Goal: Task Accomplishment & Management: Use online tool/utility

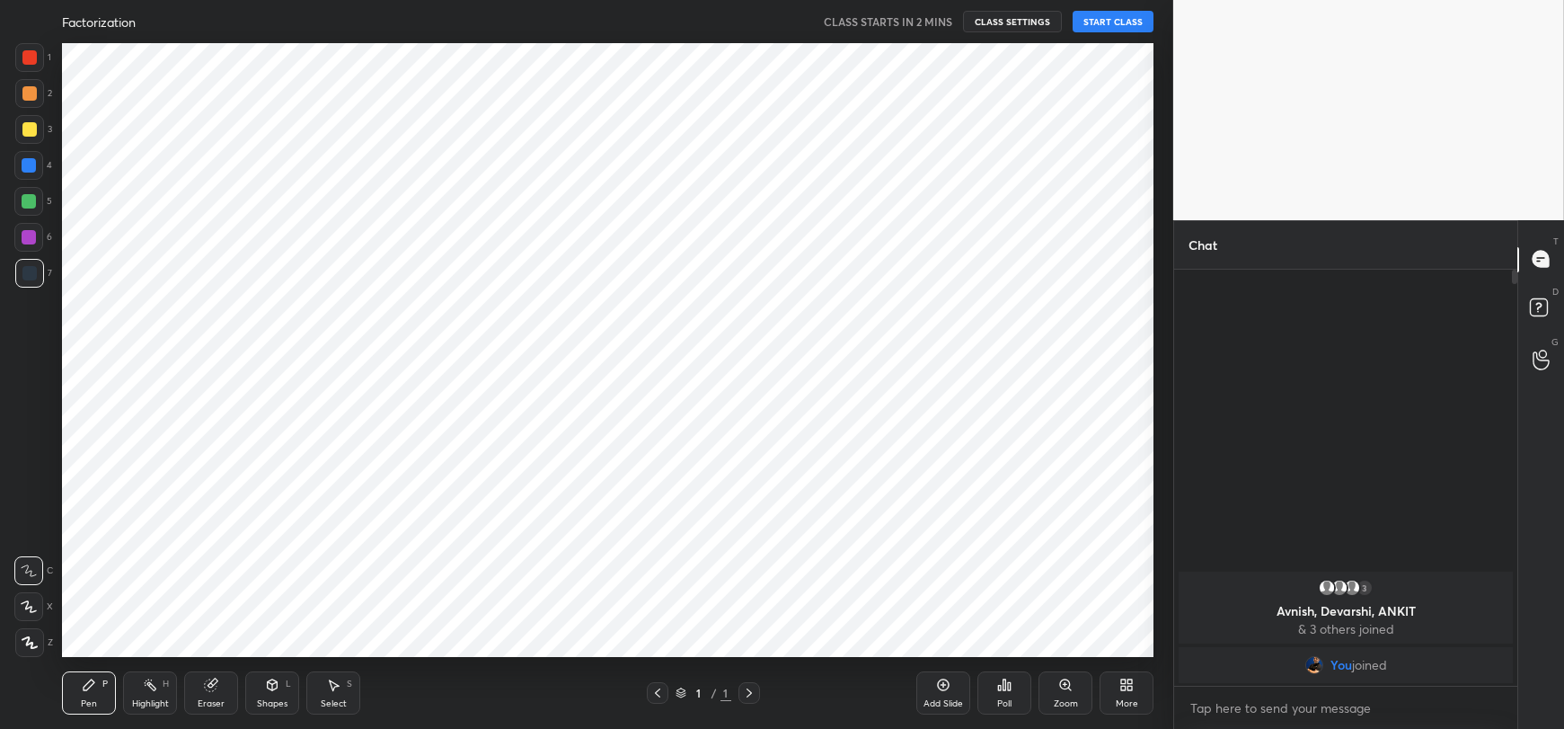
scroll to position [613, 1100]
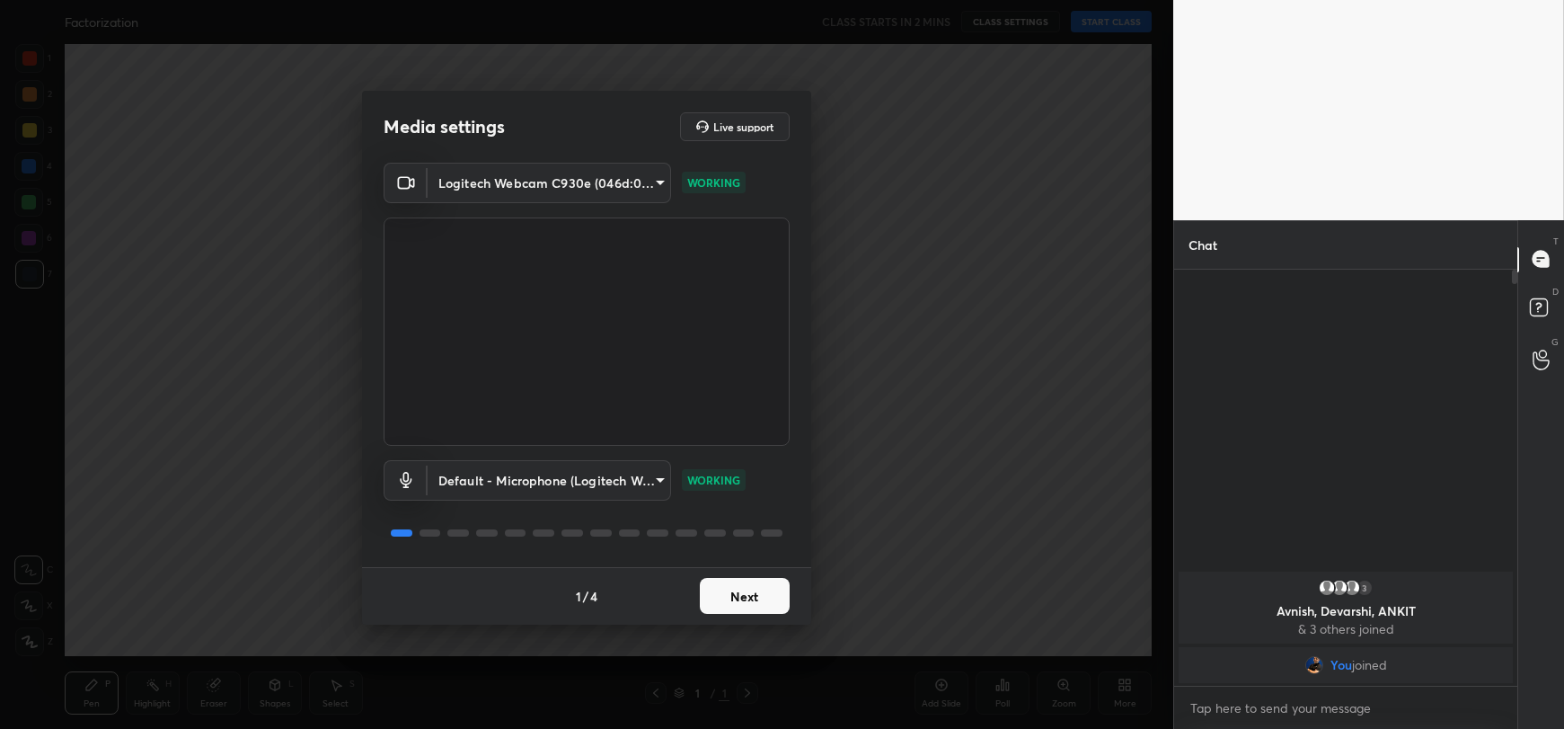
click at [743, 604] on button "Next" at bounding box center [745, 596] width 90 height 36
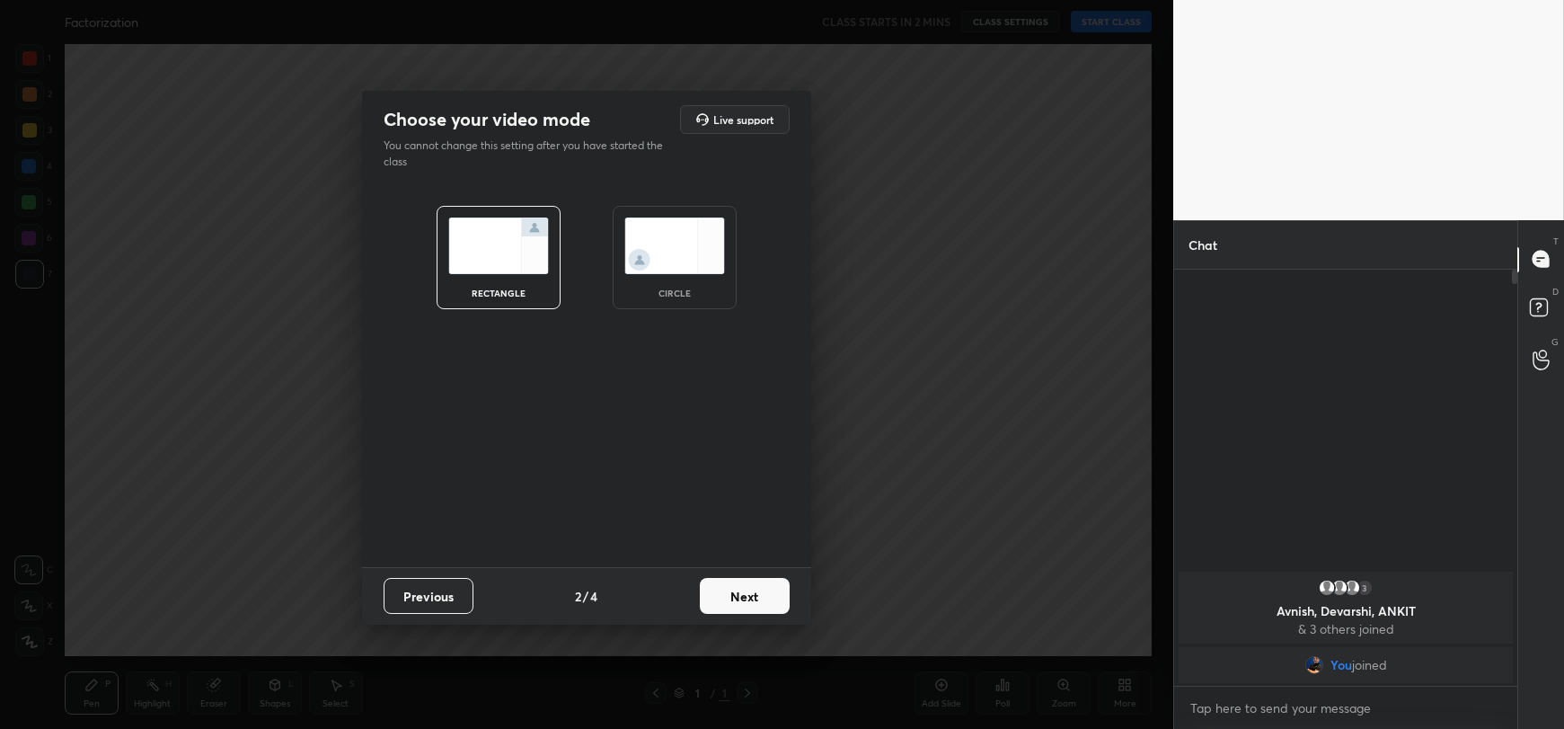
click at [743, 604] on button "Next" at bounding box center [745, 596] width 90 height 36
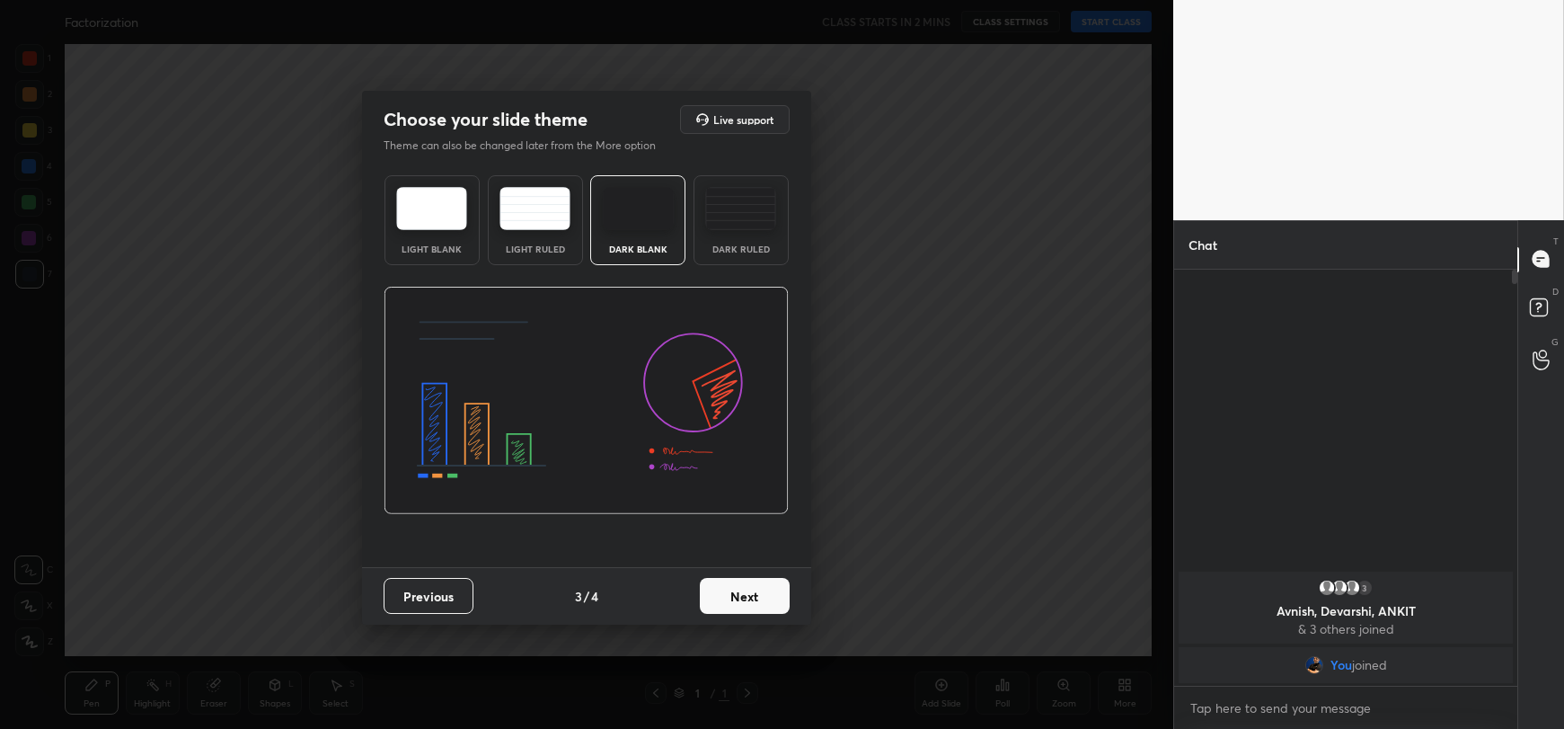
click at [743, 604] on button "Next" at bounding box center [745, 596] width 90 height 36
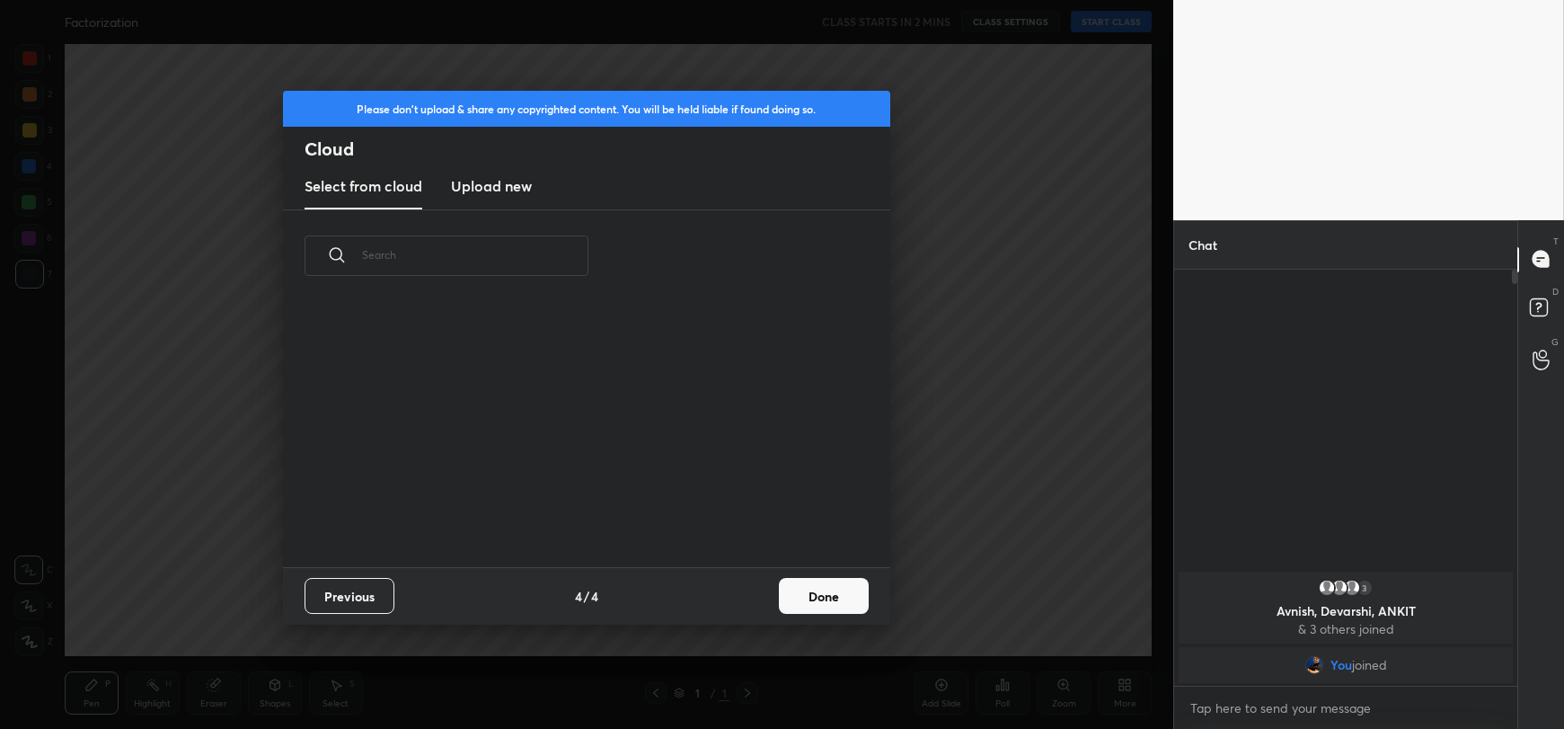
scroll to position [265, 577]
click at [496, 190] on h3 "Upload new" at bounding box center [491, 186] width 81 height 22
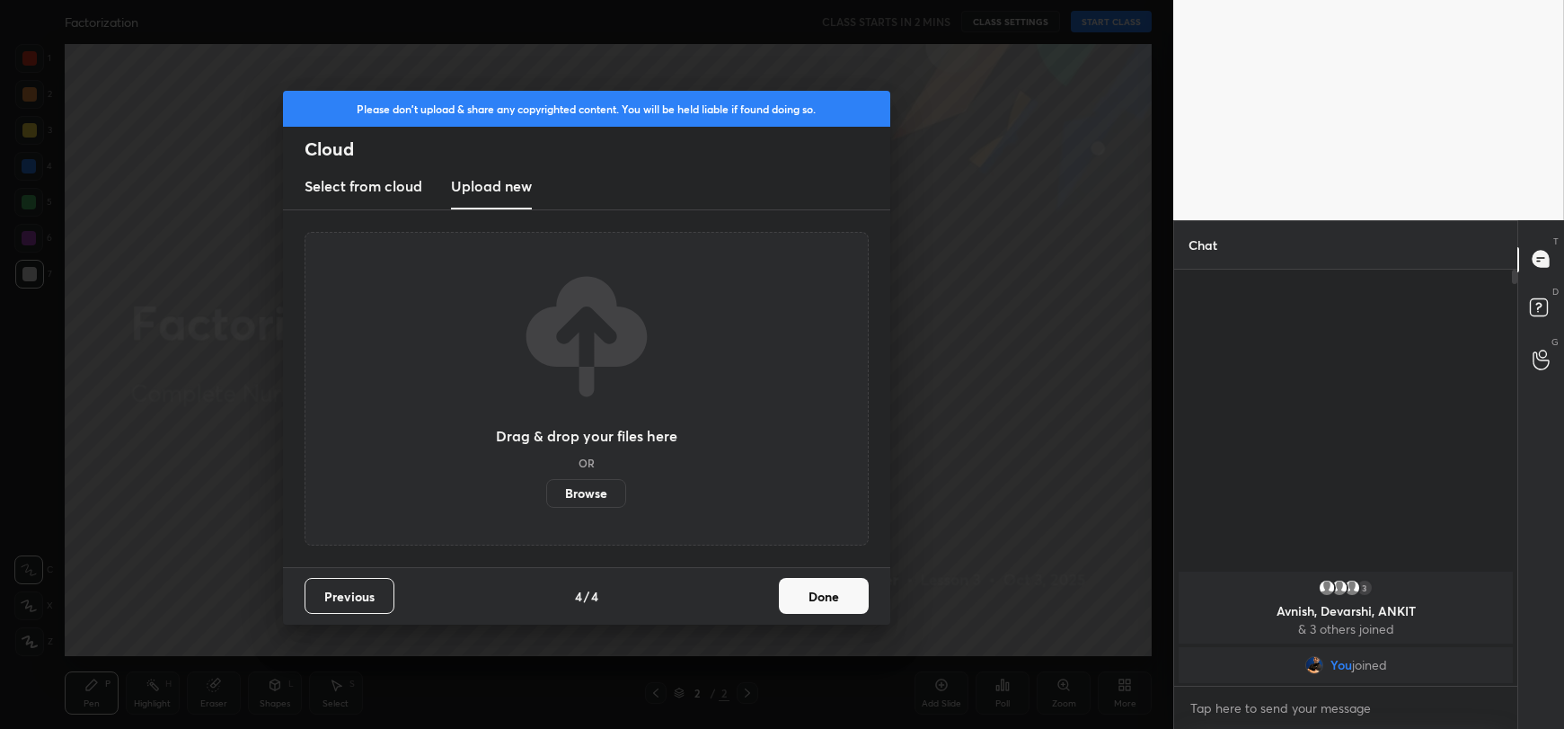
click at [605, 488] on label "Browse" at bounding box center [586, 493] width 80 height 29
click at [546, 488] on input "Browse" at bounding box center [546, 493] width 0 height 29
click at [593, 491] on label "Browse" at bounding box center [586, 493] width 80 height 29
click at [546, 491] on input "Browse" at bounding box center [546, 493] width 0 height 29
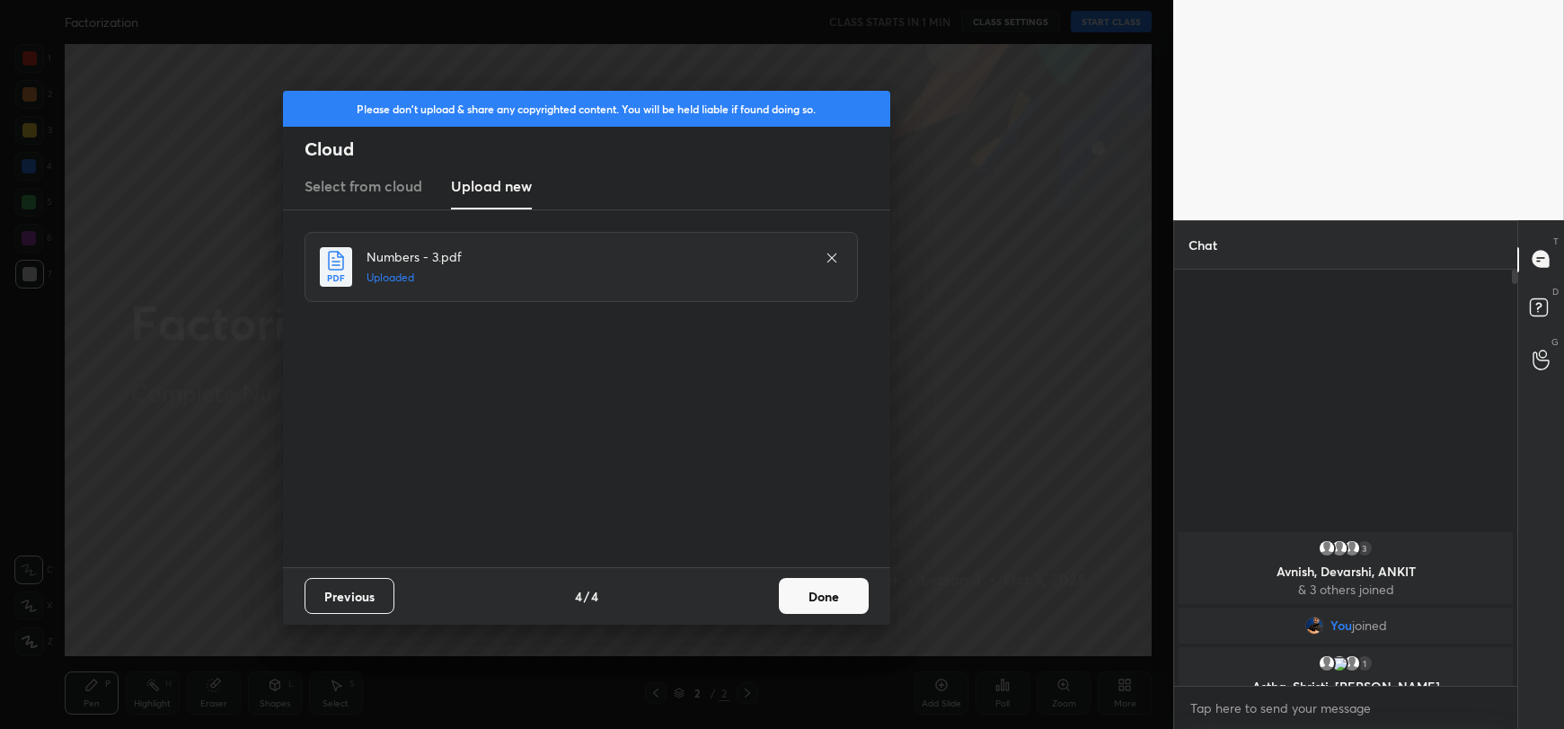
click at [817, 587] on button "Done" at bounding box center [824, 596] width 90 height 36
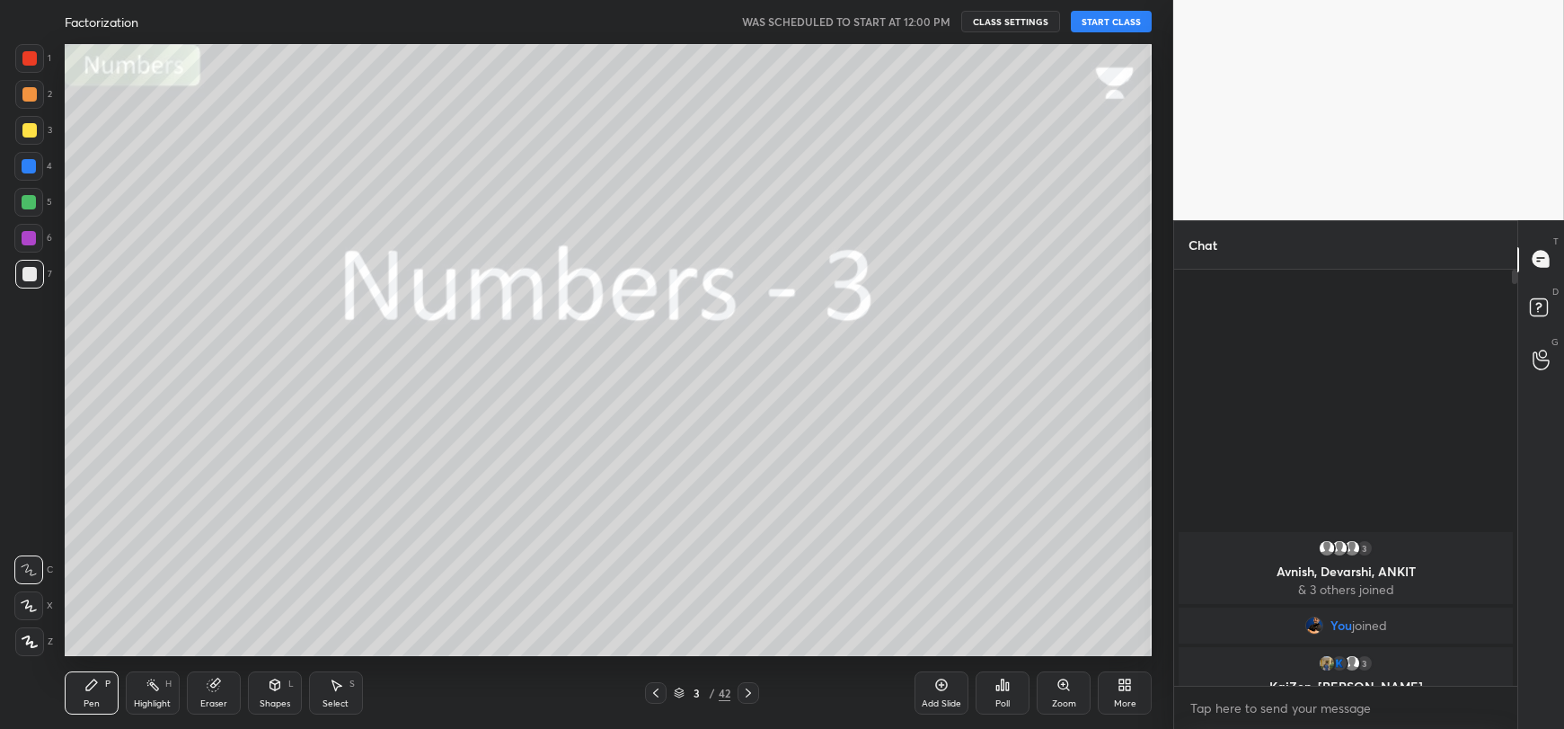
click at [1098, 12] on button "START CLASS" at bounding box center [1111, 22] width 81 height 22
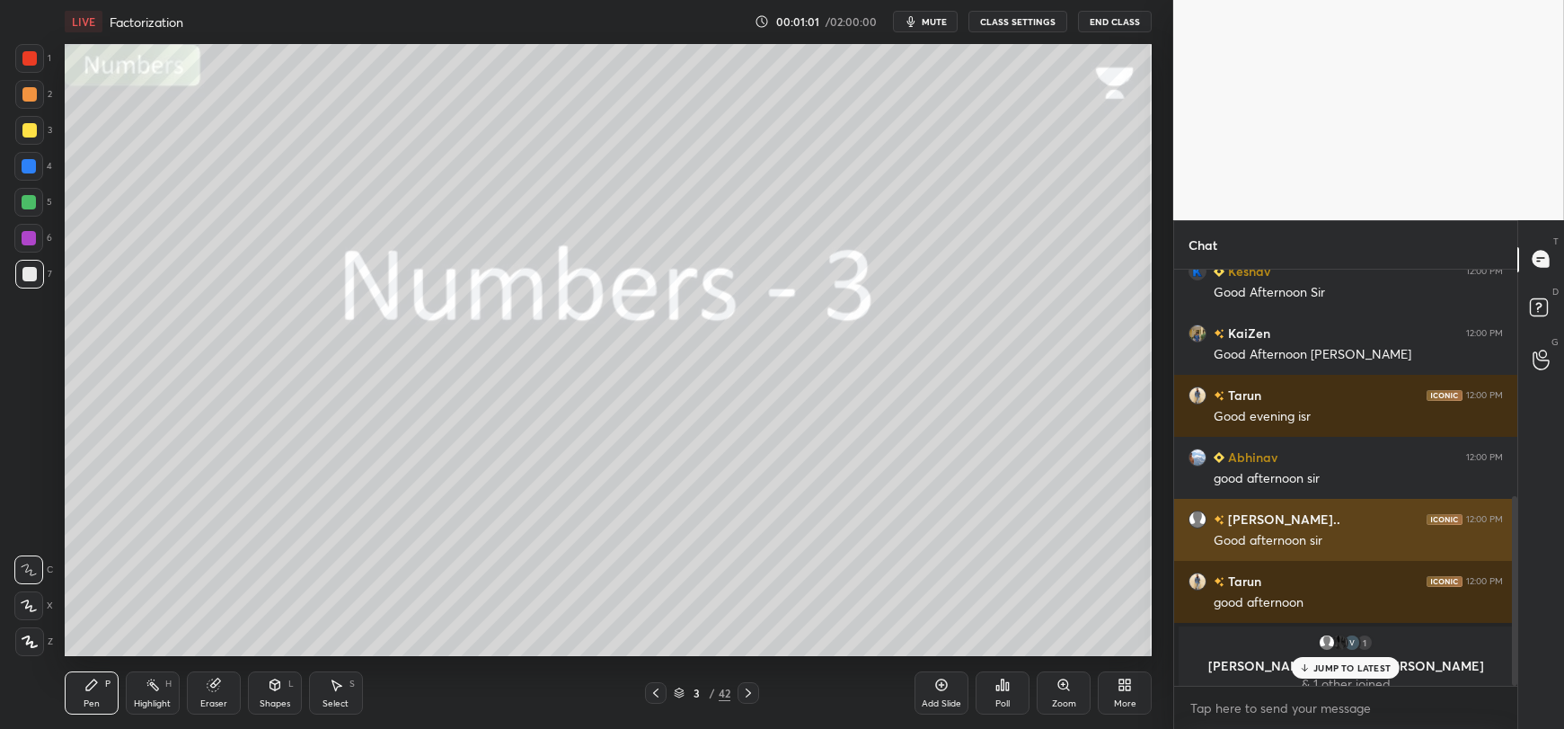
scroll to position [499, 0]
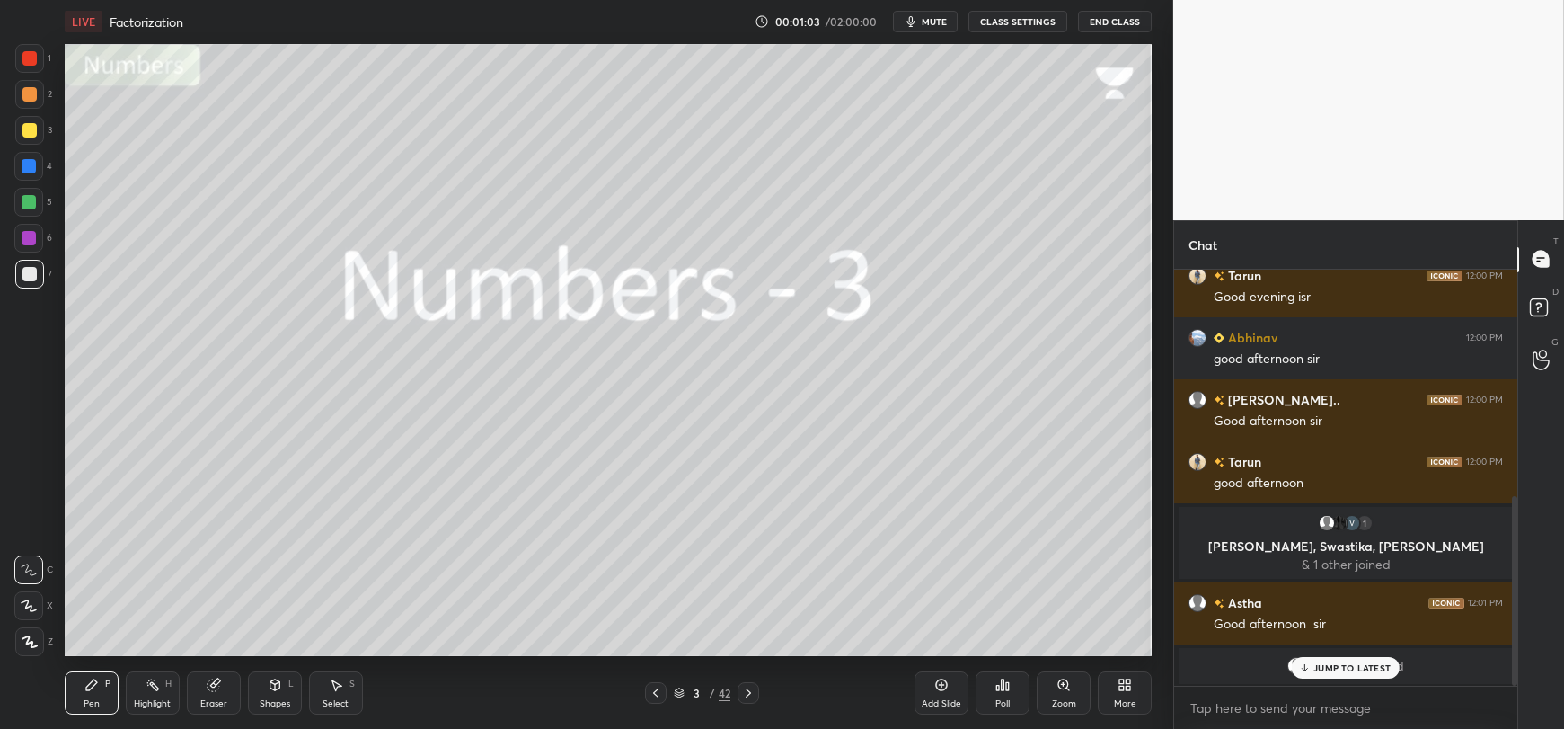
click at [1312, 667] on div "JUMP TO LATEST" at bounding box center [1346, 668] width 108 height 22
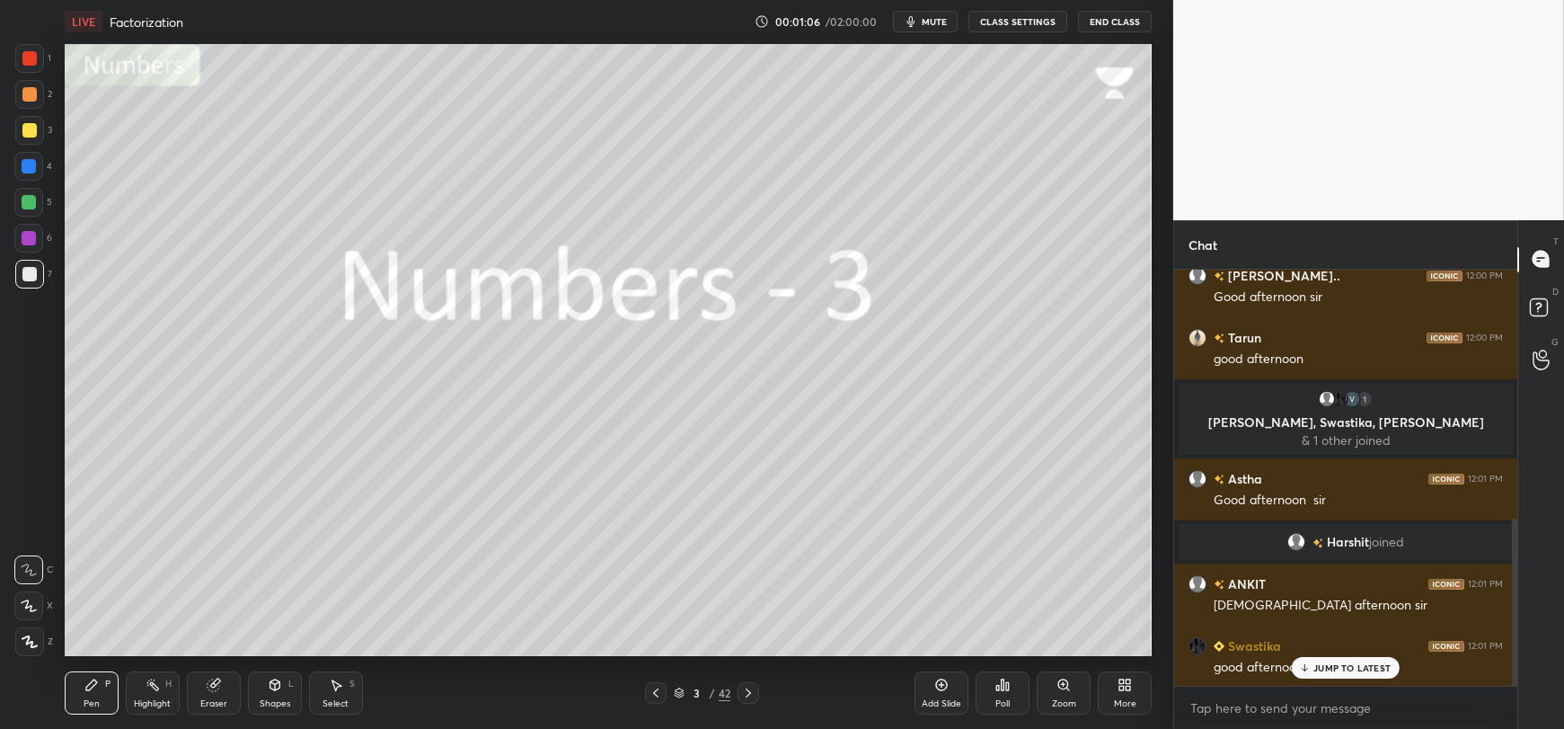
click at [1332, 670] on div "3 [PERSON_NAME], [PERSON_NAME], ANKIT & 3 others joined You joined 3 KaiZen, [P…" at bounding box center [1345, 477] width 343 height 416
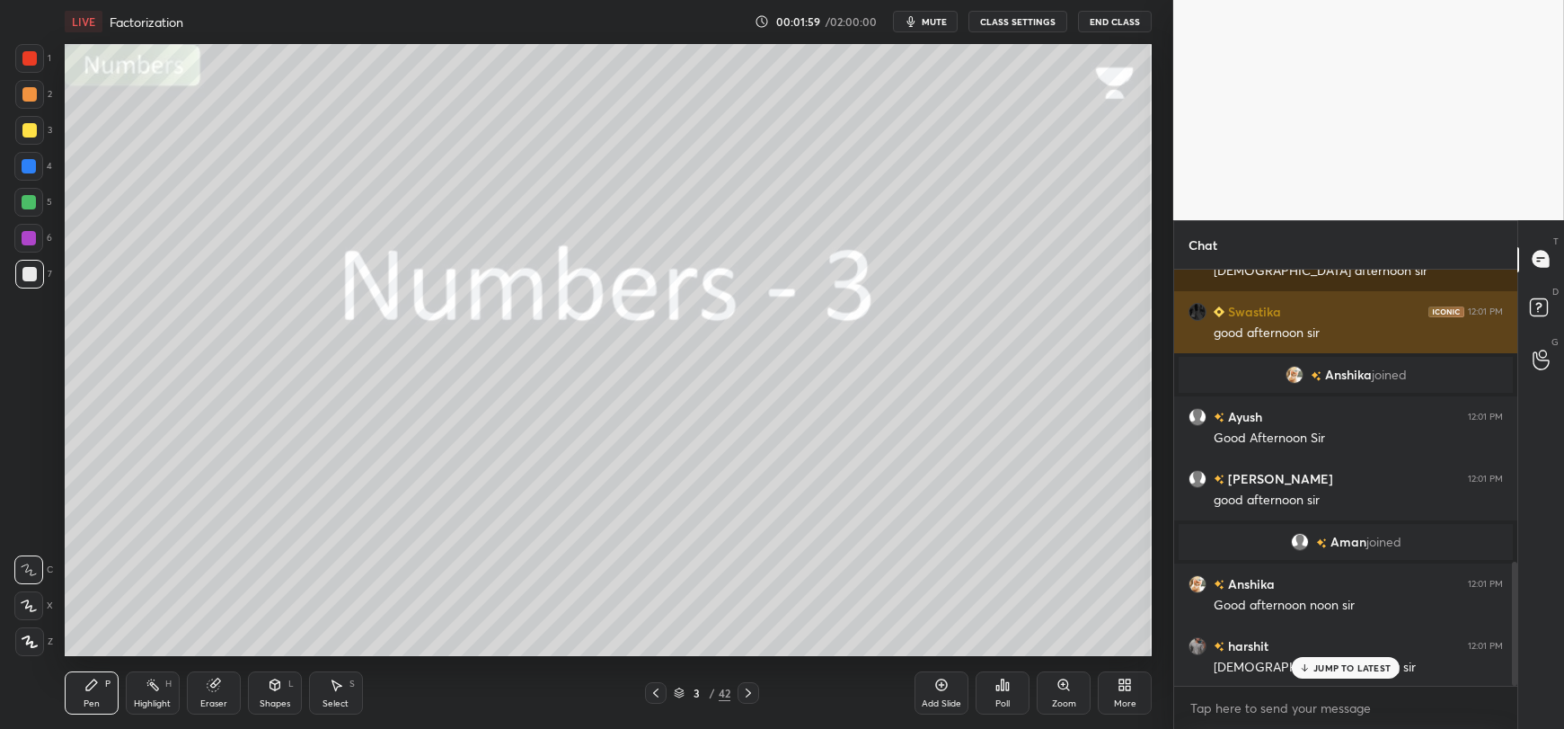
scroll to position [985, 0]
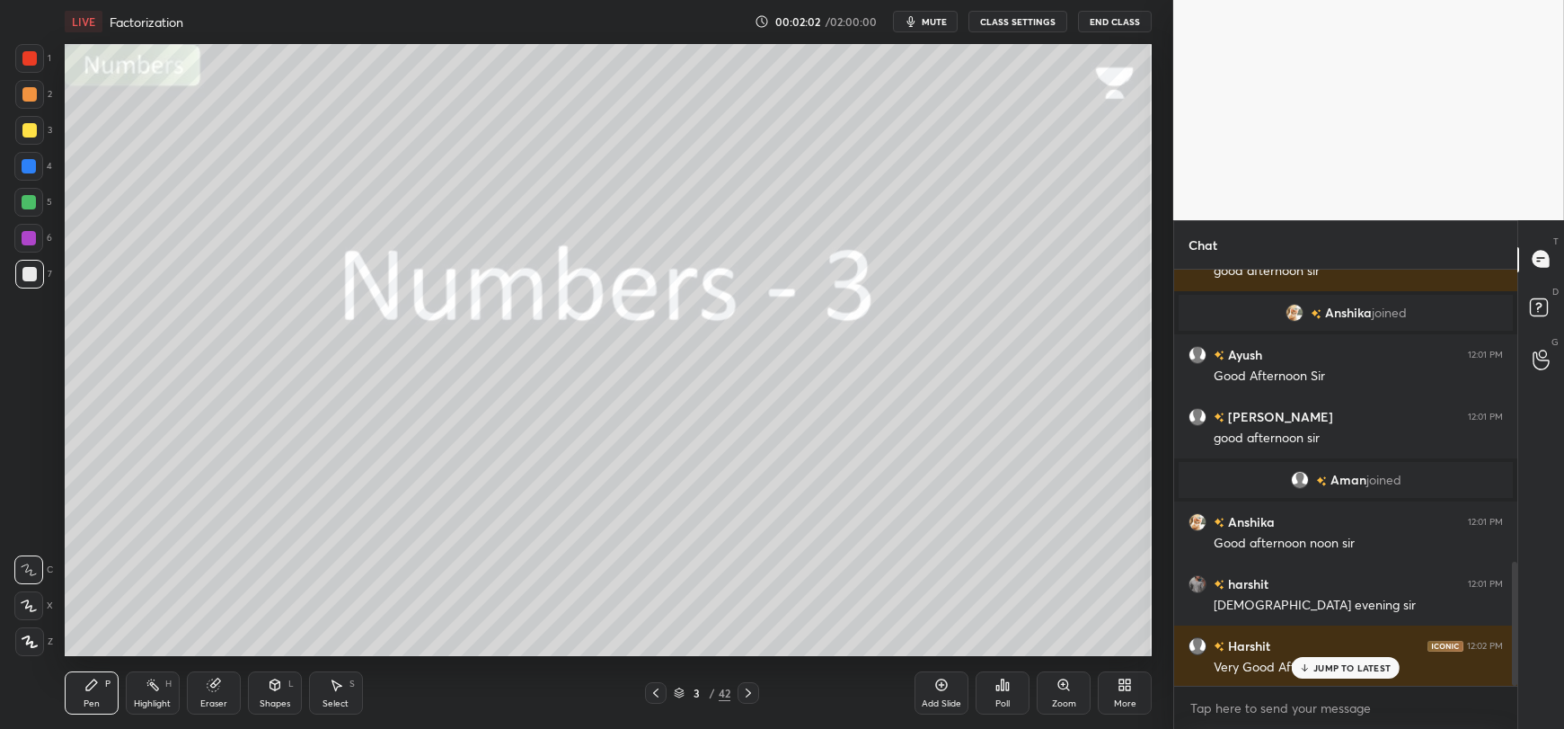
click at [1327, 667] on p "JUMP TO LATEST" at bounding box center [1351, 667] width 77 height 11
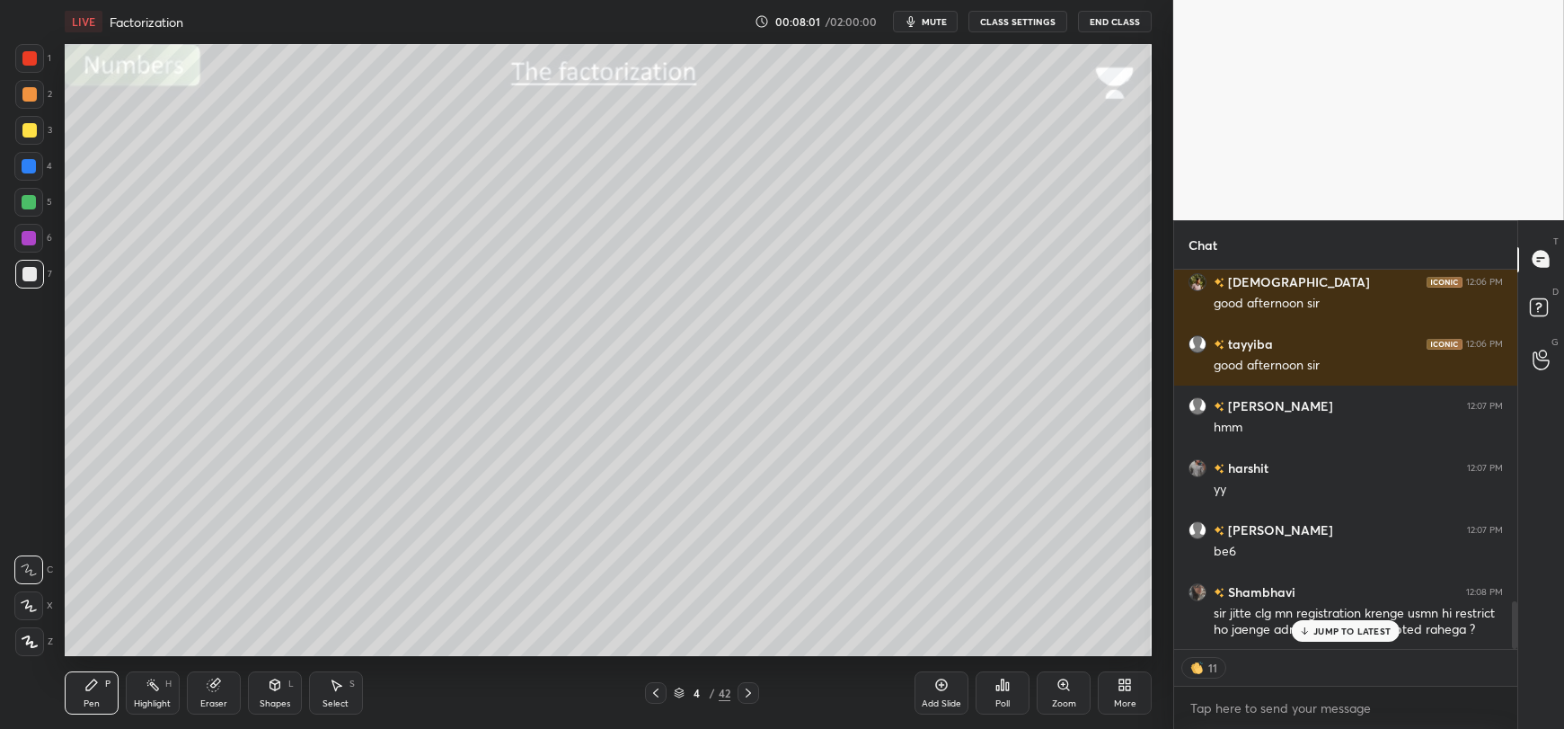
scroll to position [2664, 0]
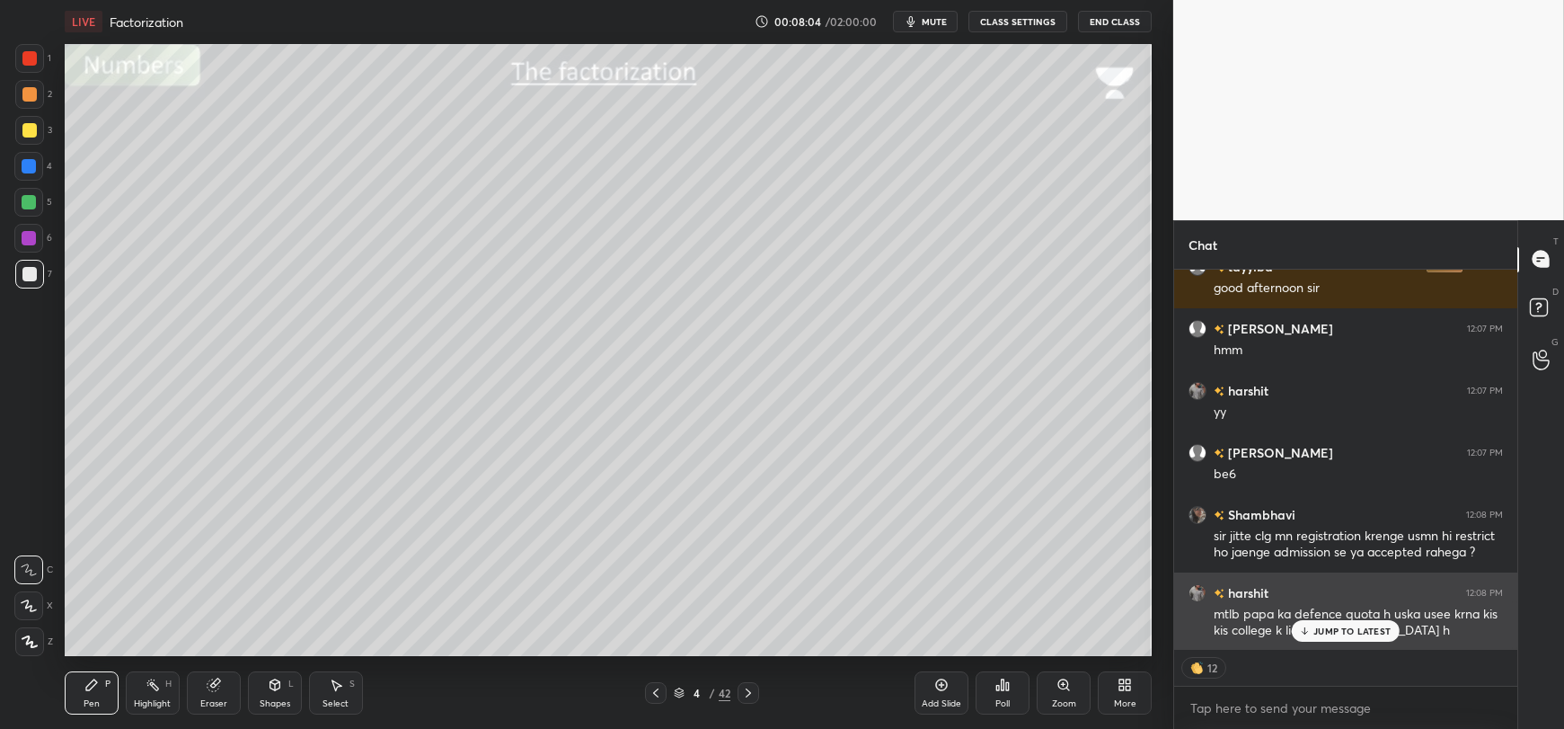
click at [1313, 632] on div "JUMP TO LATEST" at bounding box center [1346, 631] width 108 height 22
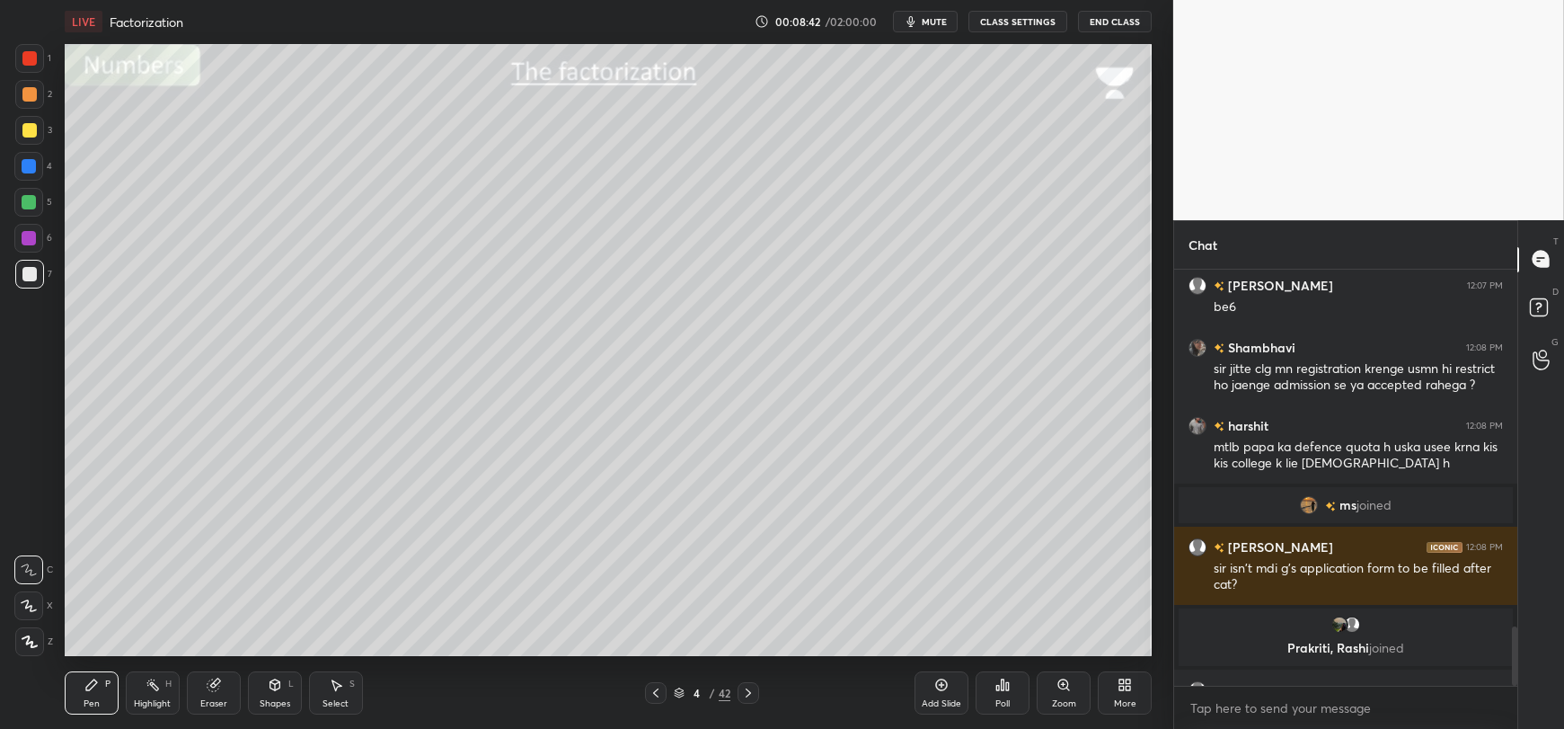
scroll to position [2509, 0]
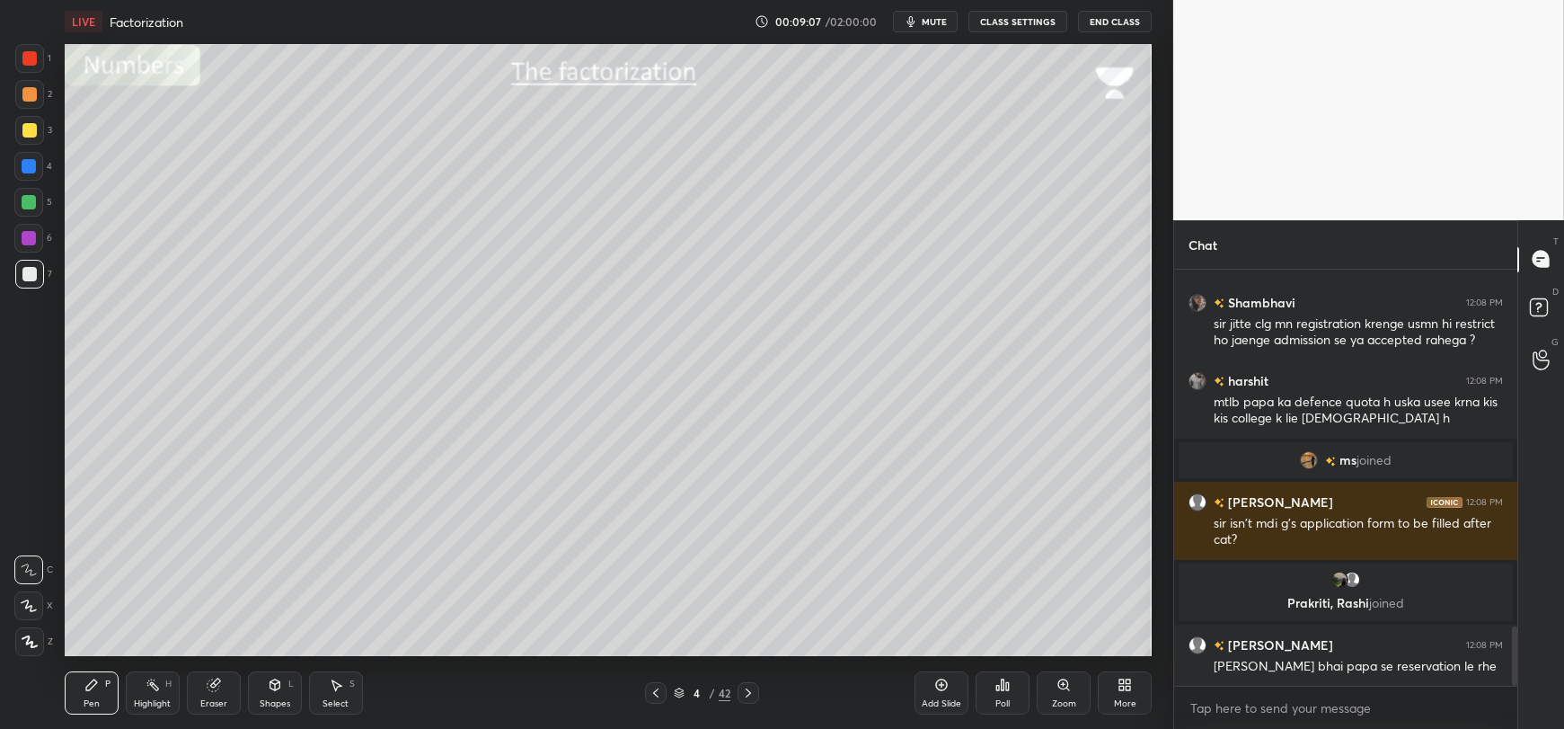
click at [26, 131] on div at bounding box center [29, 130] width 14 height 14
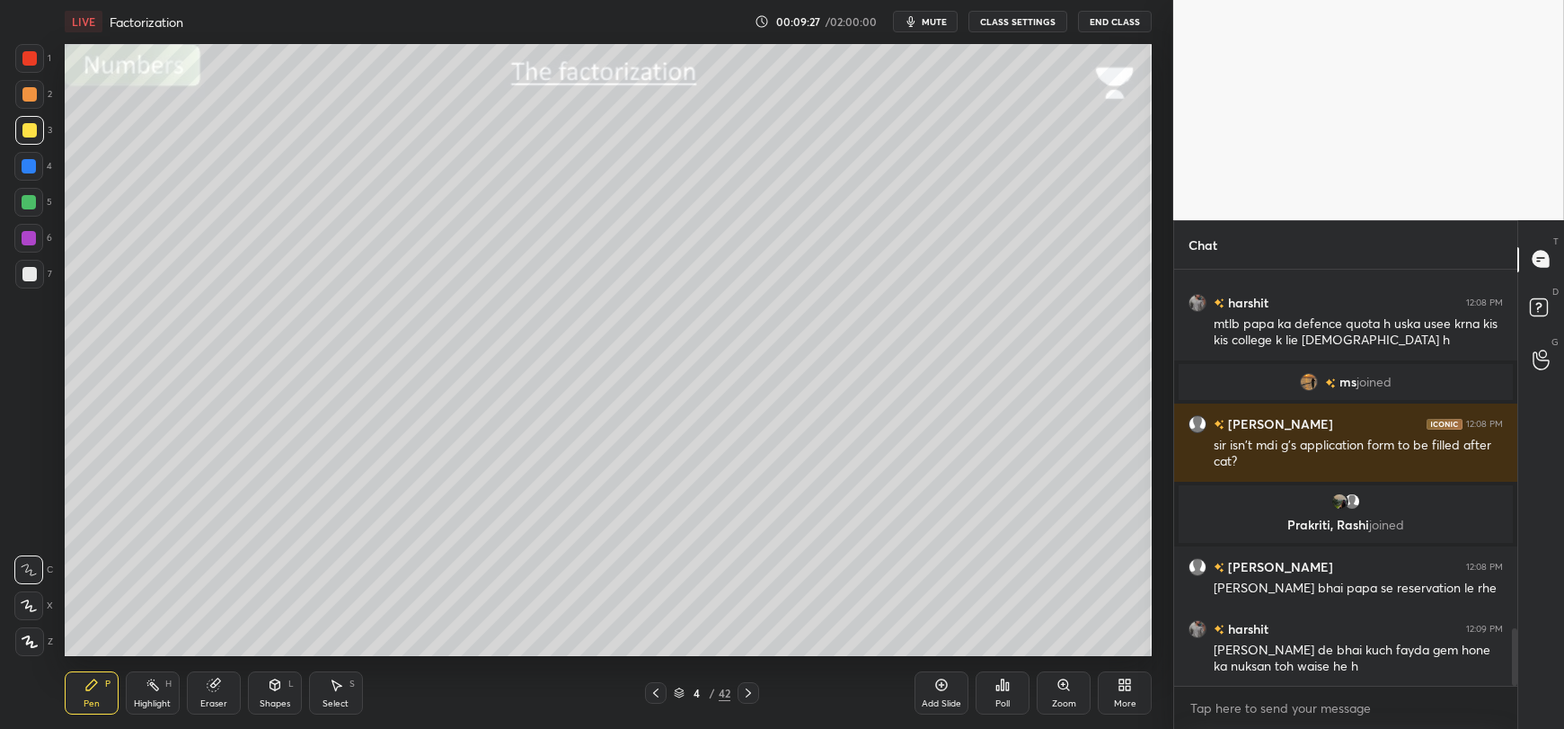
click at [25, 280] on div at bounding box center [29, 274] width 14 height 14
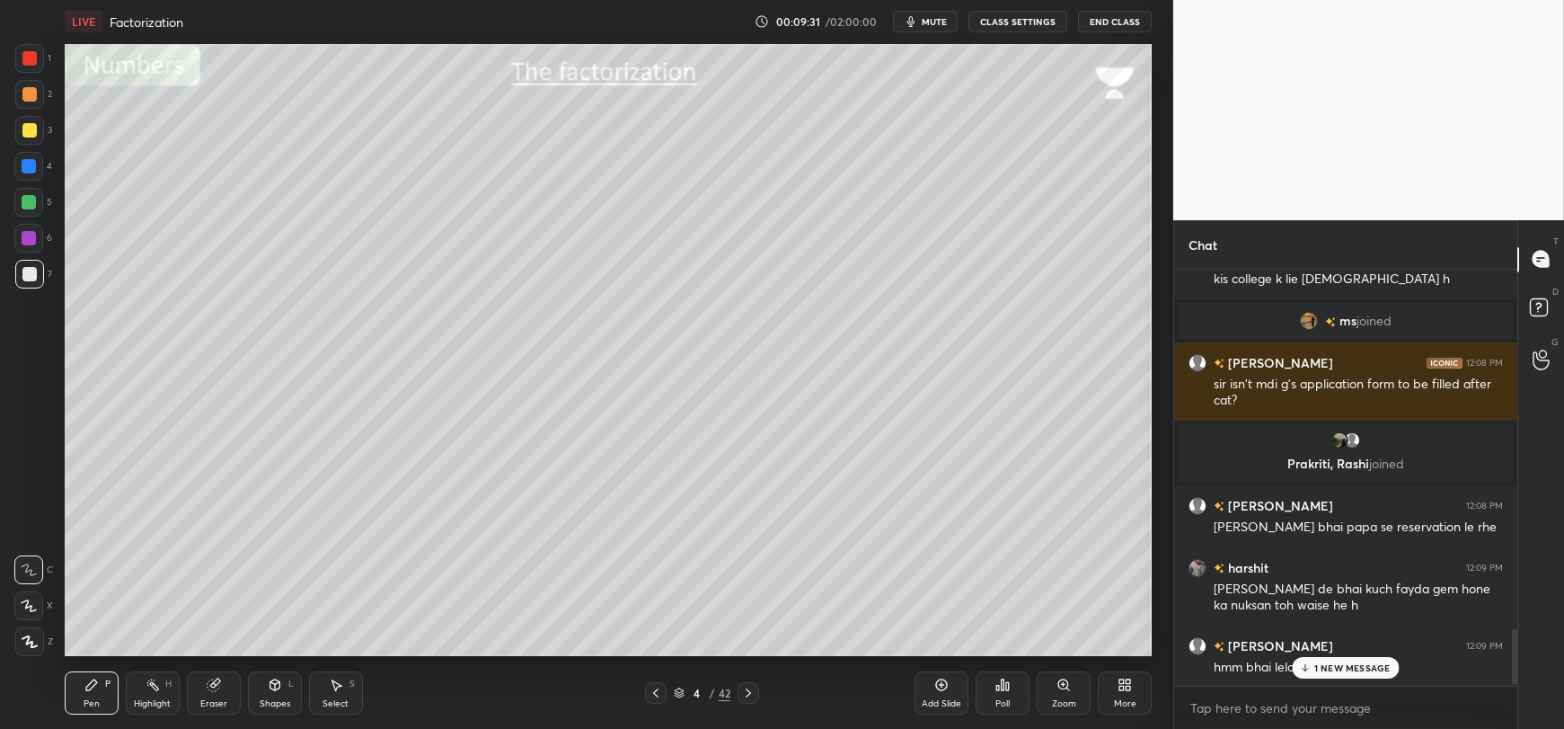
scroll to position [2691, 0]
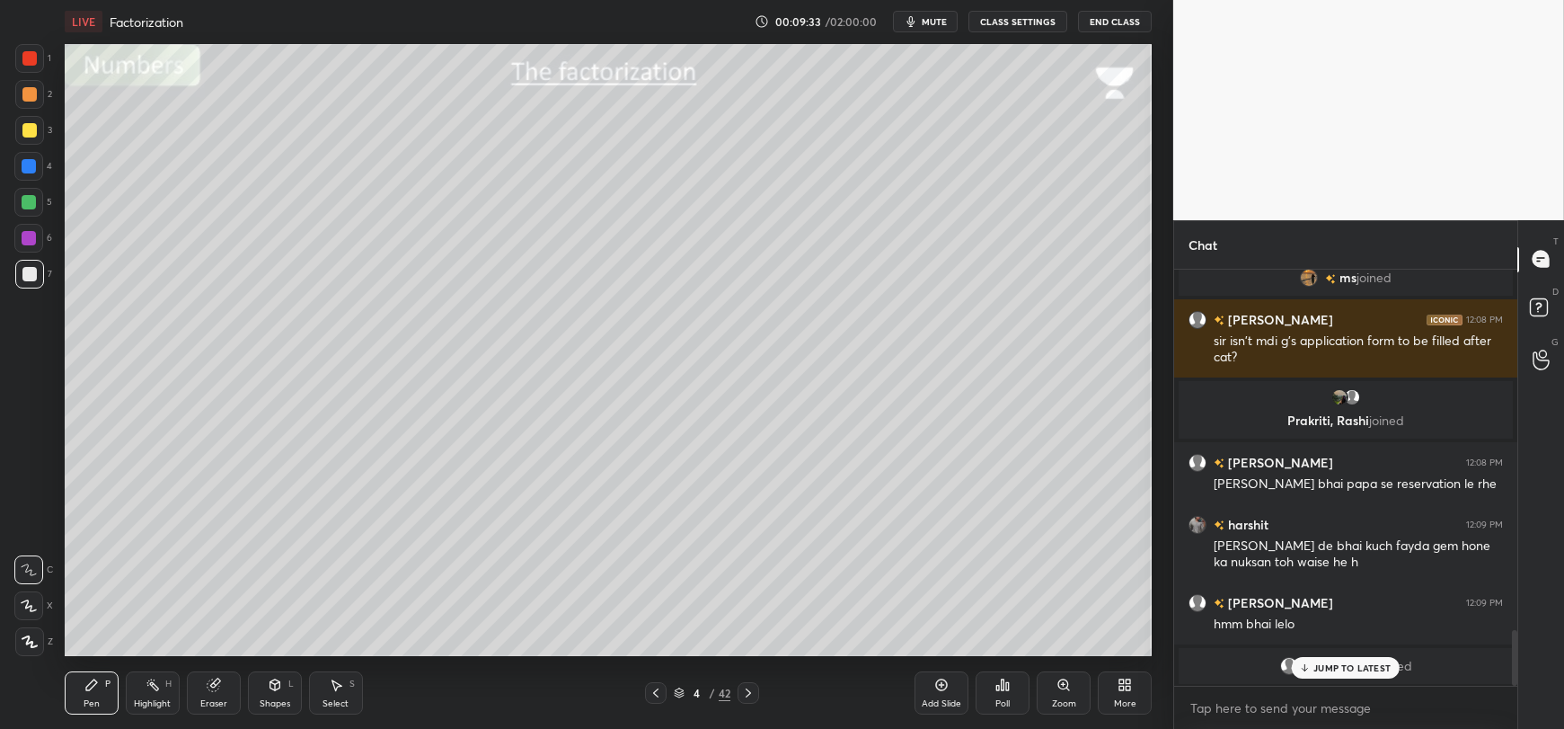
click at [1306, 662] on icon at bounding box center [1305, 667] width 12 height 11
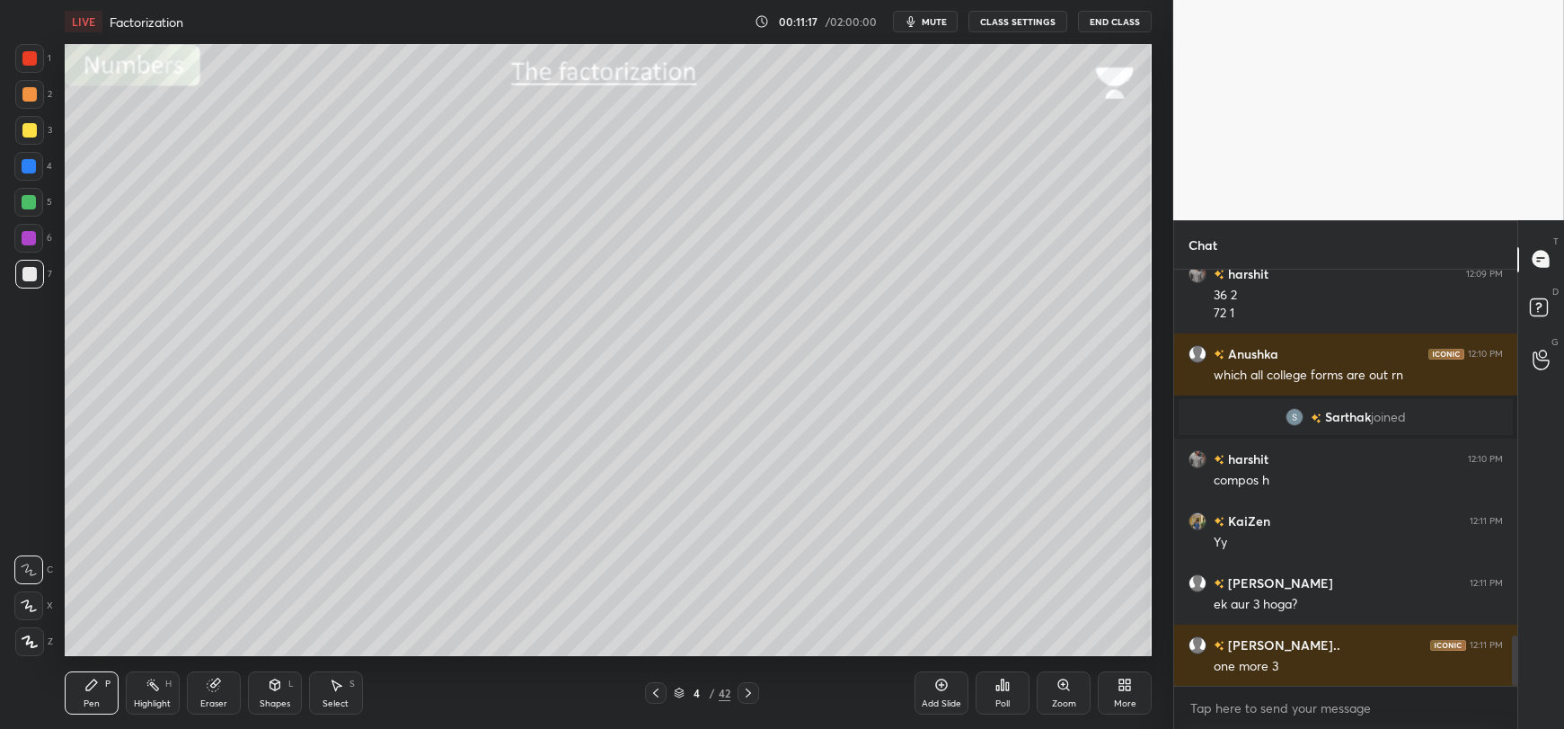
scroll to position [3121, 0]
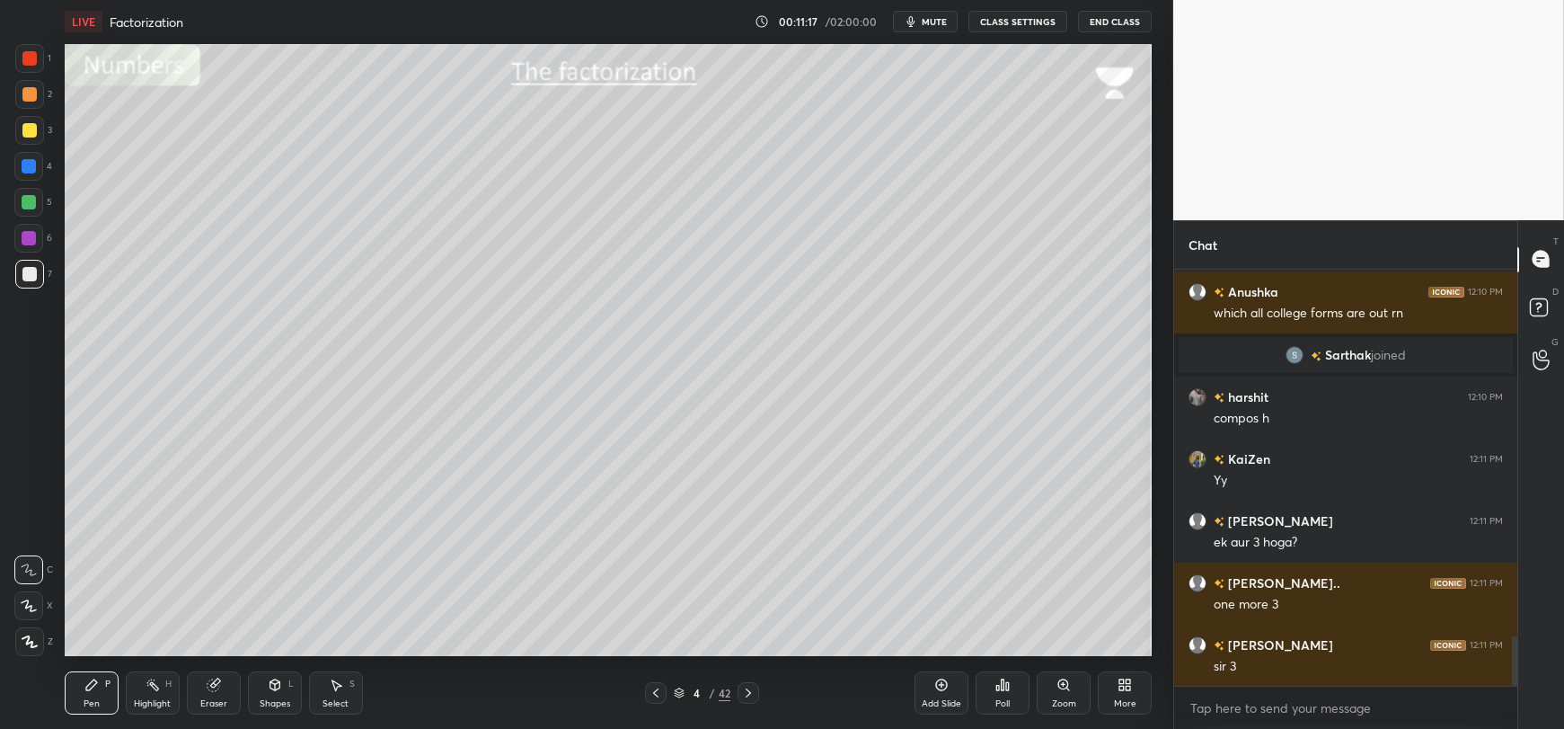
click at [269, 696] on div "Shapes L" at bounding box center [275, 692] width 54 height 43
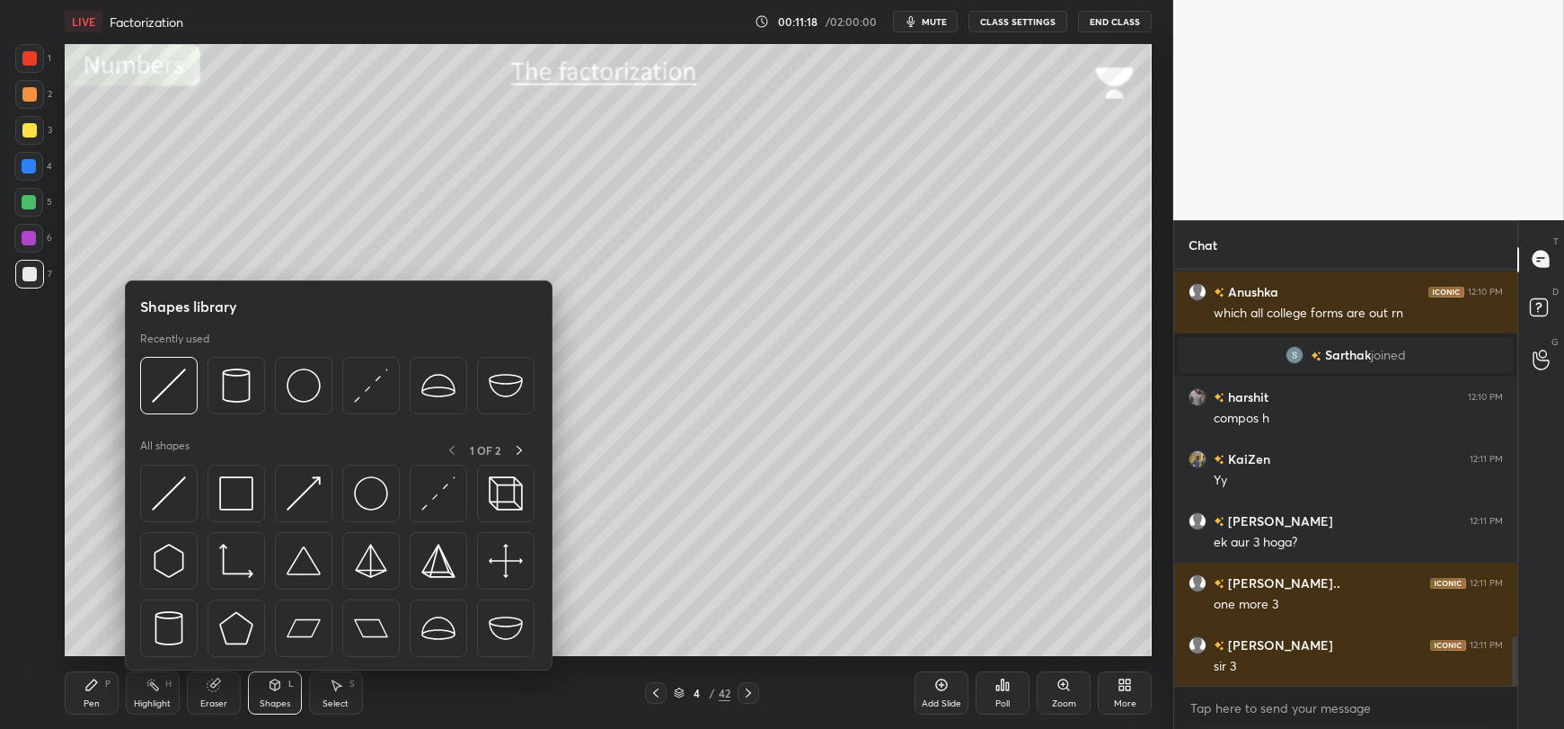
click at [207, 704] on div "Eraser" at bounding box center [213, 703] width 27 height 9
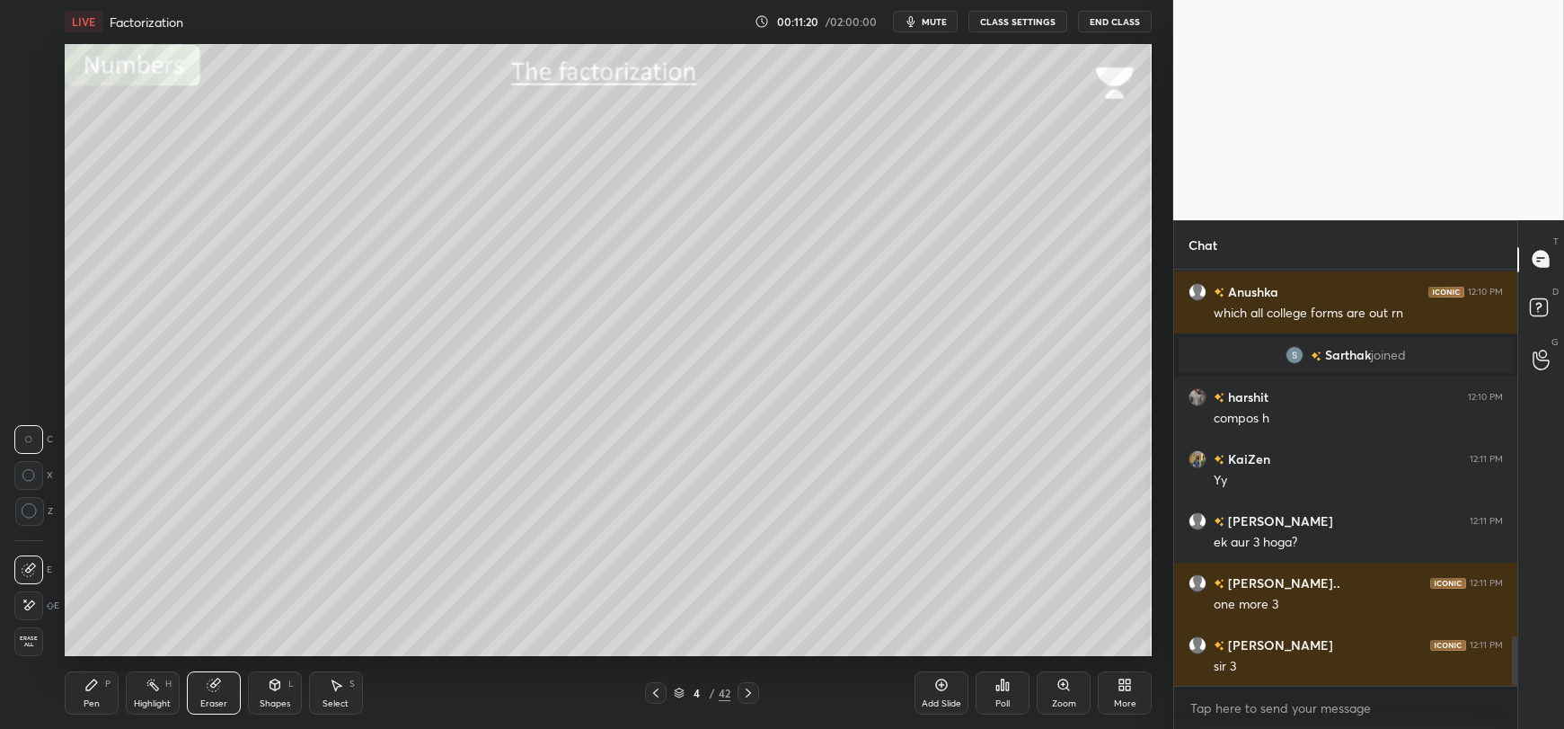
click at [93, 690] on icon at bounding box center [91, 684] width 14 height 14
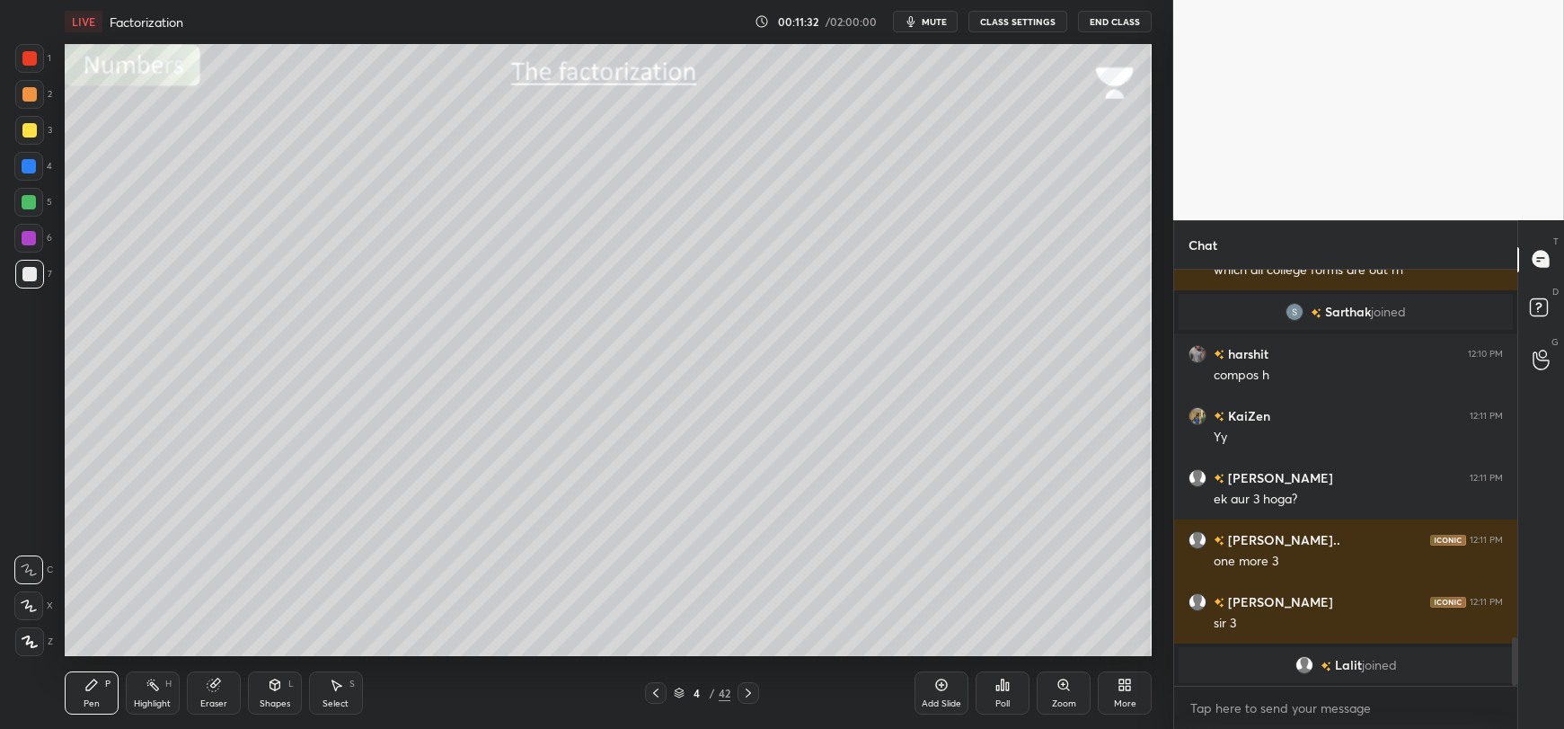
click at [28, 127] on div at bounding box center [29, 130] width 14 height 14
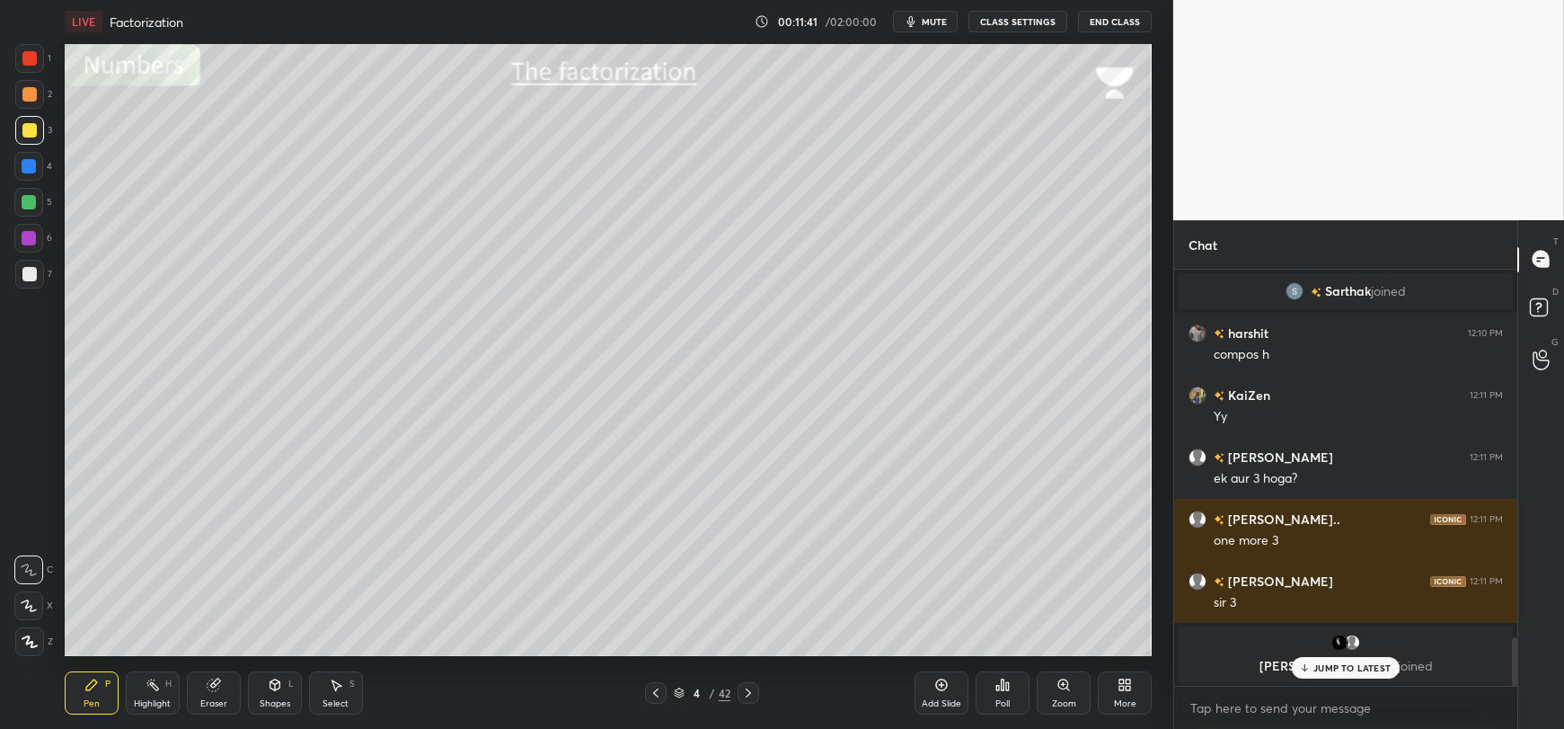
click at [1343, 664] on p "JUMP TO LATEST" at bounding box center [1351, 667] width 77 height 11
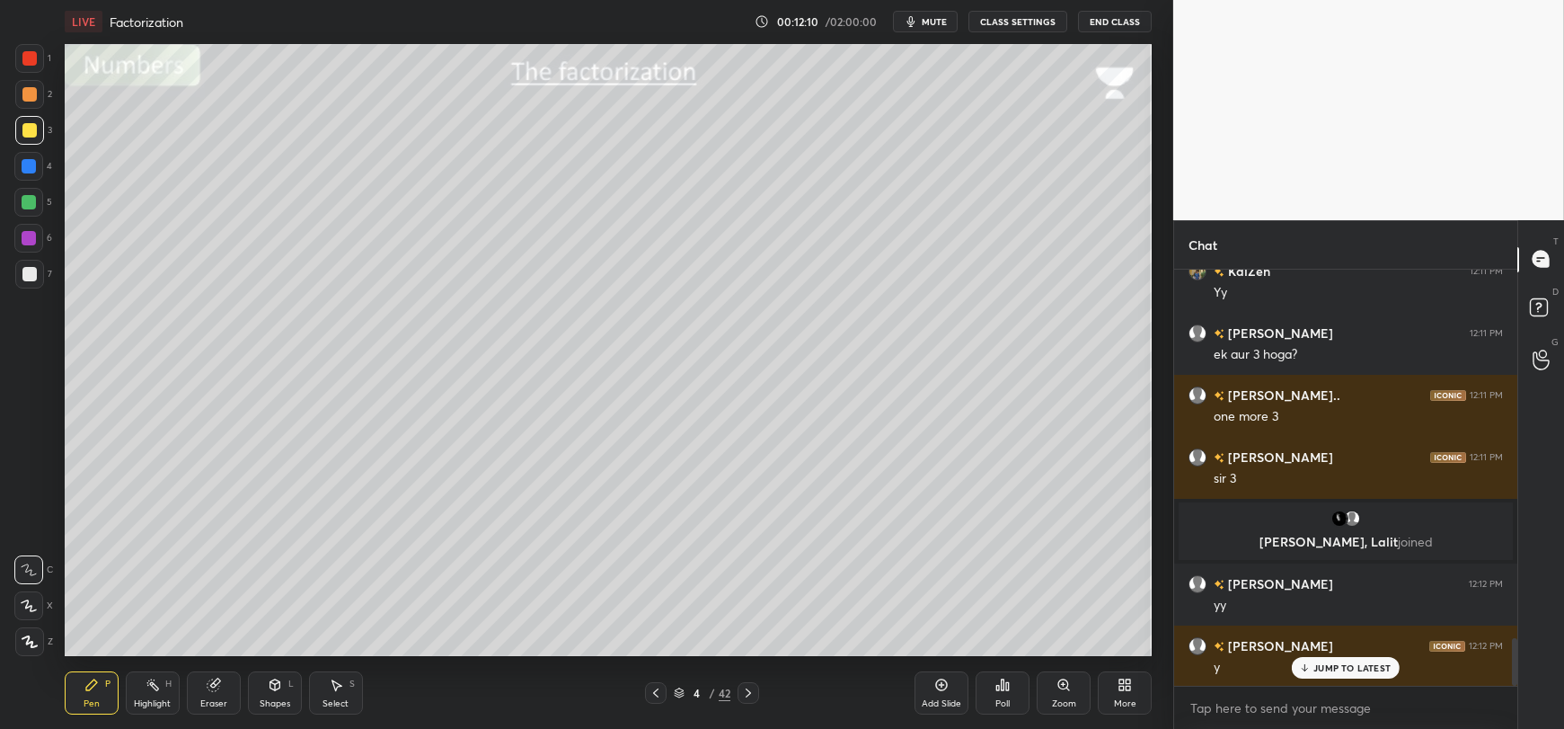
scroll to position [3218, 0]
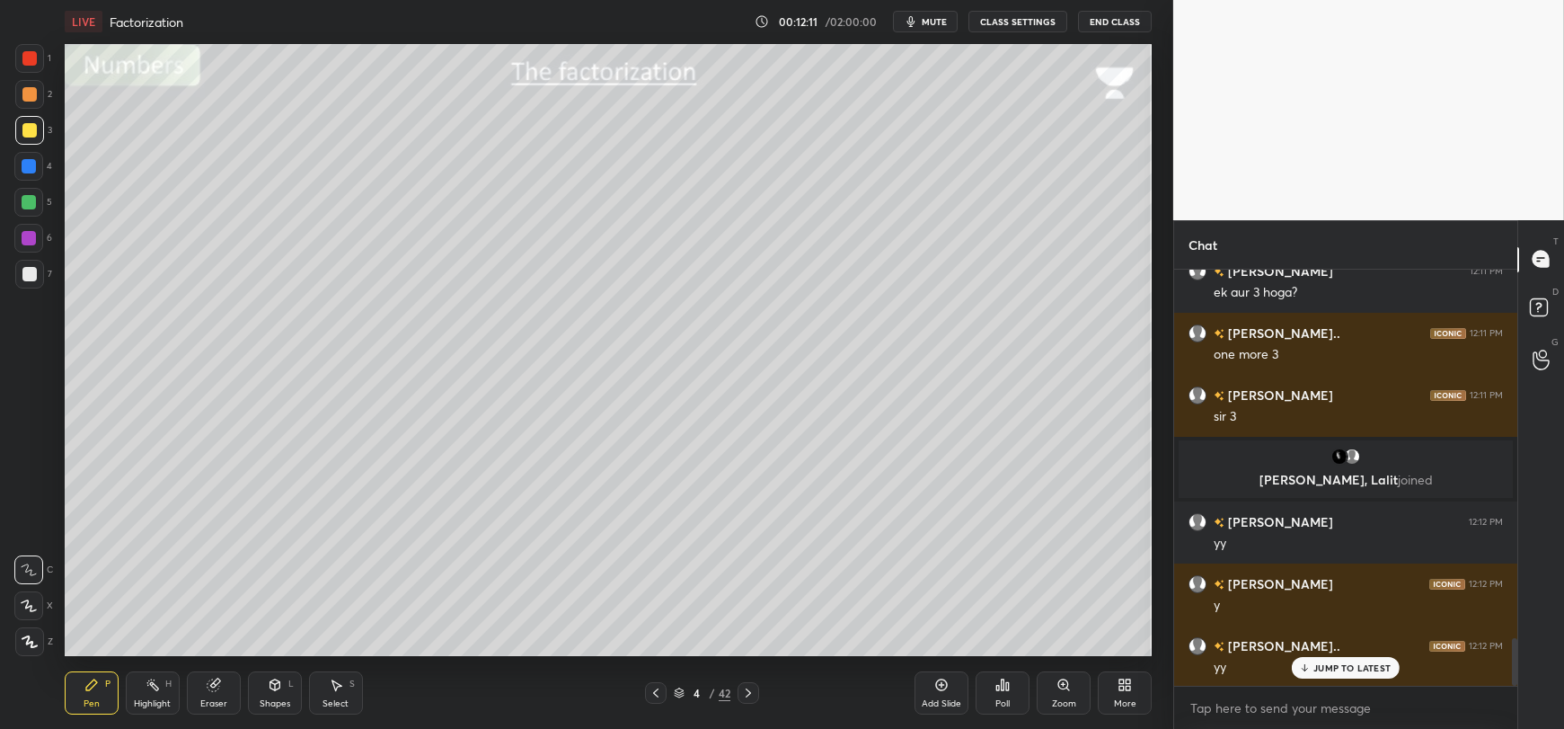
click at [25, 276] on div at bounding box center [29, 274] width 14 height 14
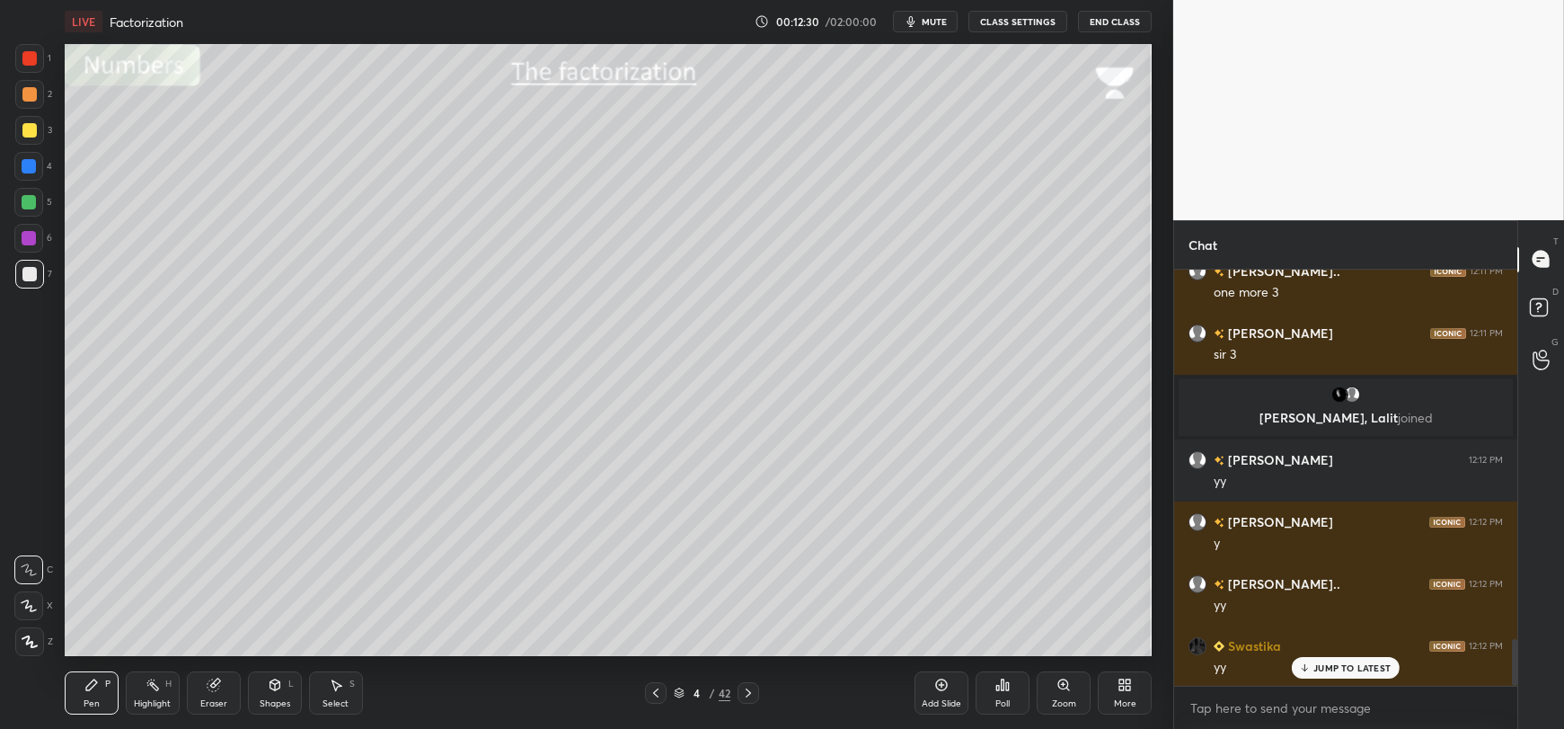
click at [29, 132] on div at bounding box center [29, 130] width 14 height 14
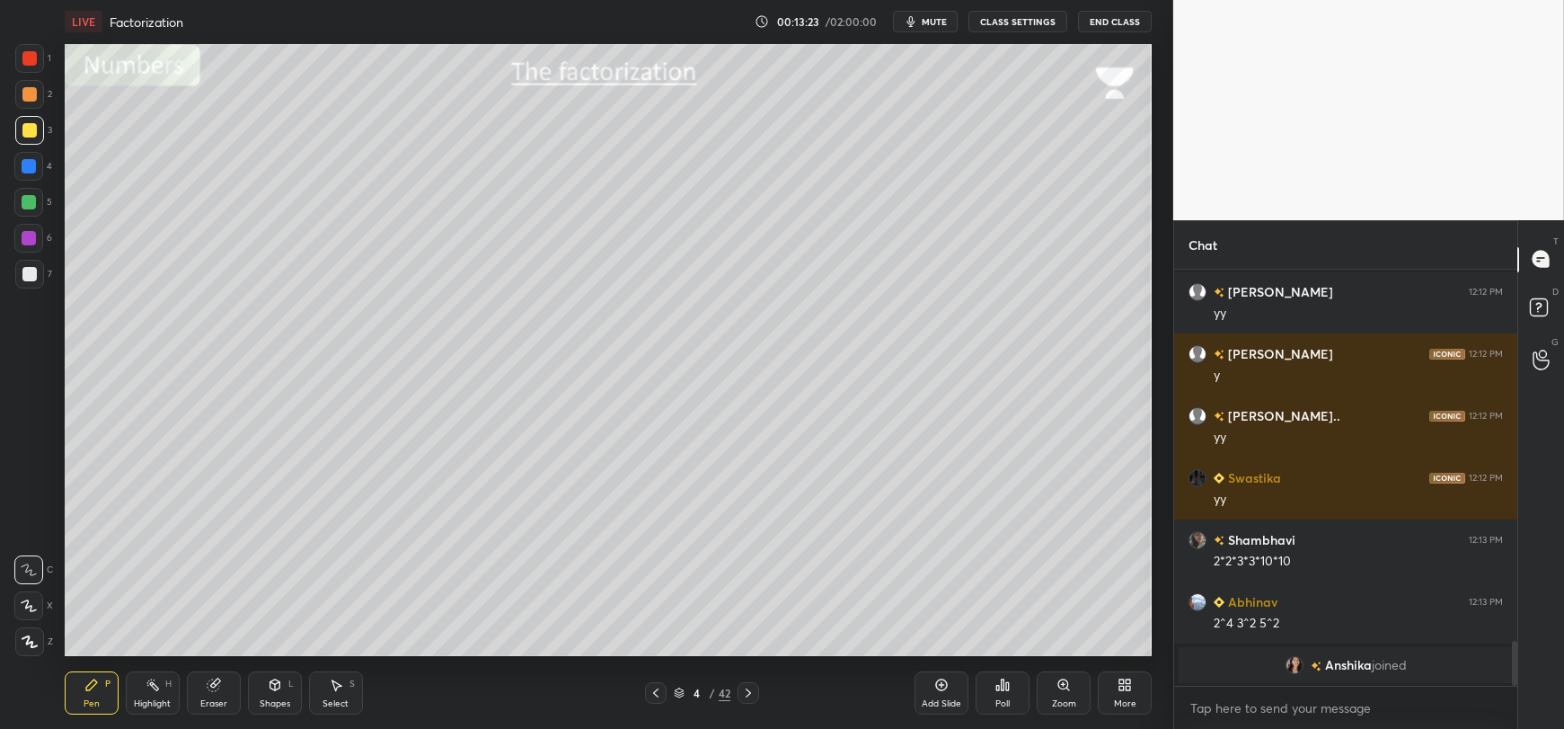
scroll to position [3407, 0]
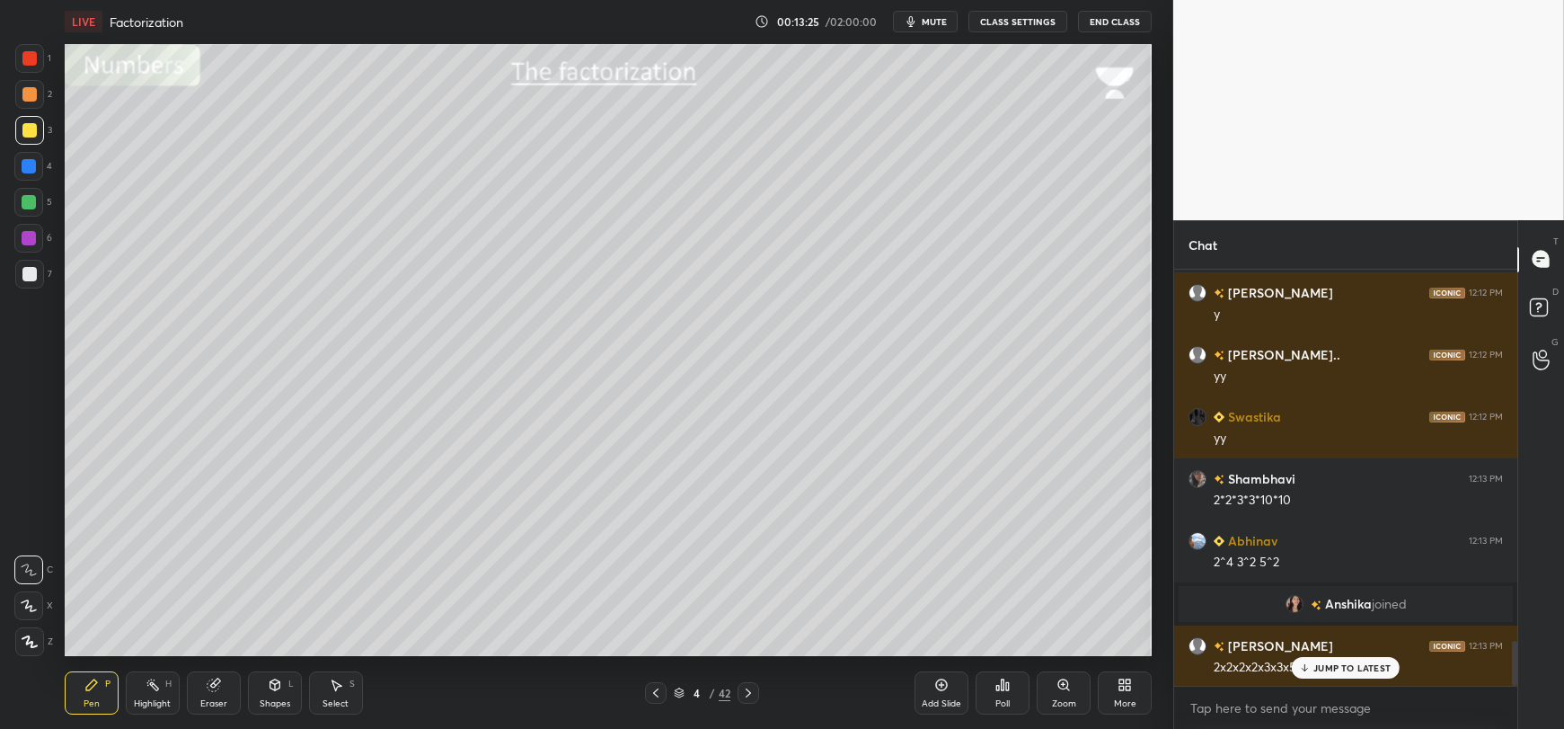
click at [1307, 670] on icon at bounding box center [1305, 667] width 12 height 11
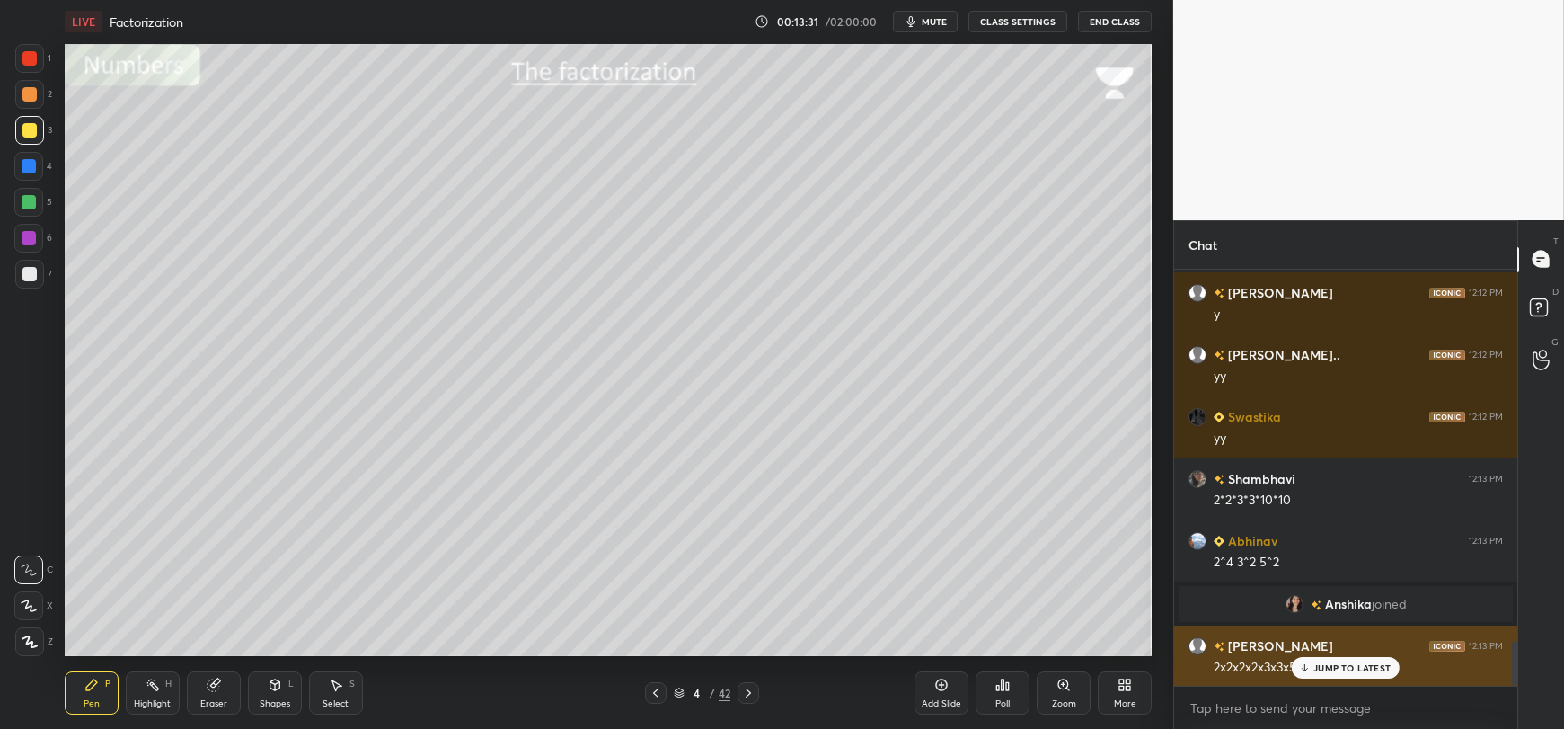
click at [1337, 603] on div "[PERSON_NAME] 12:09 PM 36 2 72 1 Anushka 12:10 PM which all college forms are o…" at bounding box center [1345, 477] width 343 height 417
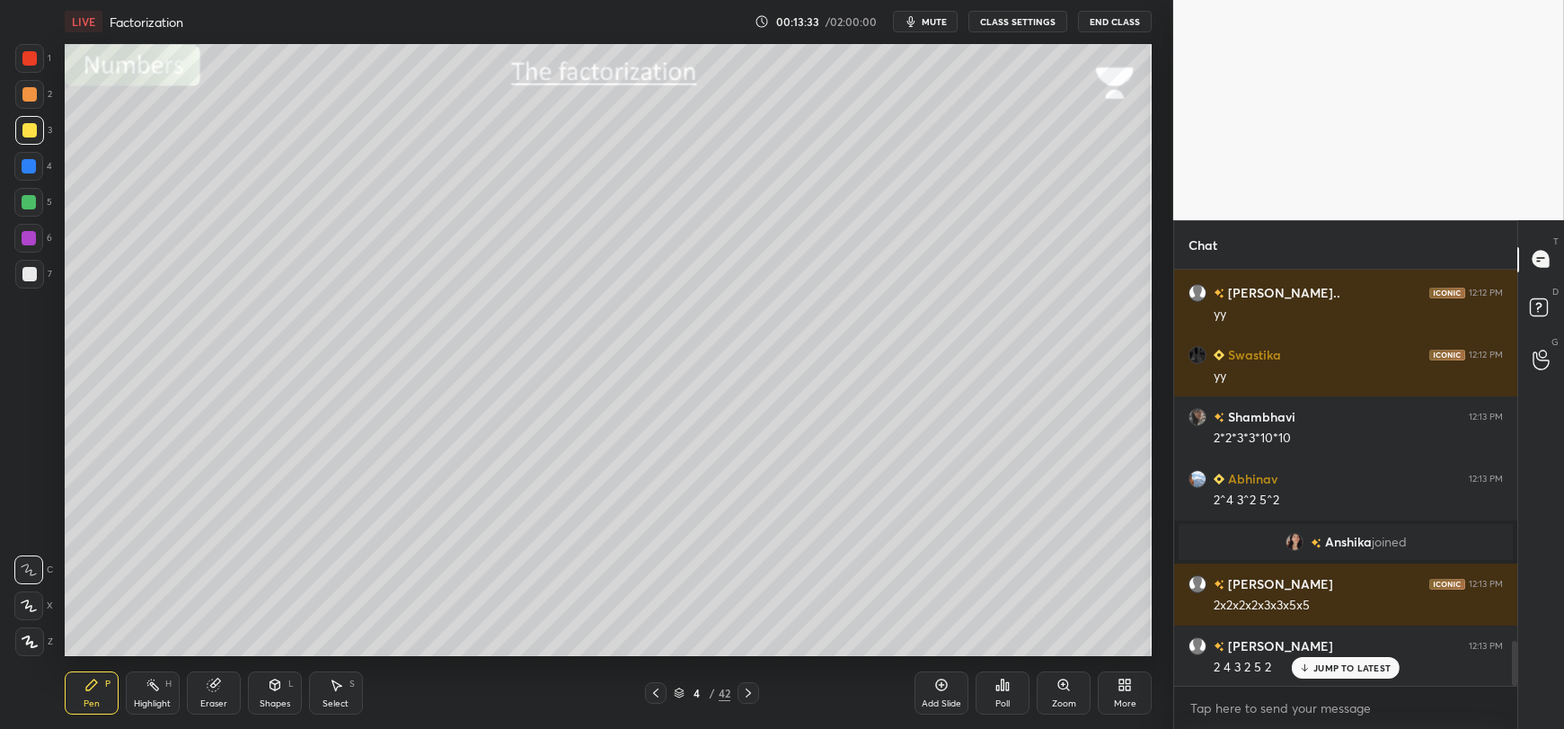
click at [1328, 543] on span "Anshika" at bounding box center [1347, 541] width 47 height 14
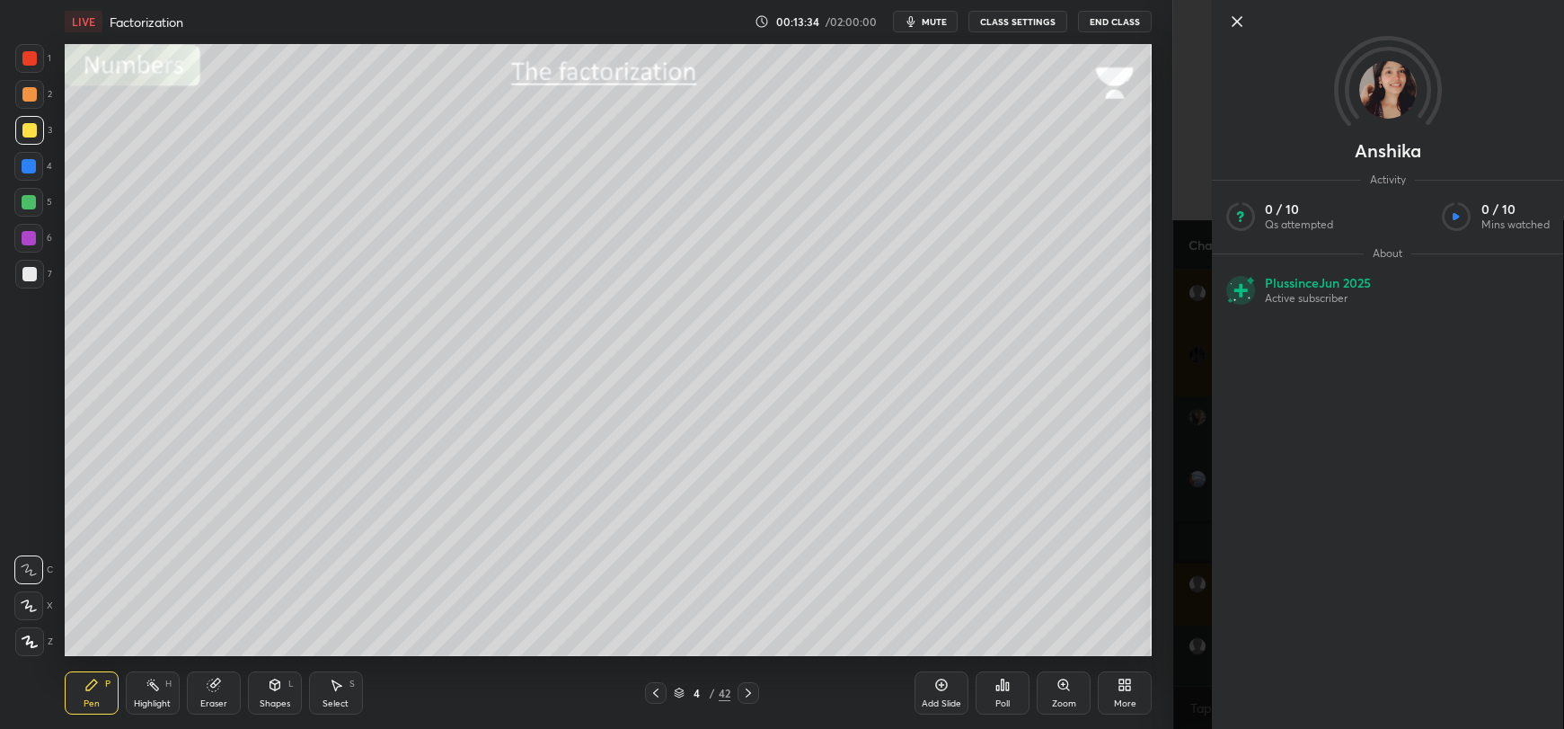
scroll to position [3532, 0]
click at [1231, 21] on icon at bounding box center [1237, 22] width 22 height 22
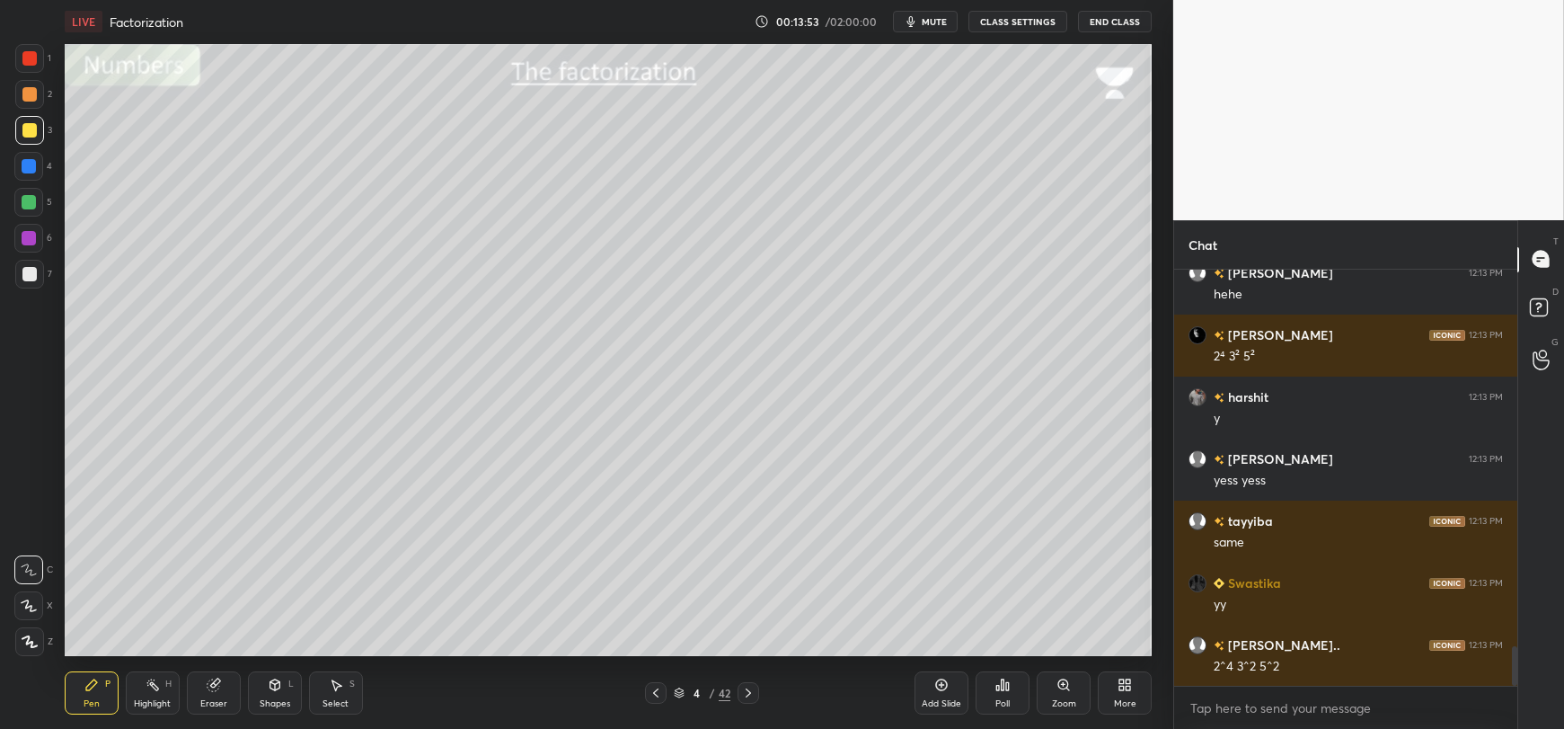
scroll to position [4009, 0]
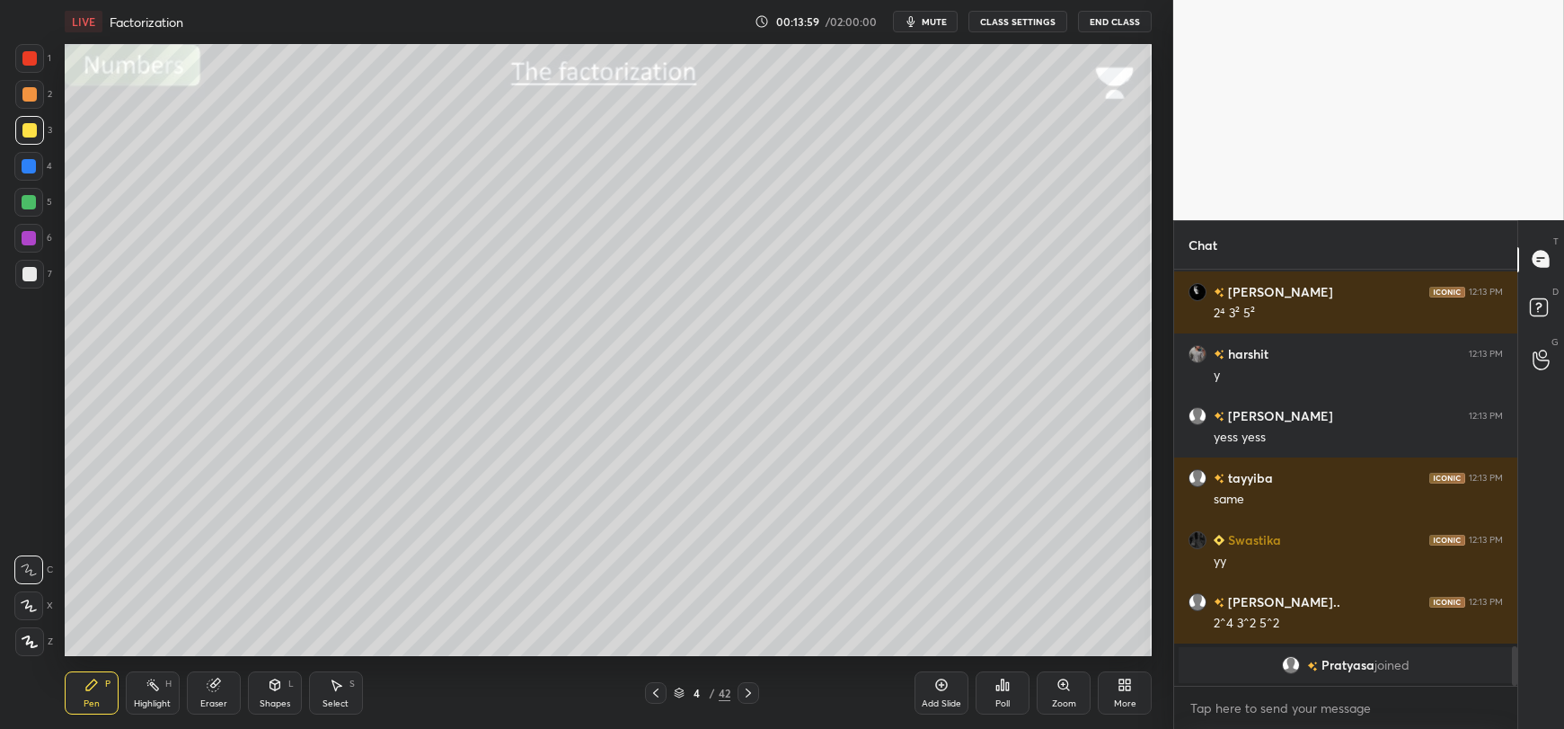
click at [26, 281] on div at bounding box center [29, 274] width 29 height 29
click at [22, 204] on div at bounding box center [29, 202] width 14 height 14
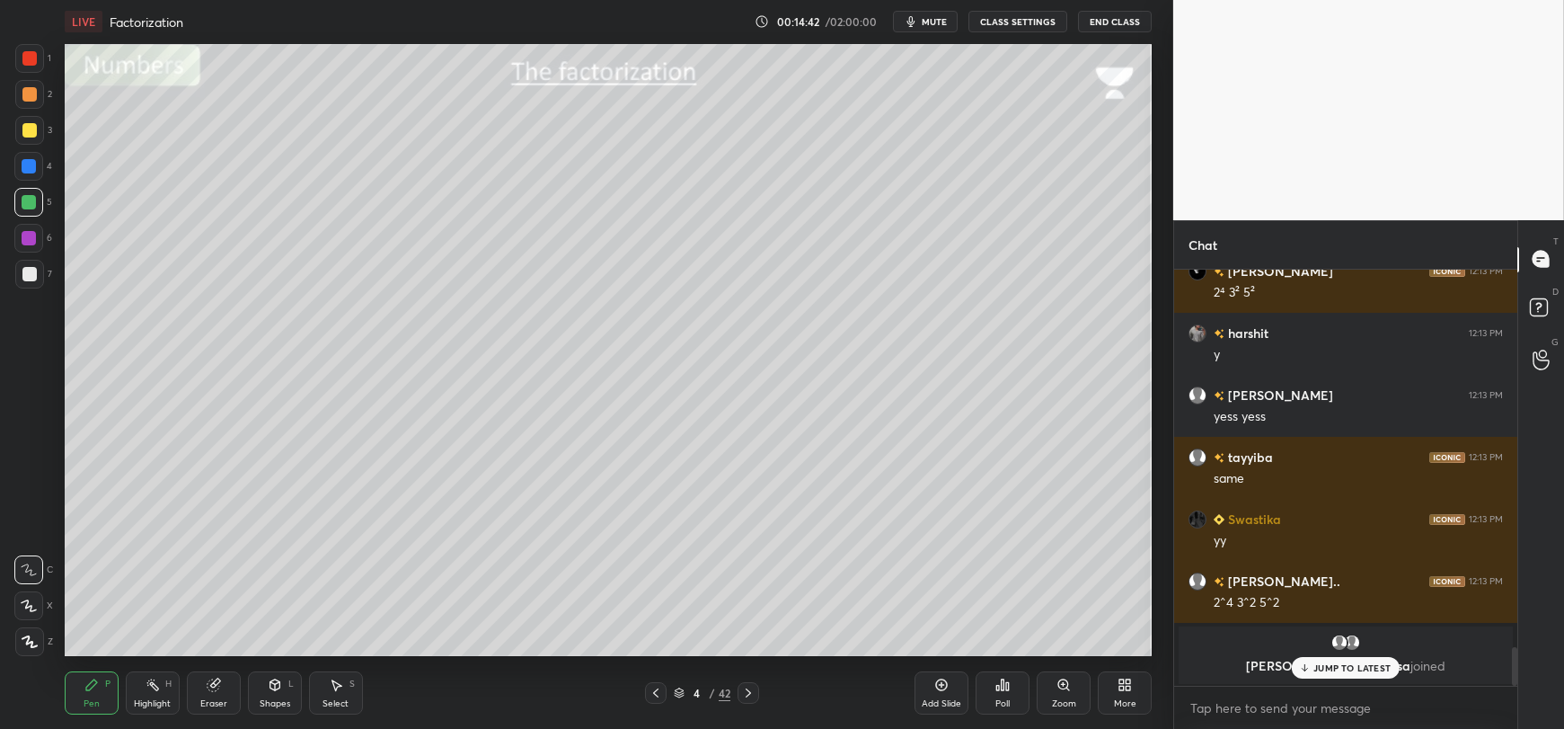
click at [1339, 666] on p "JUMP TO LATEST" at bounding box center [1351, 667] width 77 height 11
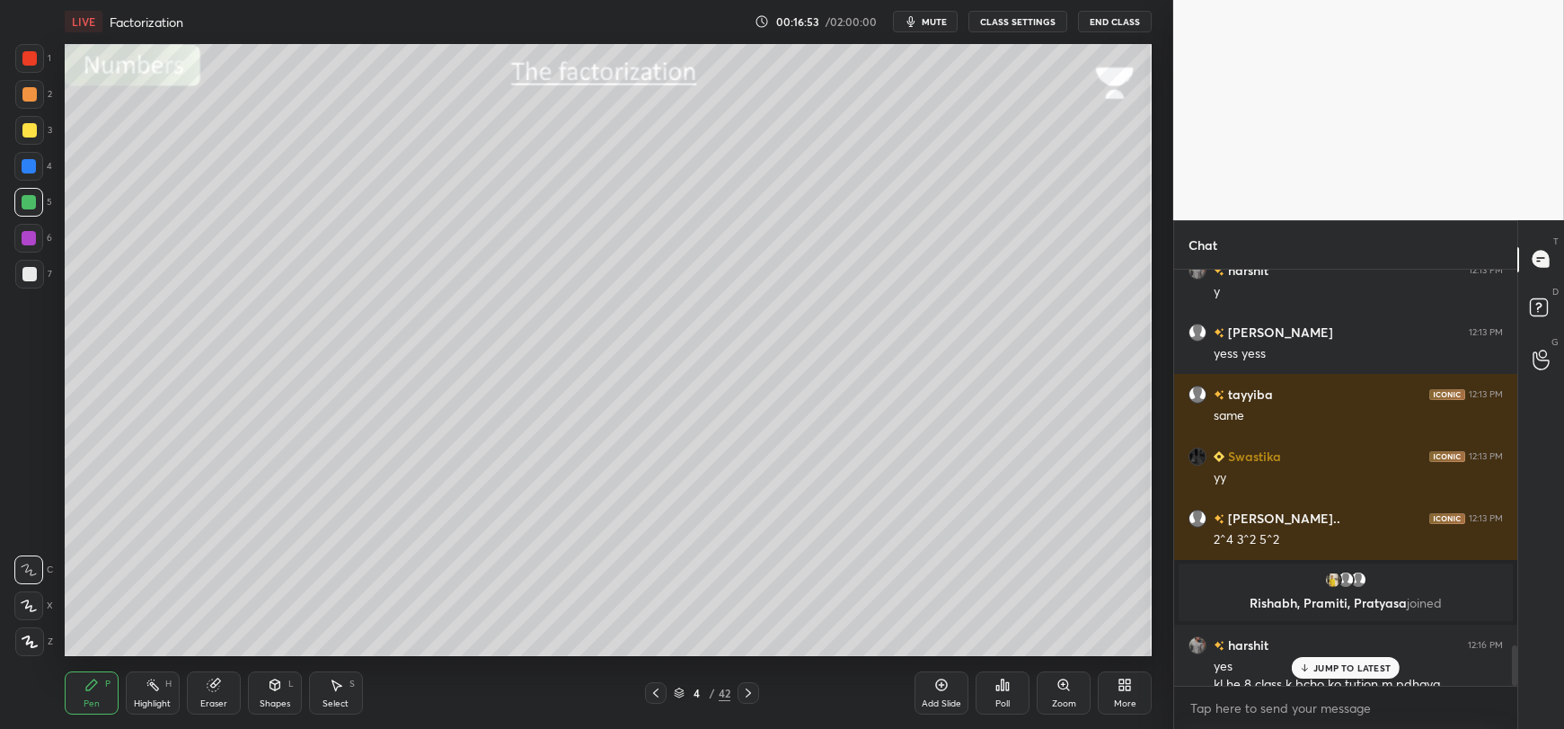
scroll to position [3906, 0]
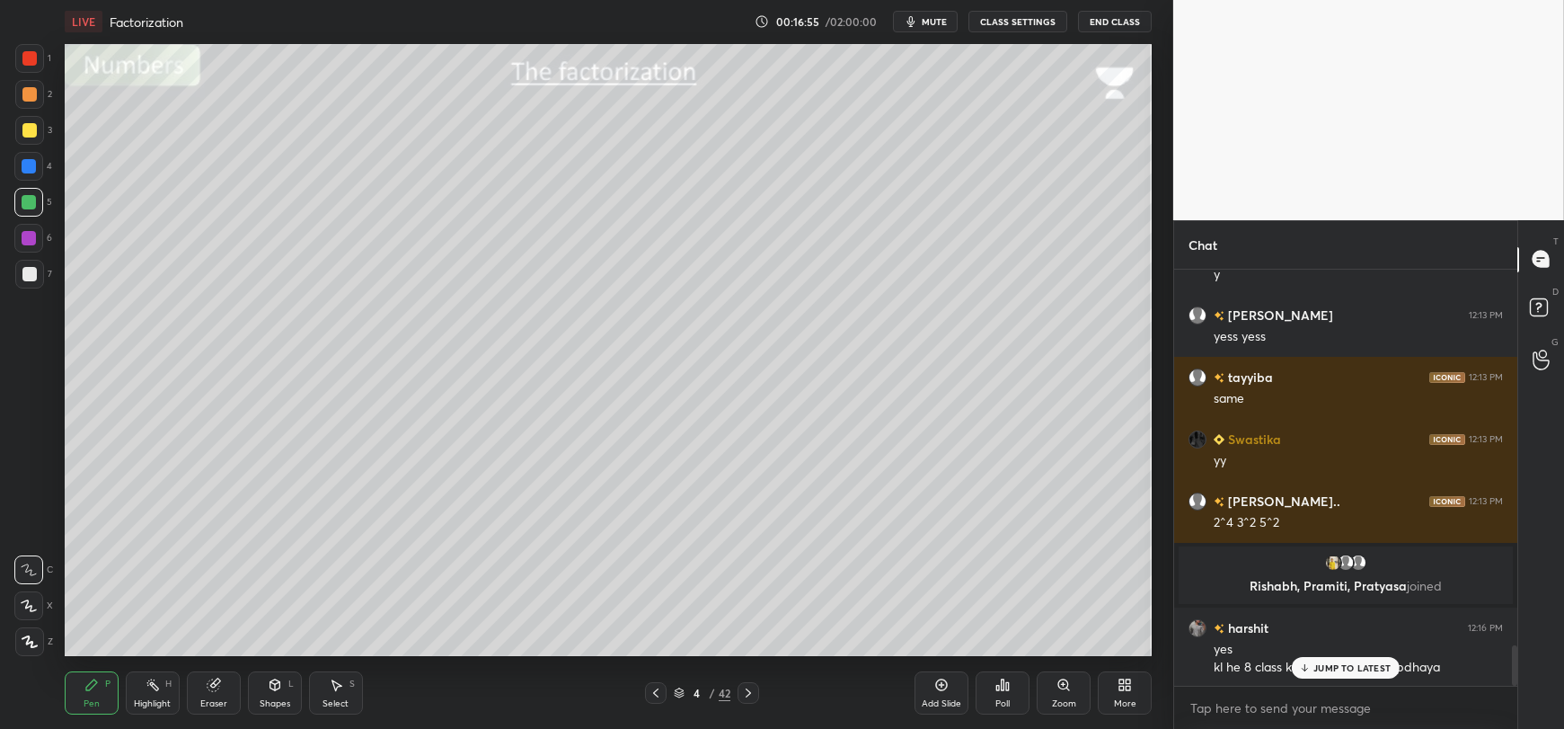
click at [1309, 676] on div "JUMP TO LATEST" at bounding box center [1346, 668] width 108 height 22
click at [30, 242] on div at bounding box center [29, 238] width 14 height 14
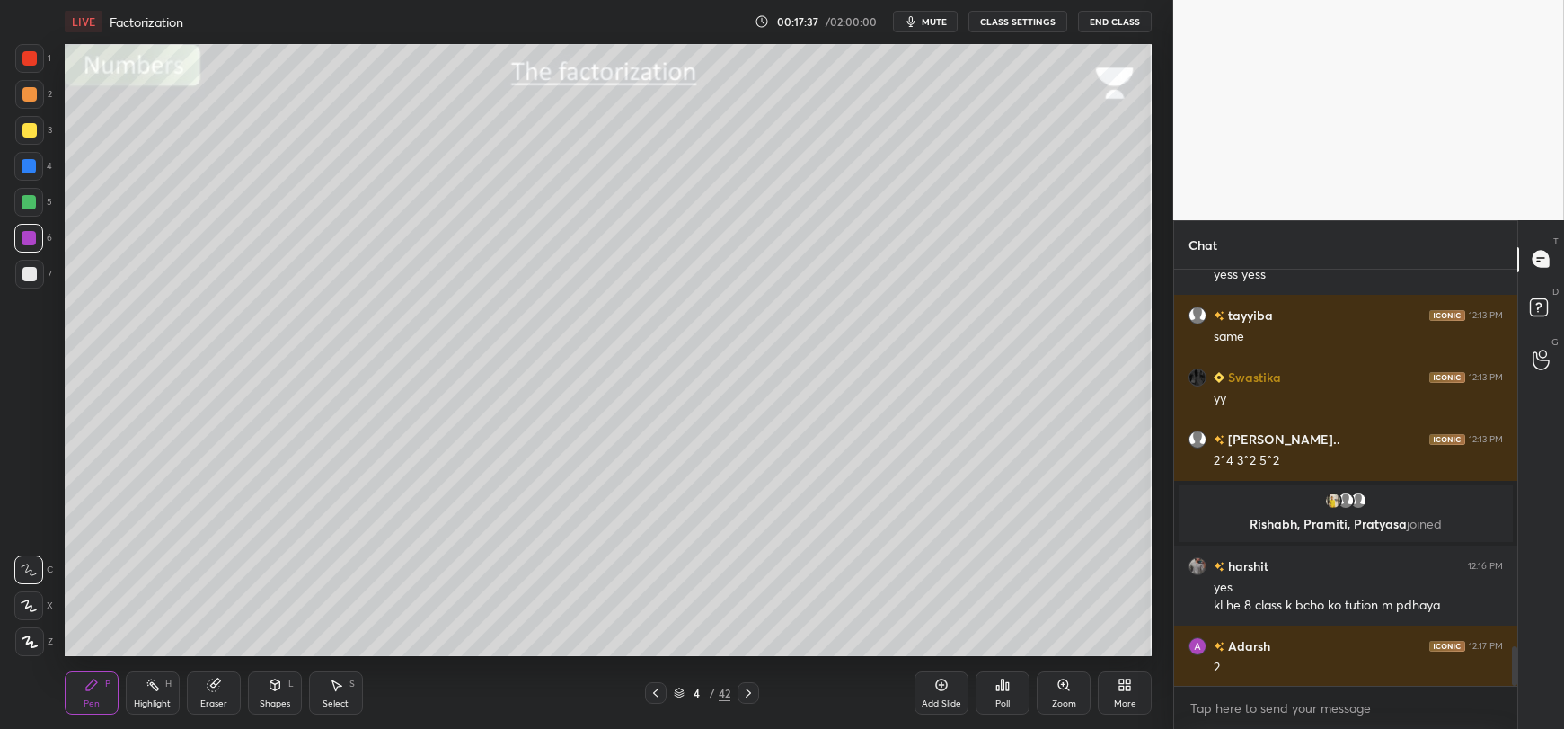
click at [30, 276] on div at bounding box center [29, 274] width 14 height 14
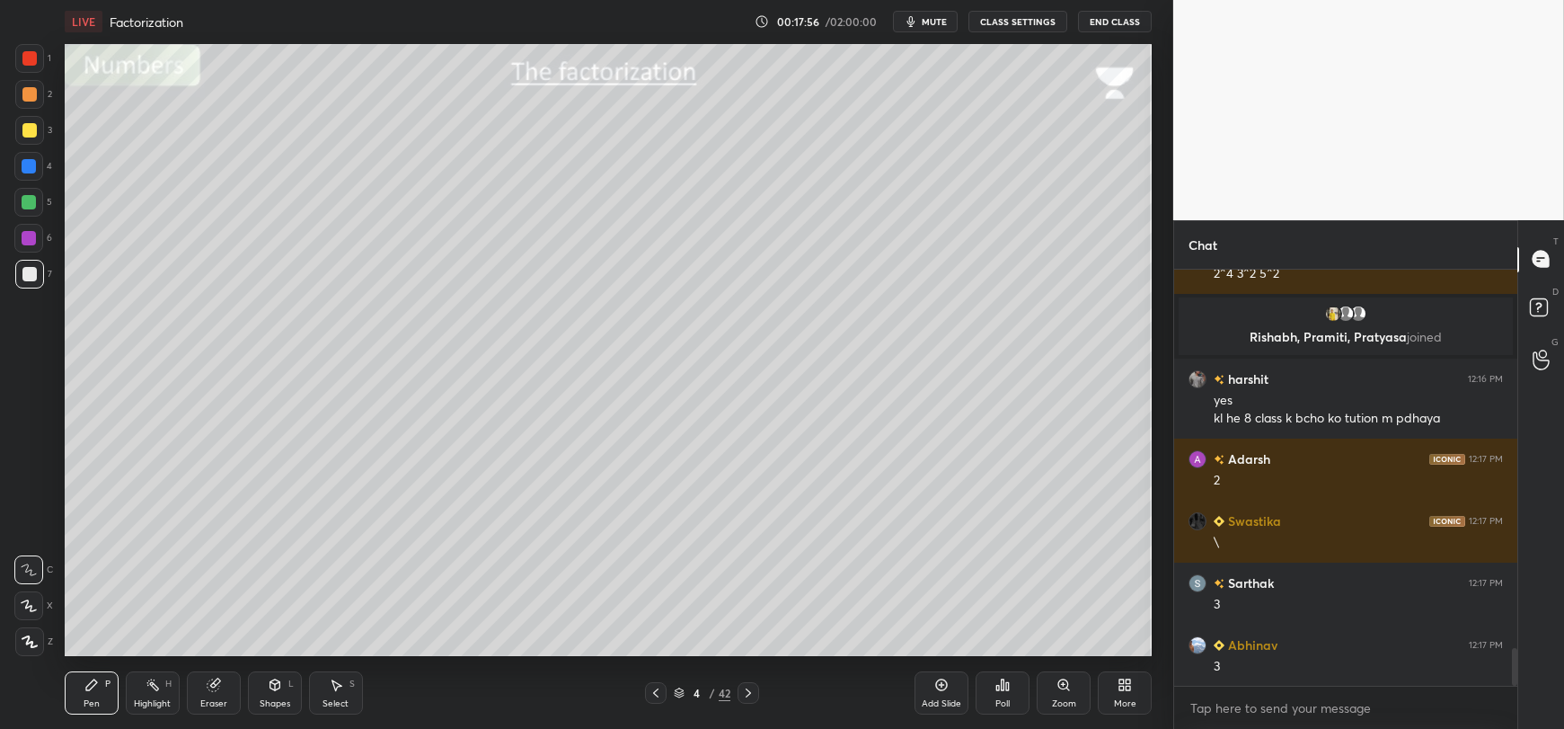
scroll to position [4217, 0]
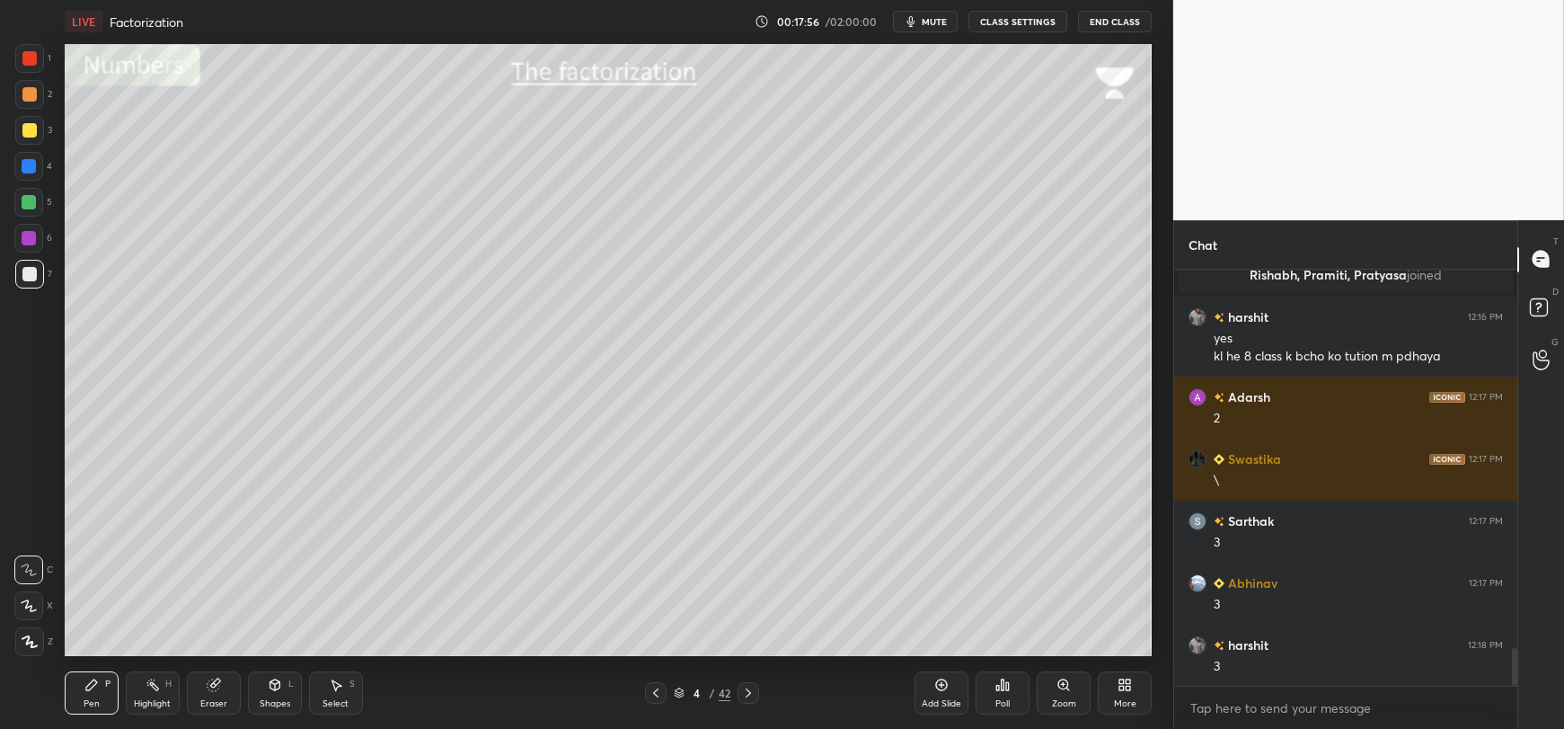
click at [18, 172] on div at bounding box center [28, 166] width 29 height 29
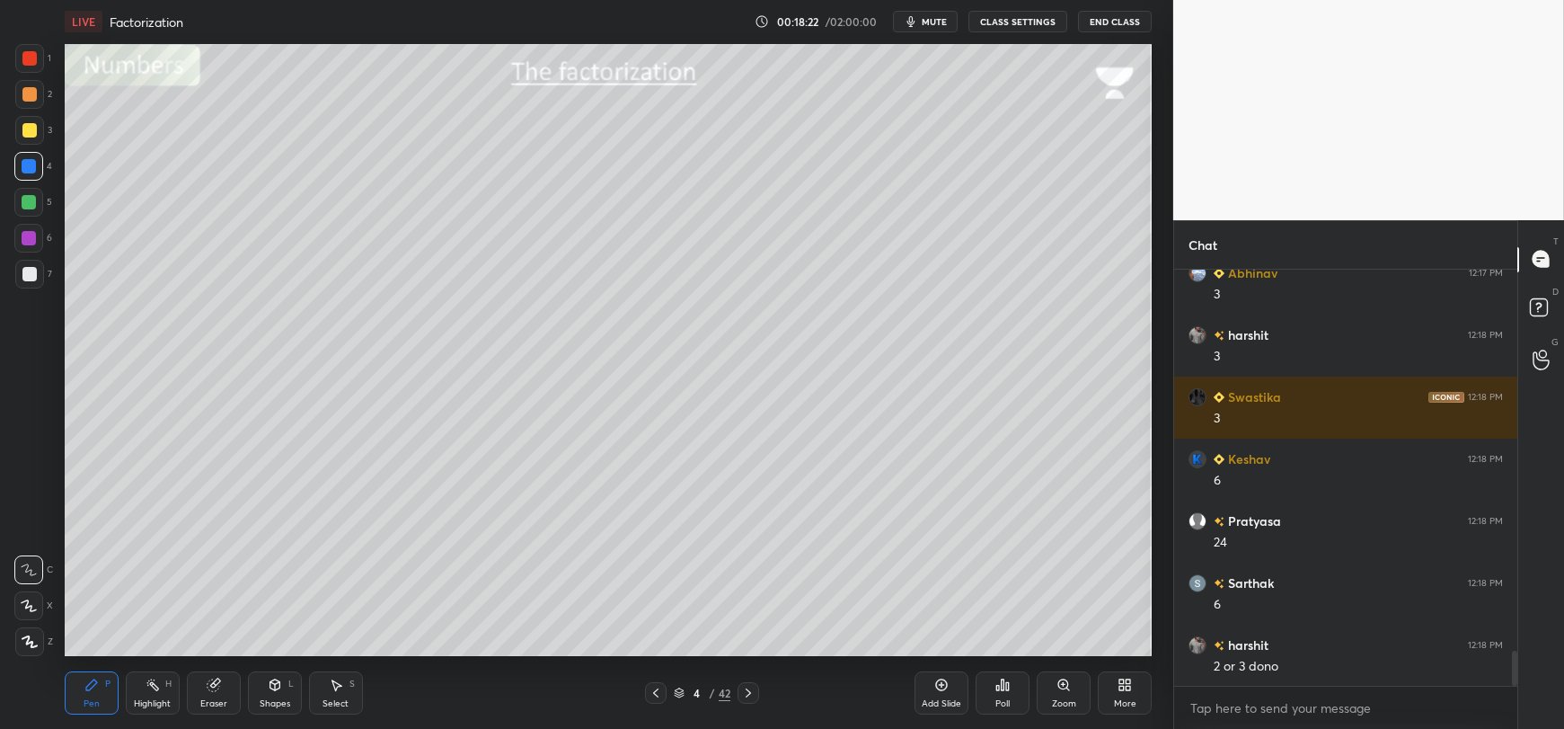
scroll to position [4588, 0]
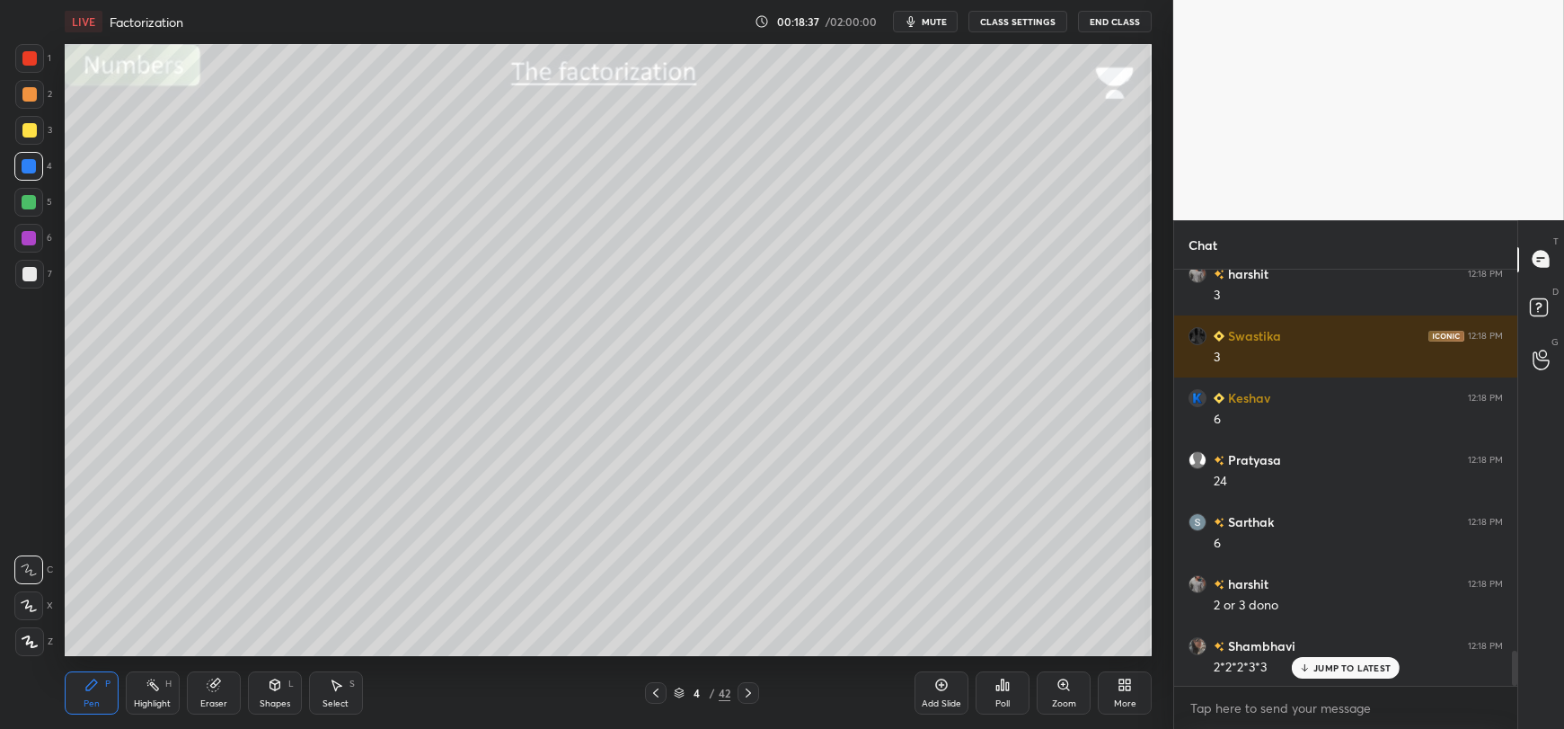
click at [18, 133] on div at bounding box center [29, 130] width 29 height 29
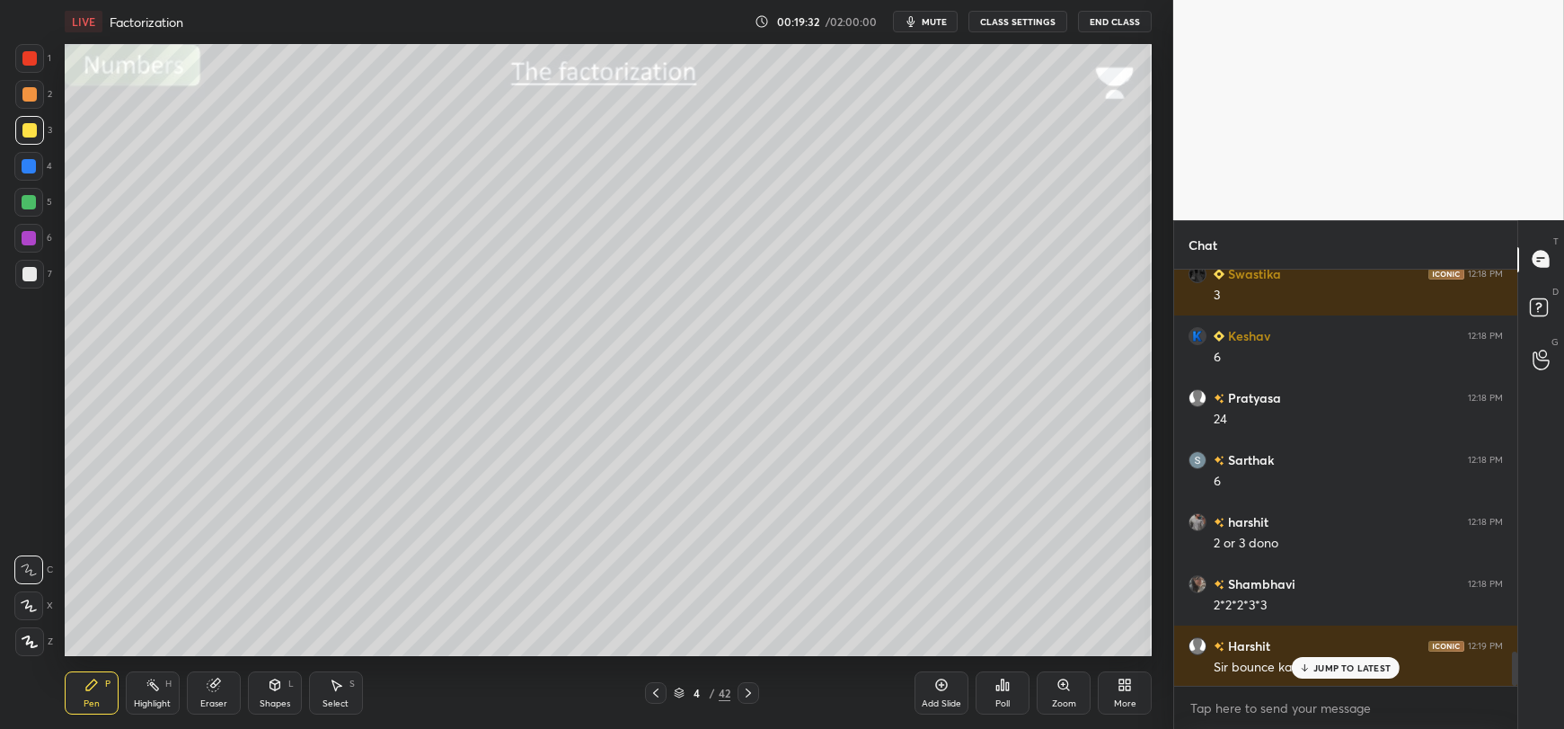
scroll to position [4712, 0]
click at [1309, 667] on icon at bounding box center [1305, 667] width 12 height 11
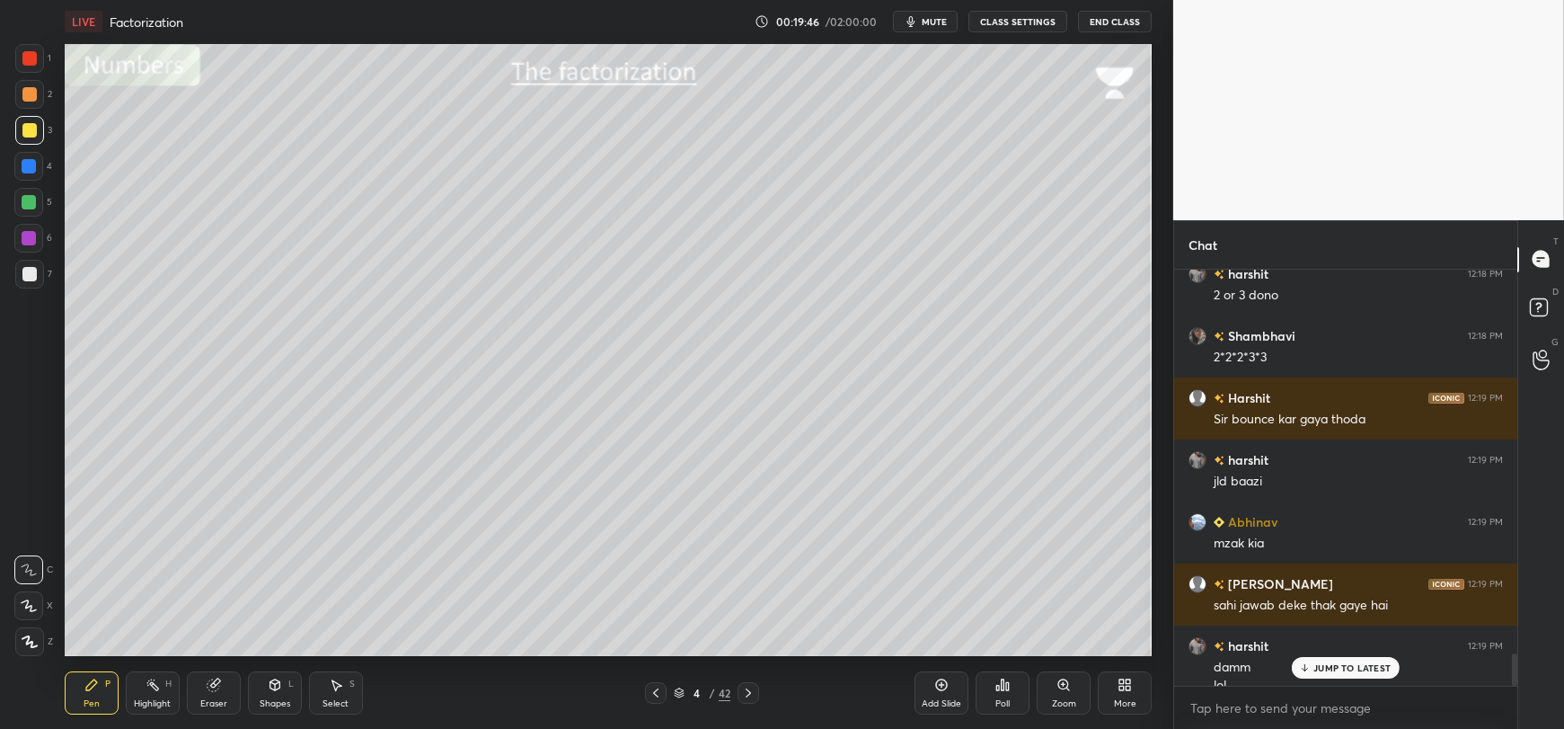
scroll to position [4915, 0]
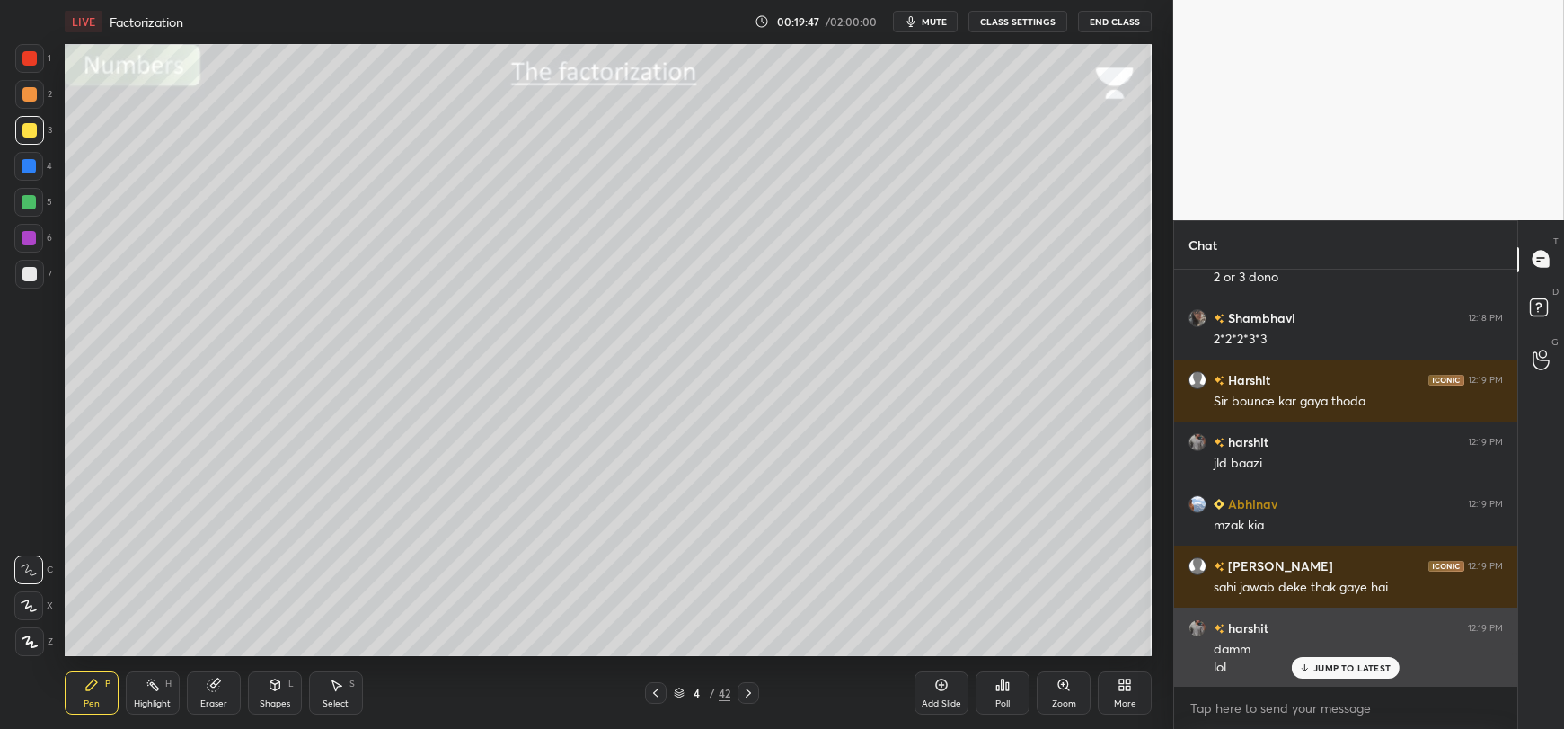
click at [1312, 671] on div "JUMP TO LATEST" at bounding box center [1346, 668] width 108 height 22
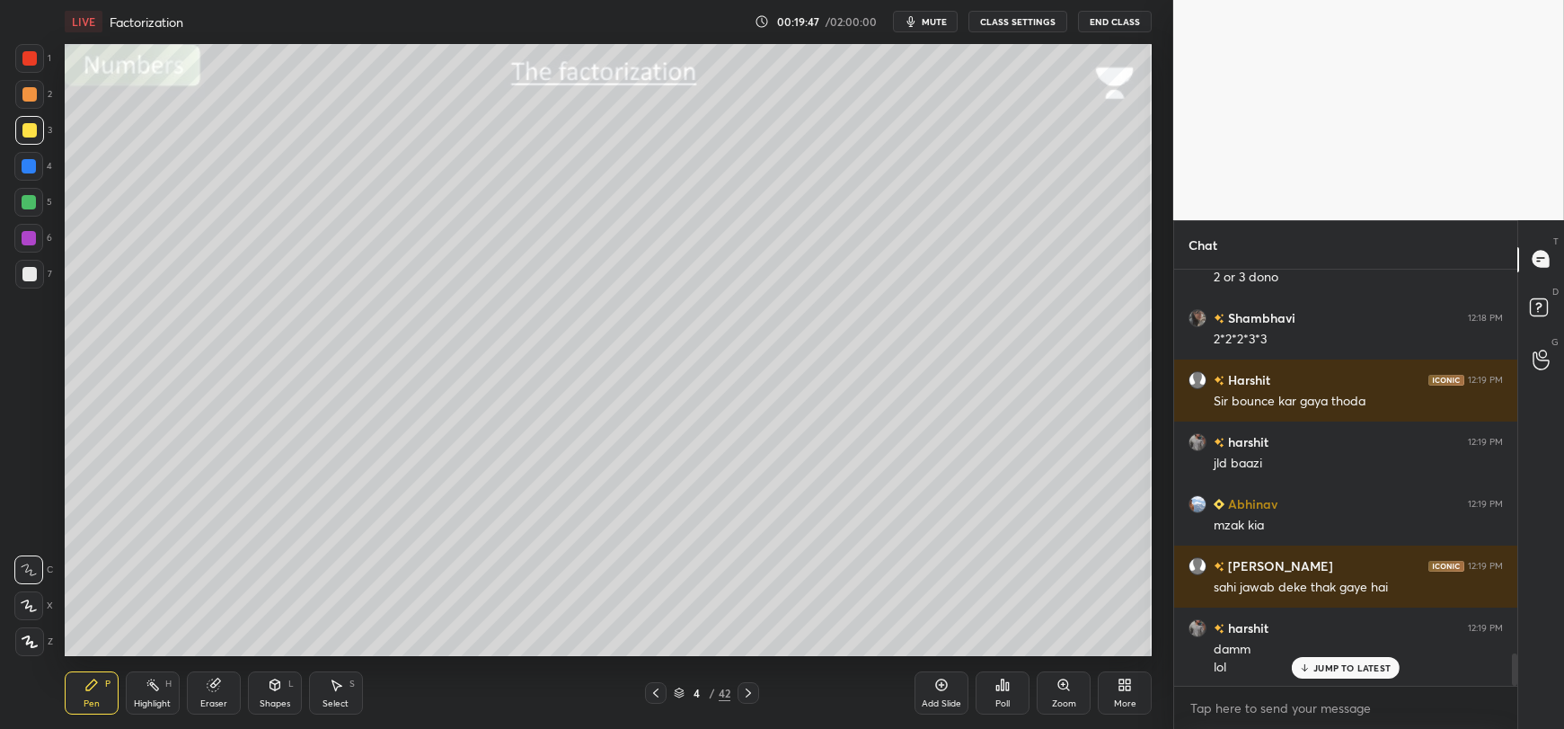
scroll to position [4977, 0]
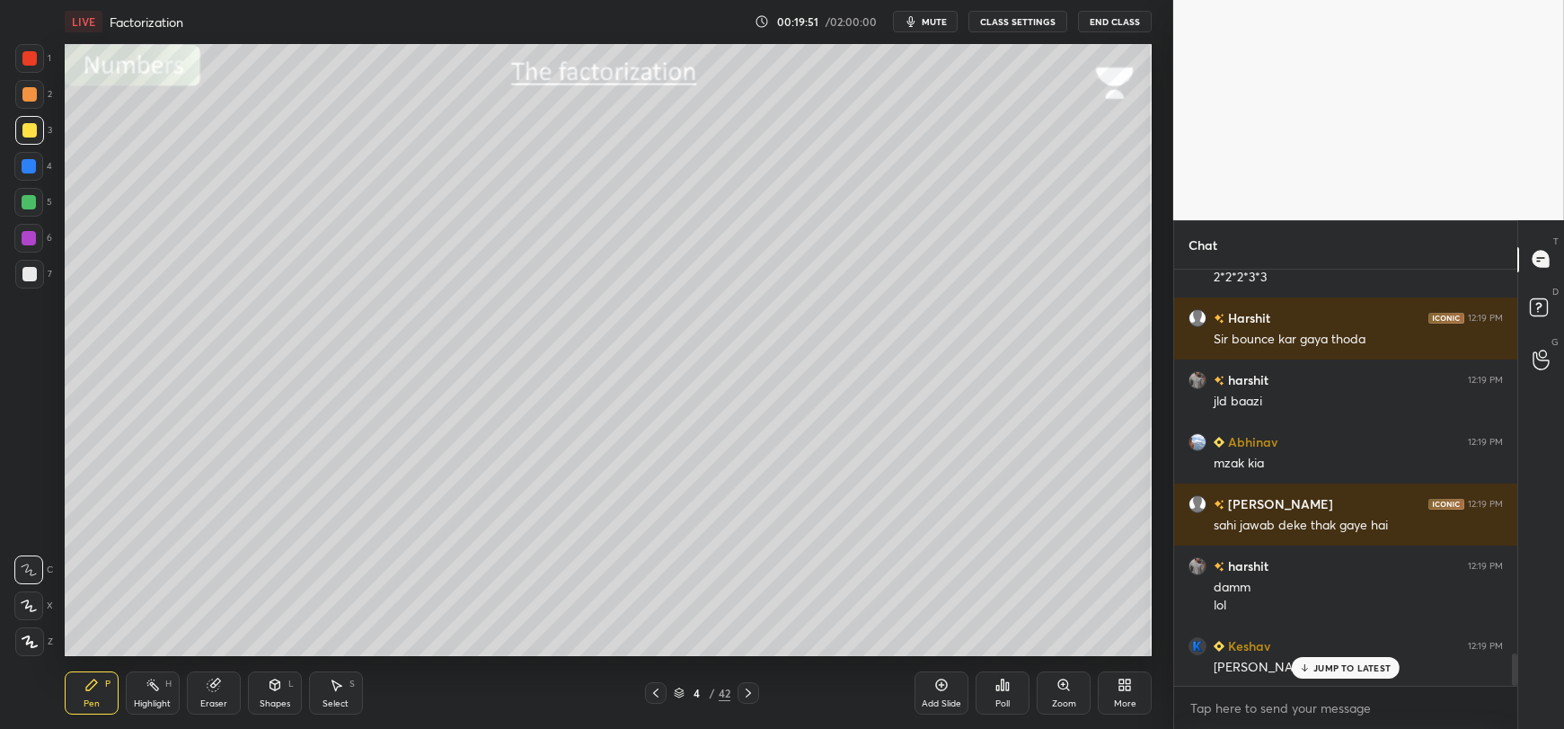
click at [1317, 667] on p "JUMP TO LATEST" at bounding box center [1351, 667] width 77 height 11
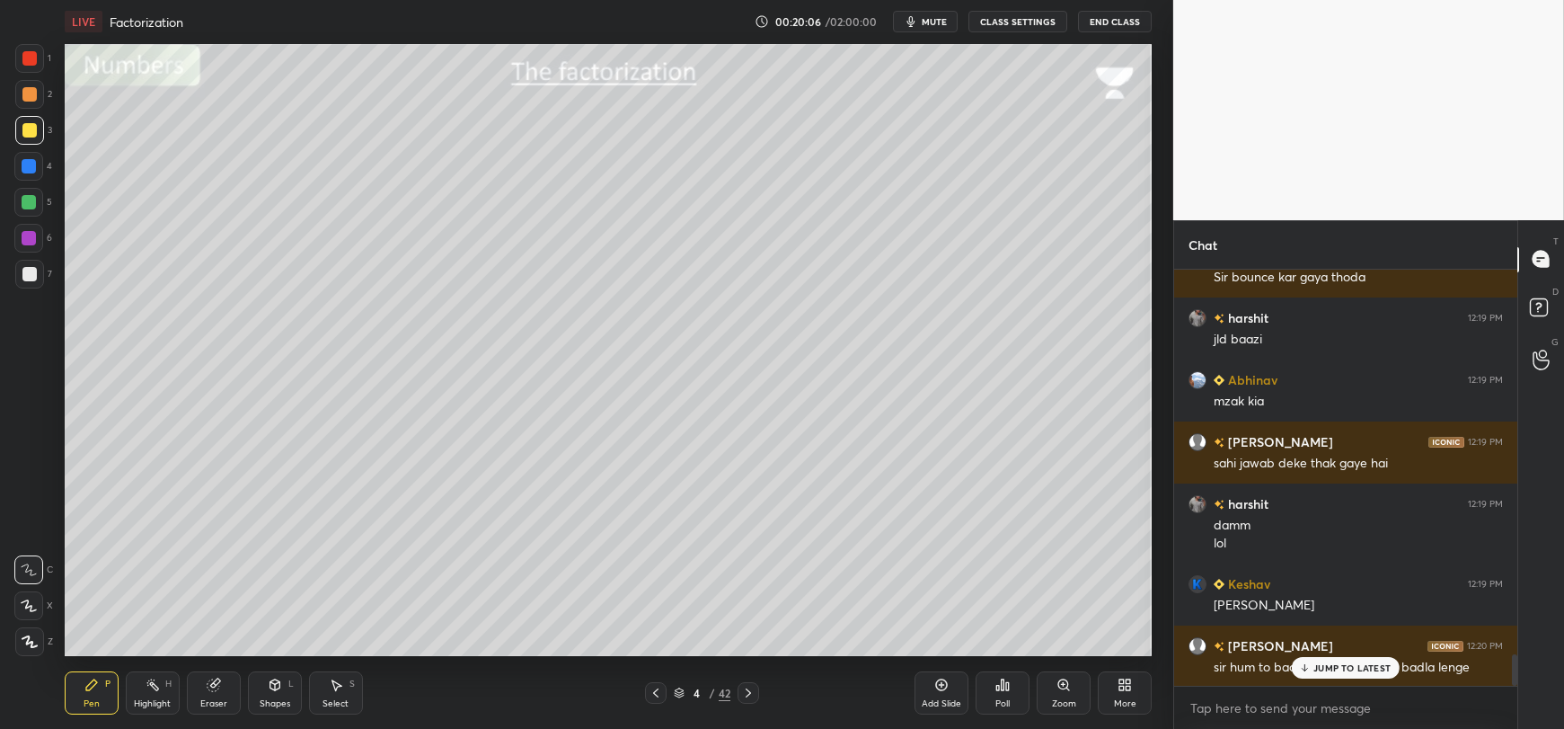
click at [941, 694] on div "Add Slide" at bounding box center [941, 692] width 54 height 43
click at [1307, 667] on icon at bounding box center [1305, 667] width 12 height 11
click at [27, 275] on div at bounding box center [29, 274] width 14 height 14
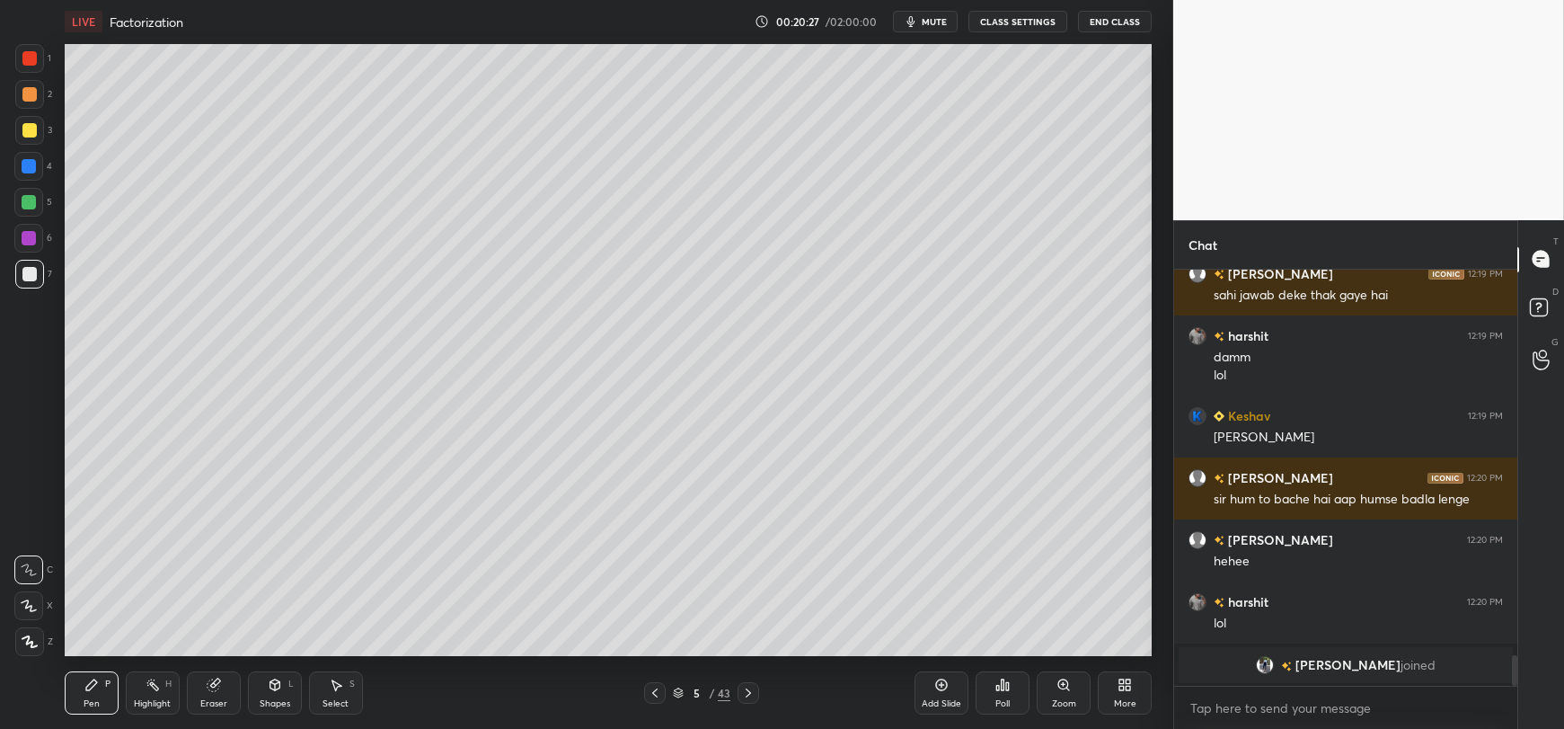
scroll to position [4908, 0]
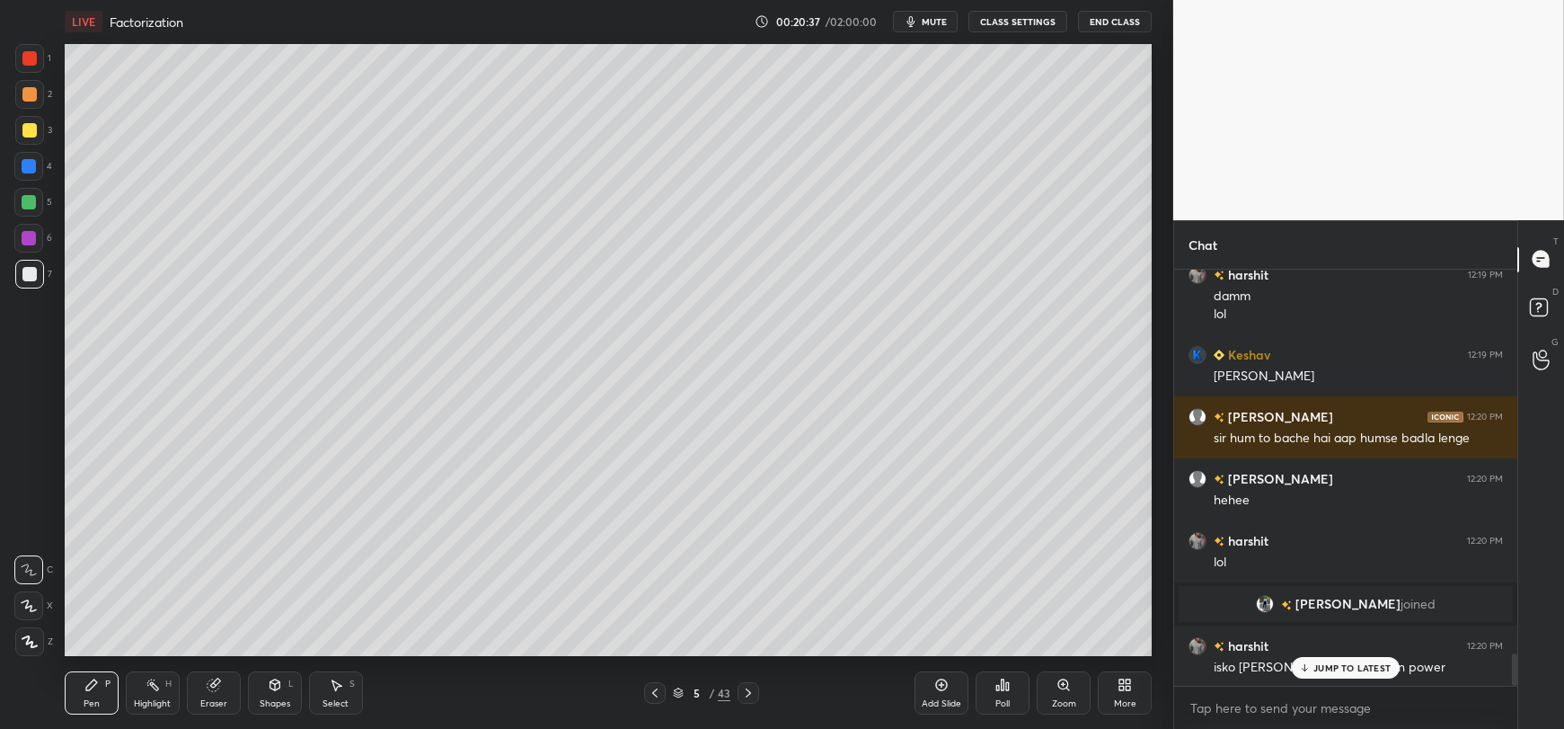
click at [1311, 667] on icon at bounding box center [1305, 667] width 12 height 11
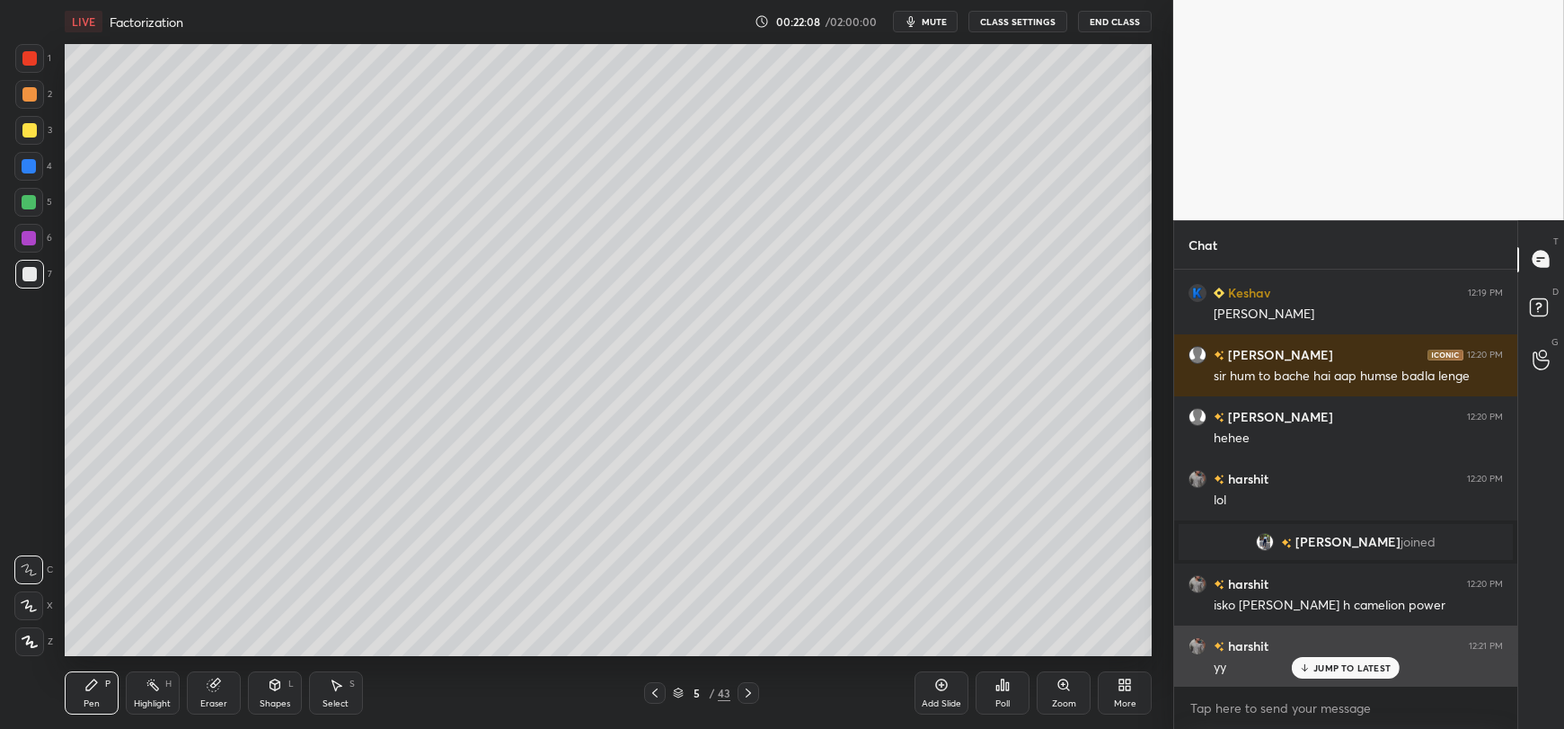
click at [1323, 672] on p "JUMP TO LATEST" at bounding box center [1351, 667] width 77 height 11
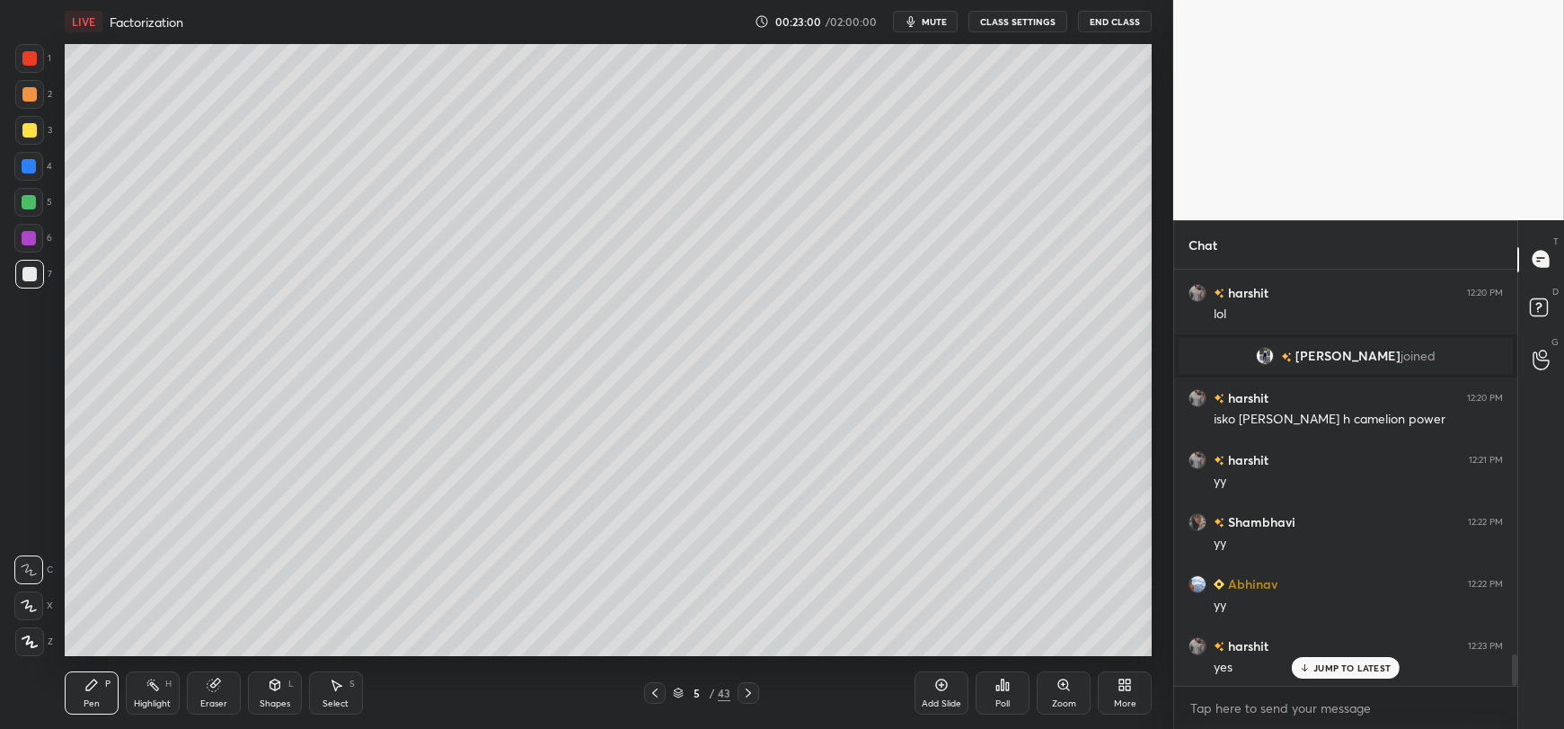
scroll to position [5218, 0]
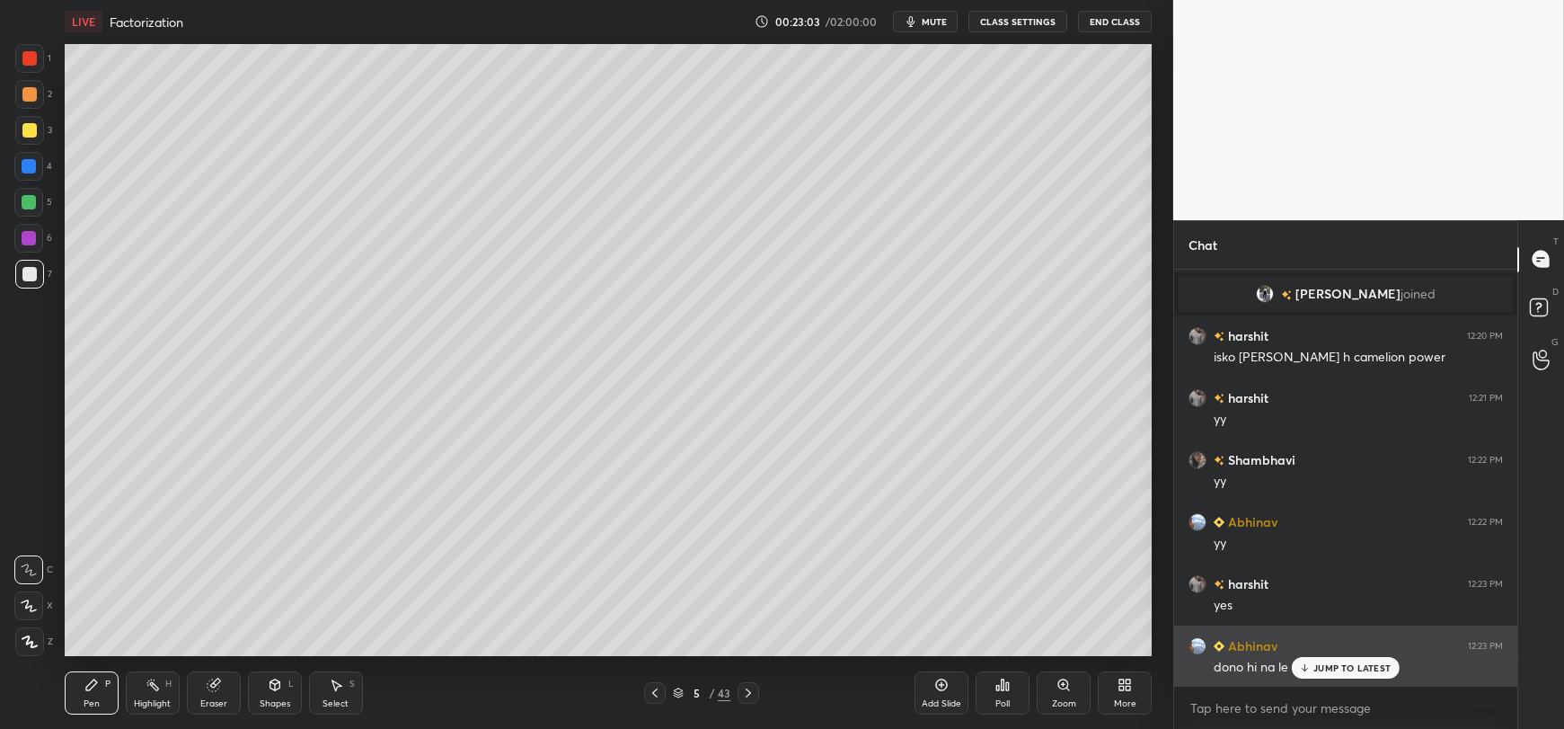
click at [1303, 667] on icon at bounding box center [1305, 667] width 12 height 11
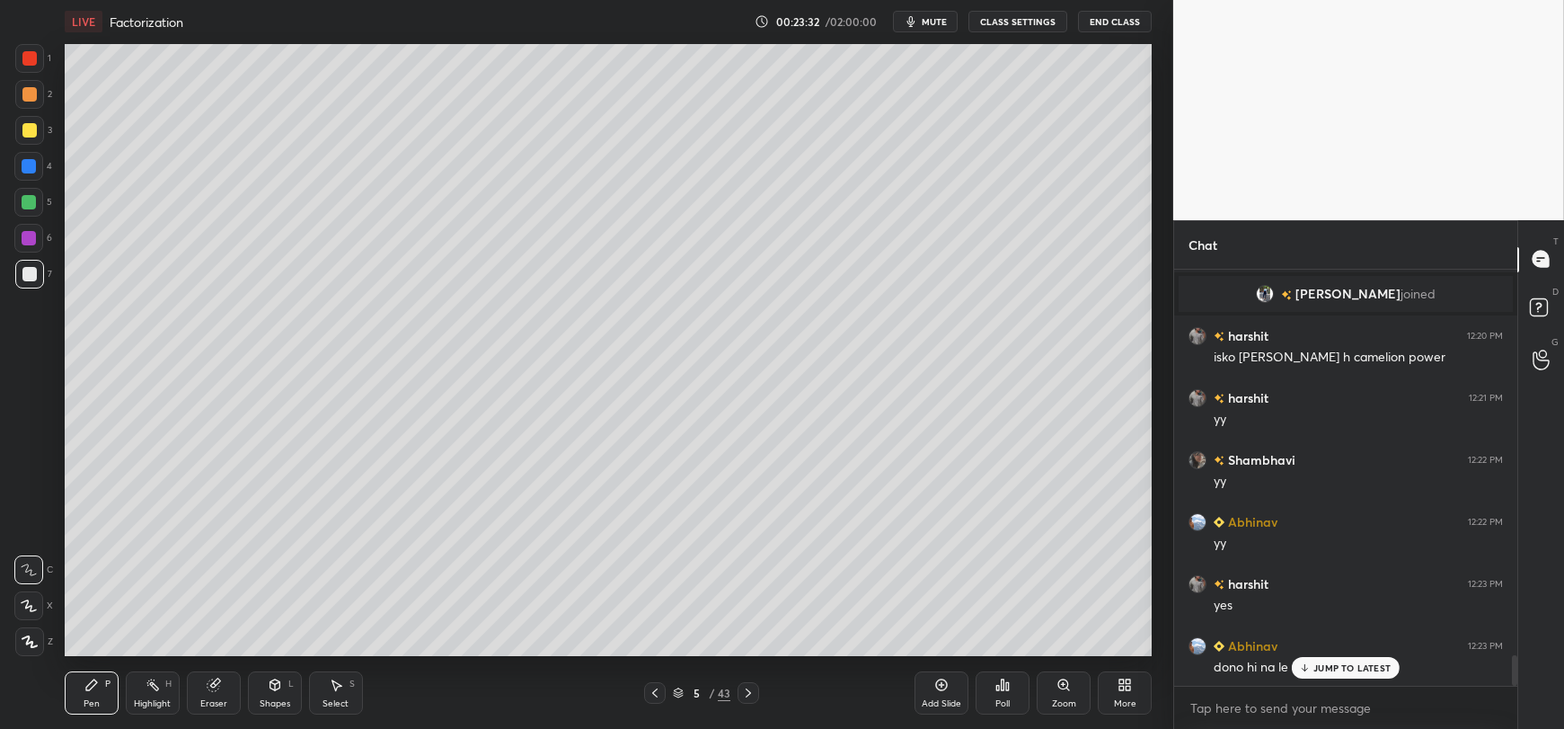
scroll to position [5280, 0]
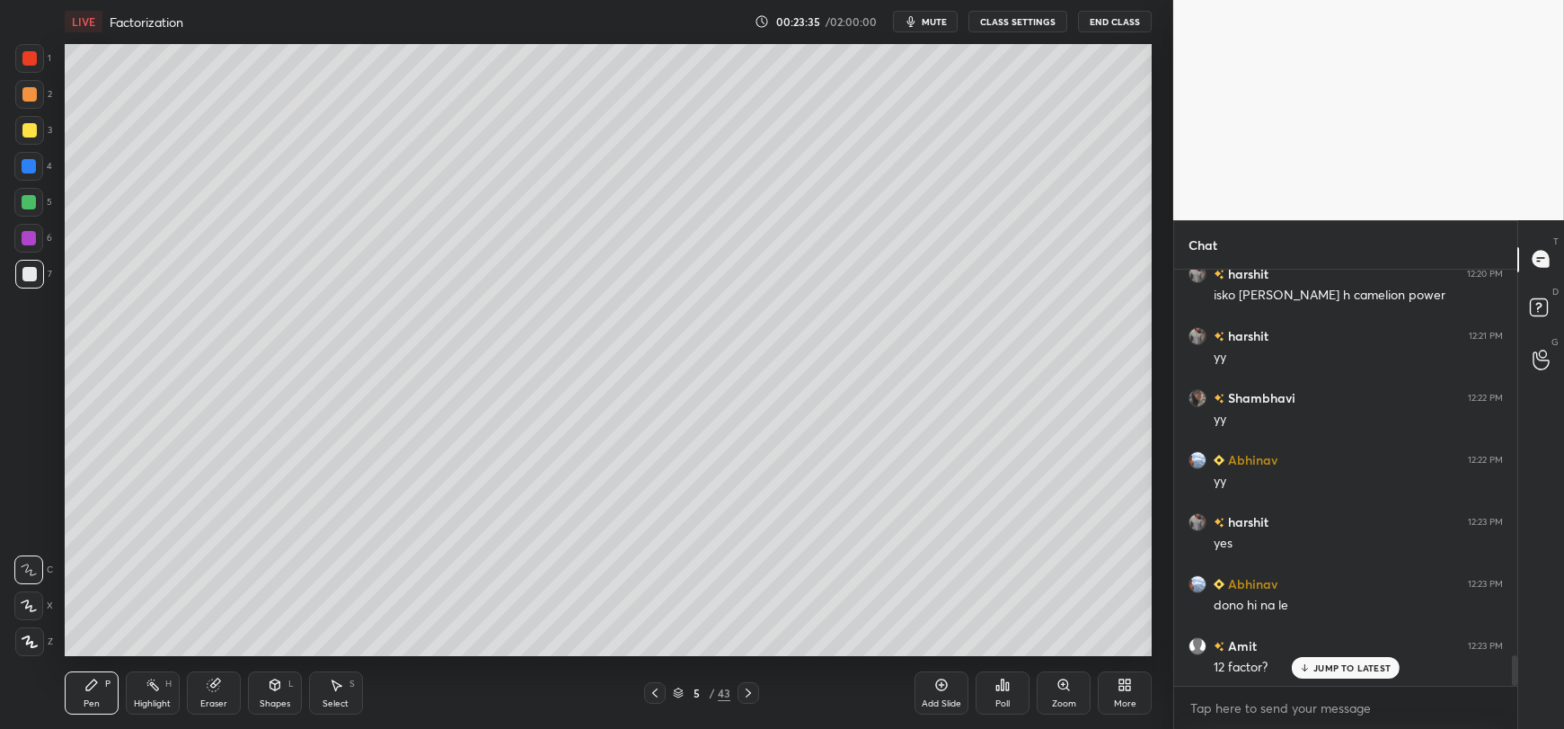
click at [31, 200] on div at bounding box center [29, 202] width 14 height 14
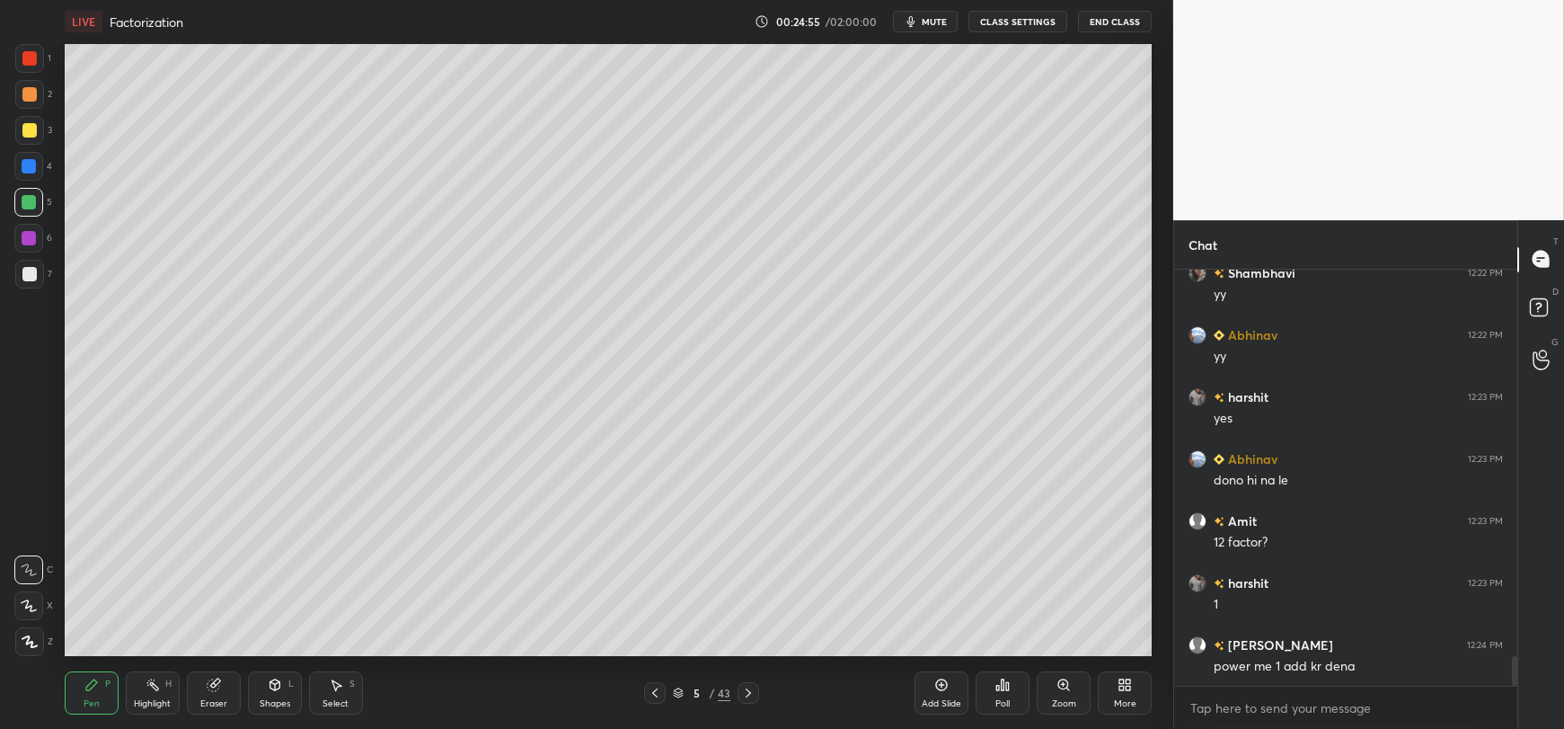
scroll to position [5467, 0]
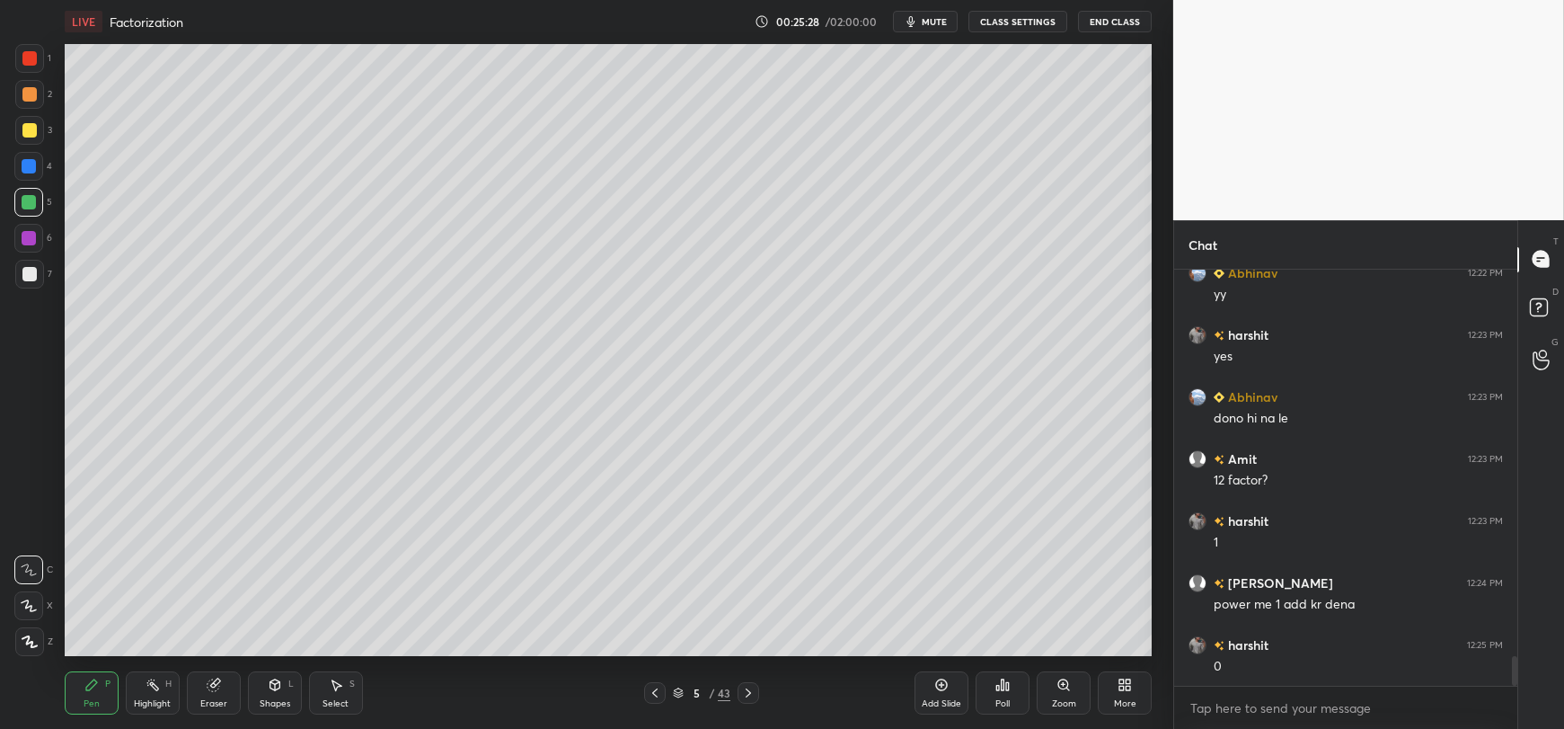
click at [30, 167] on div at bounding box center [29, 166] width 14 height 14
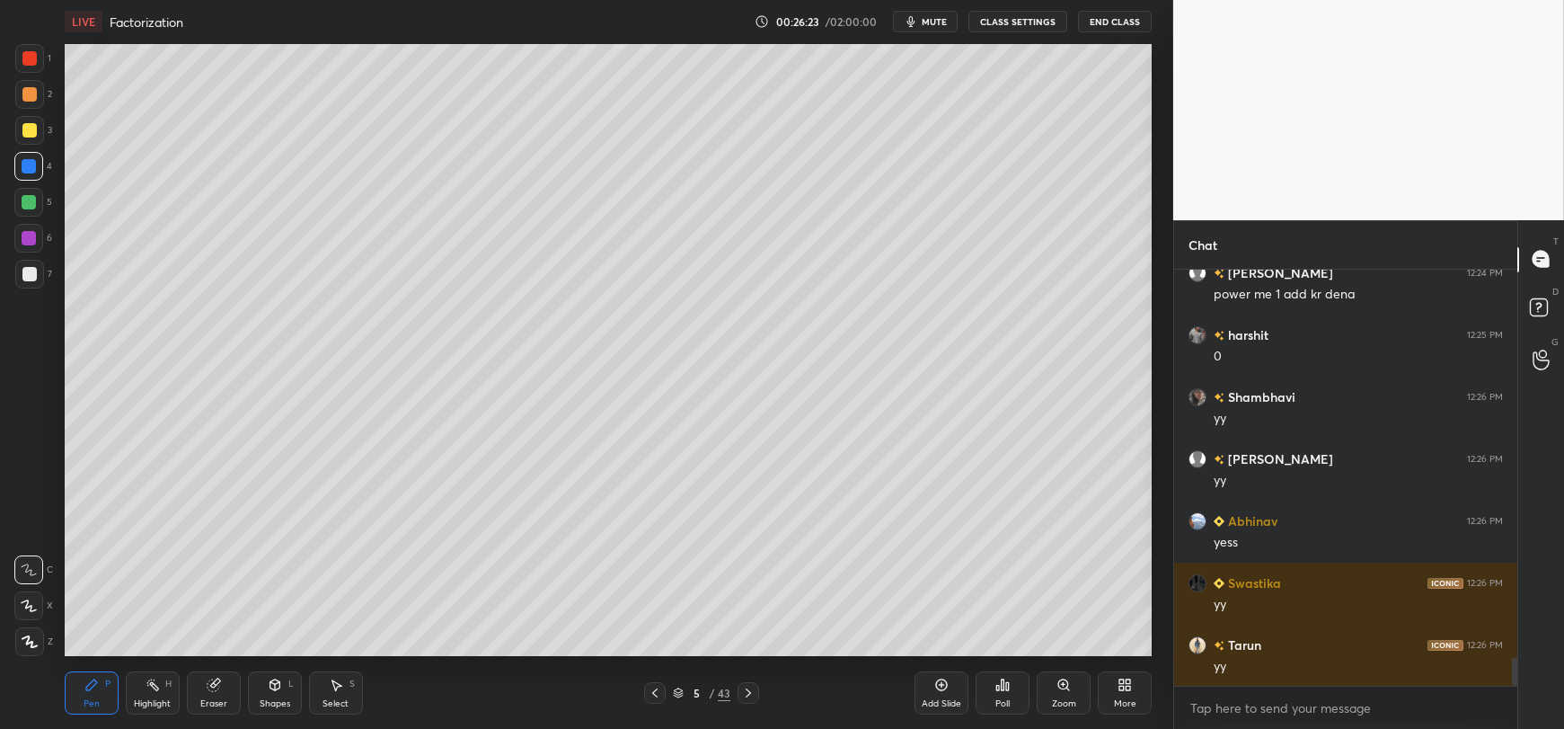
scroll to position [5838, 0]
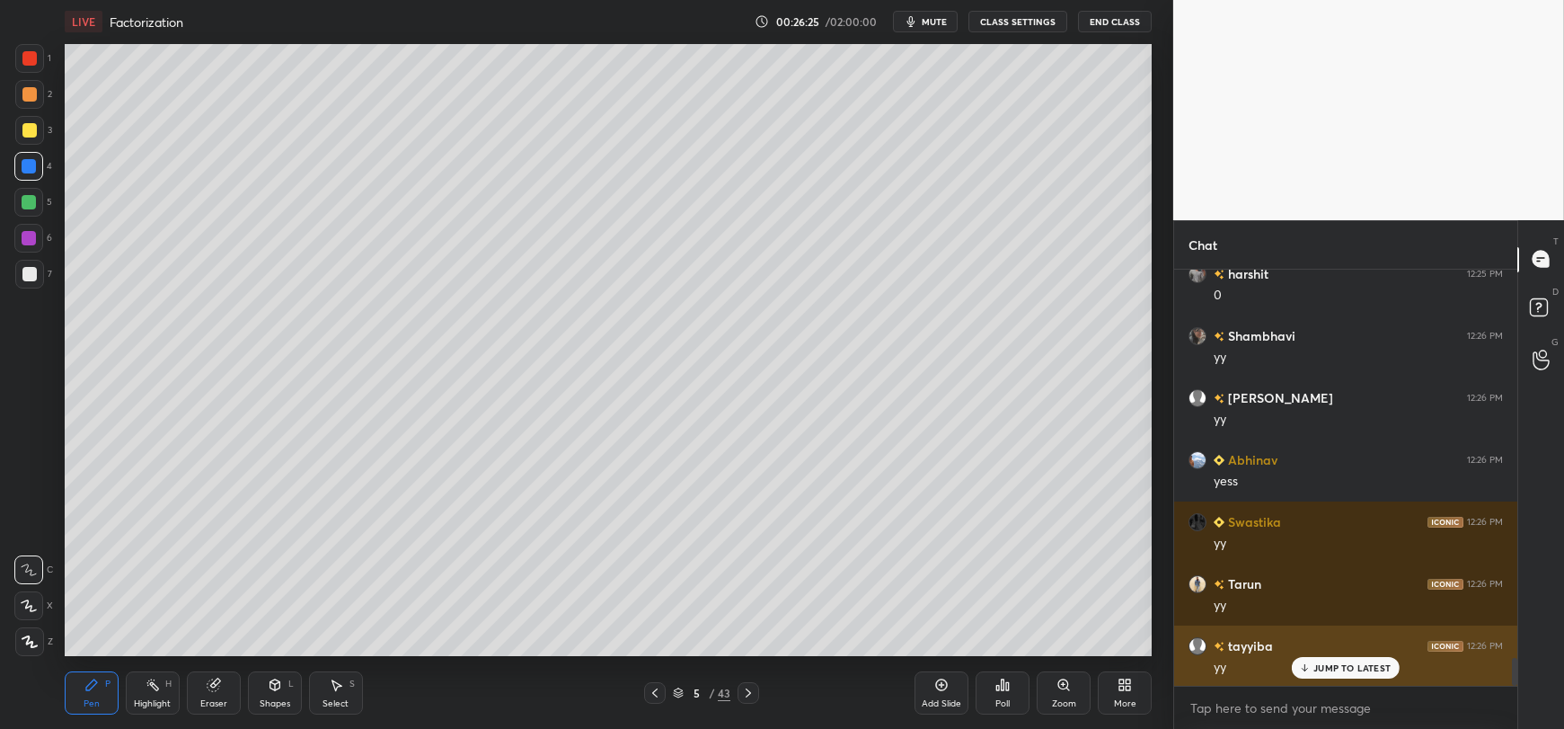
click at [1319, 670] on p "JUMP TO LATEST" at bounding box center [1351, 667] width 77 height 11
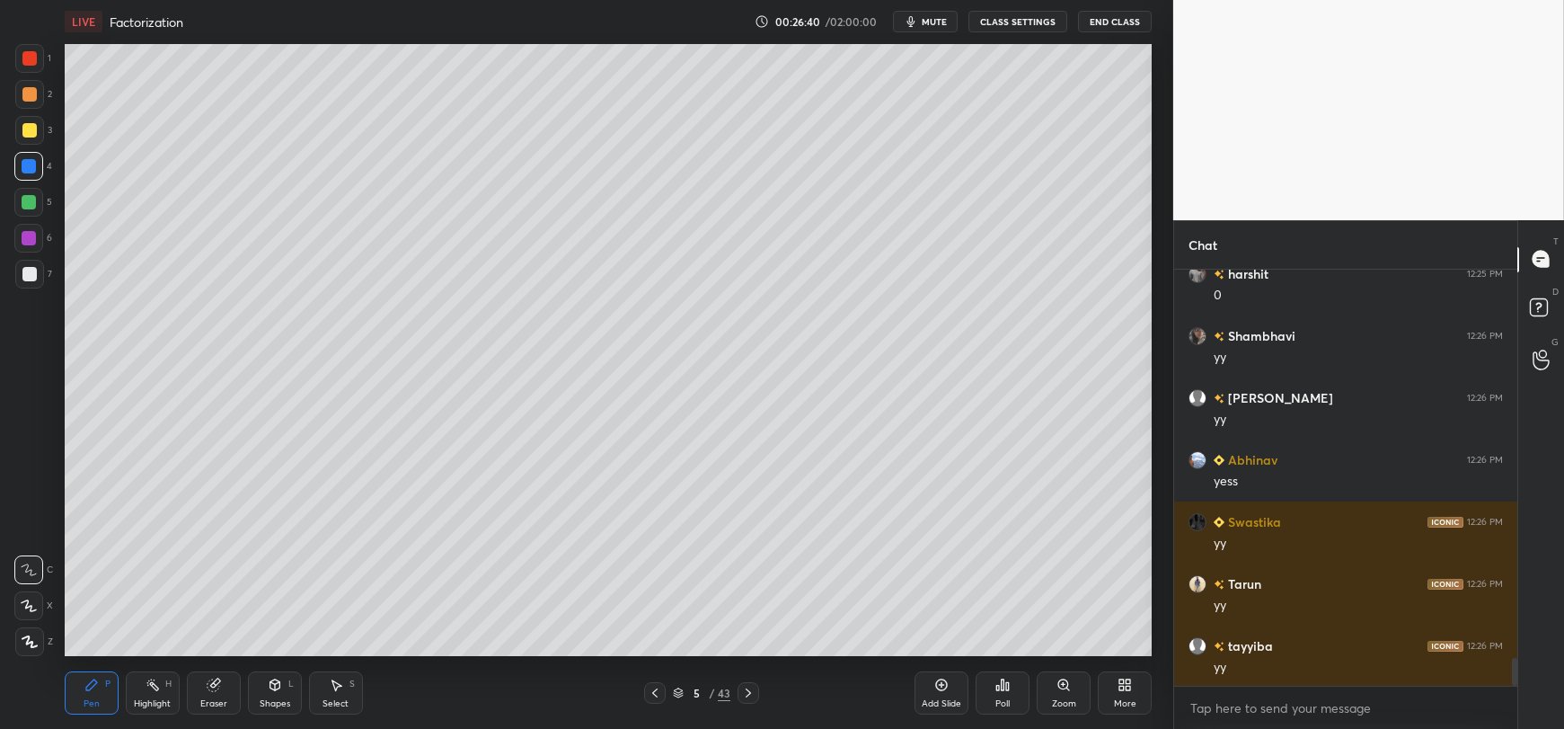
click at [34, 278] on div at bounding box center [29, 274] width 14 height 14
click at [27, 243] on div at bounding box center [29, 238] width 14 height 14
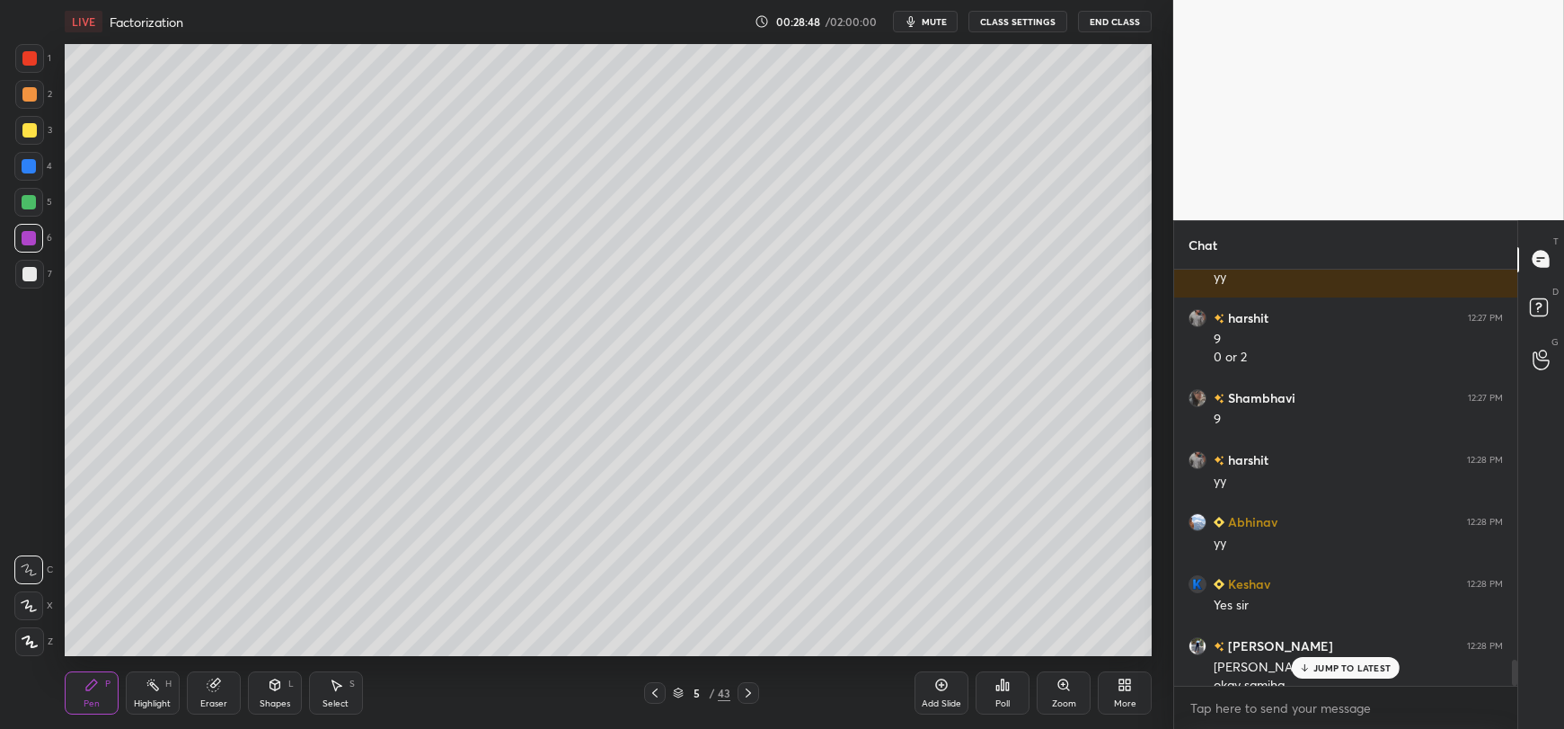
scroll to position [6246, 0]
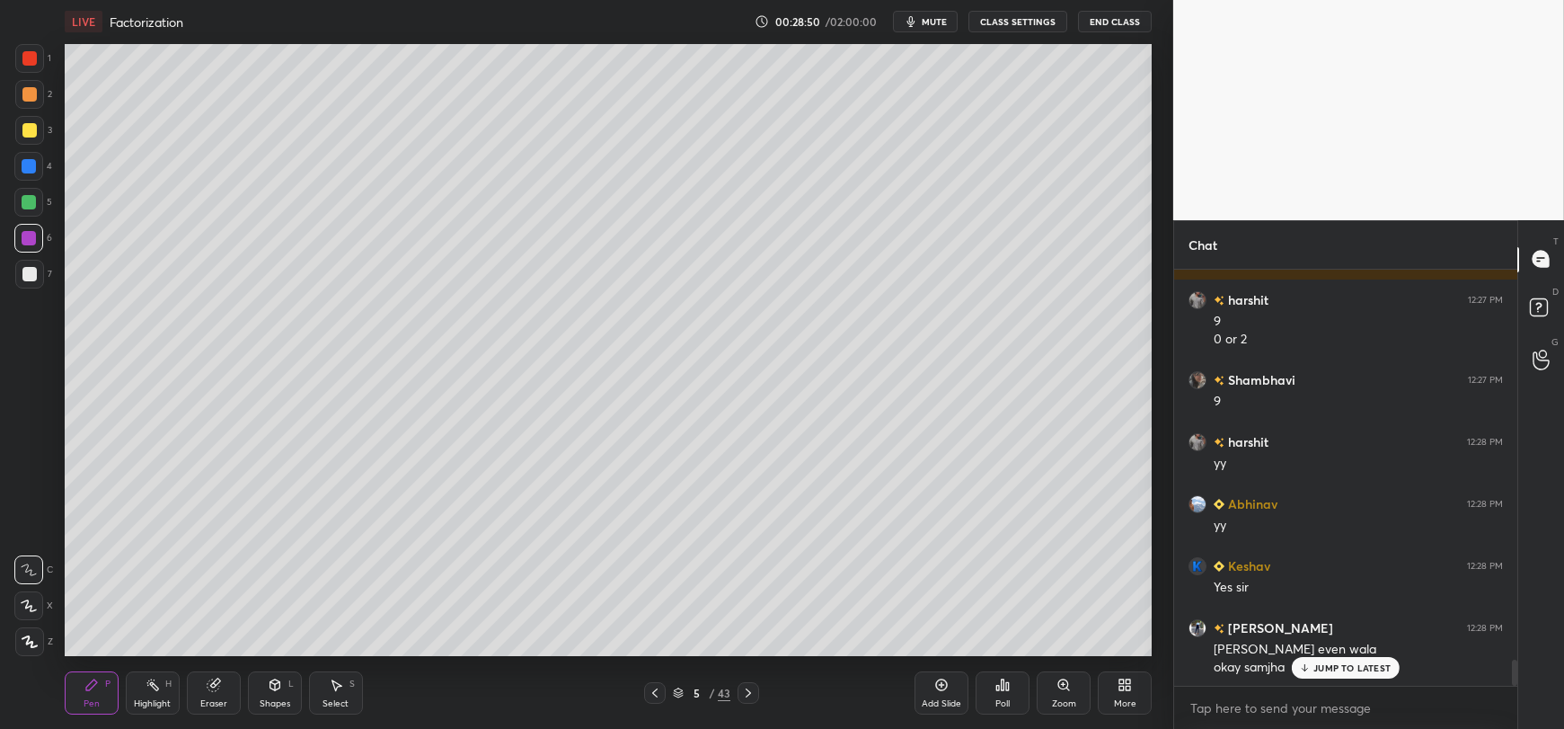
click at [1327, 664] on p "JUMP TO LATEST" at bounding box center [1351, 667] width 77 height 11
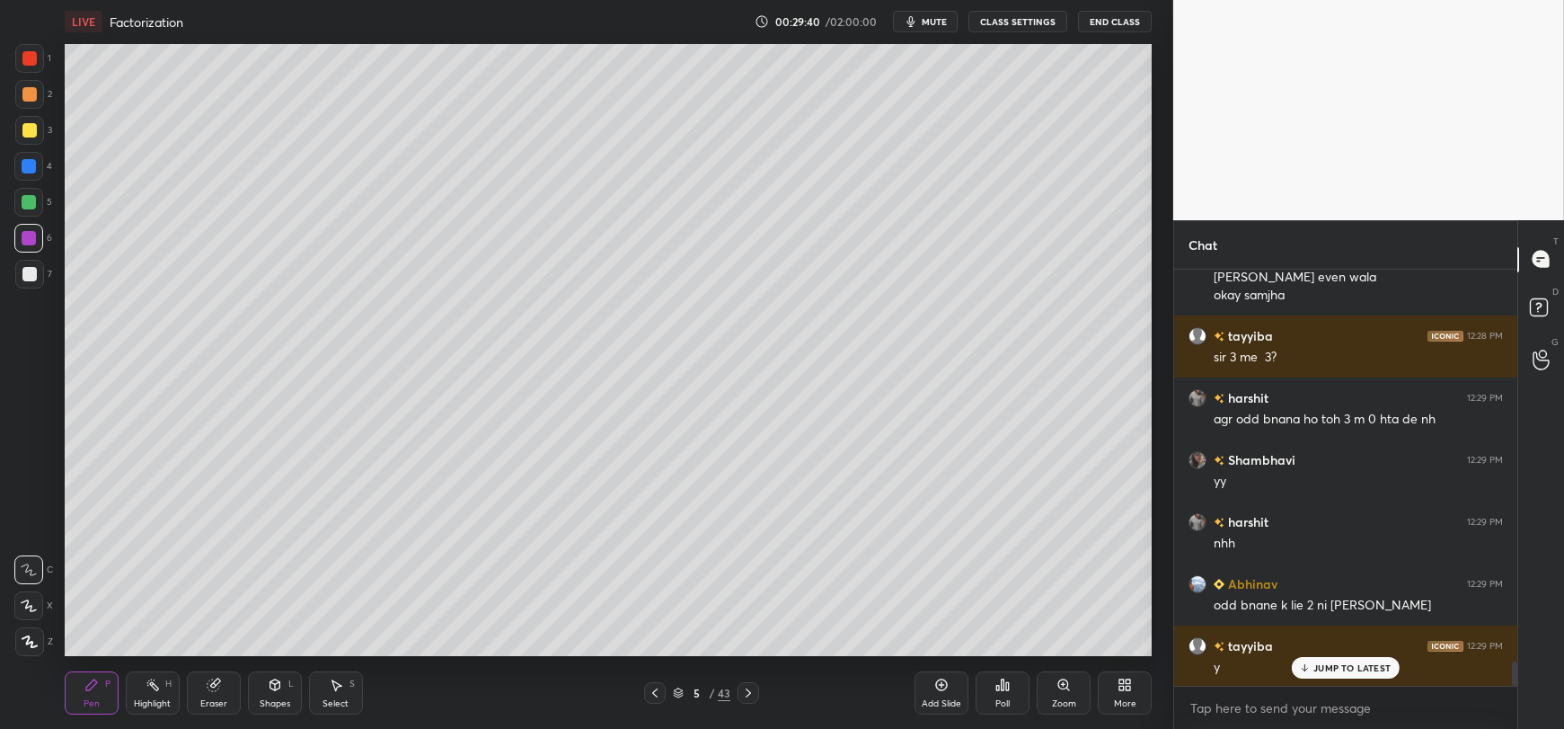
scroll to position [6681, 0]
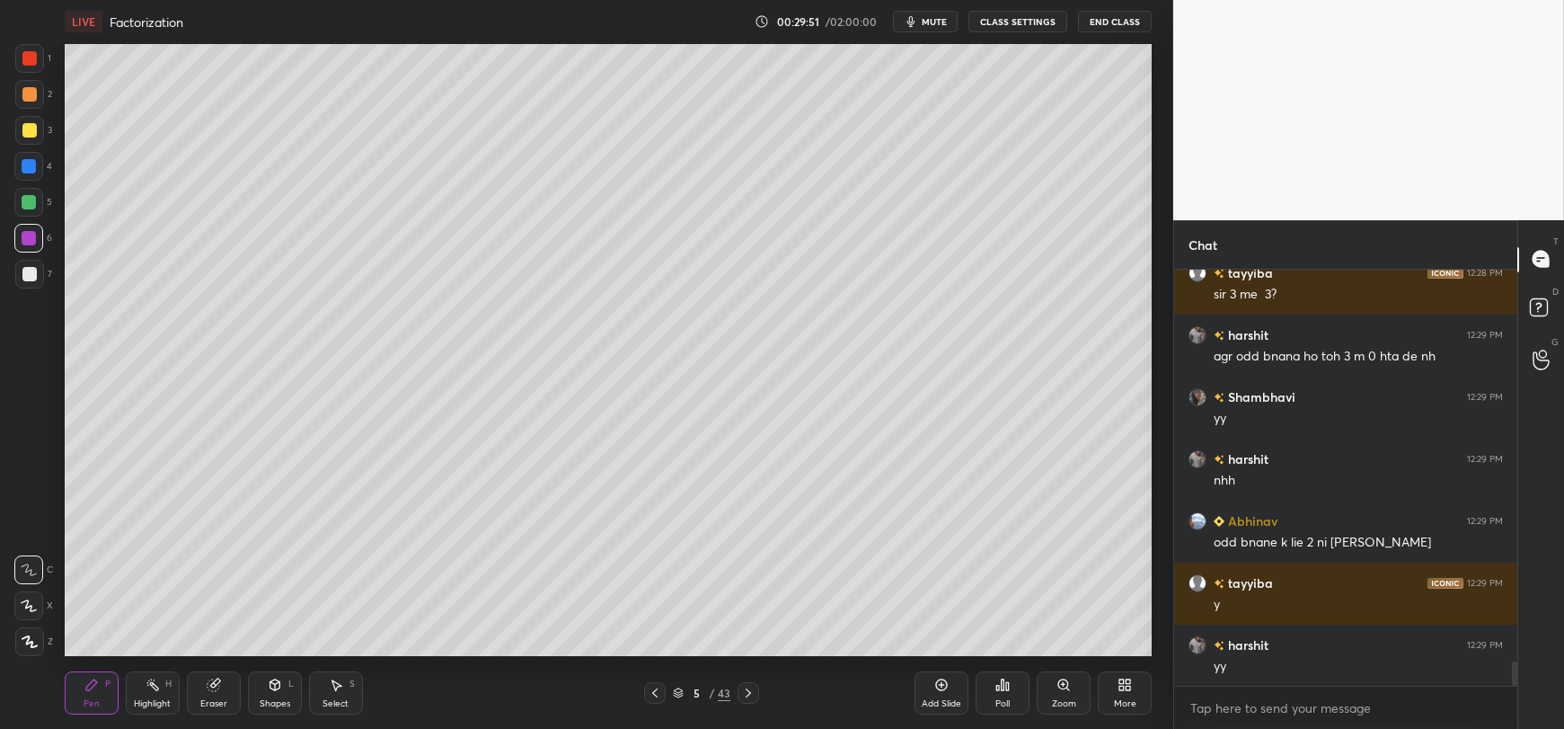
click at [19, 275] on div at bounding box center [29, 274] width 29 height 29
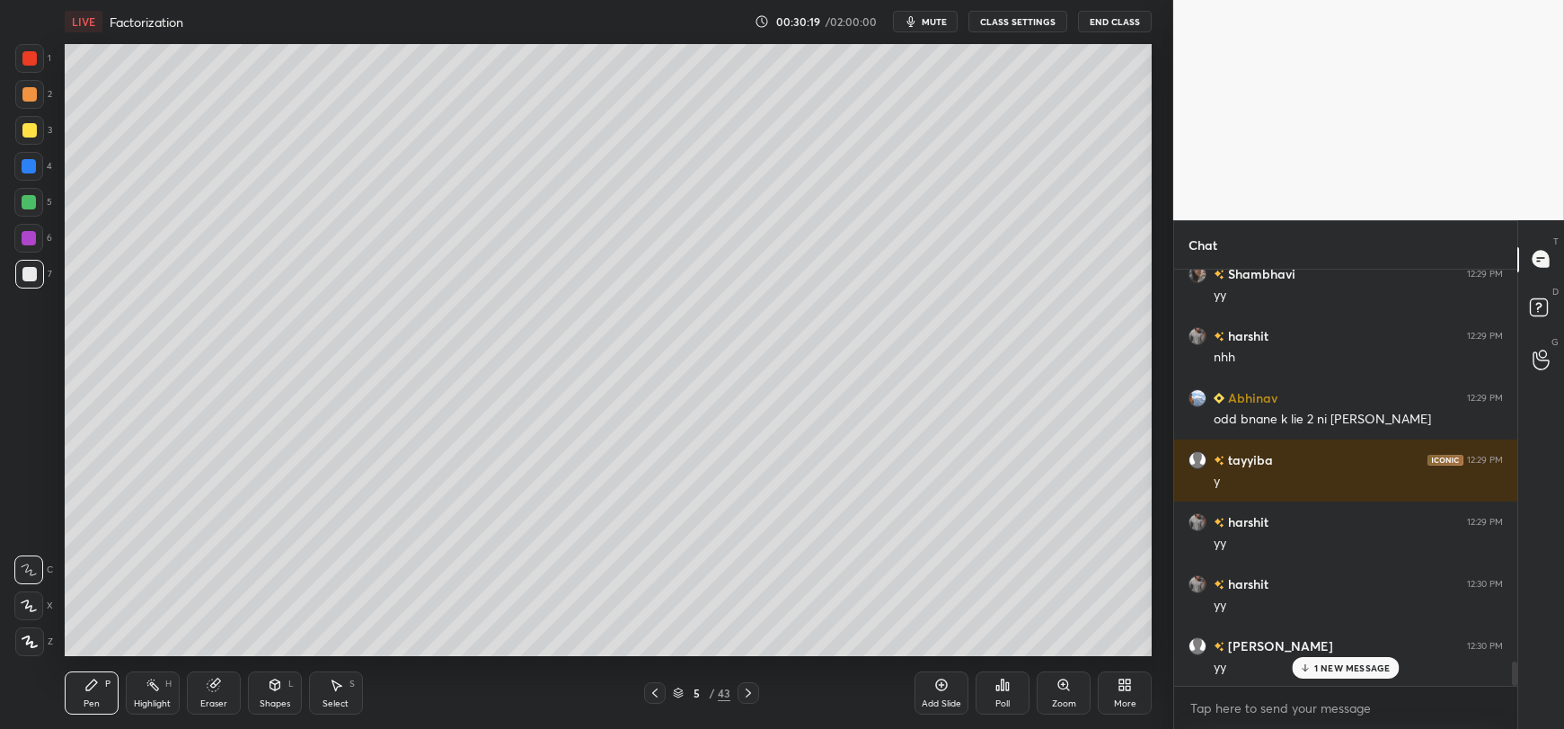
scroll to position [6866, 0]
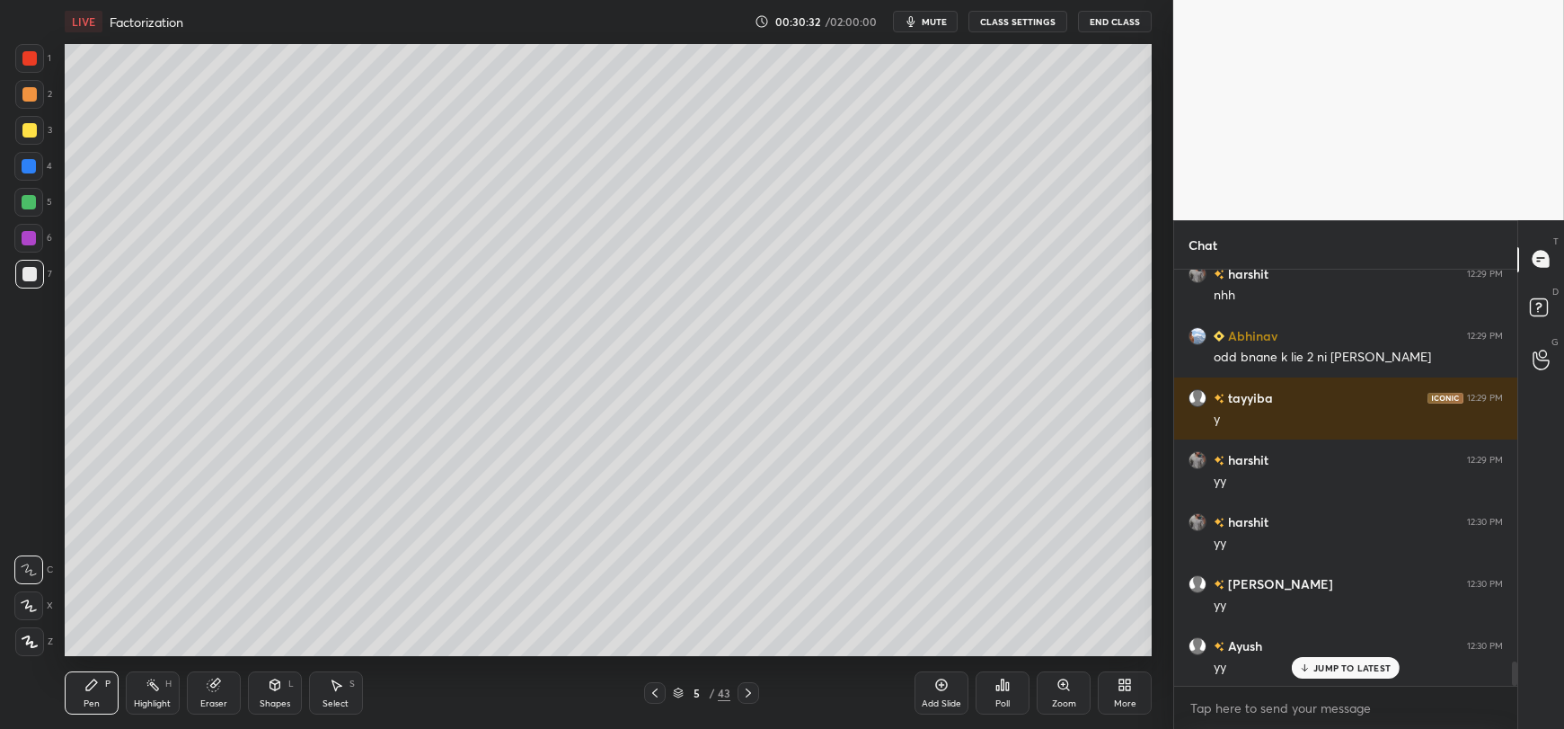
click at [27, 131] on div at bounding box center [29, 130] width 14 height 14
click at [932, 693] on div "Add Slide" at bounding box center [941, 692] width 54 height 43
click at [29, 271] on div at bounding box center [29, 274] width 14 height 14
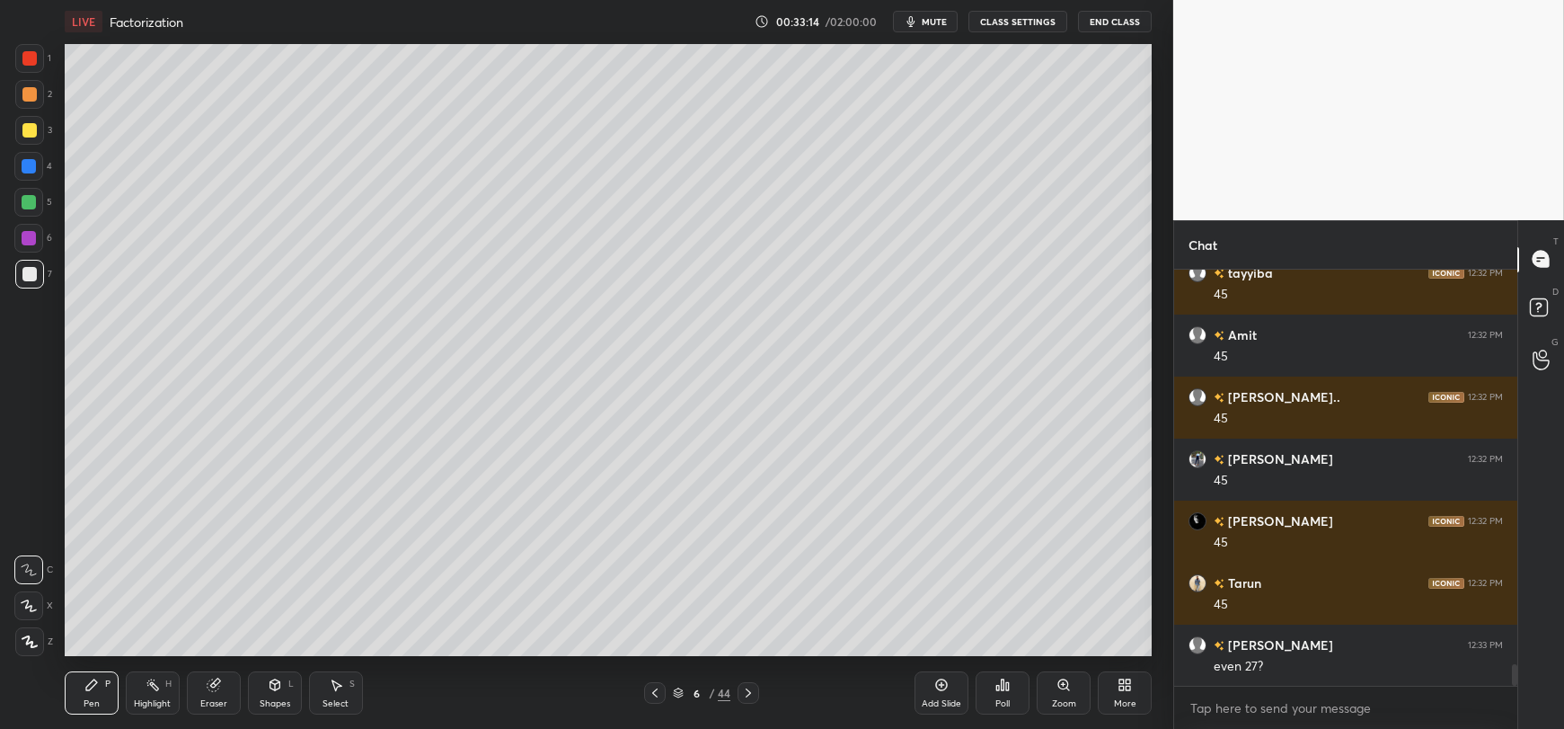
scroll to position [7672, 0]
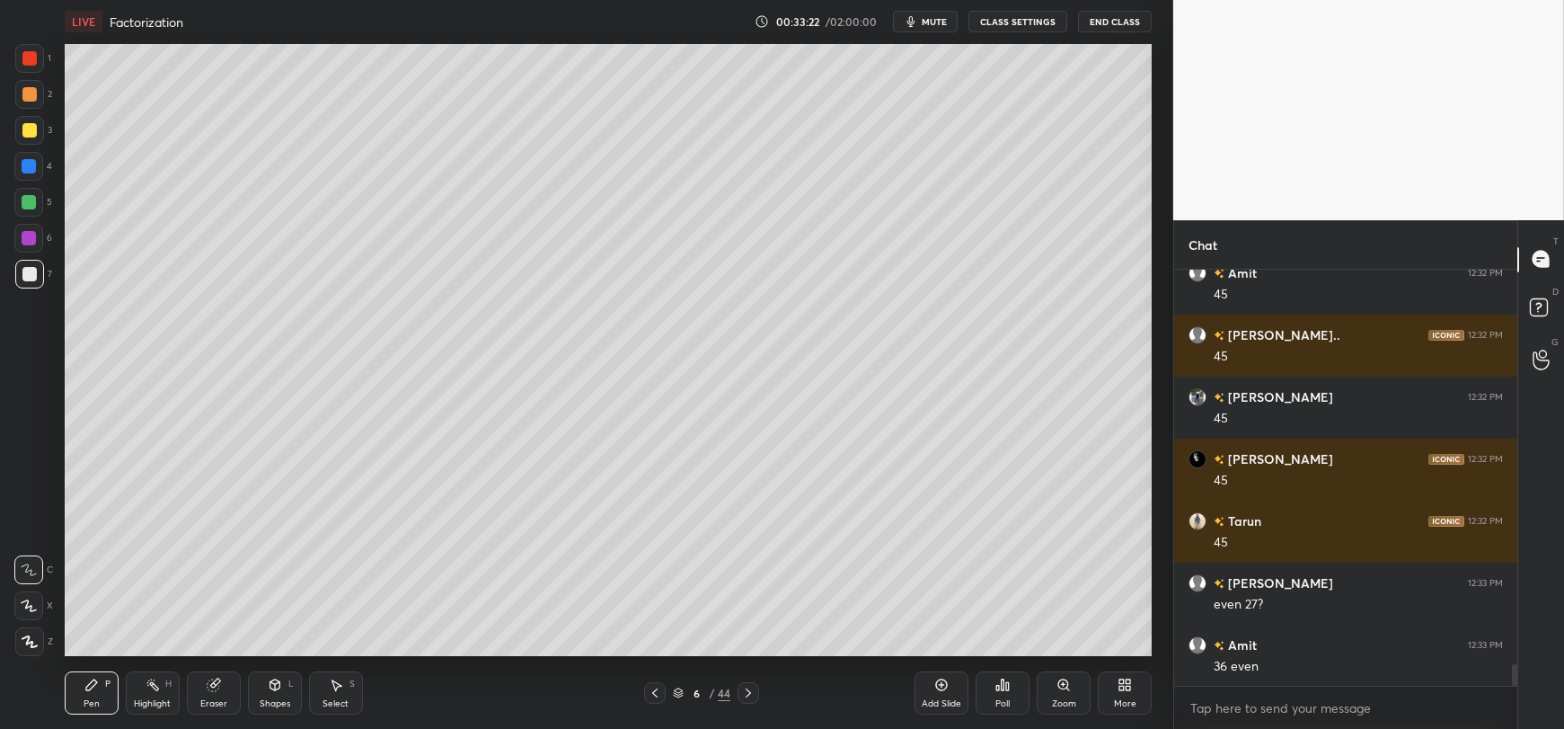
click at [28, 133] on div at bounding box center [29, 130] width 14 height 14
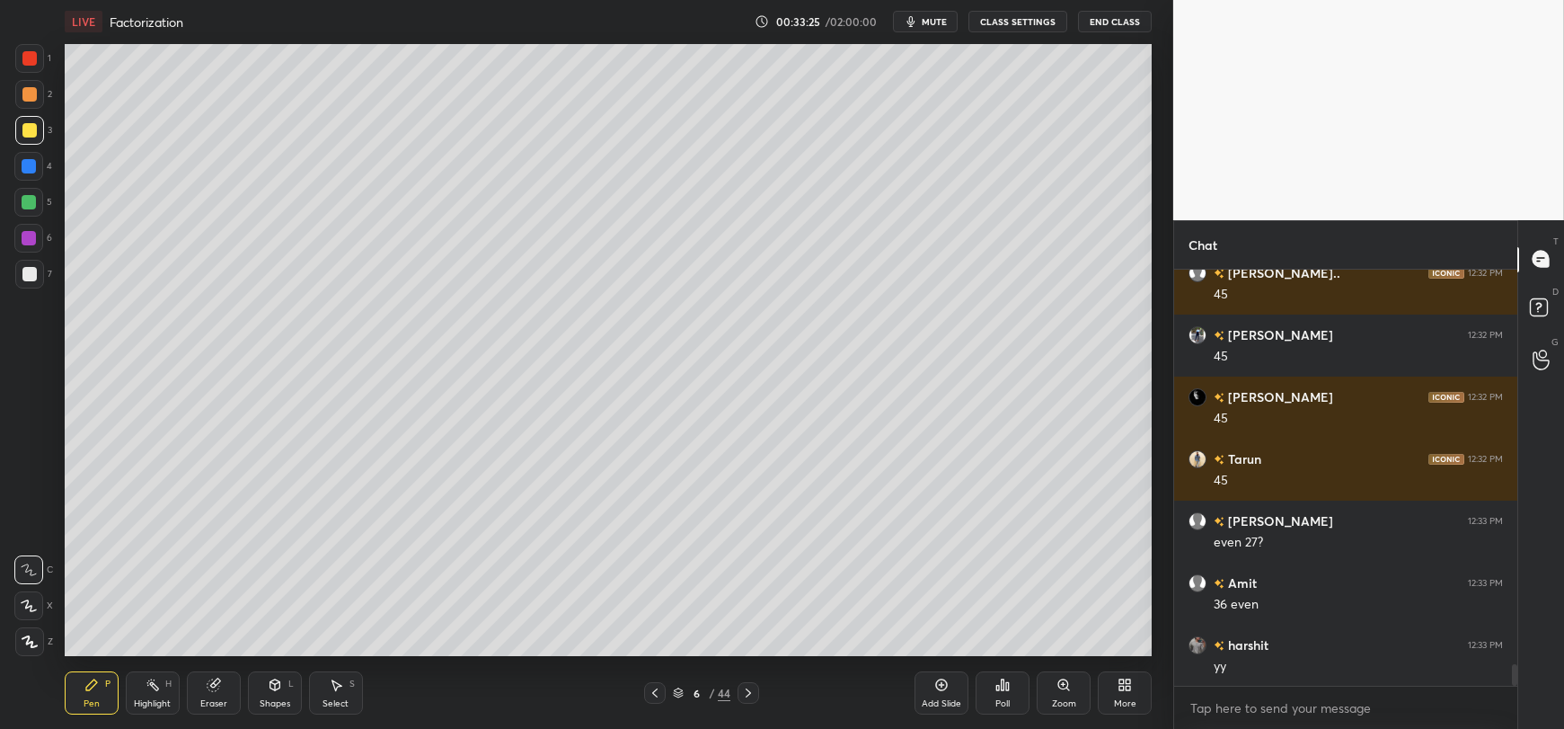
click at [26, 210] on div at bounding box center [28, 202] width 29 height 29
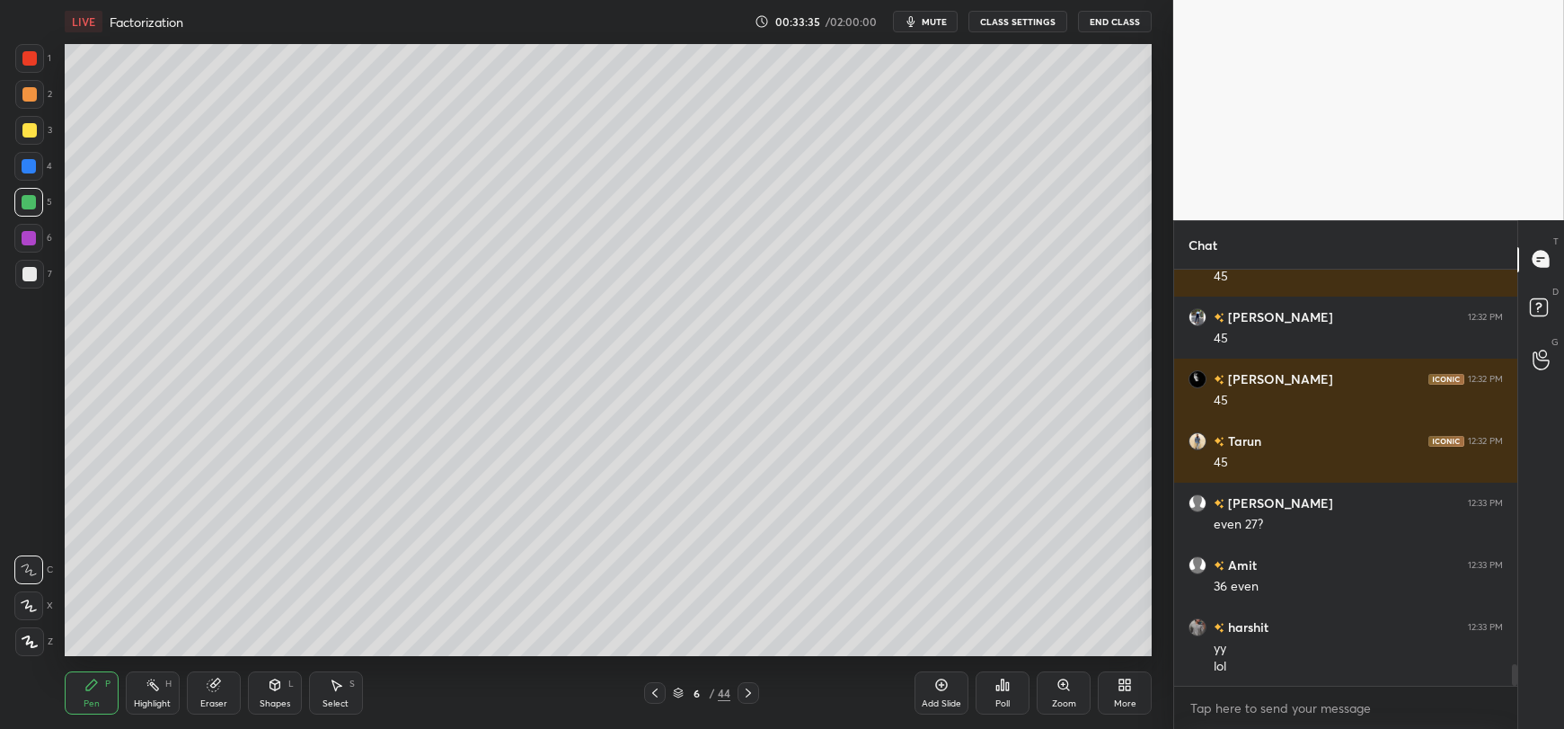
scroll to position [7813, 0]
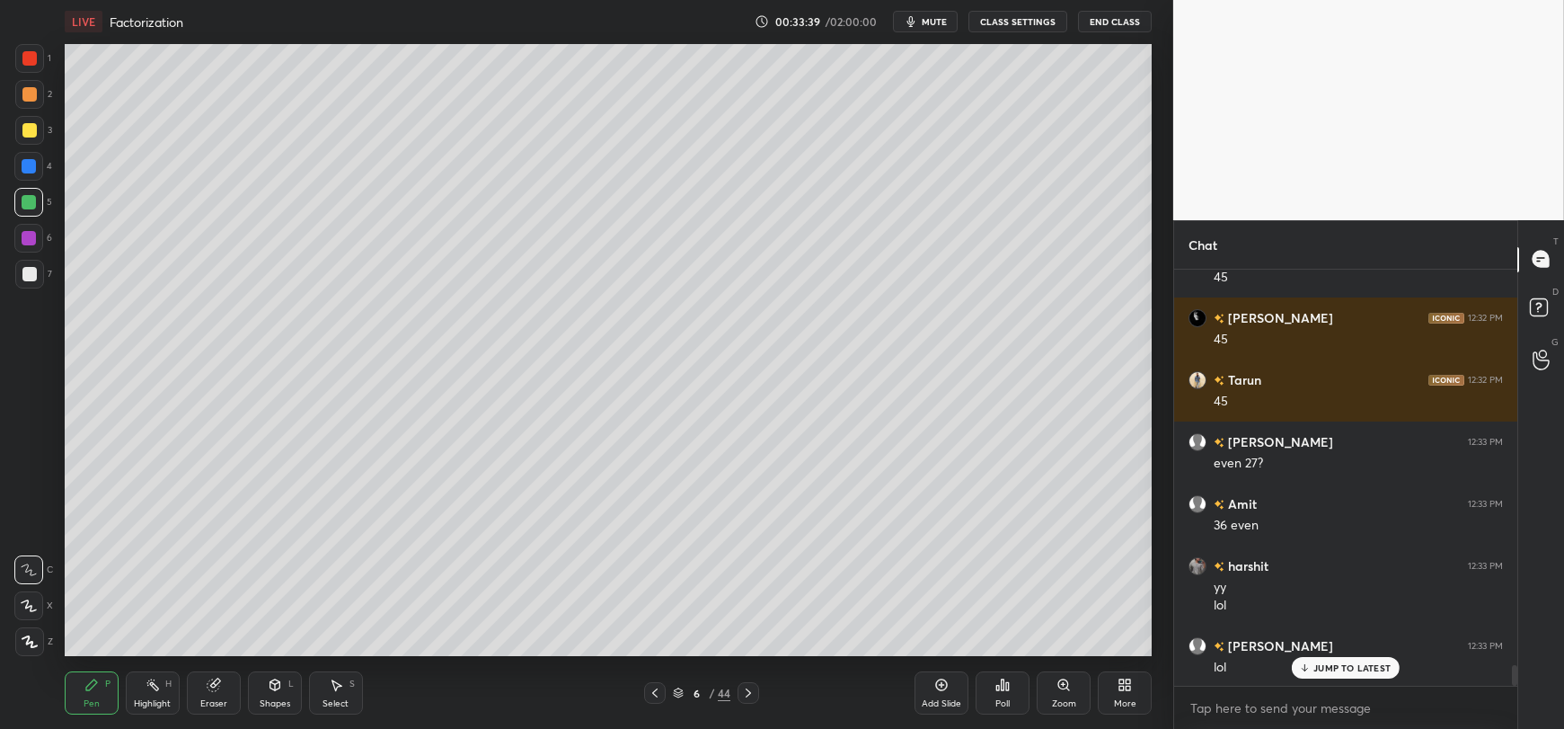
click at [932, 20] on span "mute" at bounding box center [934, 21] width 25 height 13
click at [930, 19] on span "unmute" at bounding box center [933, 21] width 39 height 13
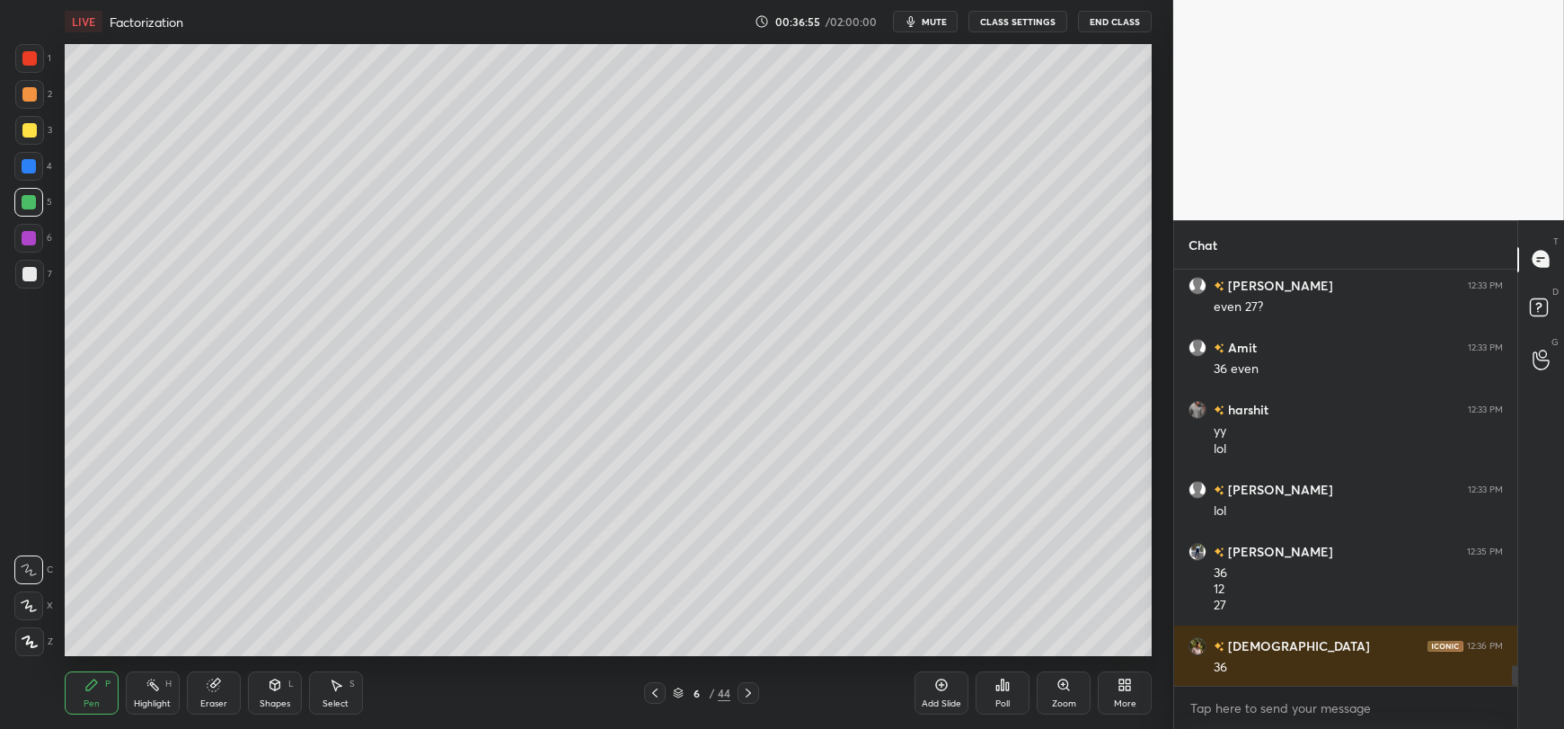
scroll to position [8013, 0]
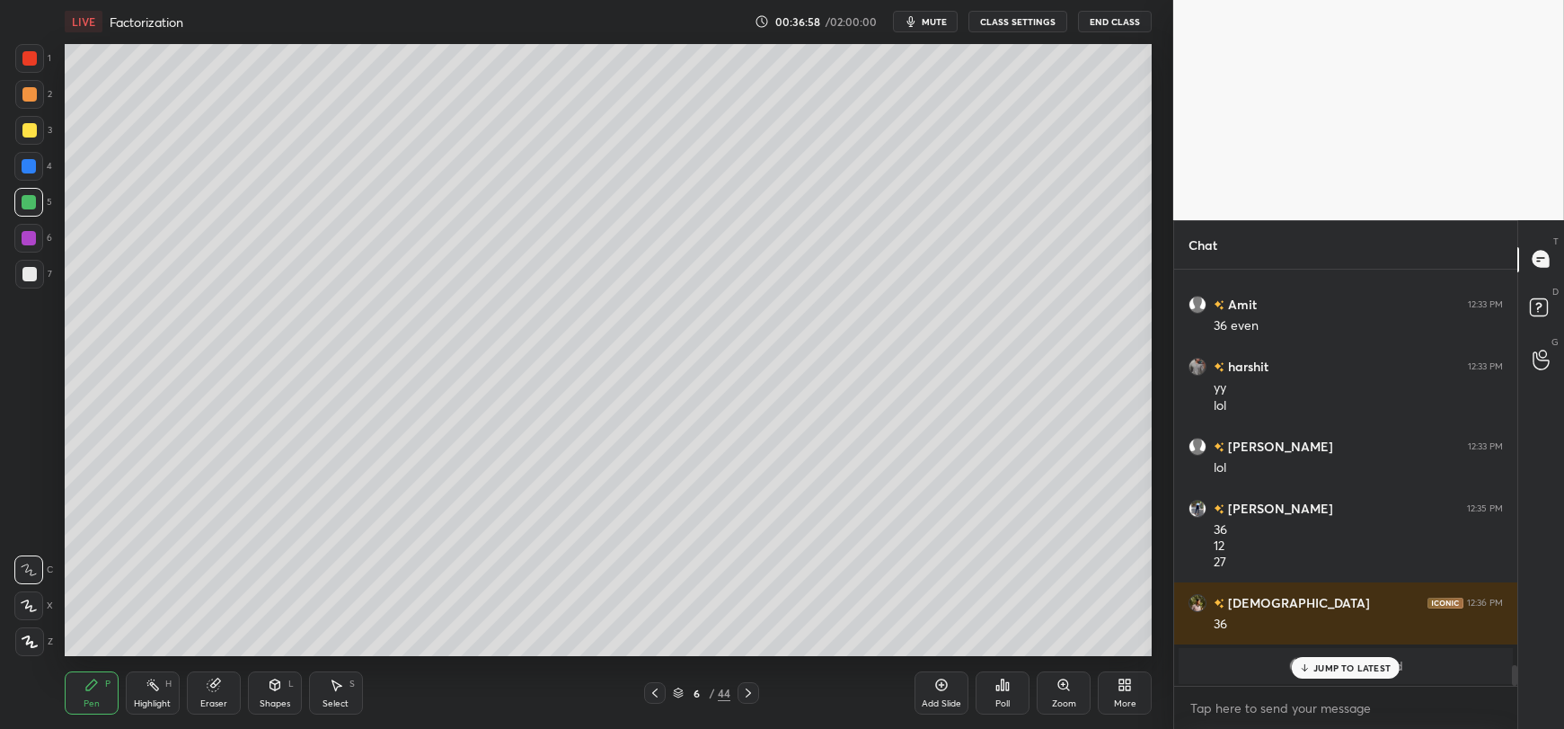
click at [947, 26] on span "mute" at bounding box center [934, 21] width 25 height 13
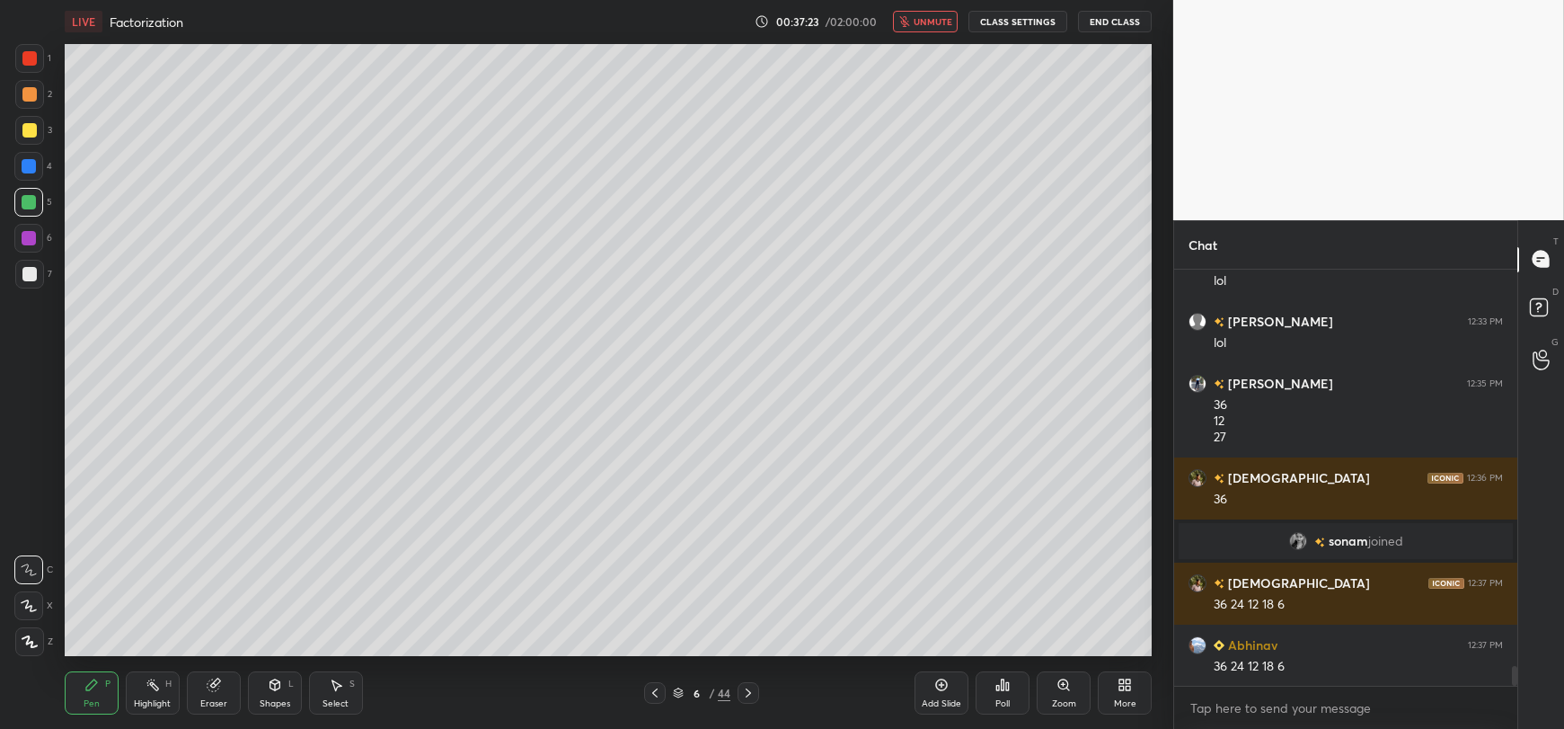
scroll to position [8181, 0]
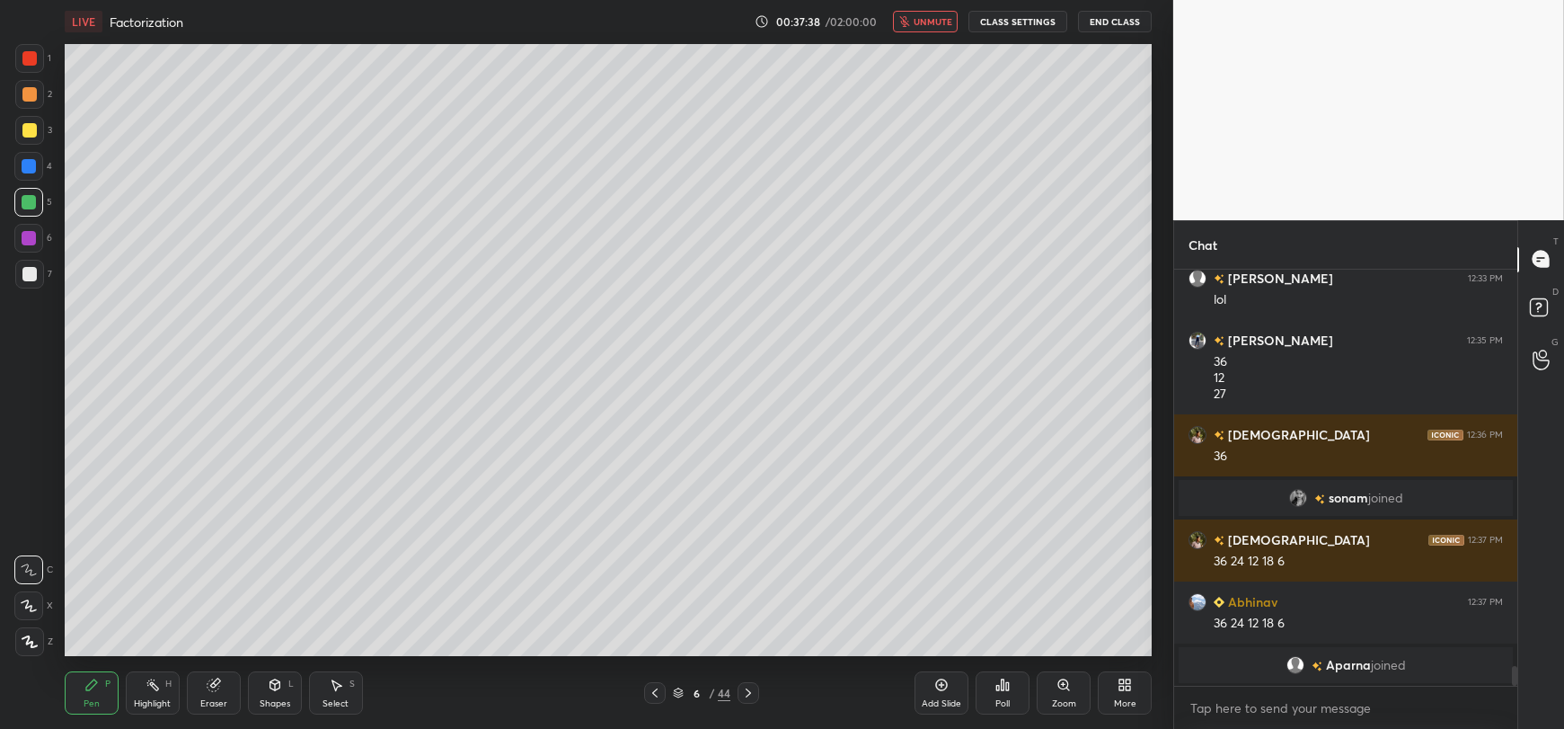
click at [942, 23] on span "unmute" at bounding box center [933, 21] width 39 height 13
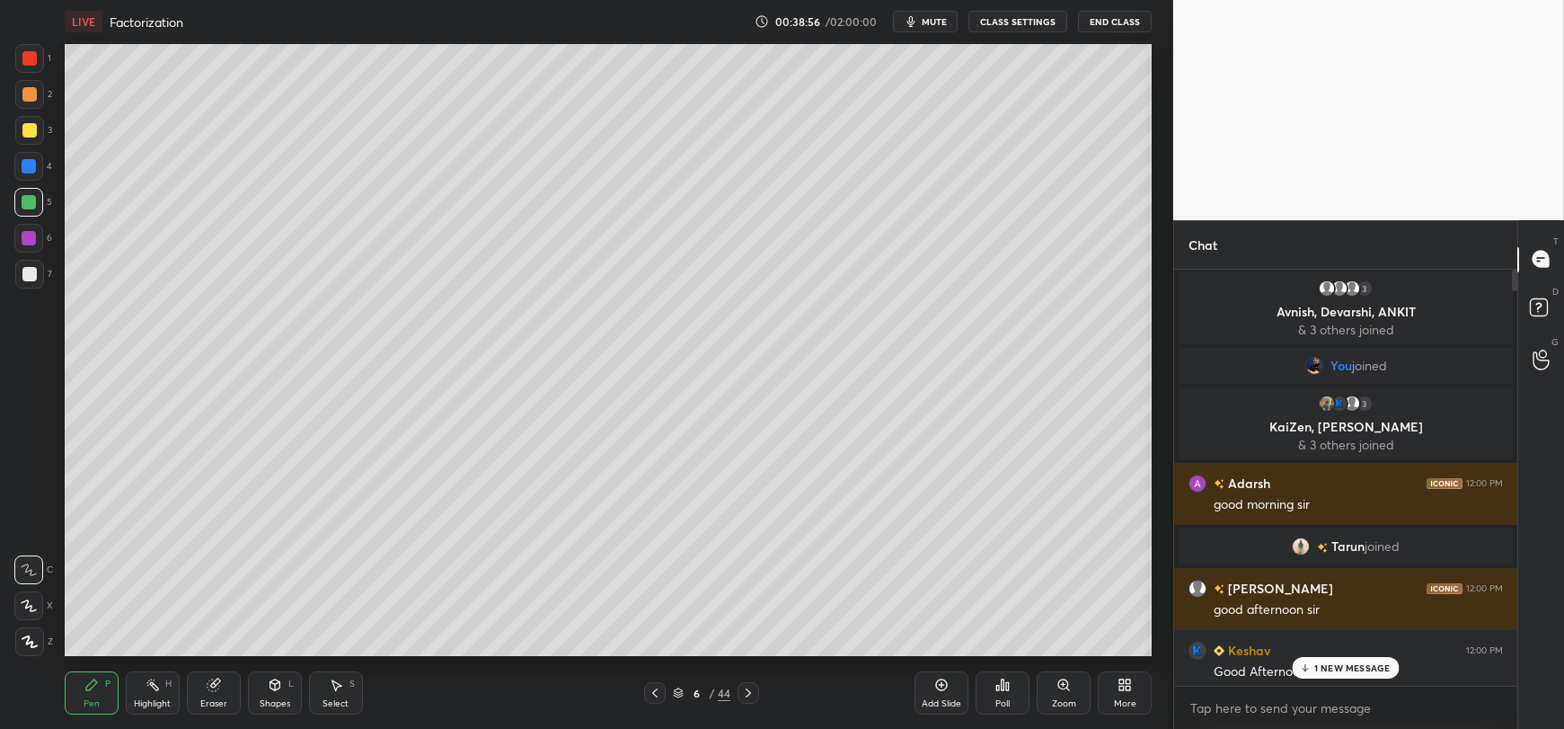
scroll to position [0, 0]
click at [1337, 662] on p "1 NEW MESSAGE" at bounding box center [1352, 667] width 76 height 11
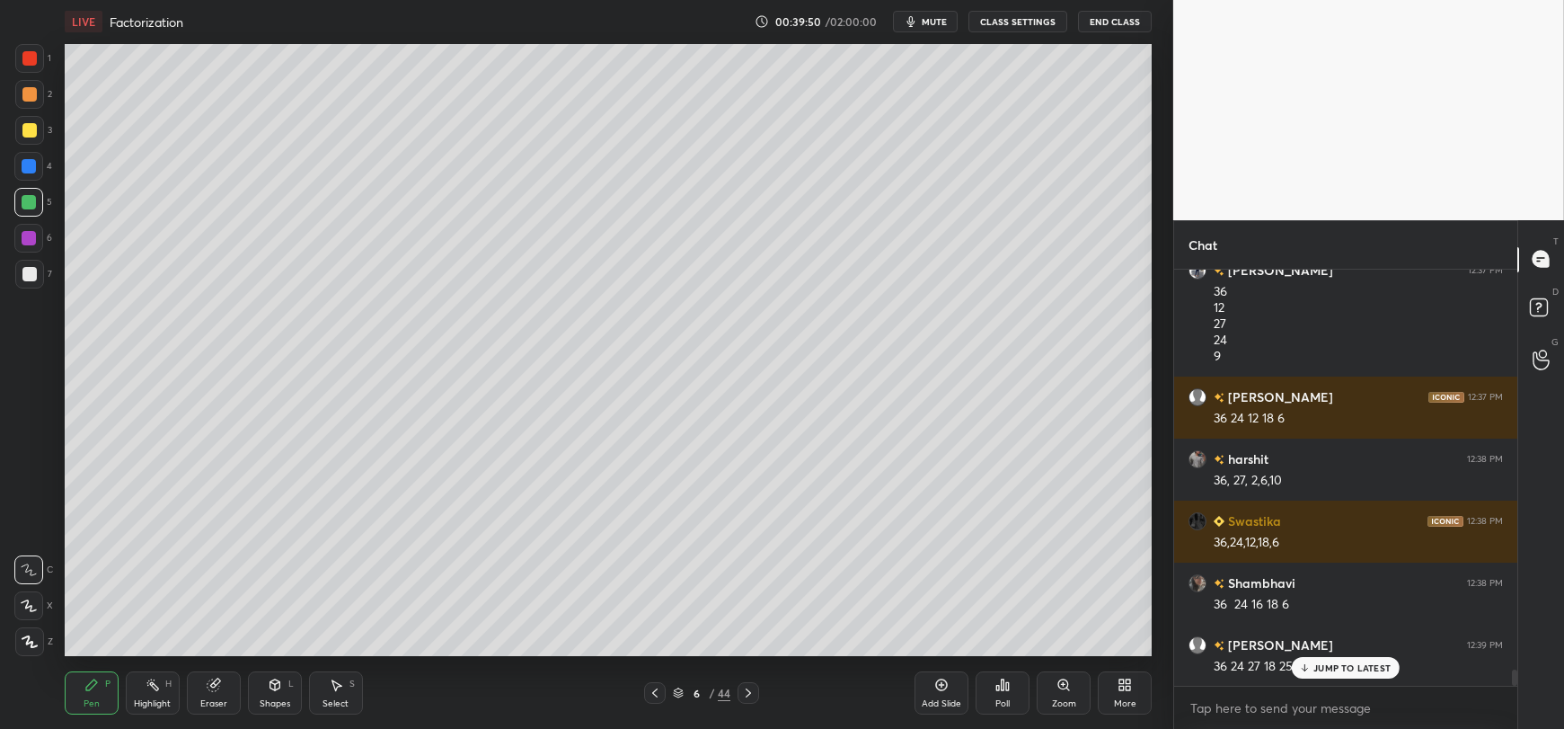
scroll to position [10228, 0]
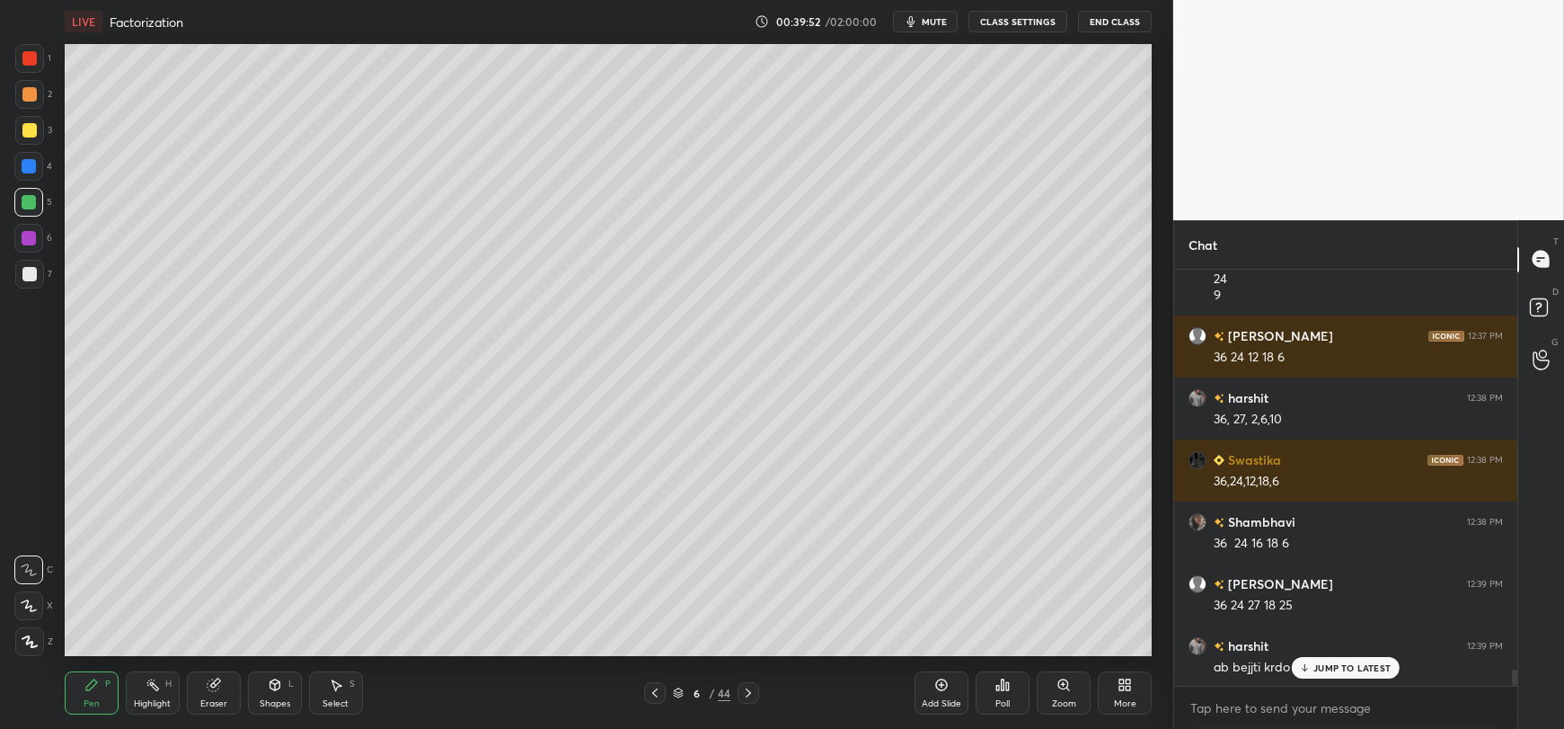
click at [1317, 667] on p "JUMP TO LATEST" at bounding box center [1351, 667] width 77 height 11
click at [213, 691] on icon at bounding box center [213, 685] width 12 height 12
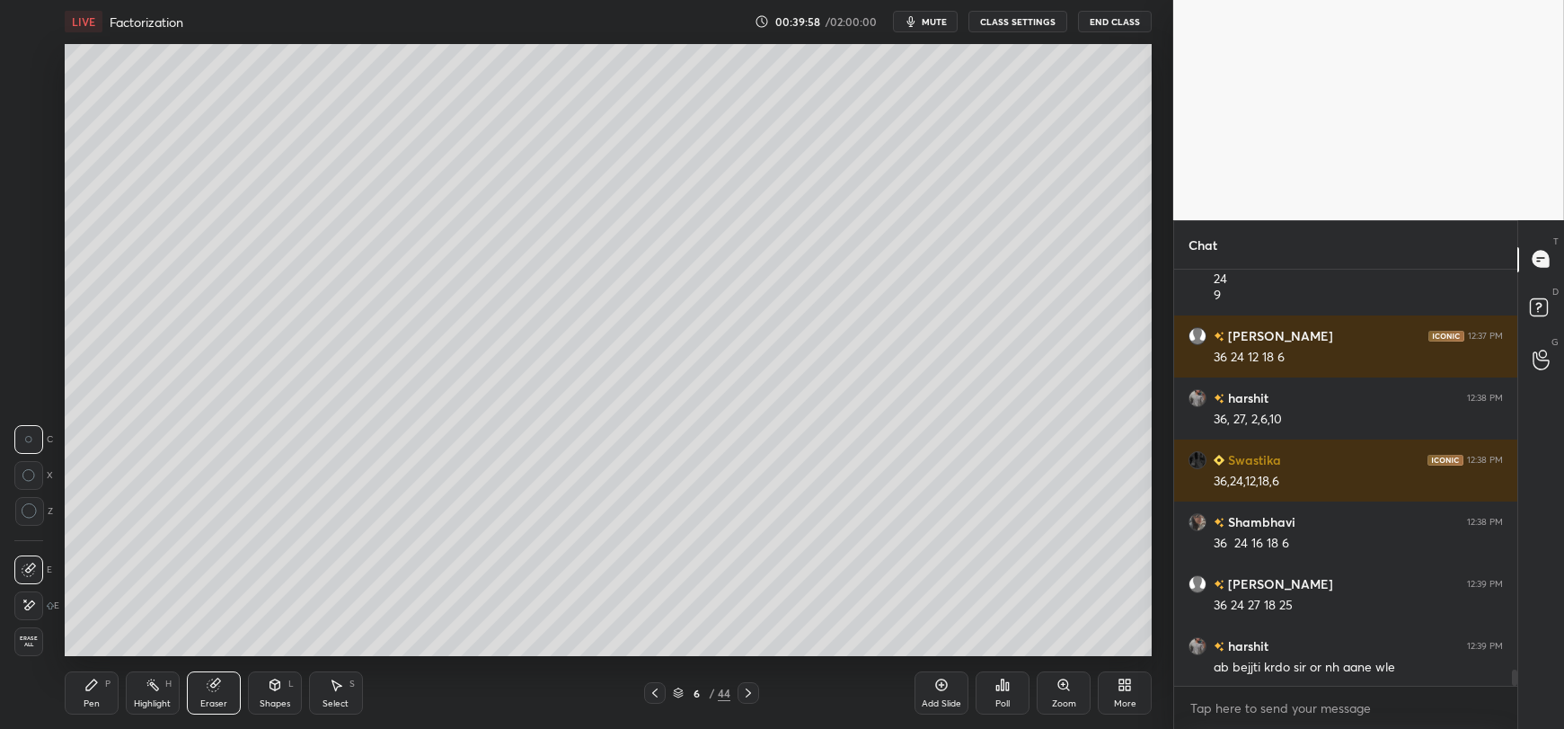
click at [25, 605] on icon at bounding box center [29, 604] width 14 height 15
click at [78, 689] on div "Pen P" at bounding box center [92, 692] width 54 height 43
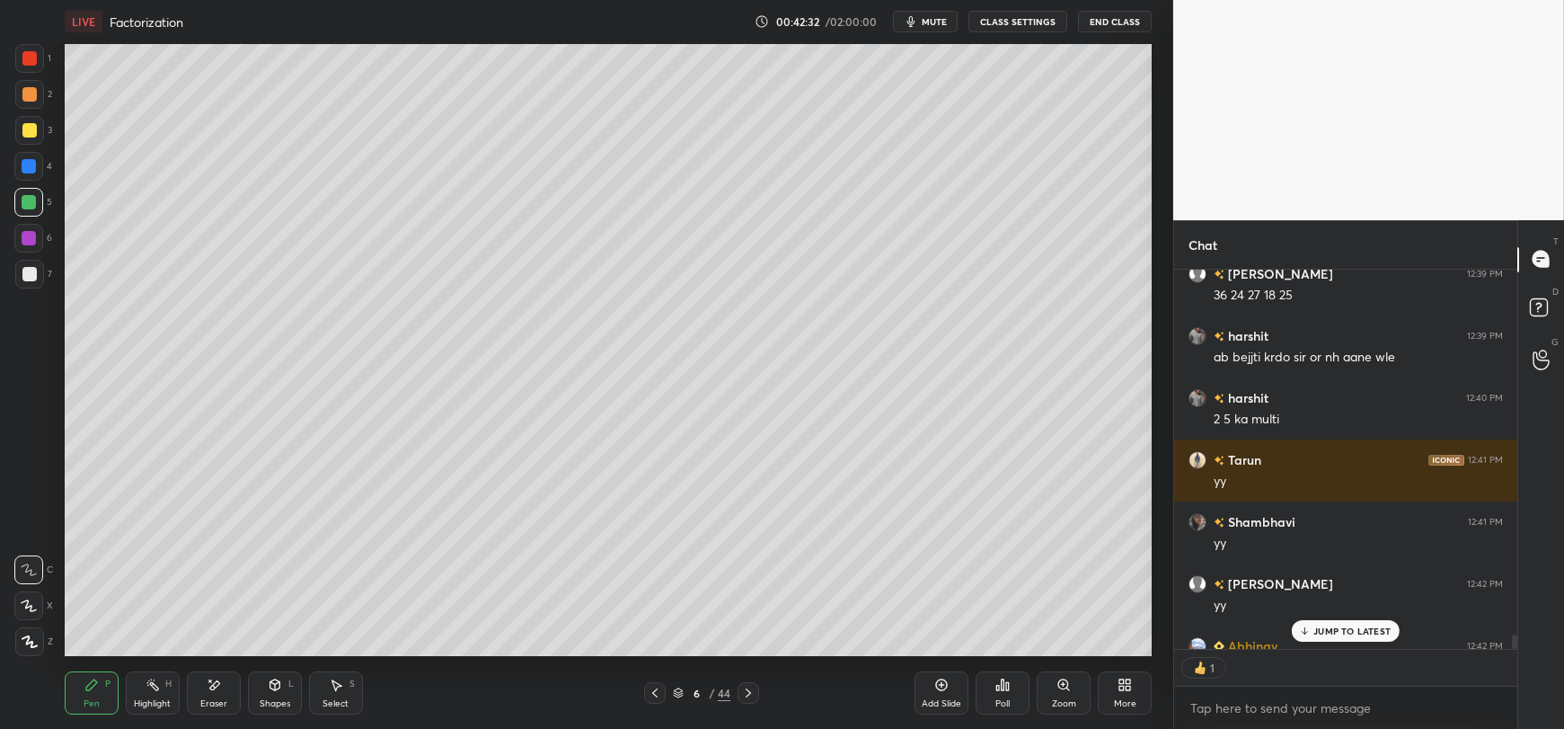
scroll to position [5, 5]
click at [1327, 633] on p "JUMP TO LATEST" at bounding box center [1351, 630] width 77 height 11
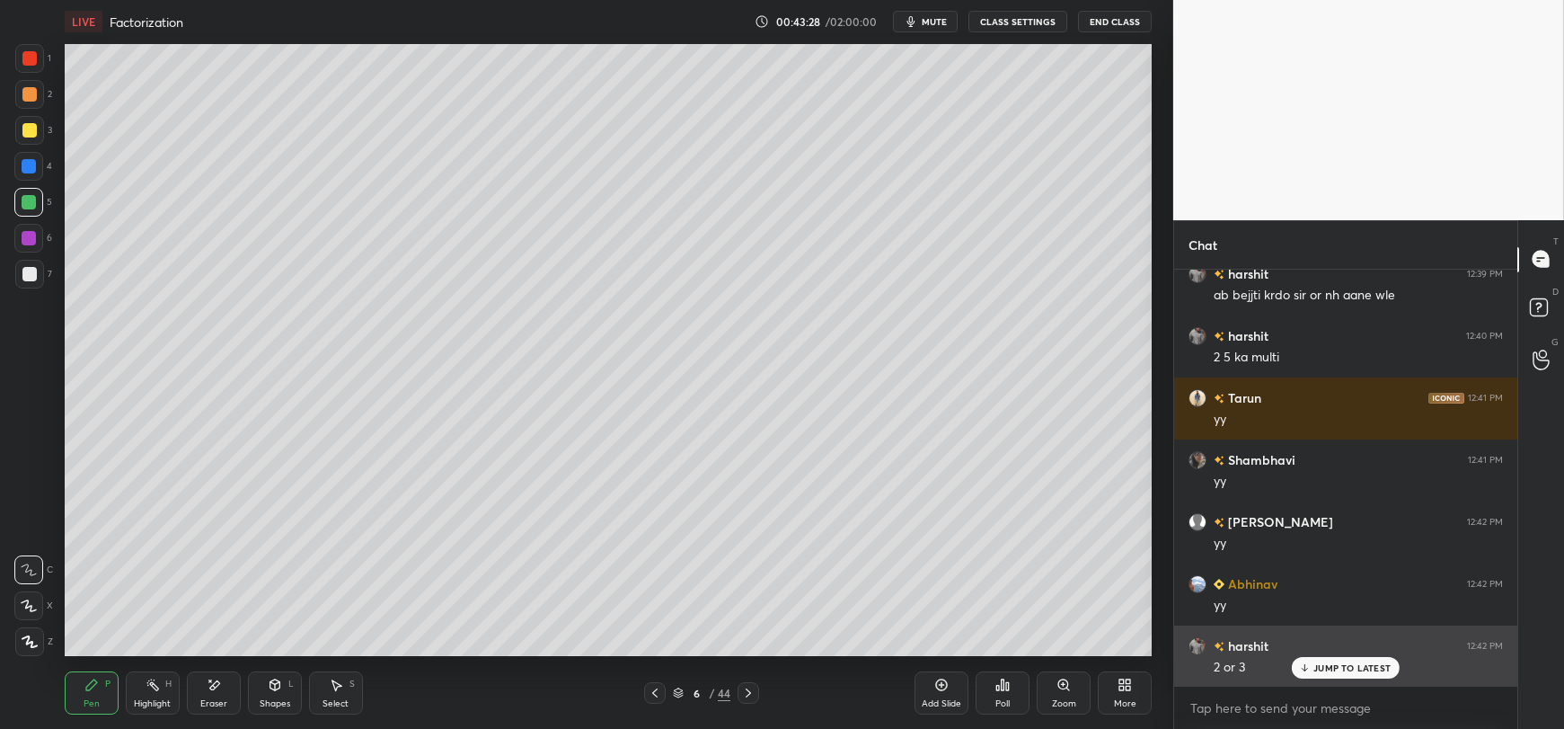
click at [1338, 666] on p "JUMP TO LATEST" at bounding box center [1351, 667] width 77 height 11
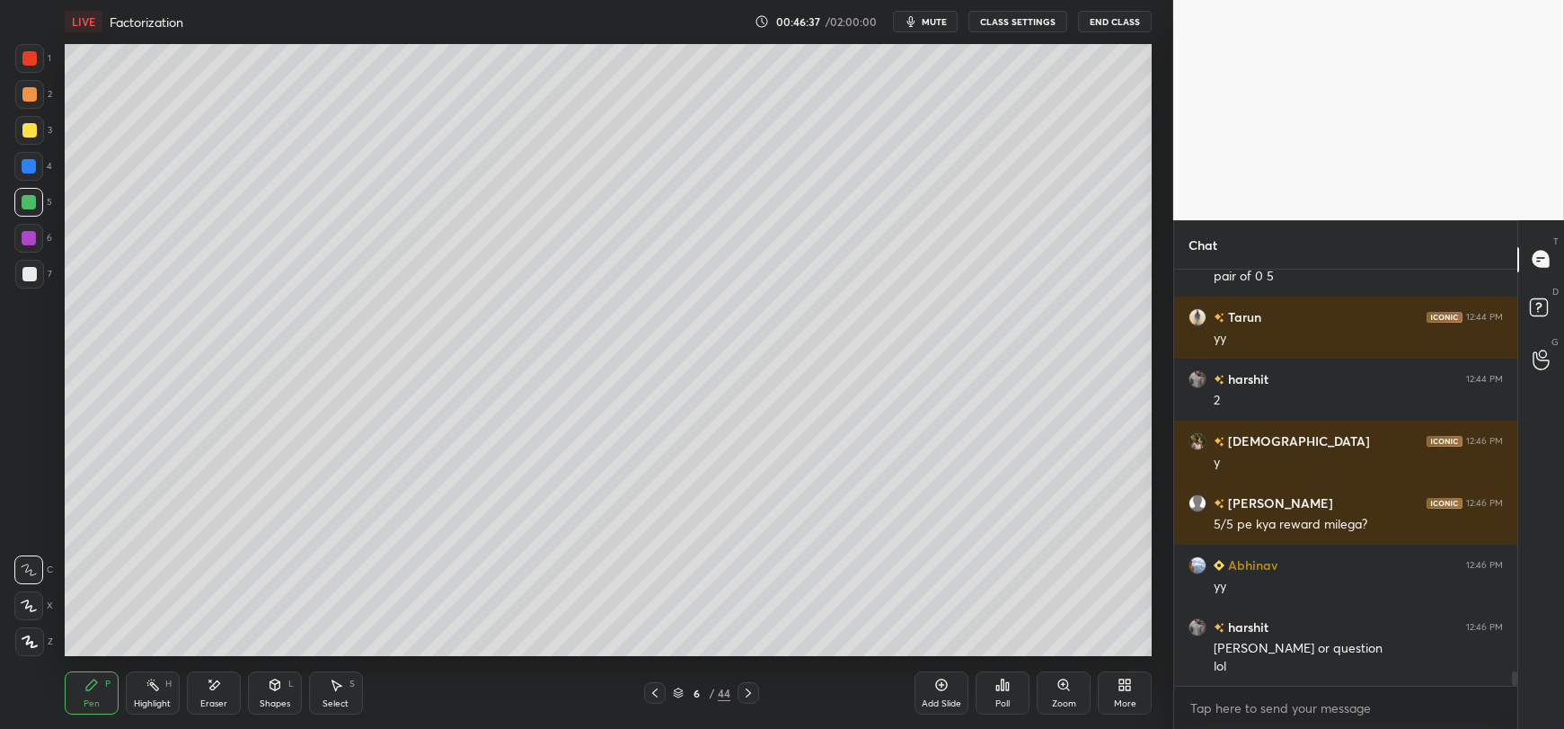
scroll to position [11425, 0]
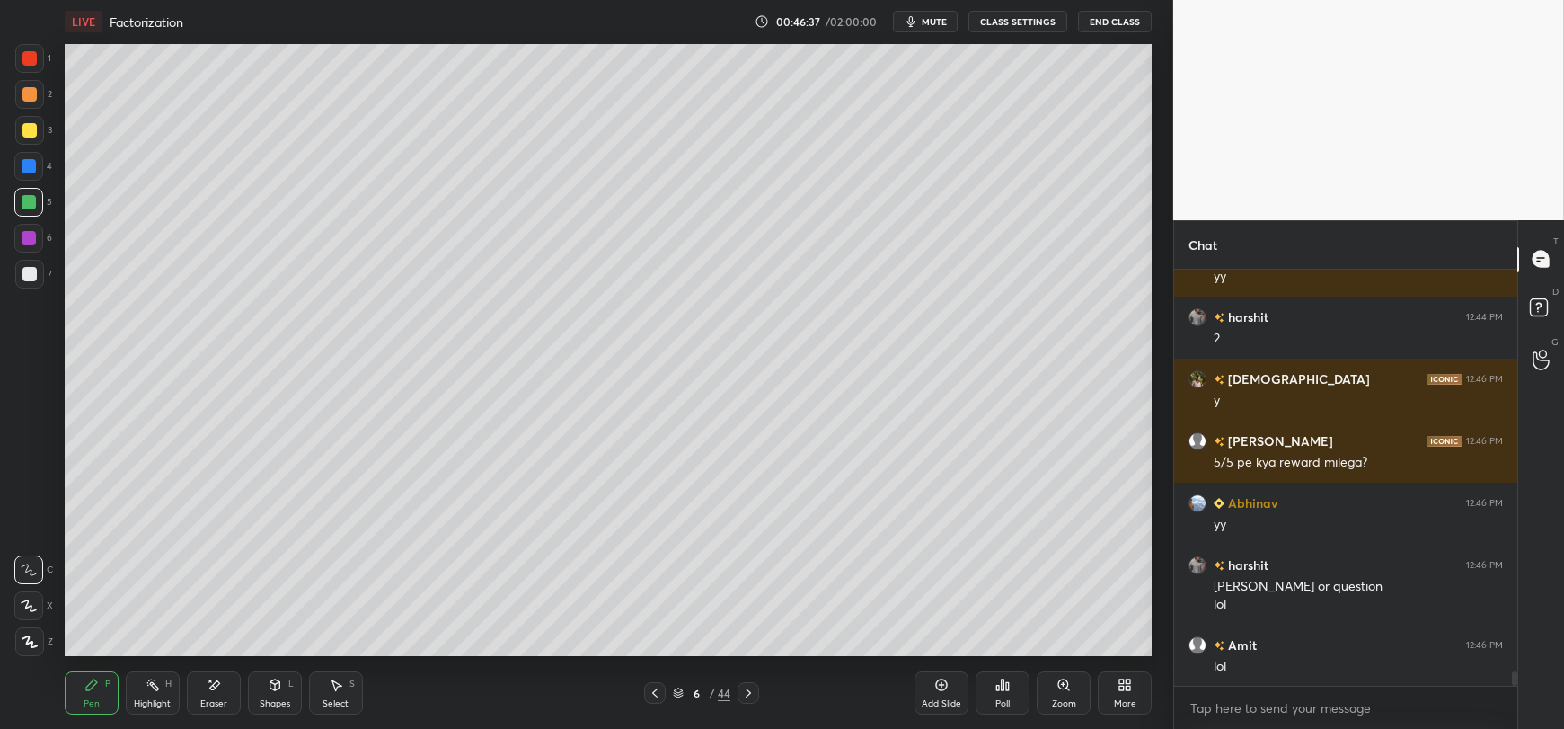
click at [938, 690] on icon at bounding box center [942, 685] width 12 height 12
click at [15, 278] on div at bounding box center [29, 274] width 29 height 29
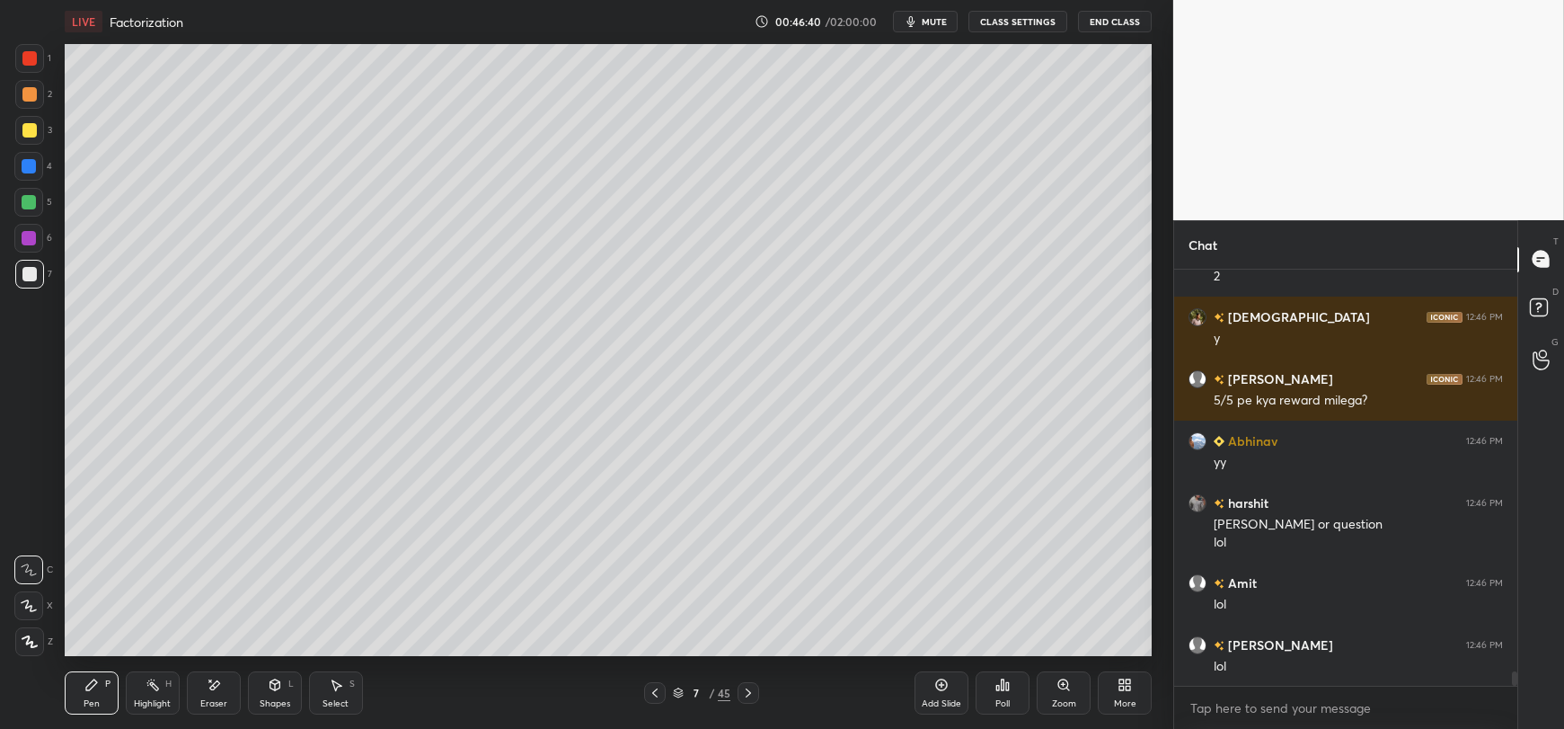
scroll to position [11548, 0]
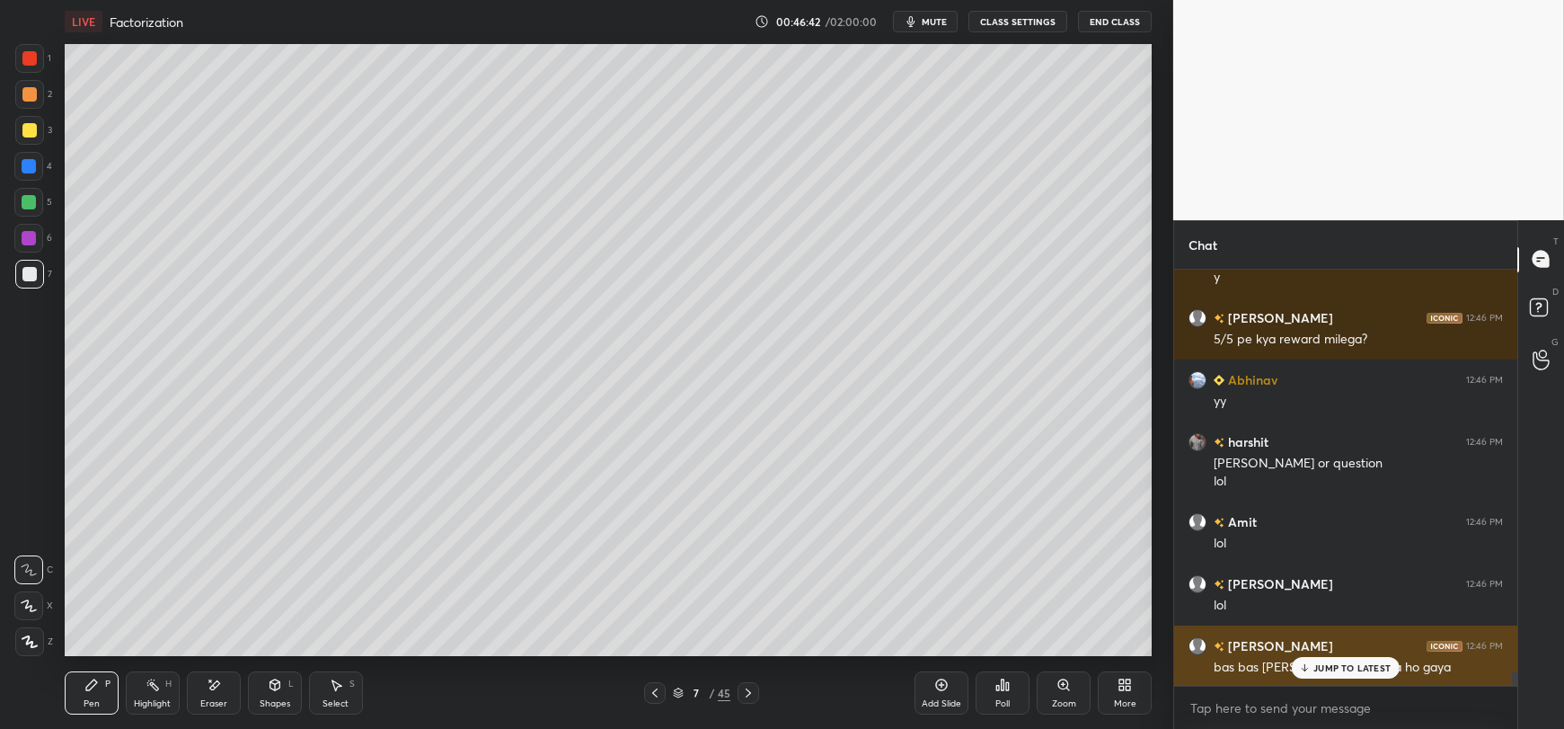
click at [1319, 669] on p "JUMP TO LATEST" at bounding box center [1351, 667] width 77 height 11
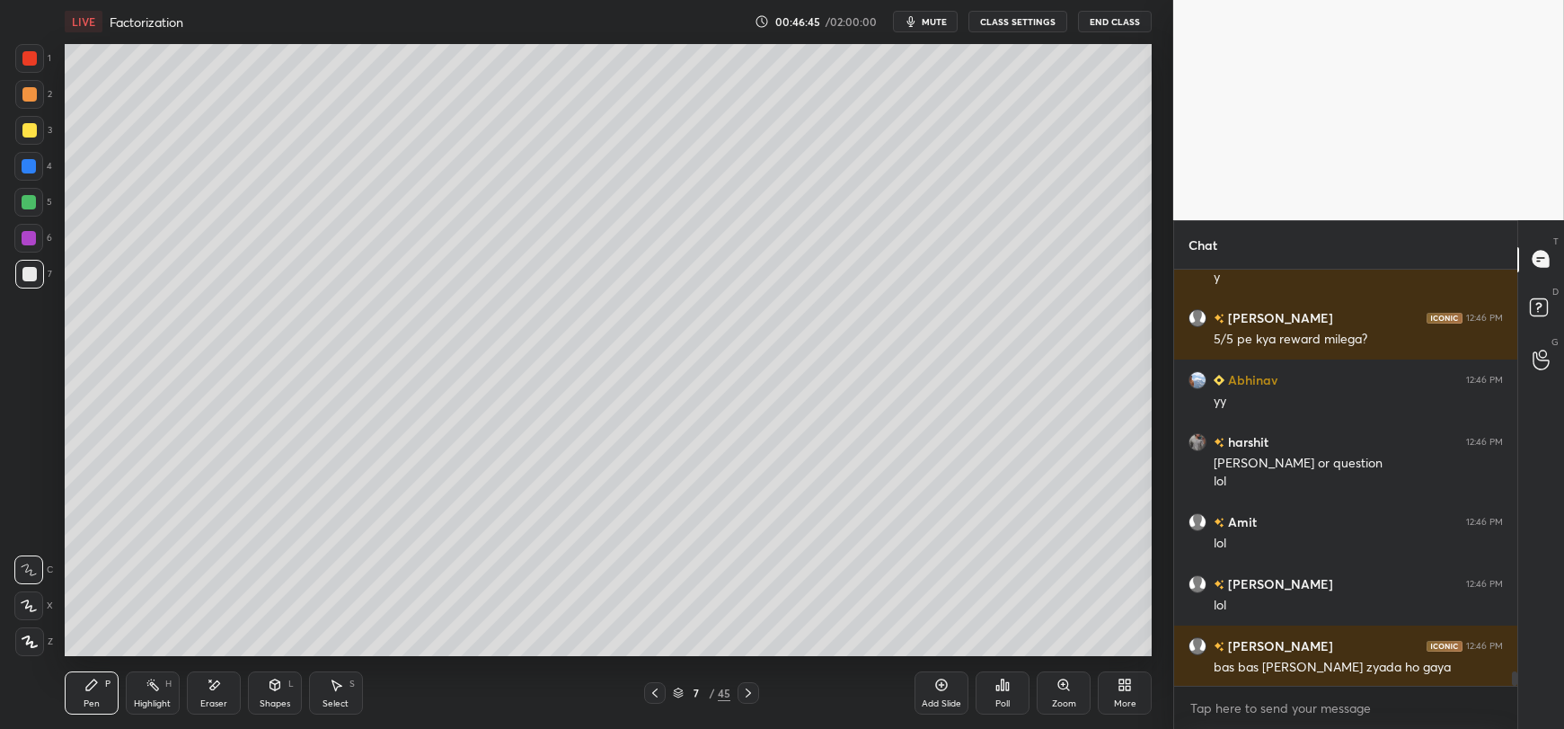
click at [25, 130] on div at bounding box center [29, 130] width 14 height 14
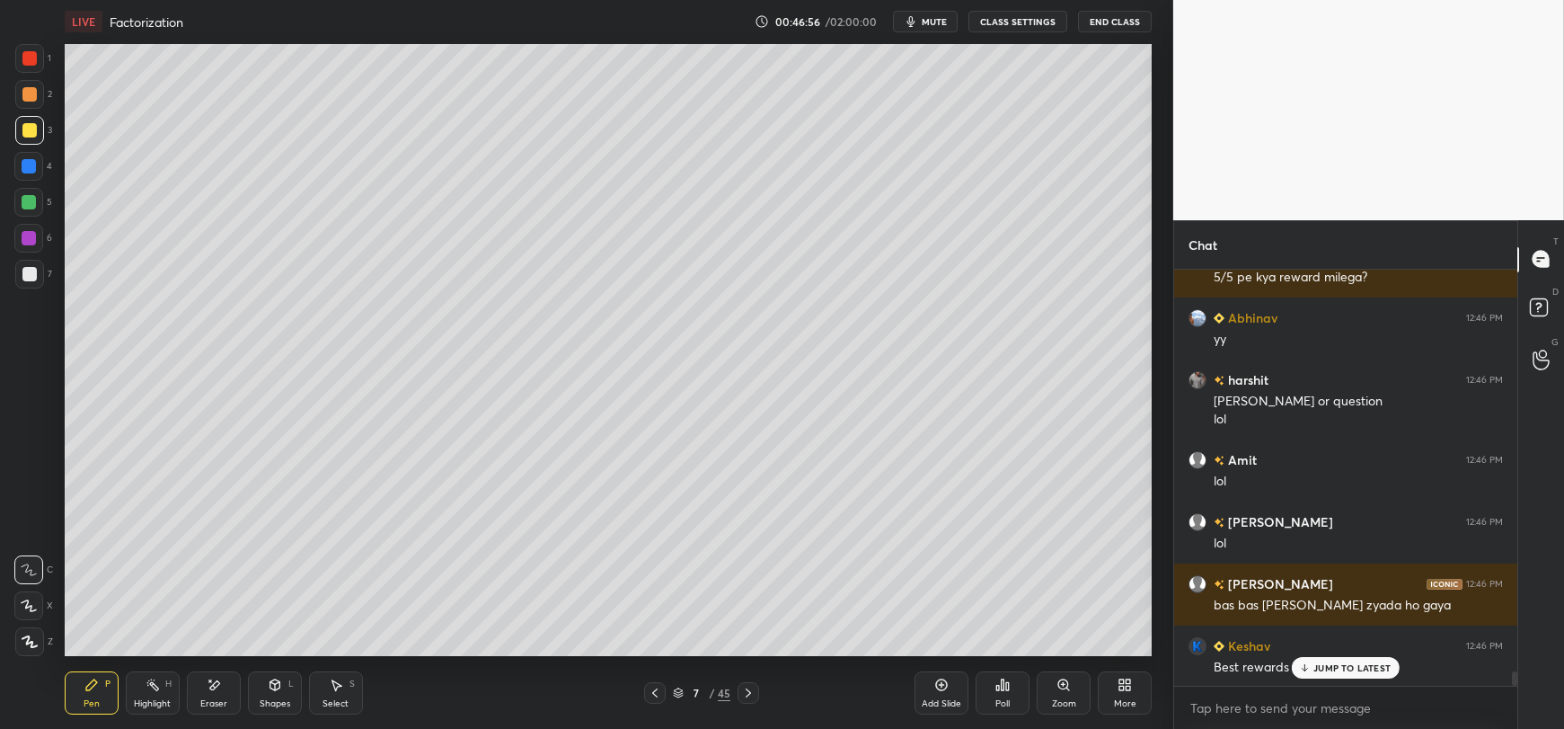
click at [1322, 671] on p "JUMP TO LATEST" at bounding box center [1351, 667] width 77 height 11
click at [31, 274] on div at bounding box center [29, 274] width 14 height 14
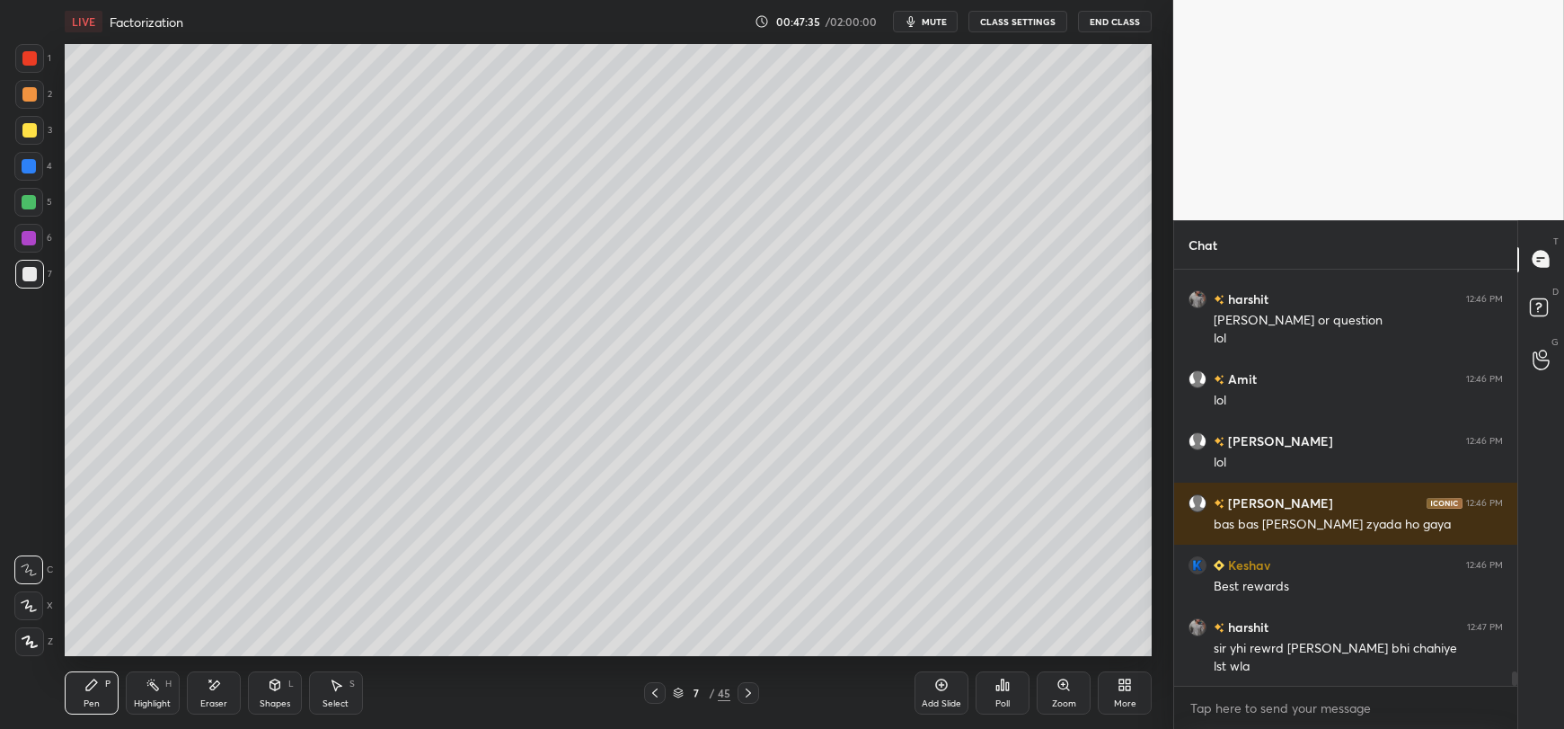
scroll to position [11752, 0]
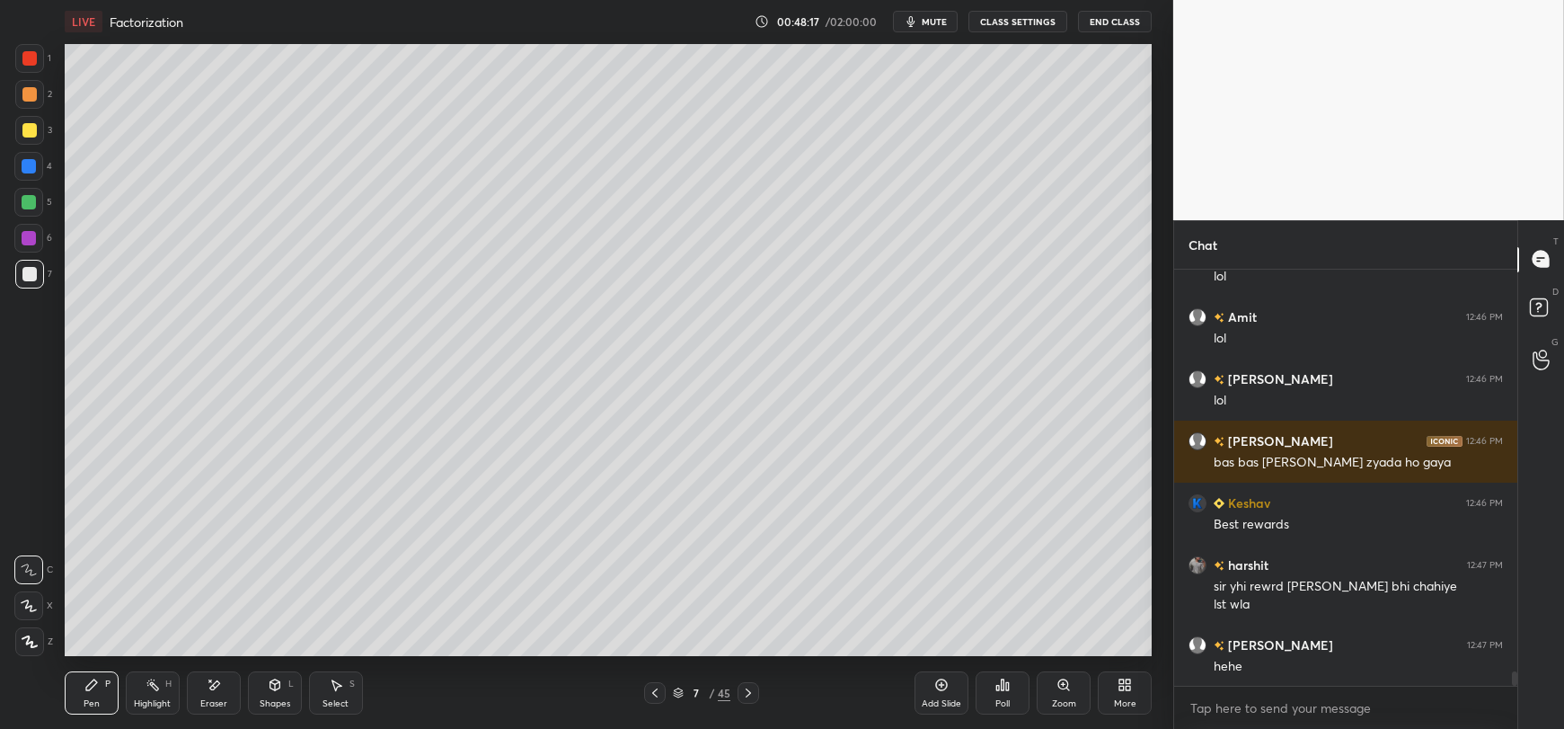
click at [31, 208] on div at bounding box center [29, 202] width 14 height 14
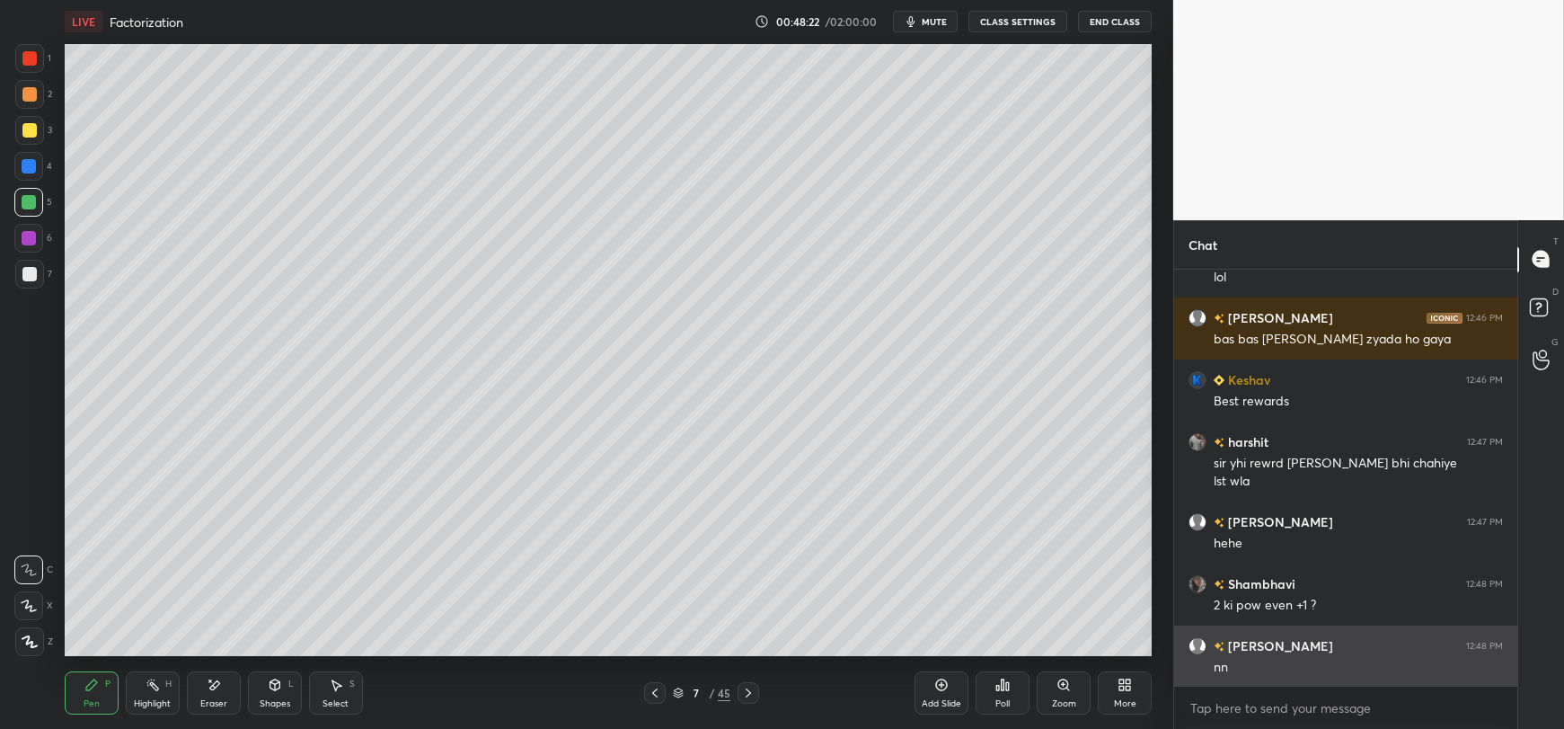
scroll to position [11937, 0]
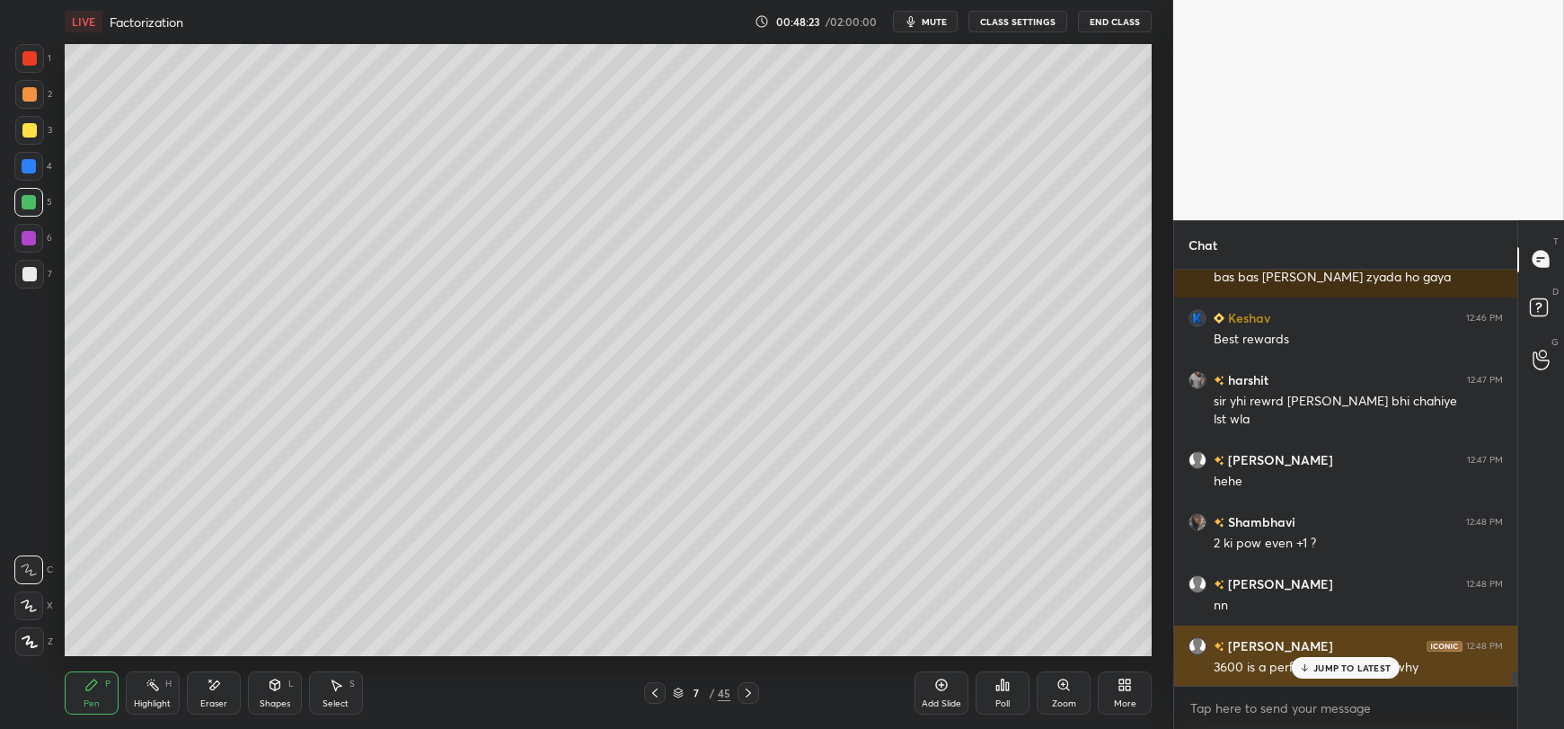
click at [1312, 671] on div "JUMP TO LATEST" at bounding box center [1346, 668] width 108 height 22
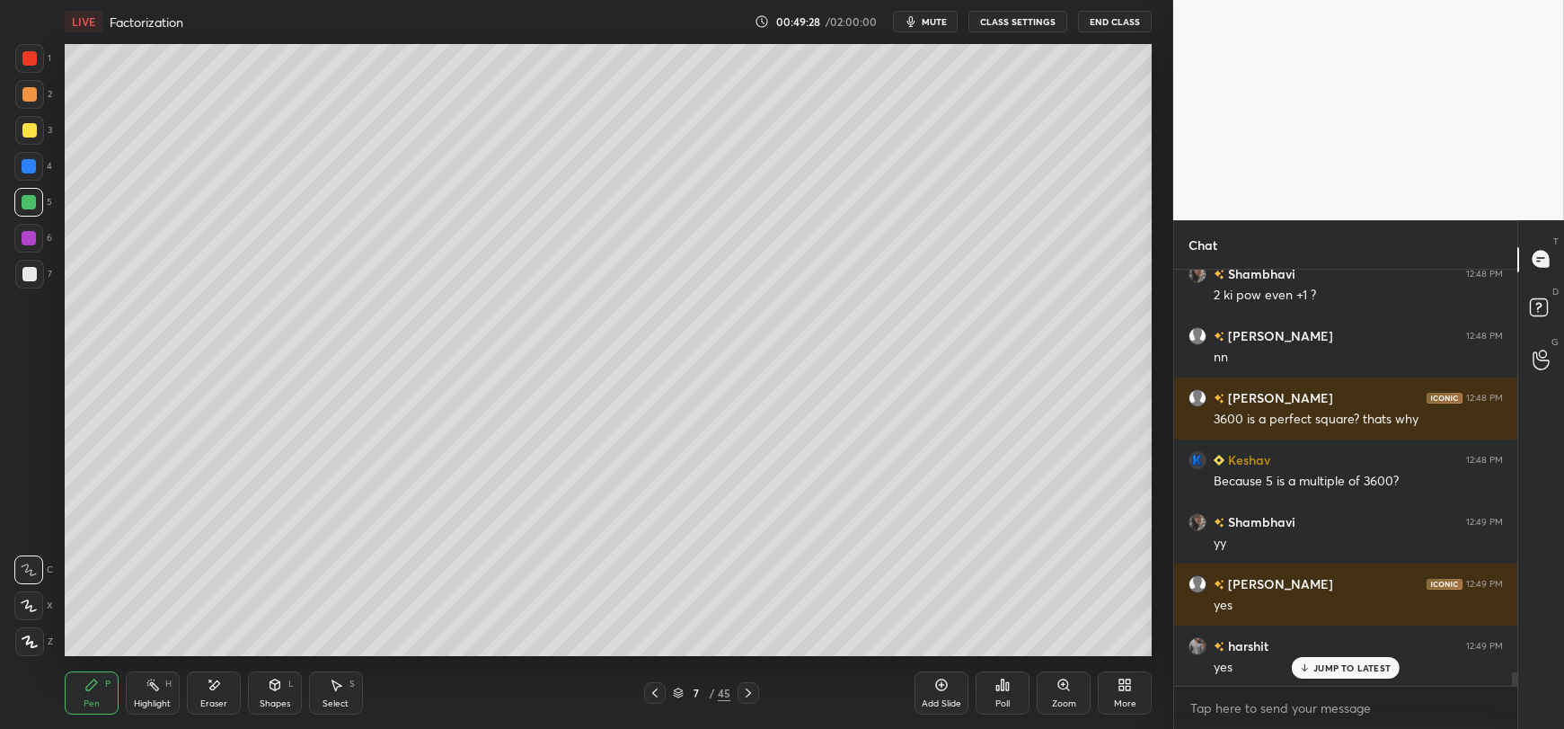
scroll to position [12247, 0]
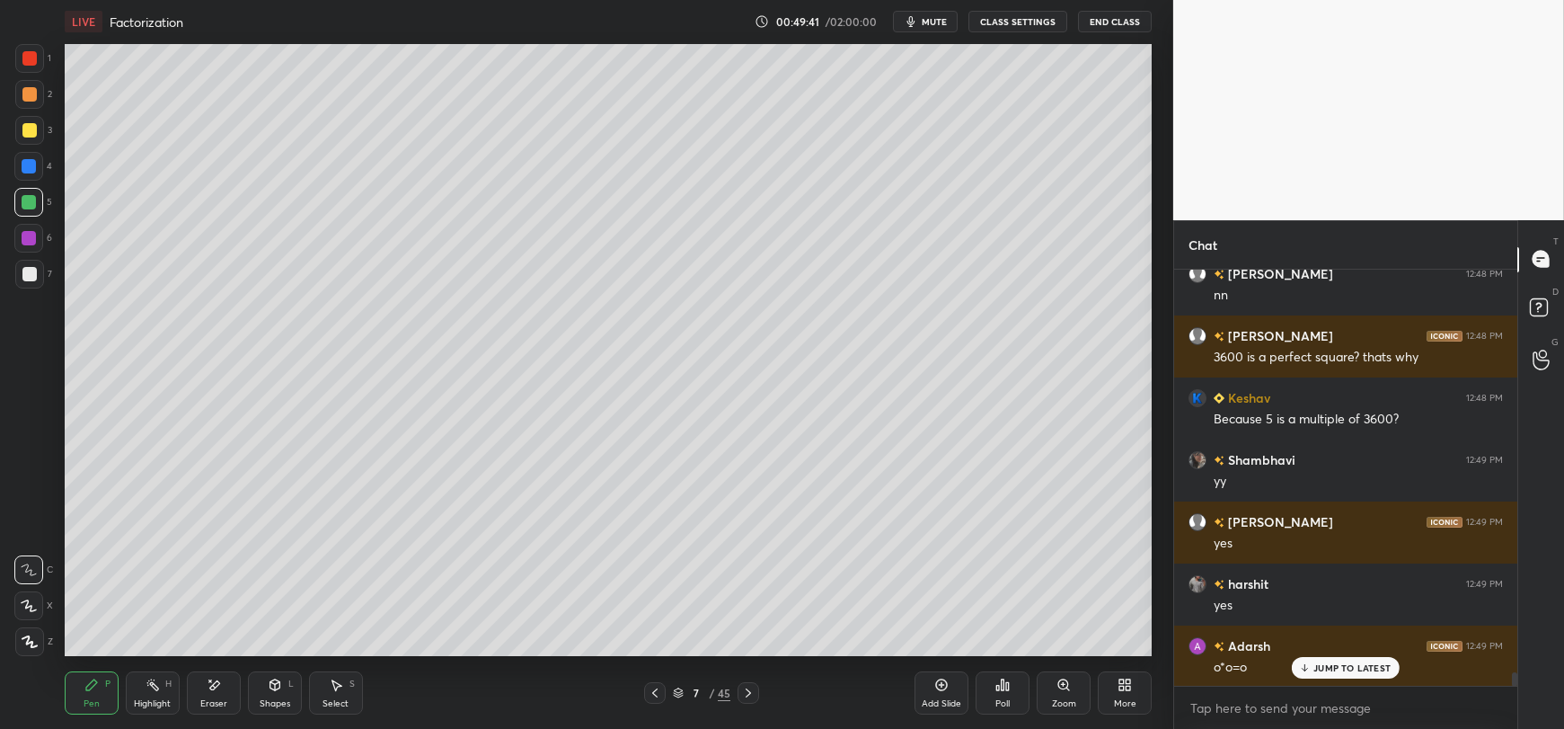
click at [23, 242] on div at bounding box center [29, 238] width 14 height 14
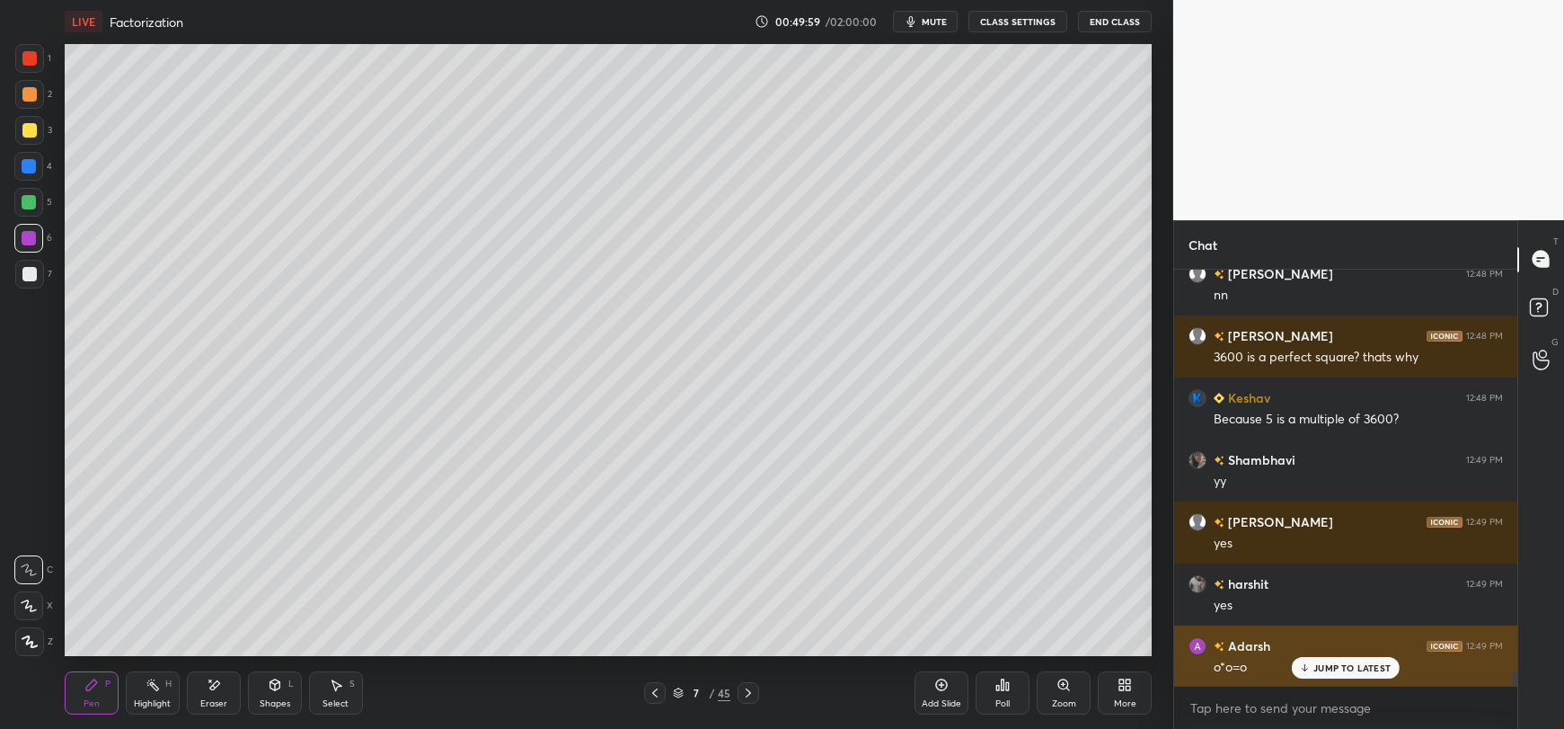
click at [1326, 663] on p "JUMP TO LATEST" at bounding box center [1351, 667] width 77 height 11
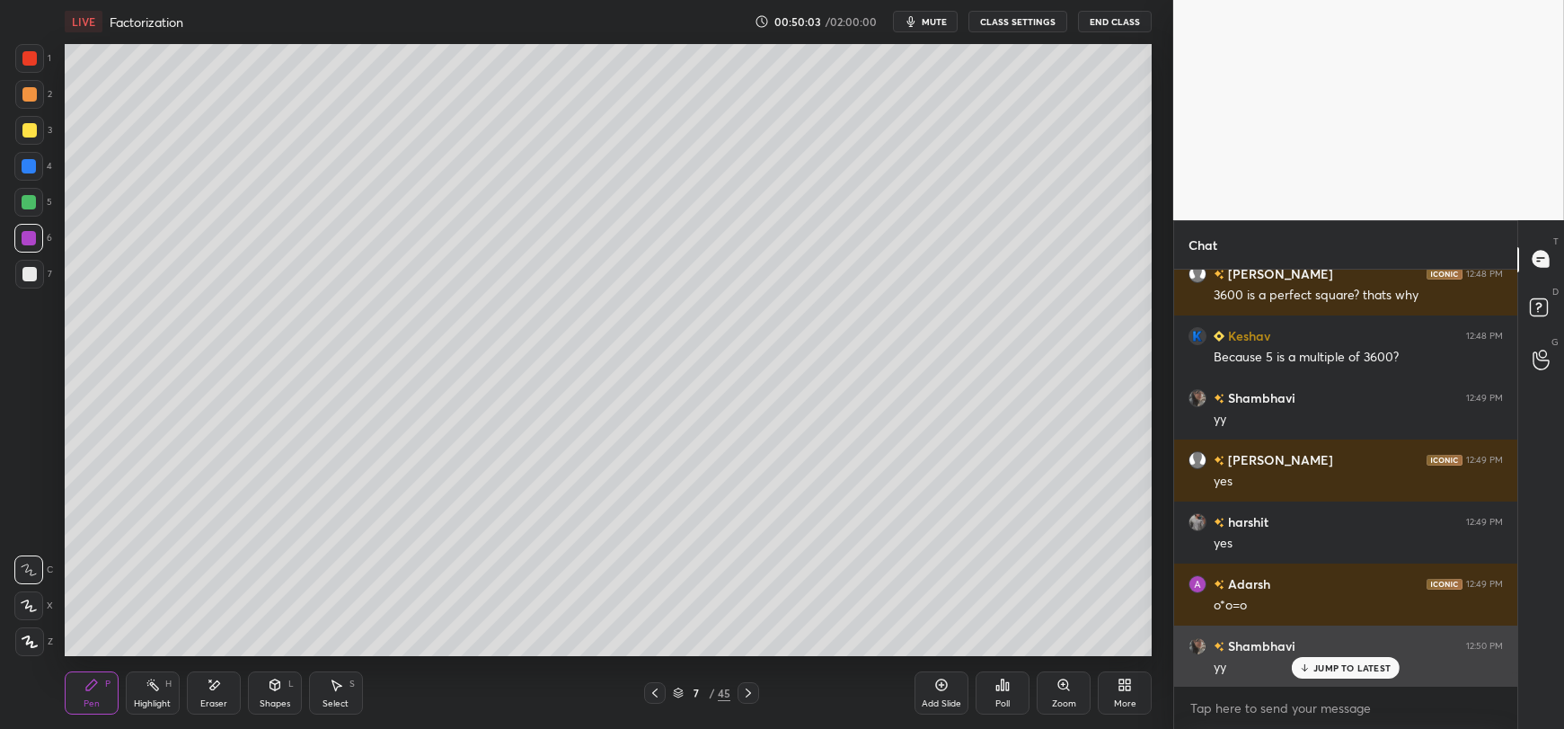
click at [1317, 667] on p "JUMP TO LATEST" at bounding box center [1351, 667] width 77 height 11
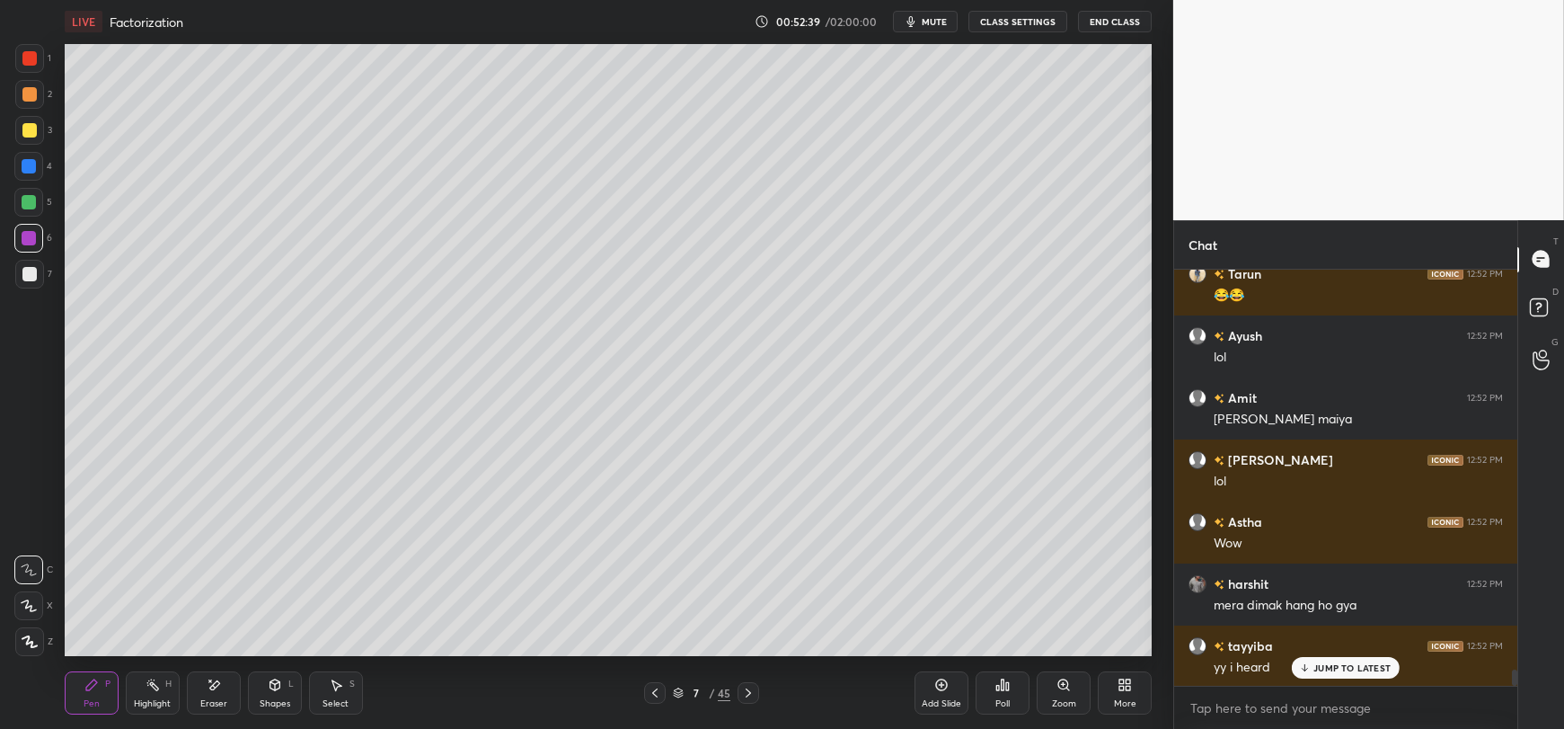
scroll to position [10282, 0]
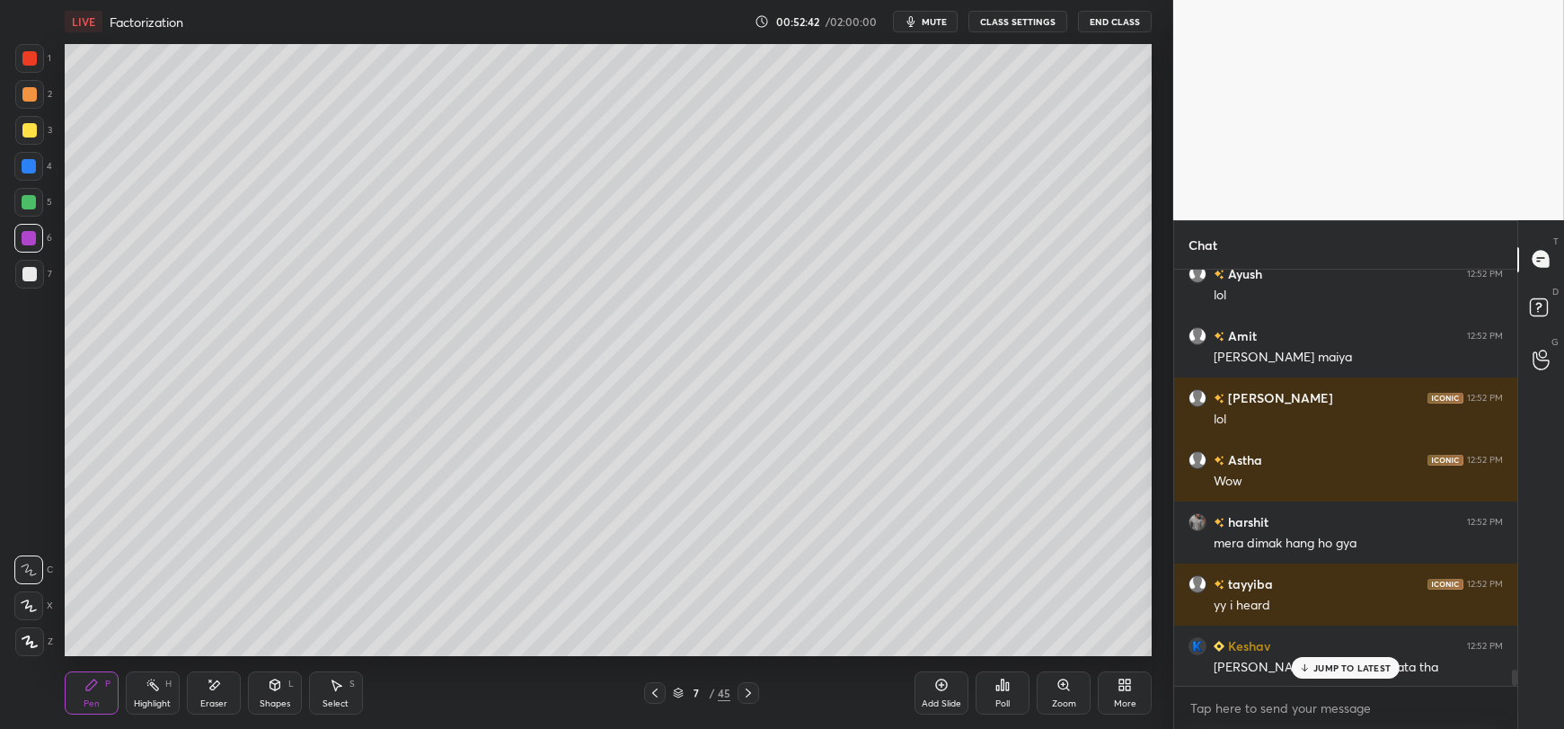
click at [1324, 670] on p "JUMP TO LATEST" at bounding box center [1351, 667] width 77 height 11
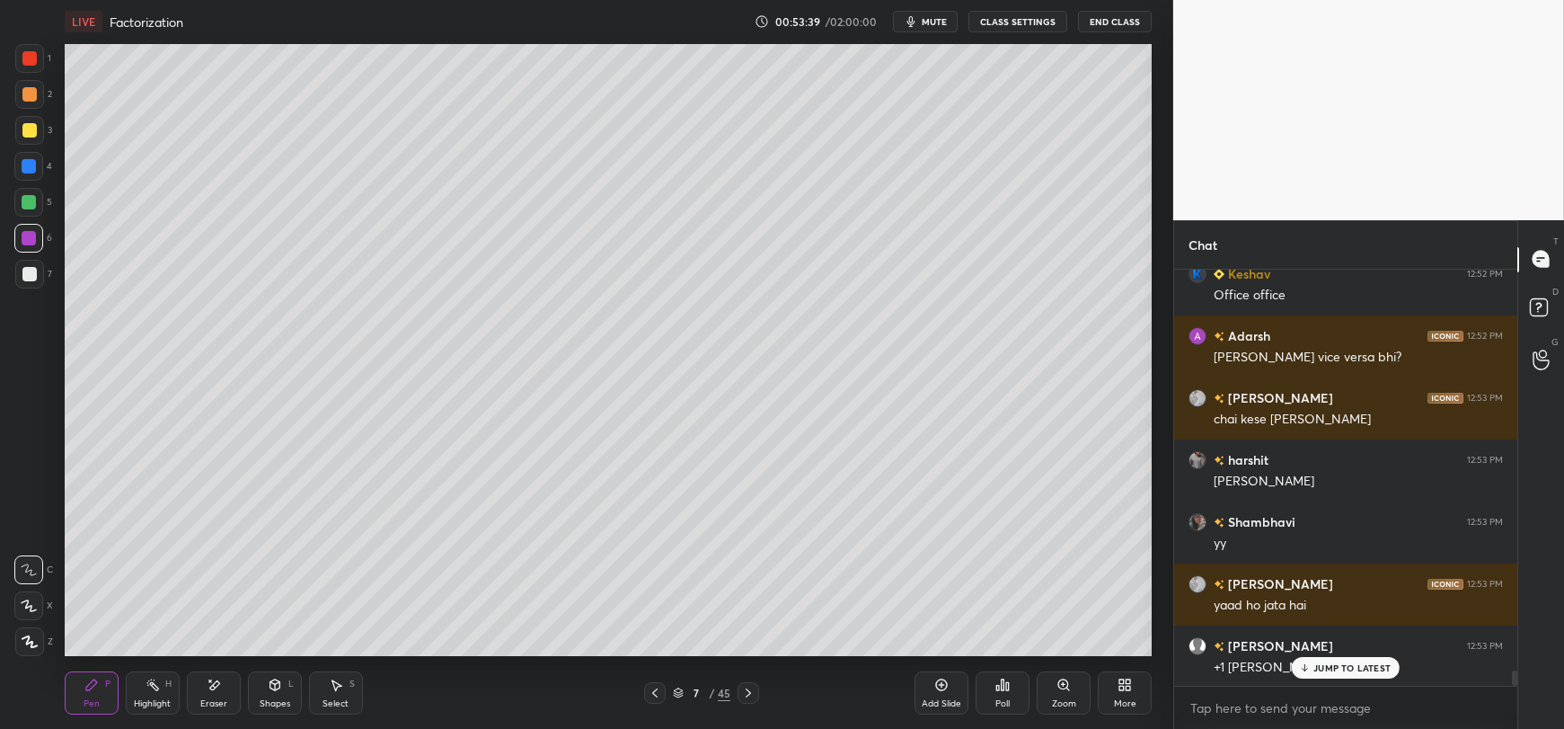
scroll to position [10902, 0]
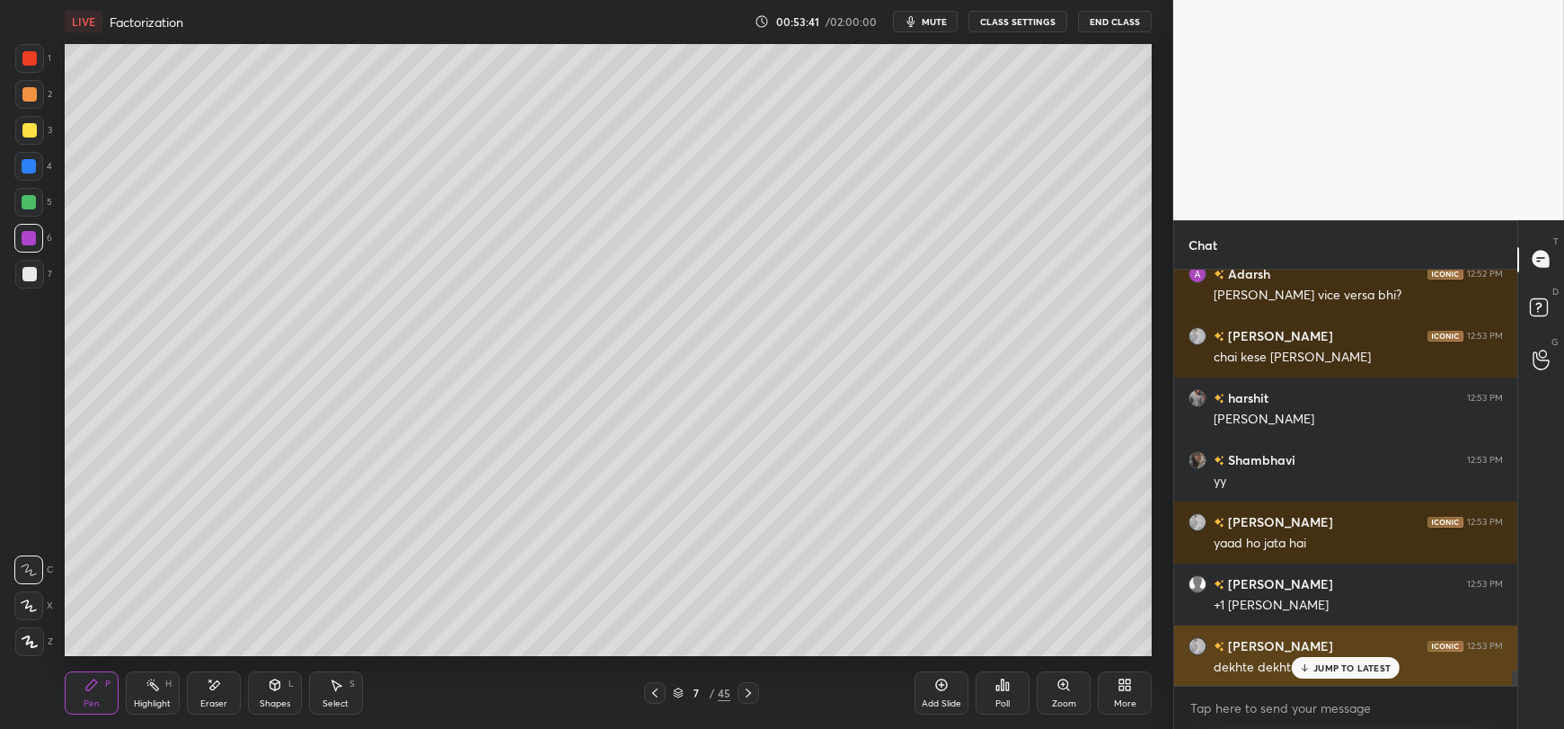
click at [1316, 669] on p "JUMP TO LATEST" at bounding box center [1351, 667] width 77 height 11
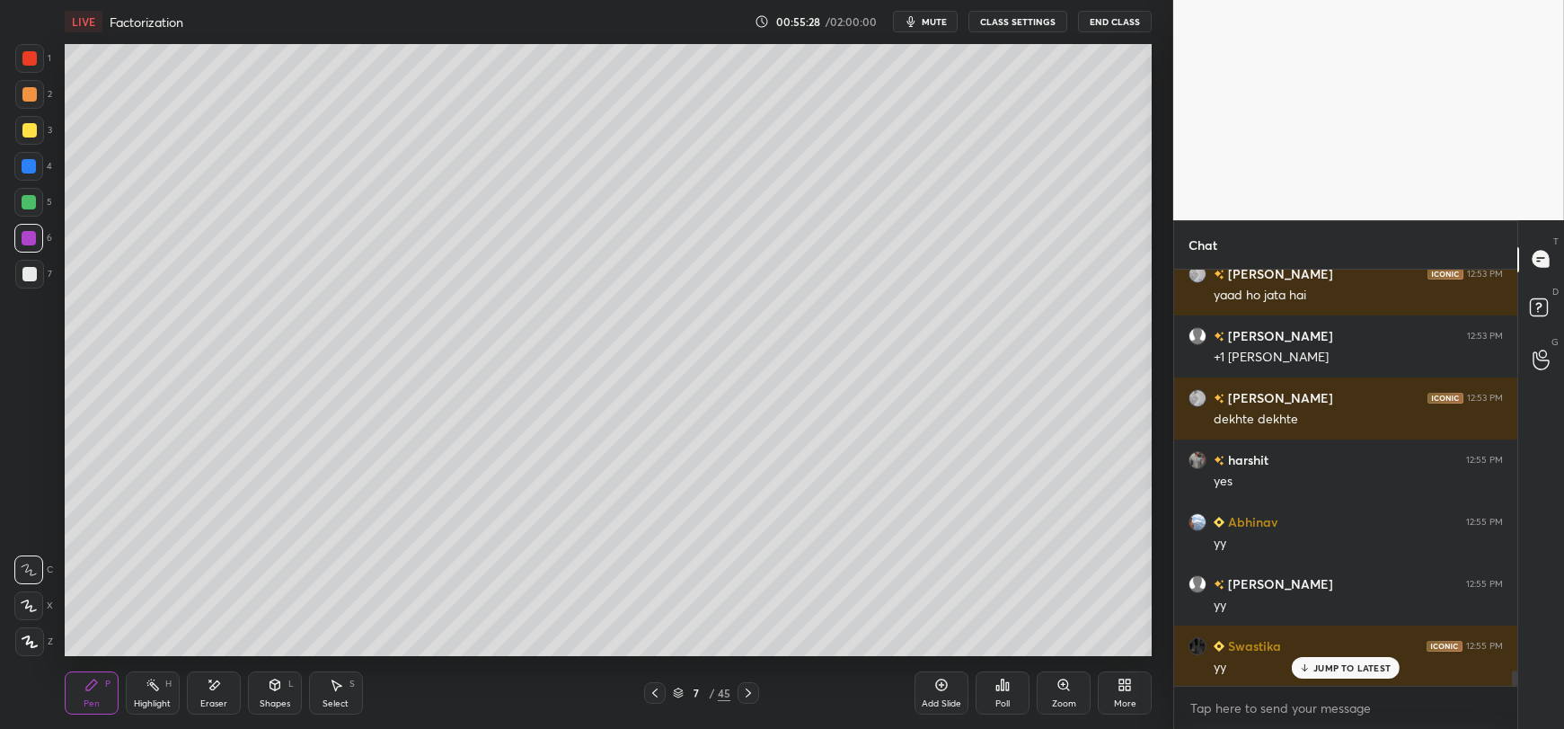
scroll to position [11212, 0]
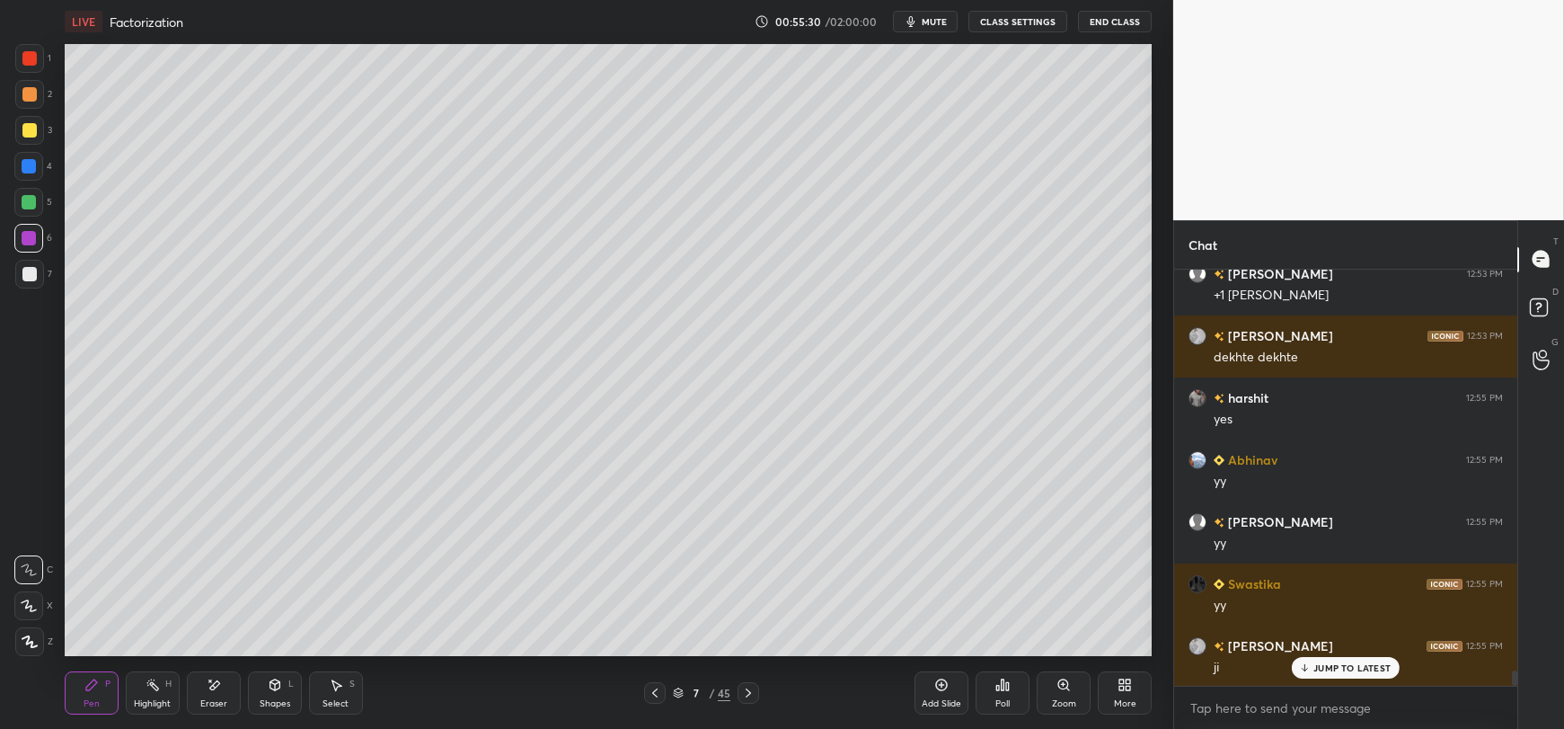
click at [948, 689] on icon at bounding box center [941, 684] width 14 height 14
click at [20, 283] on div at bounding box center [29, 274] width 29 height 29
click at [31, 131] on div at bounding box center [29, 130] width 14 height 14
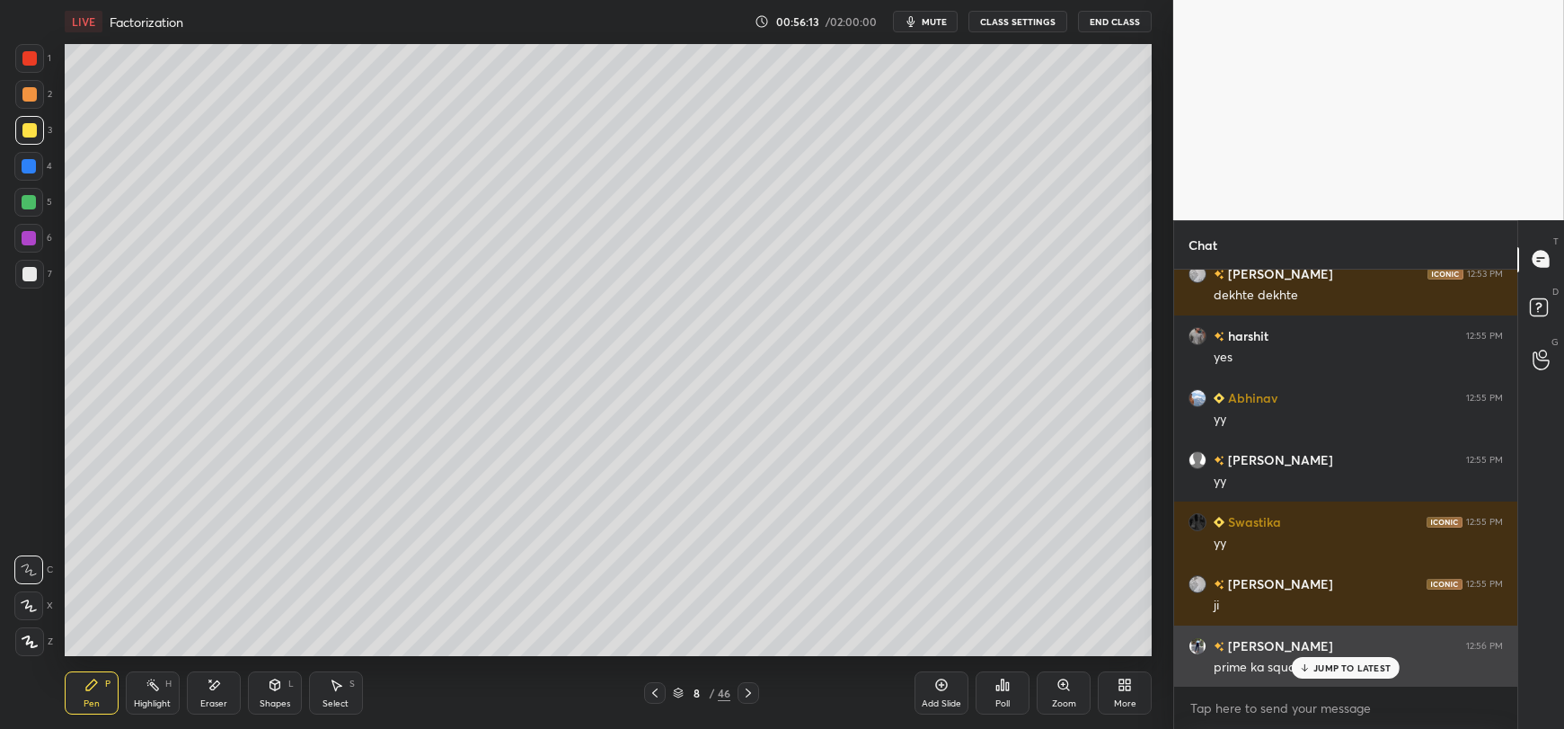
click at [1305, 667] on icon at bounding box center [1305, 667] width 12 height 11
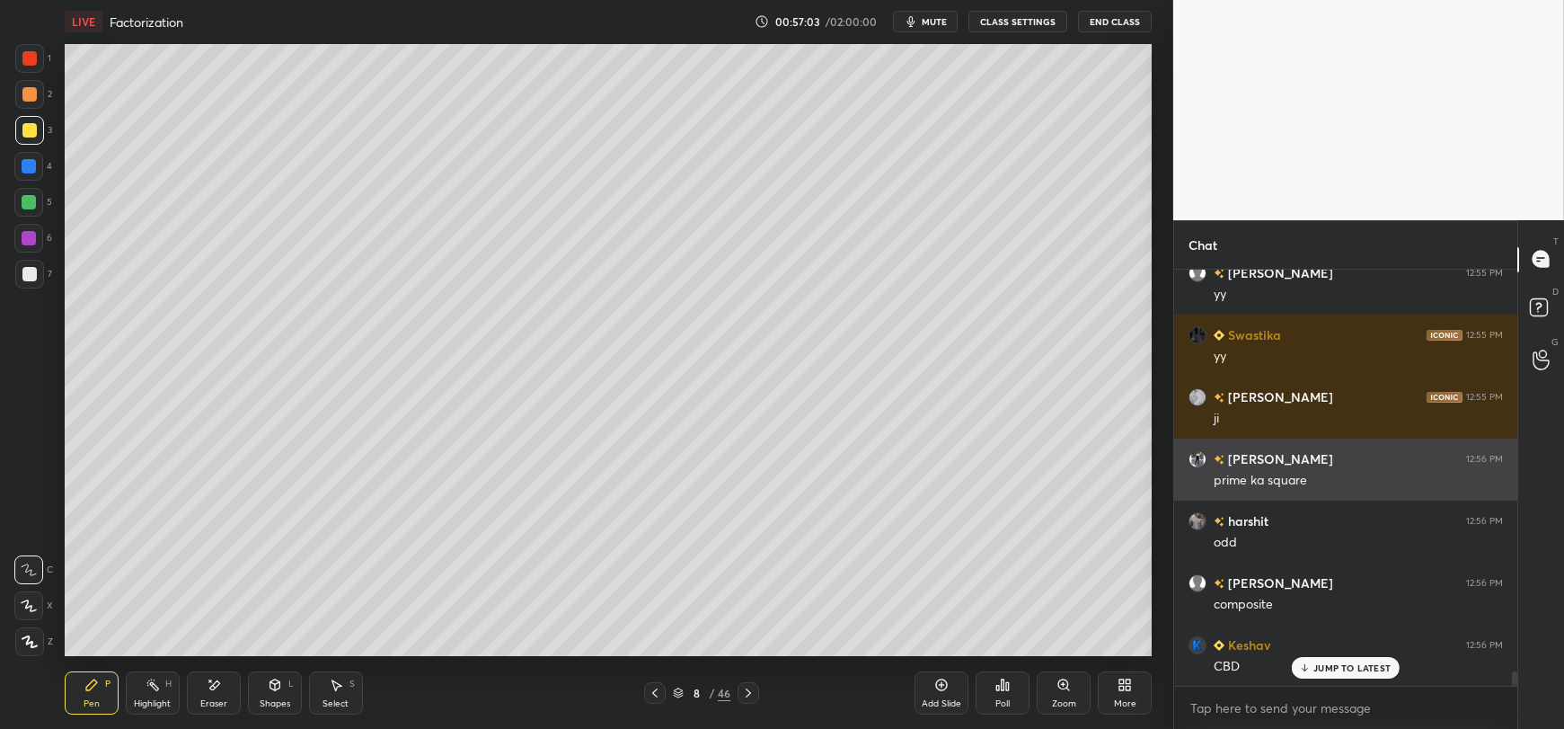
scroll to position [11522, 0]
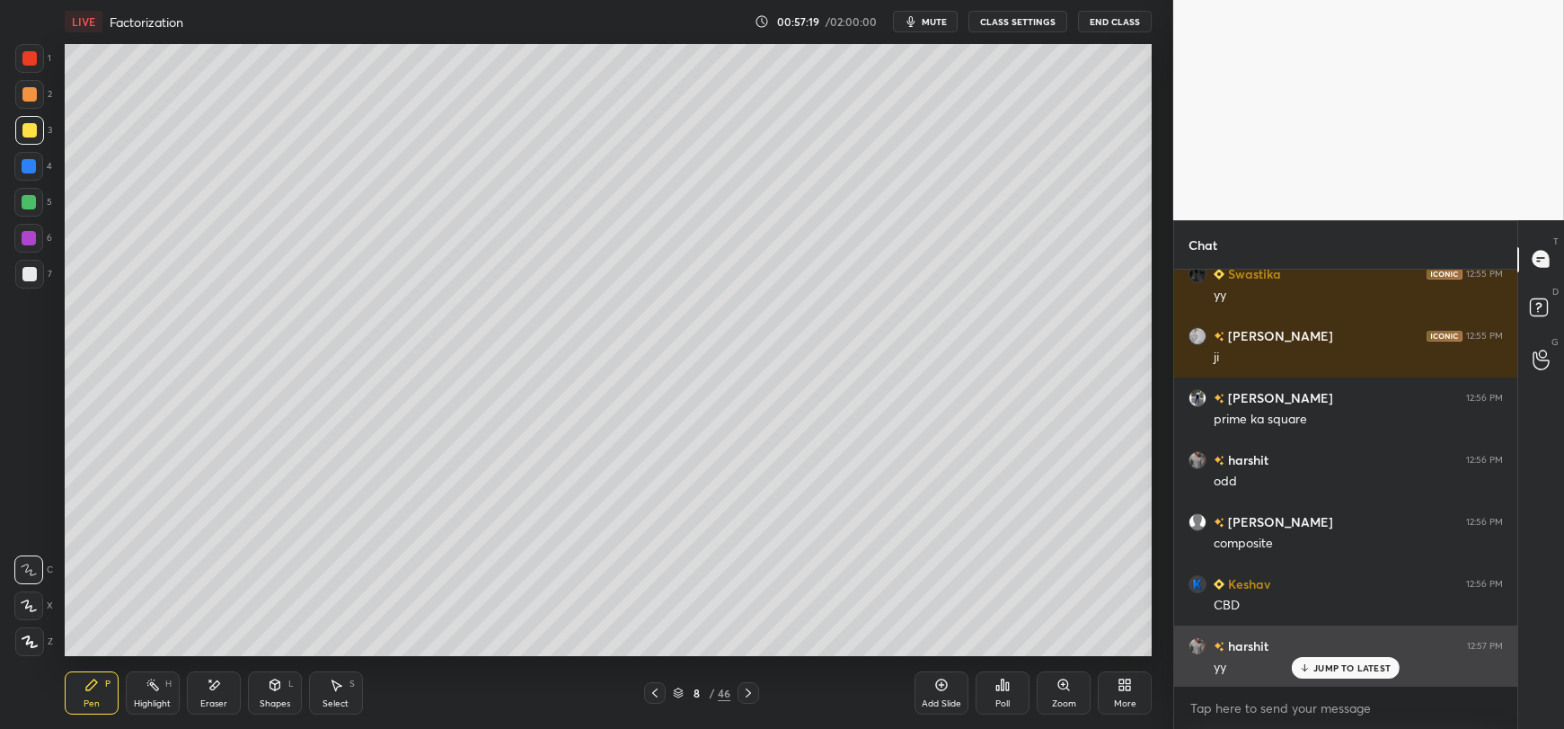
click at [1316, 667] on p "JUMP TO LATEST" at bounding box center [1351, 667] width 77 height 11
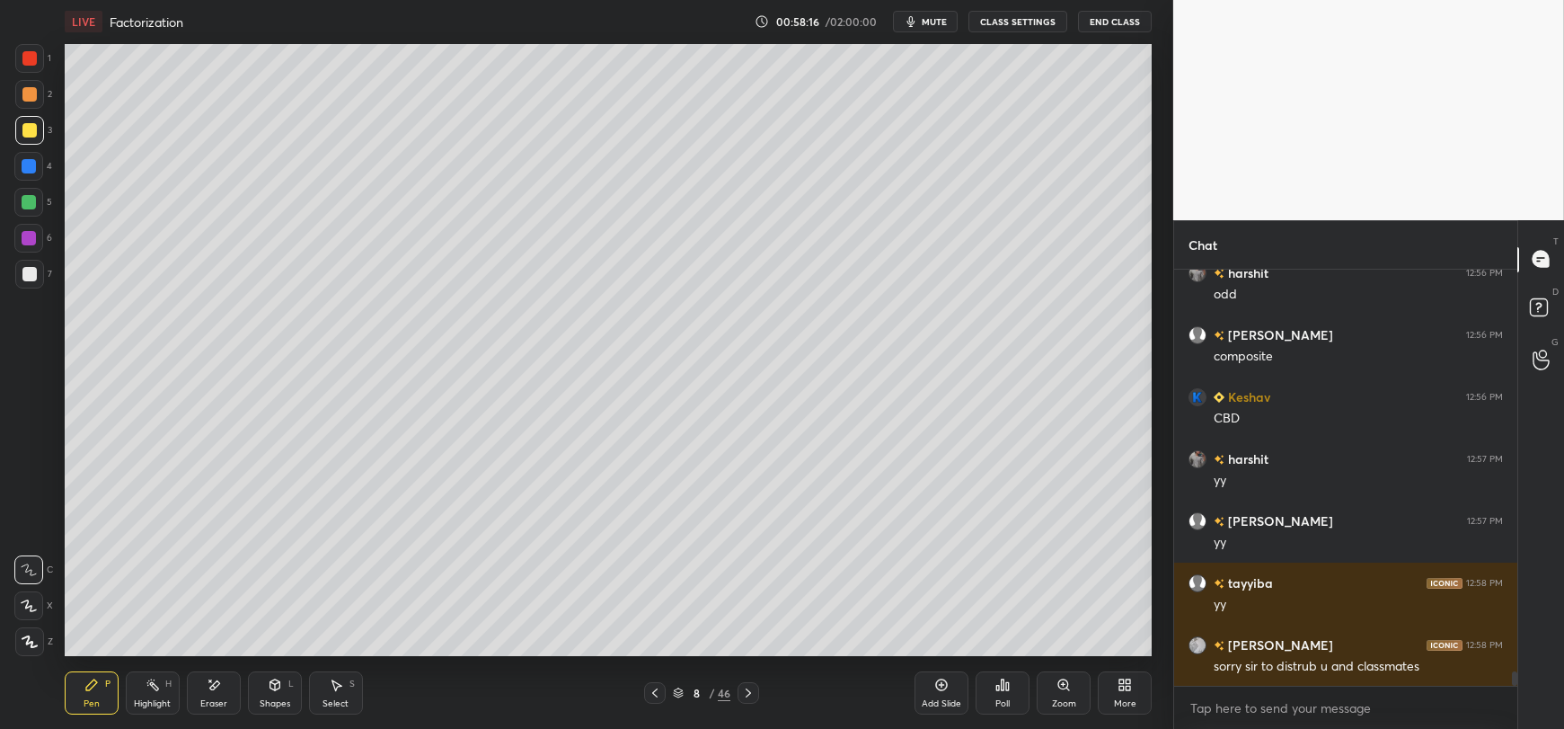
scroll to position [11726, 0]
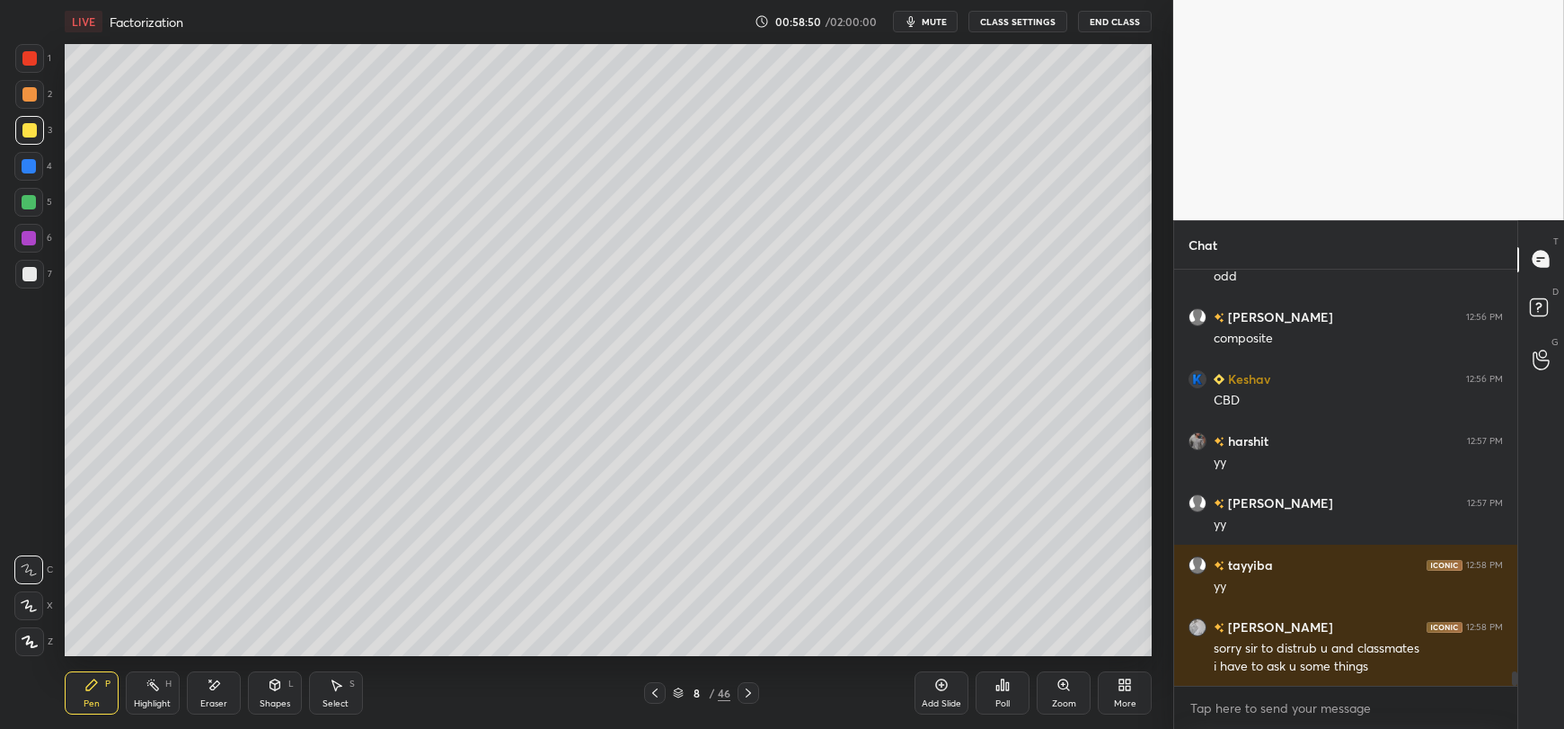
click at [31, 274] on div at bounding box center [29, 274] width 14 height 14
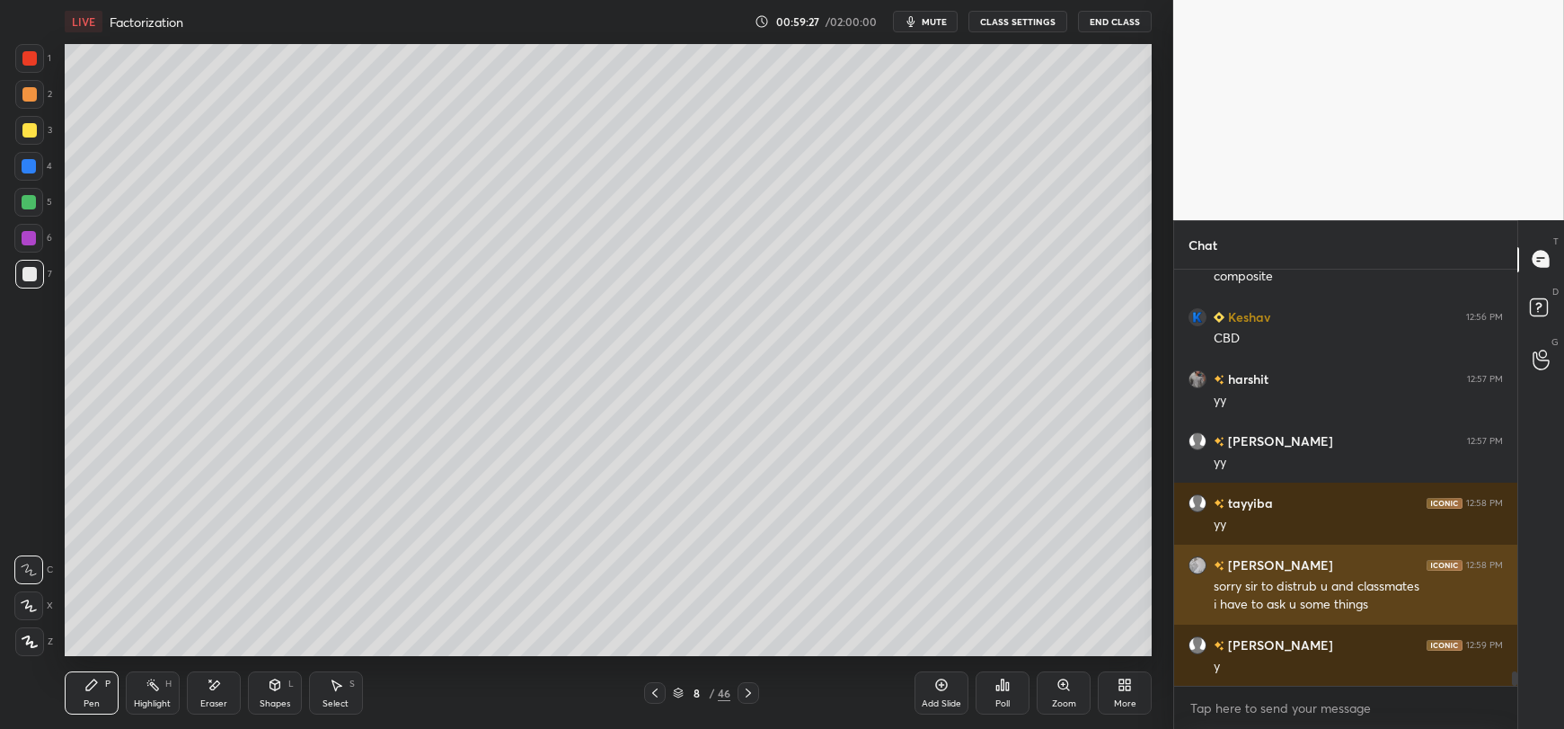
click at [1258, 562] on h6 "[PERSON_NAME]" at bounding box center [1278, 564] width 109 height 19
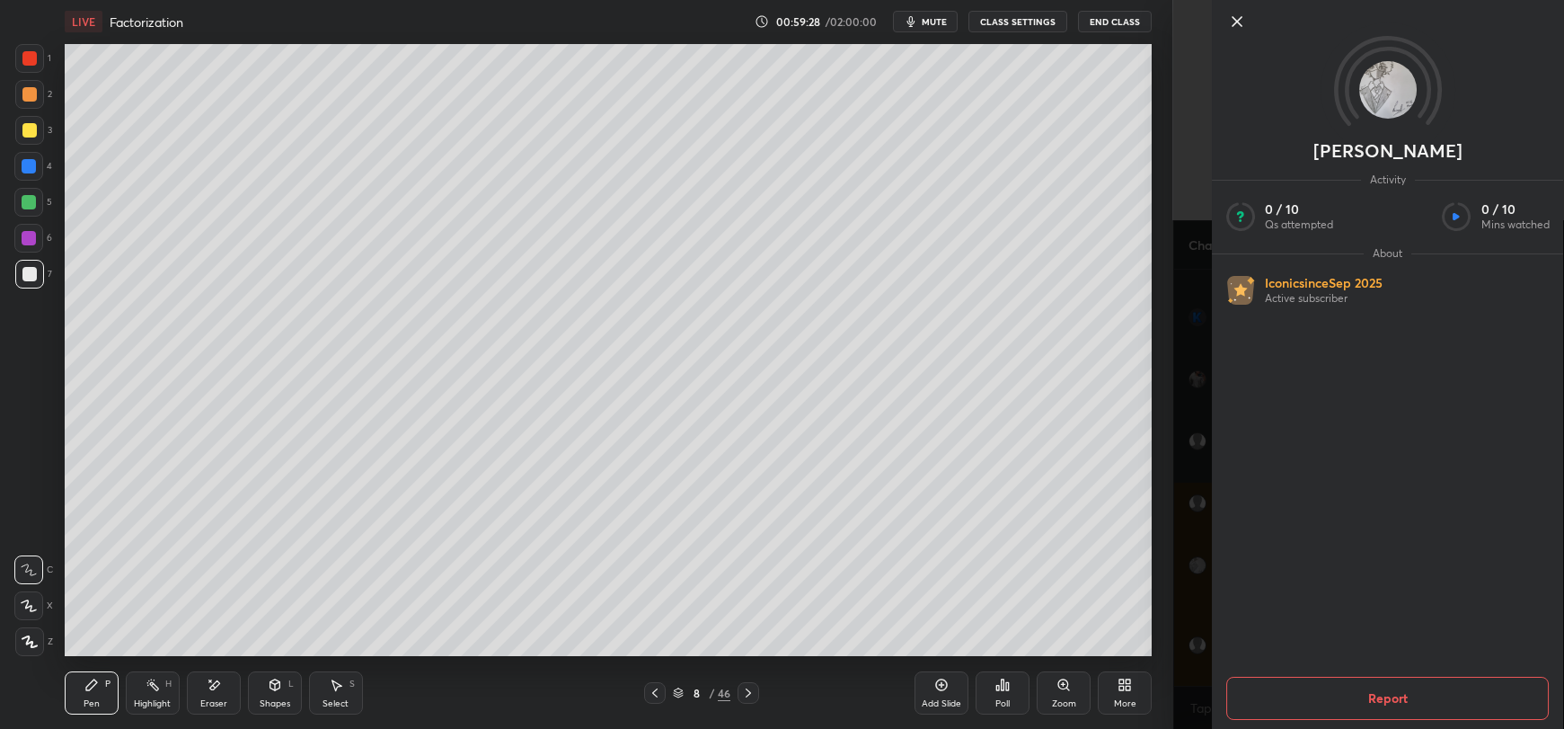
scroll to position [11849, 0]
click at [1233, 20] on icon at bounding box center [1236, 21] width 9 height 9
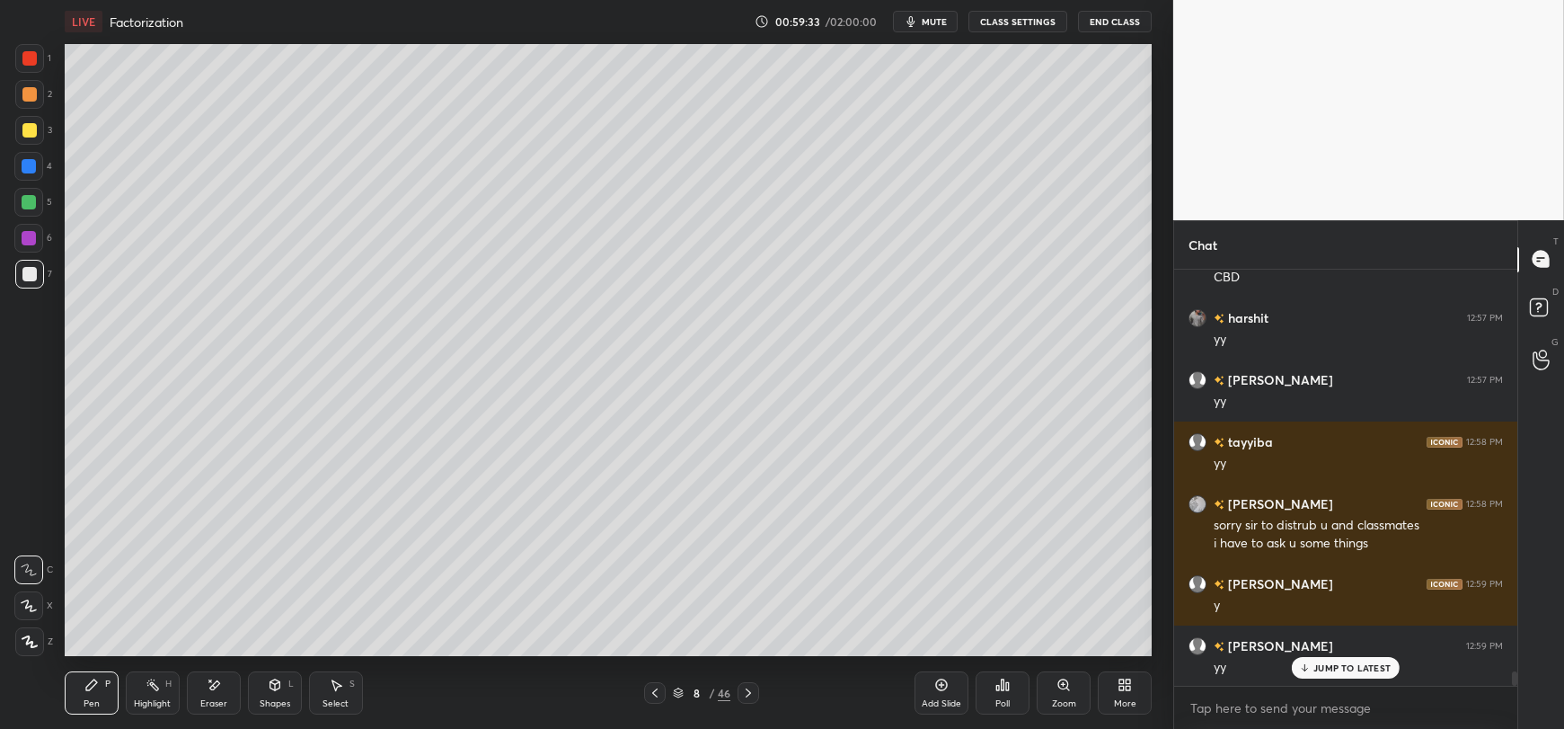
scroll to position [11911, 0]
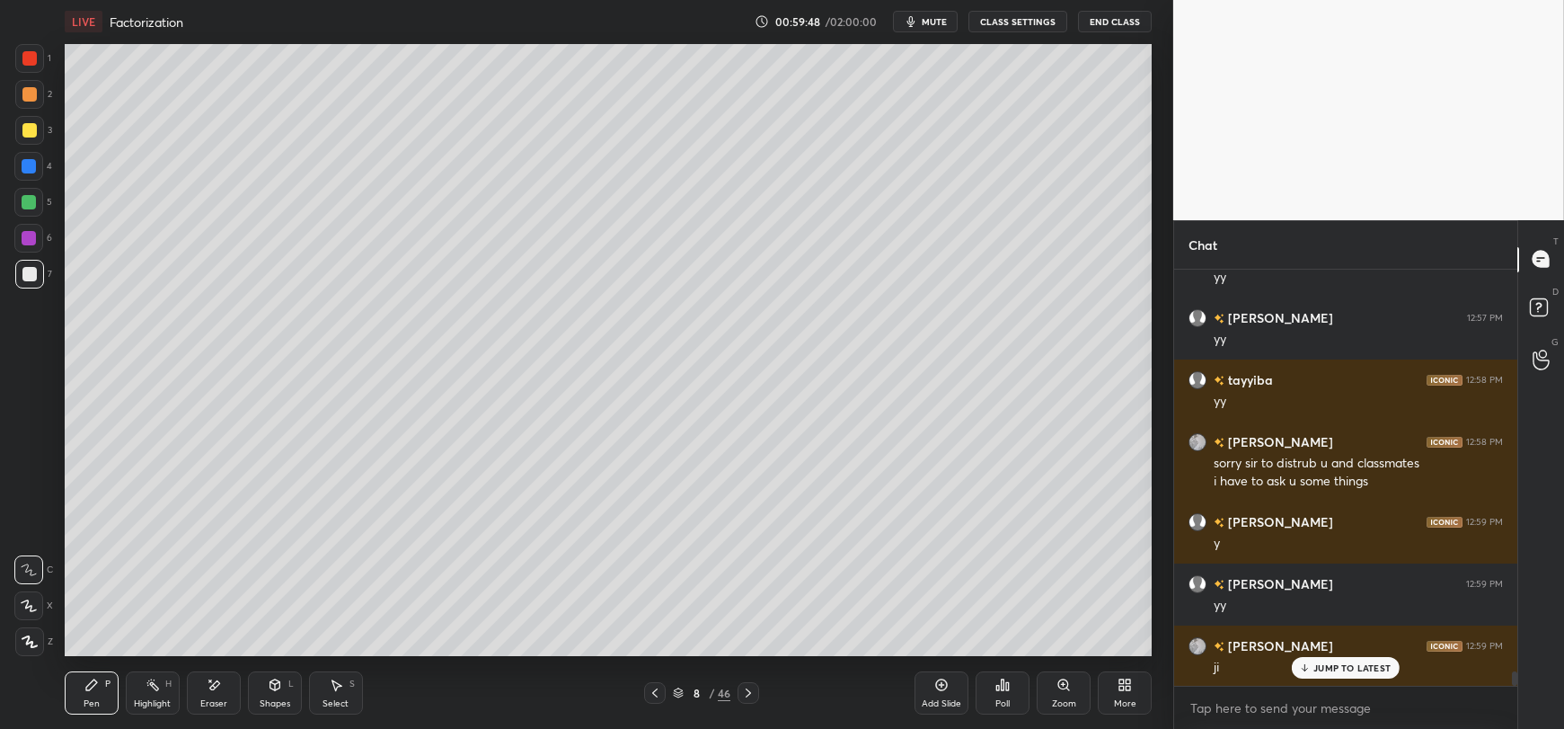
click at [942, 694] on div "Add Slide" at bounding box center [941, 692] width 54 height 43
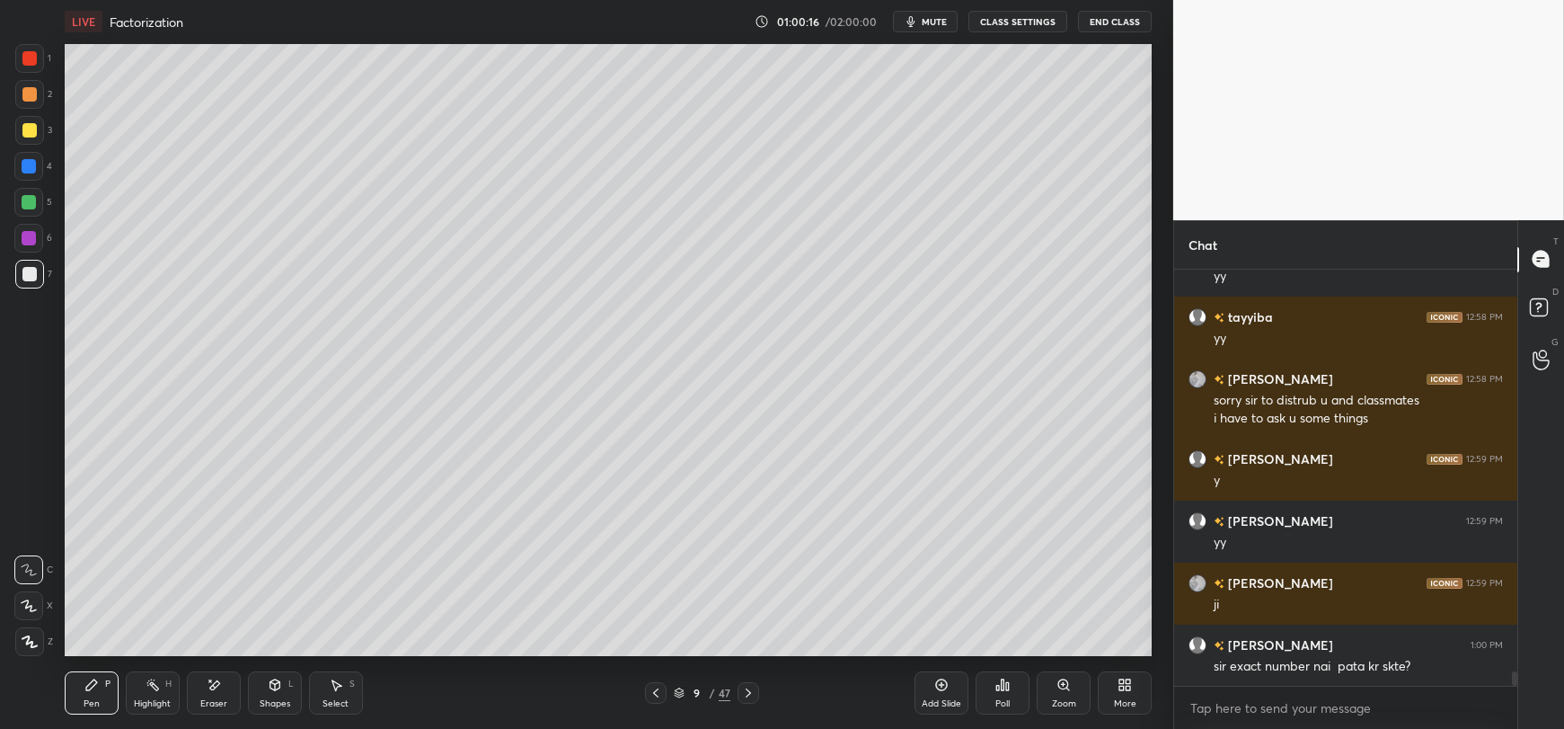
click at [200, 691] on div "Eraser" at bounding box center [214, 692] width 54 height 43
click at [65, 688] on div "Pen P" at bounding box center [92, 692] width 54 height 43
click at [914, 23] on icon "button" at bounding box center [911, 21] width 8 height 11
click at [946, 24] on span "unmute" at bounding box center [933, 21] width 39 height 13
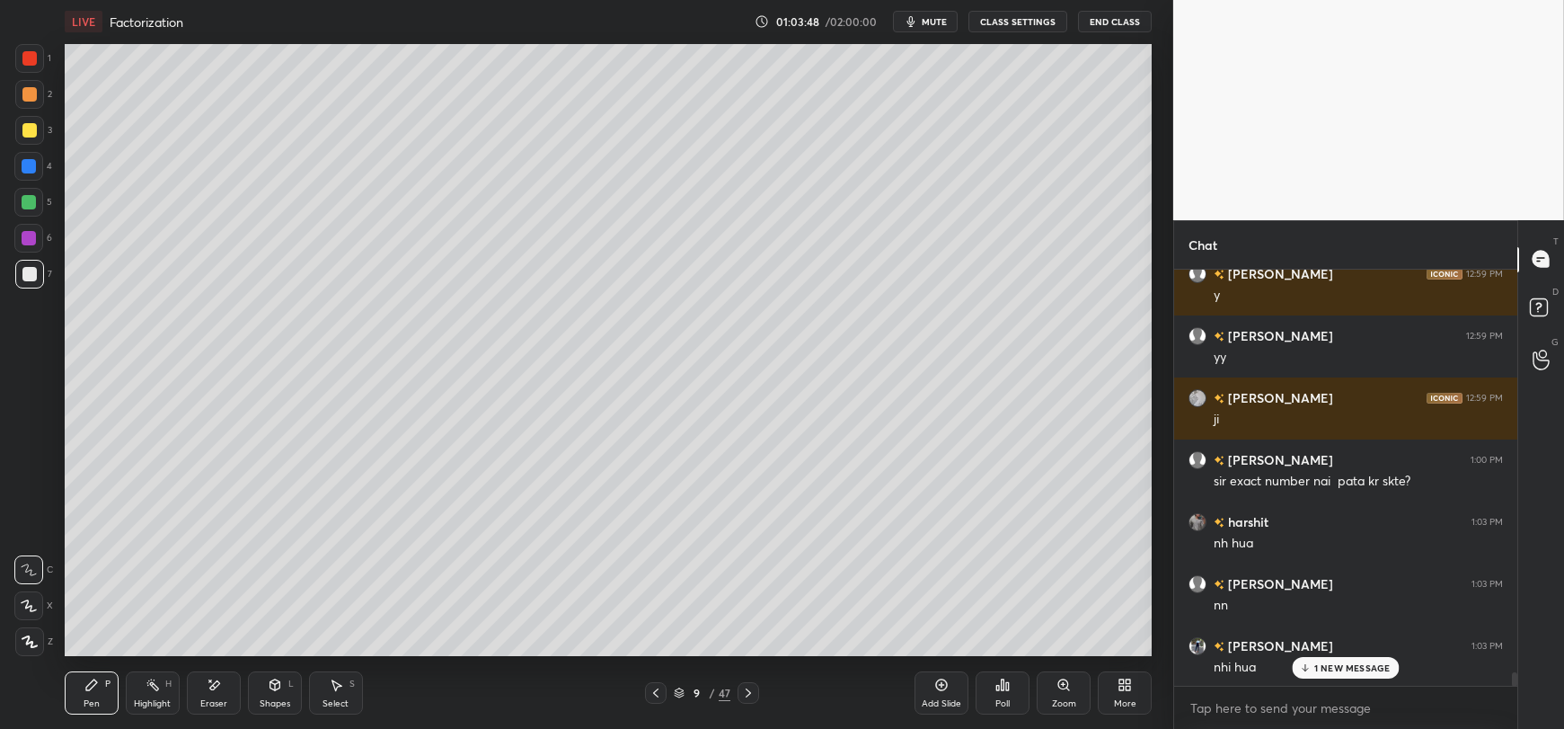
scroll to position [12221, 0]
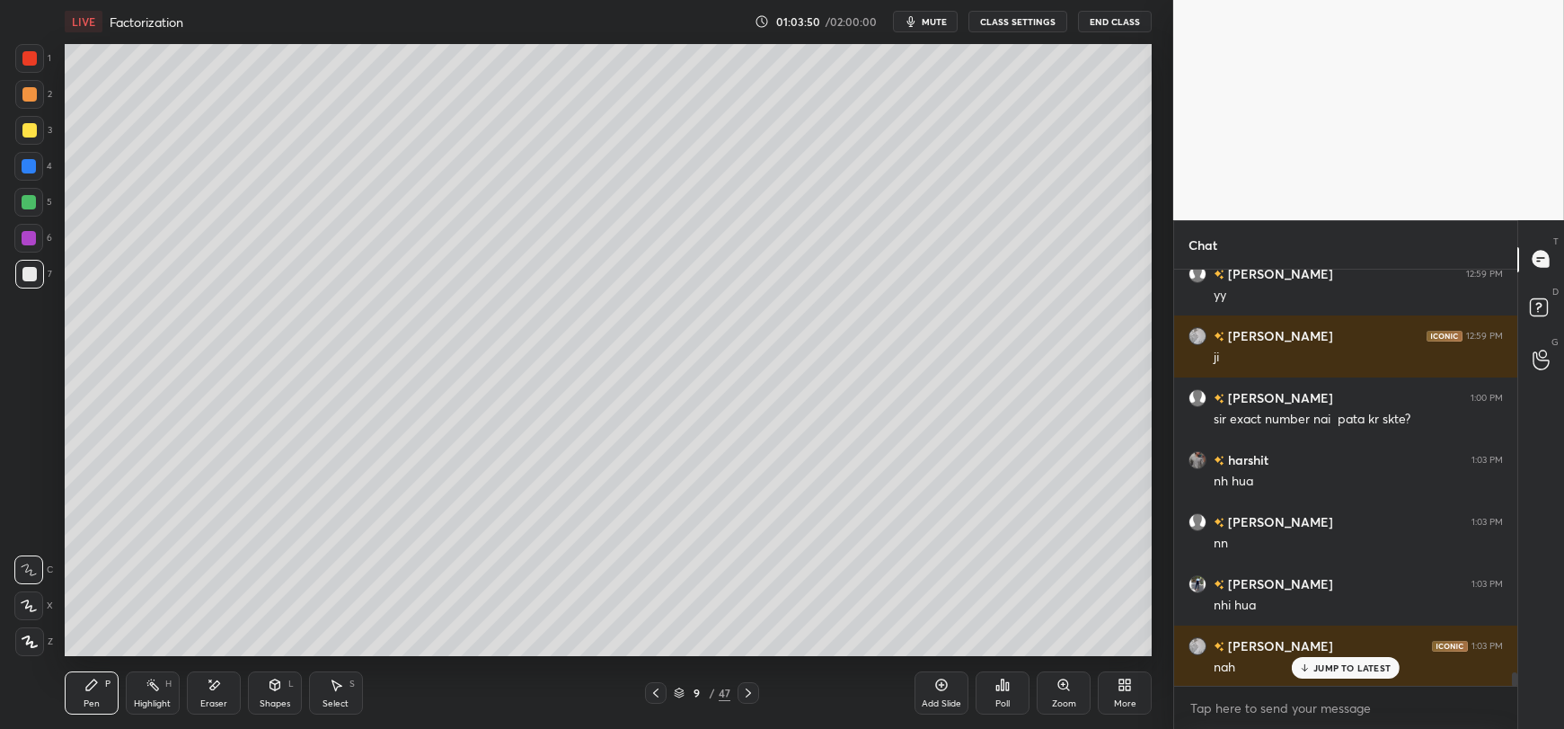
click at [1351, 663] on p "JUMP TO LATEST" at bounding box center [1351, 667] width 77 height 11
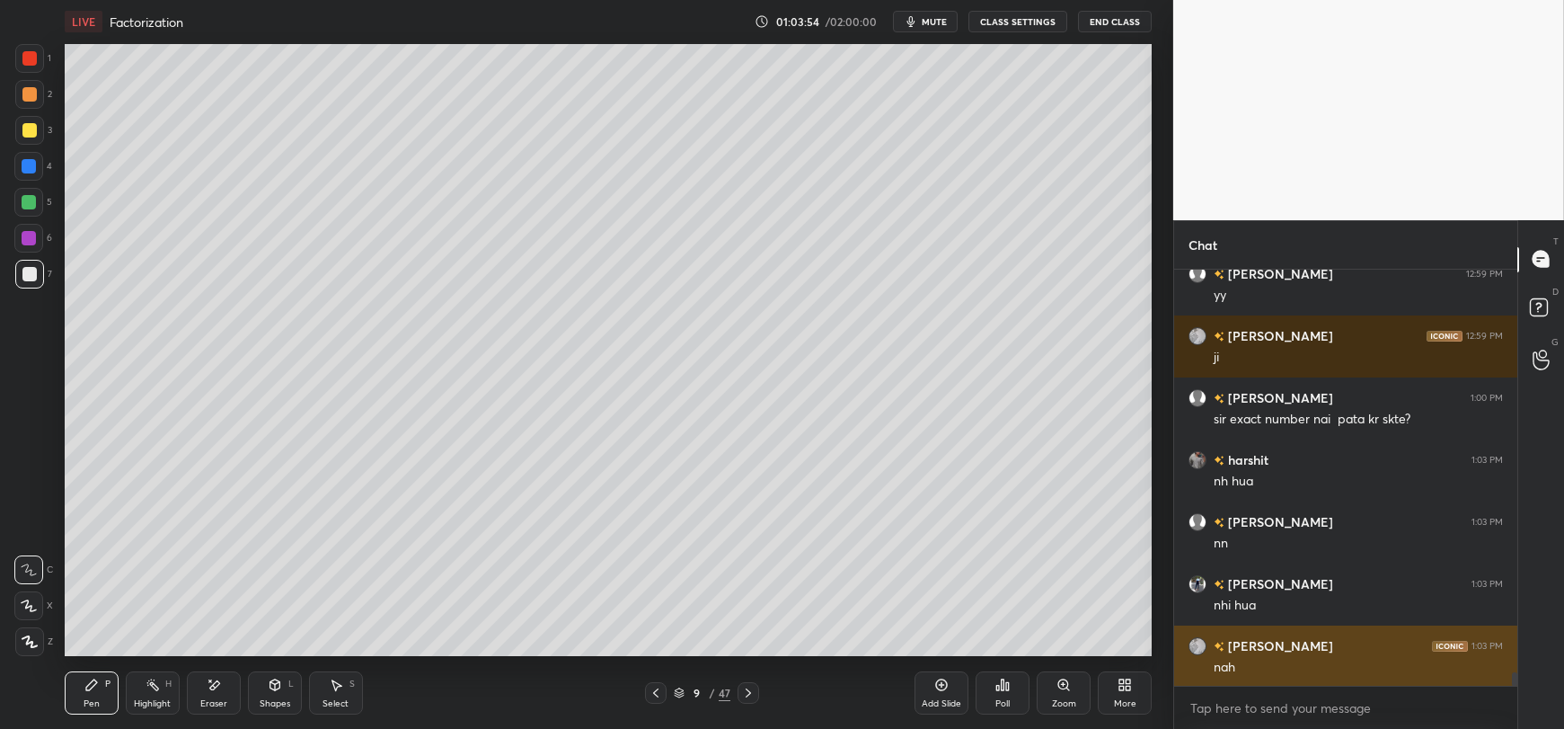
scroll to position [12283, 0]
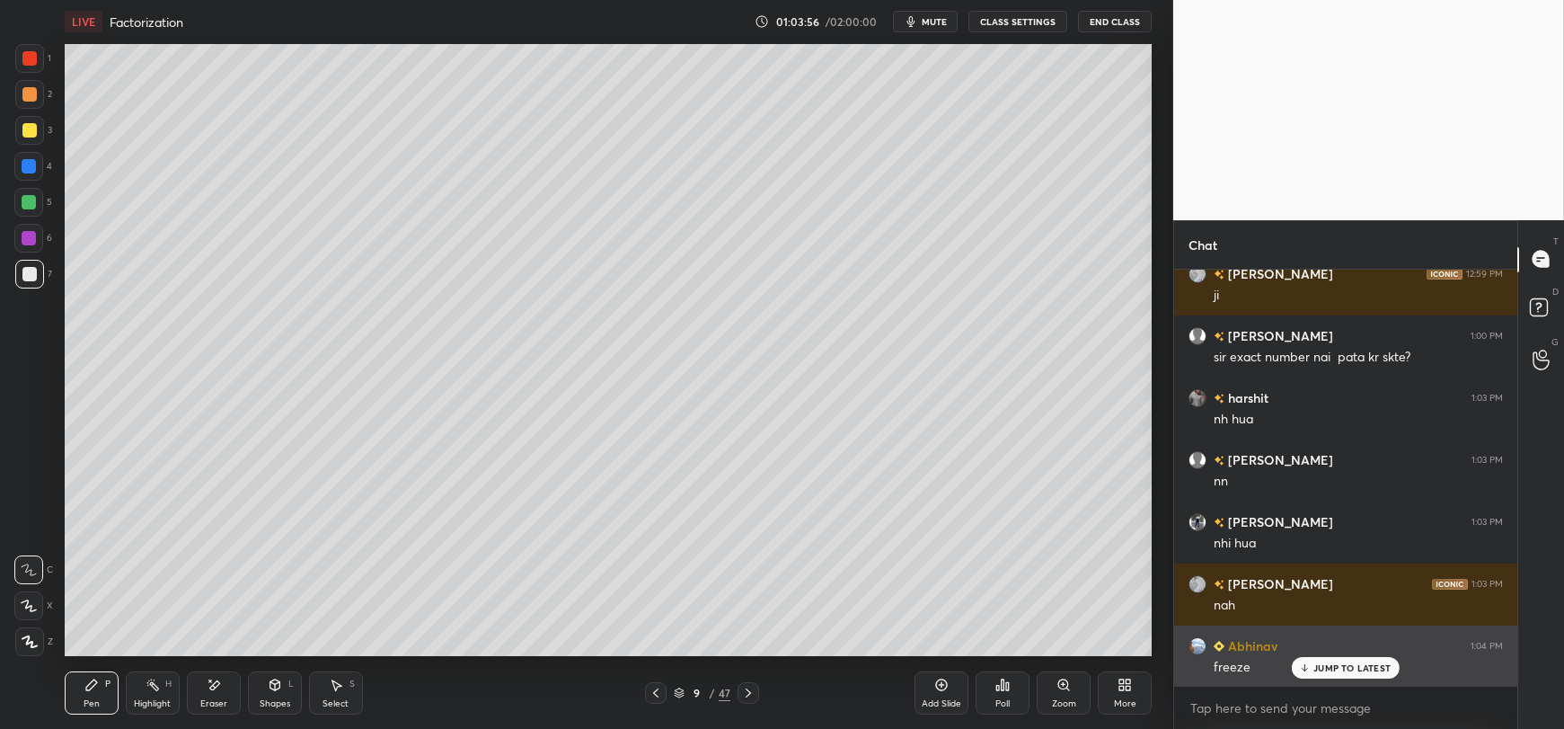
click at [1311, 667] on icon at bounding box center [1305, 667] width 12 height 11
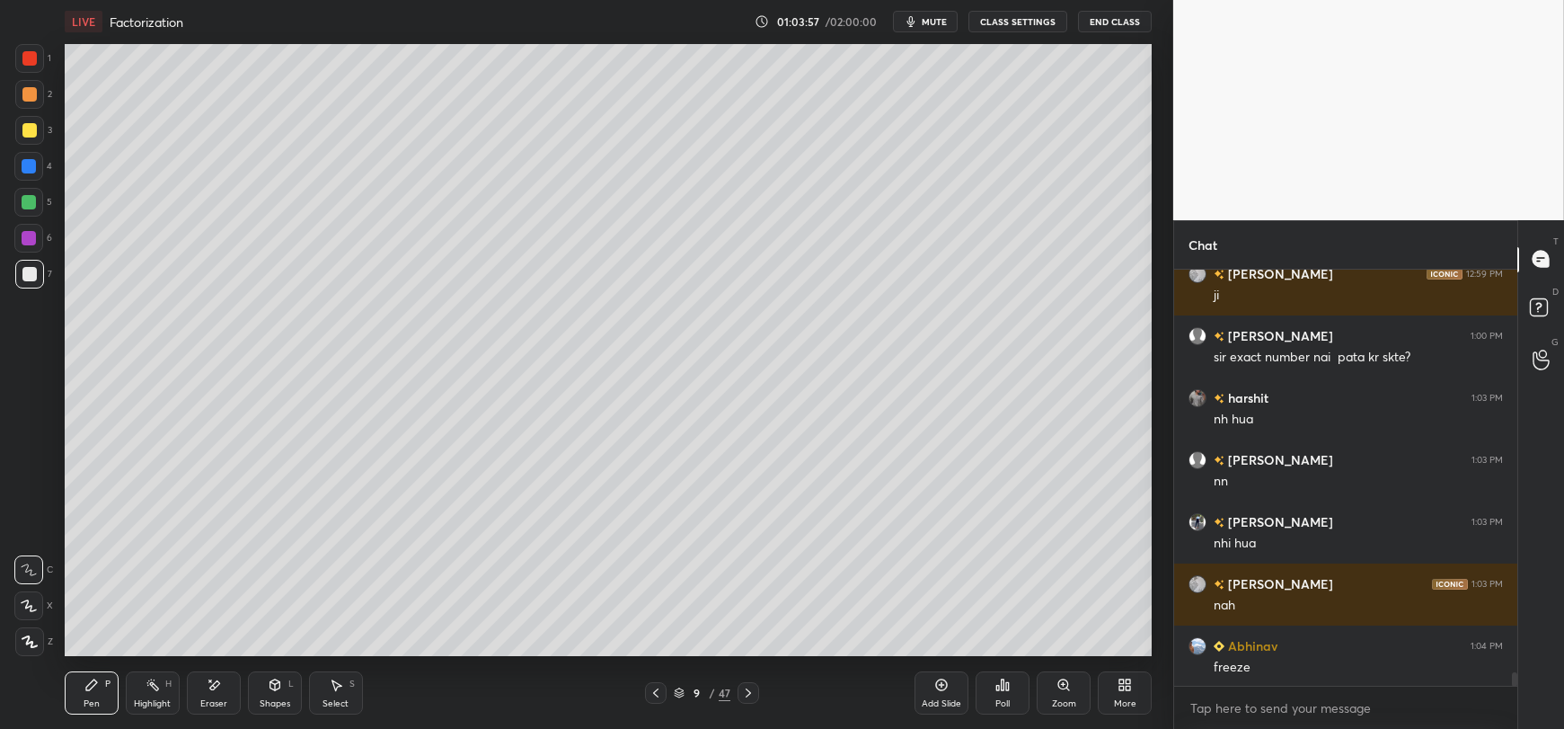
click at [34, 129] on div at bounding box center [29, 130] width 14 height 14
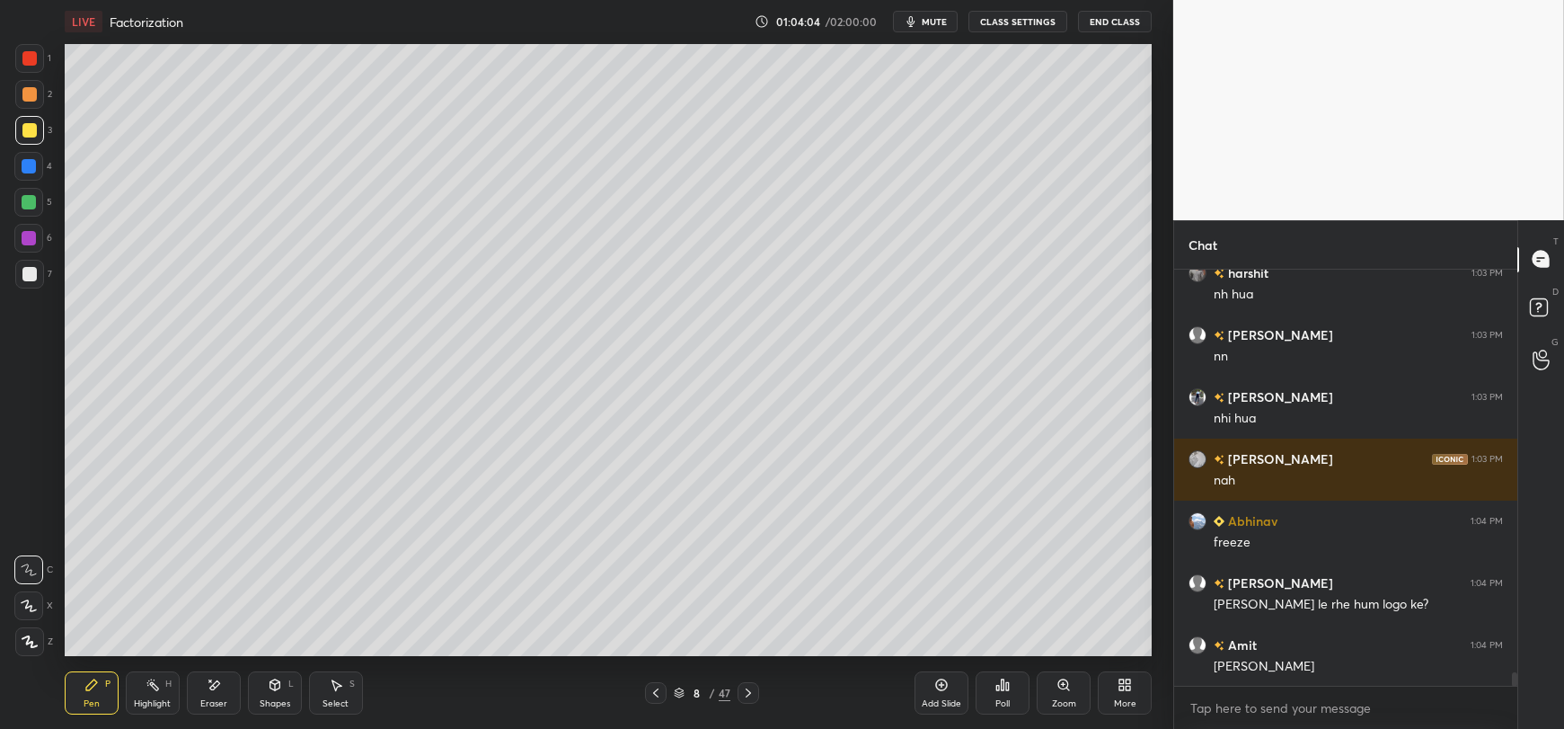
scroll to position [12469, 0]
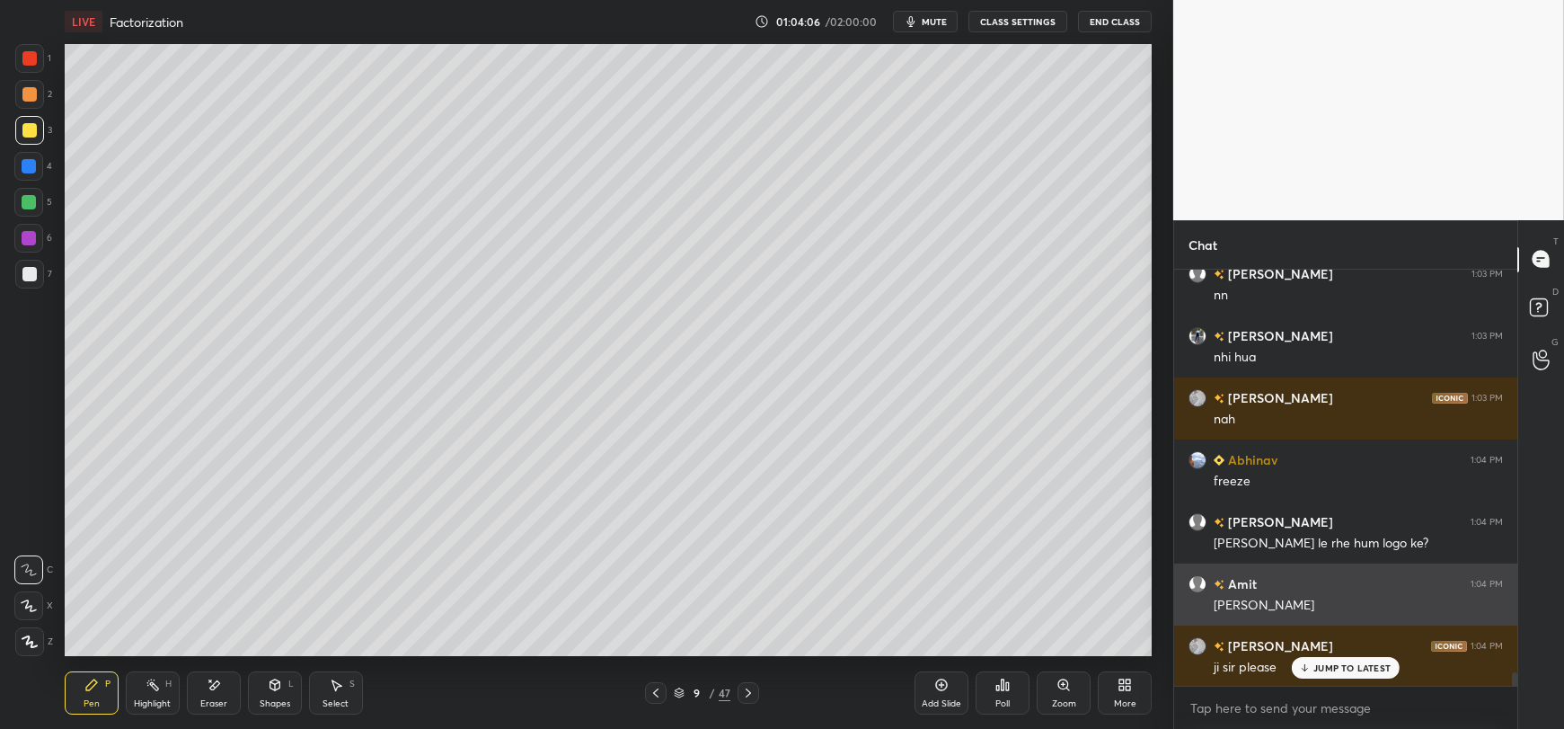
click at [1356, 659] on div "JUMP TO LATEST" at bounding box center [1346, 668] width 108 height 22
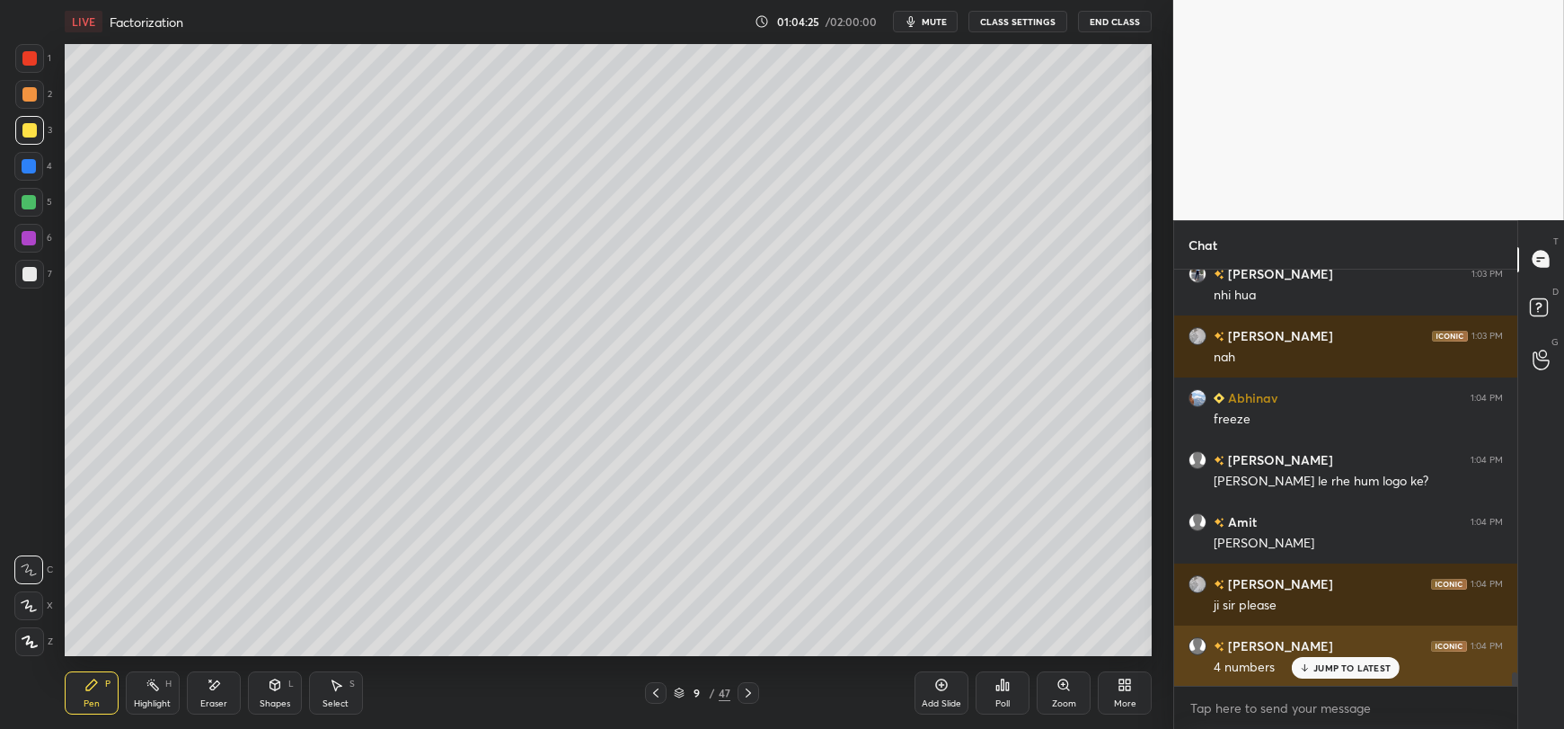
click at [1319, 671] on p "JUMP TO LATEST" at bounding box center [1351, 667] width 77 height 11
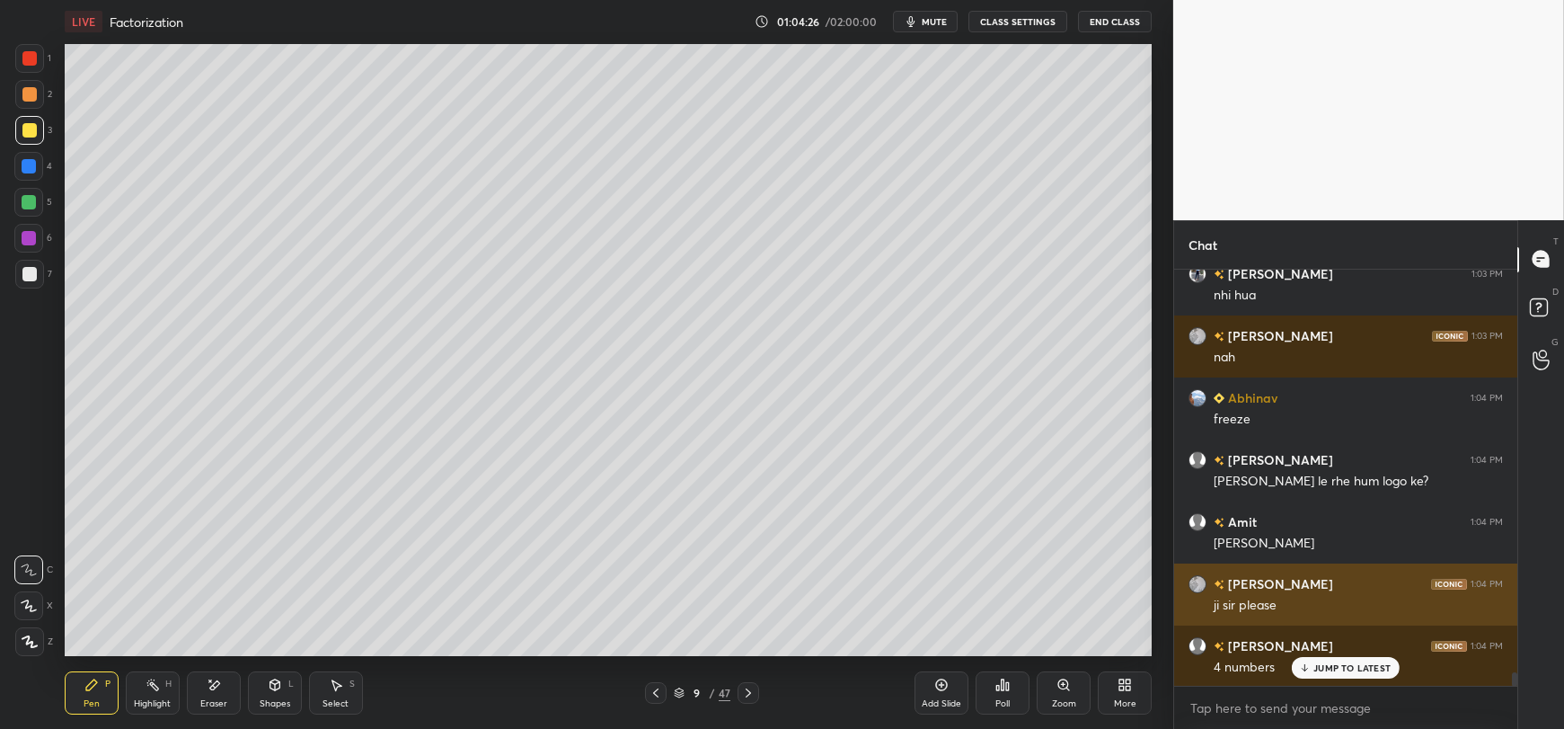
scroll to position [12609, 0]
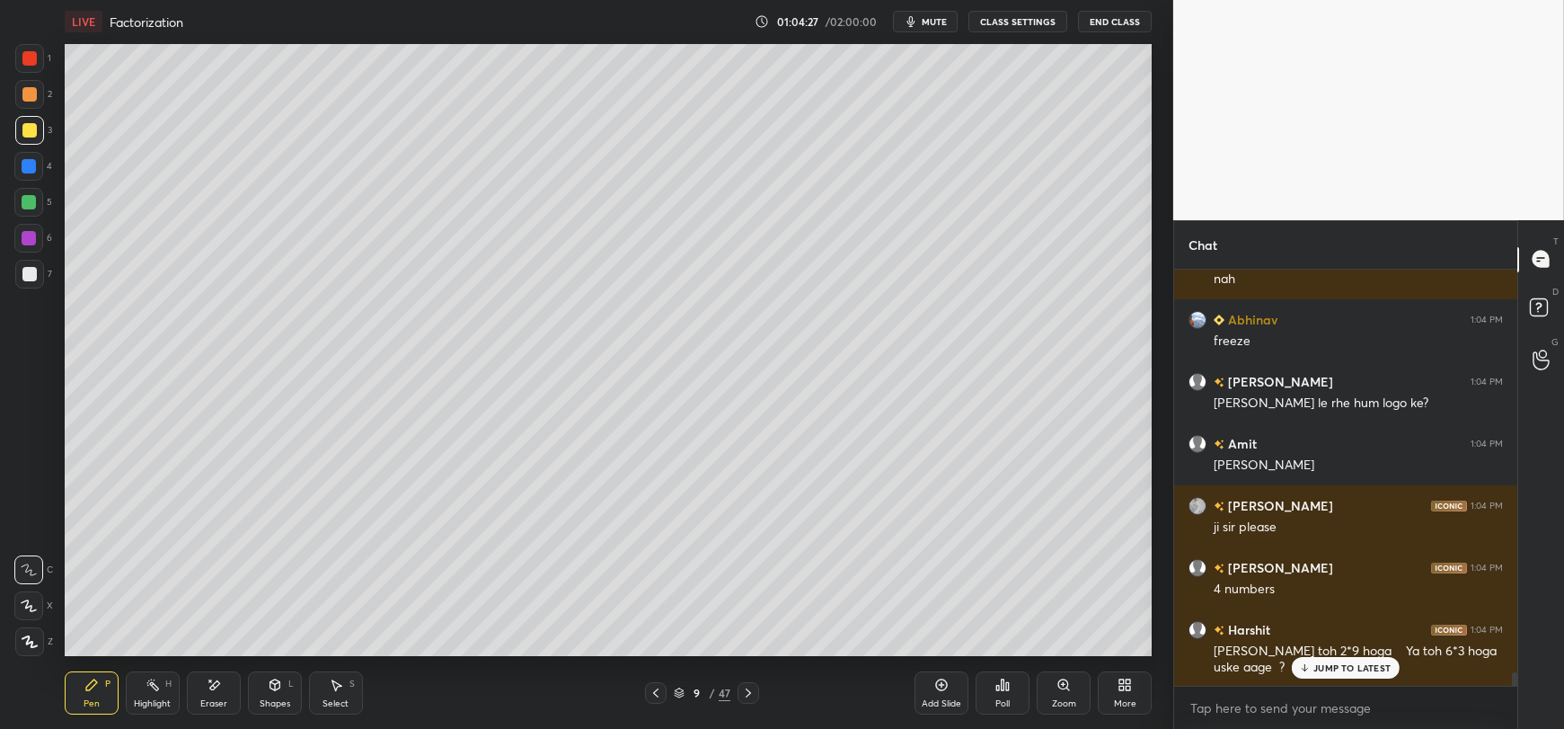
click at [1318, 670] on p "JUMP TO LATEST" at bounding box center [1351, 667] width 77 height 11
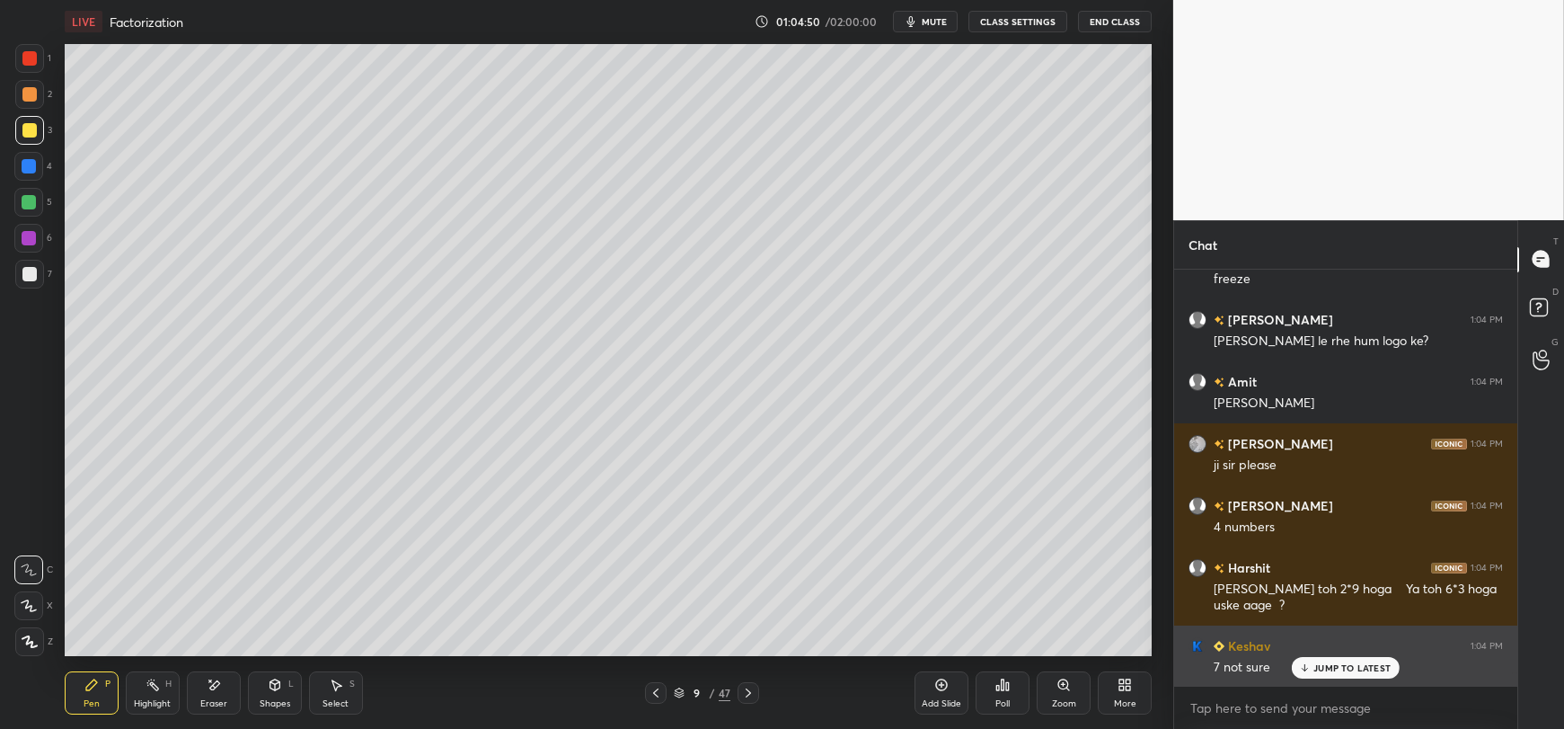
click at [1342, 670] on p "JUMP TO LATEST" at bounding box center [1351, 667] width 77 height 11
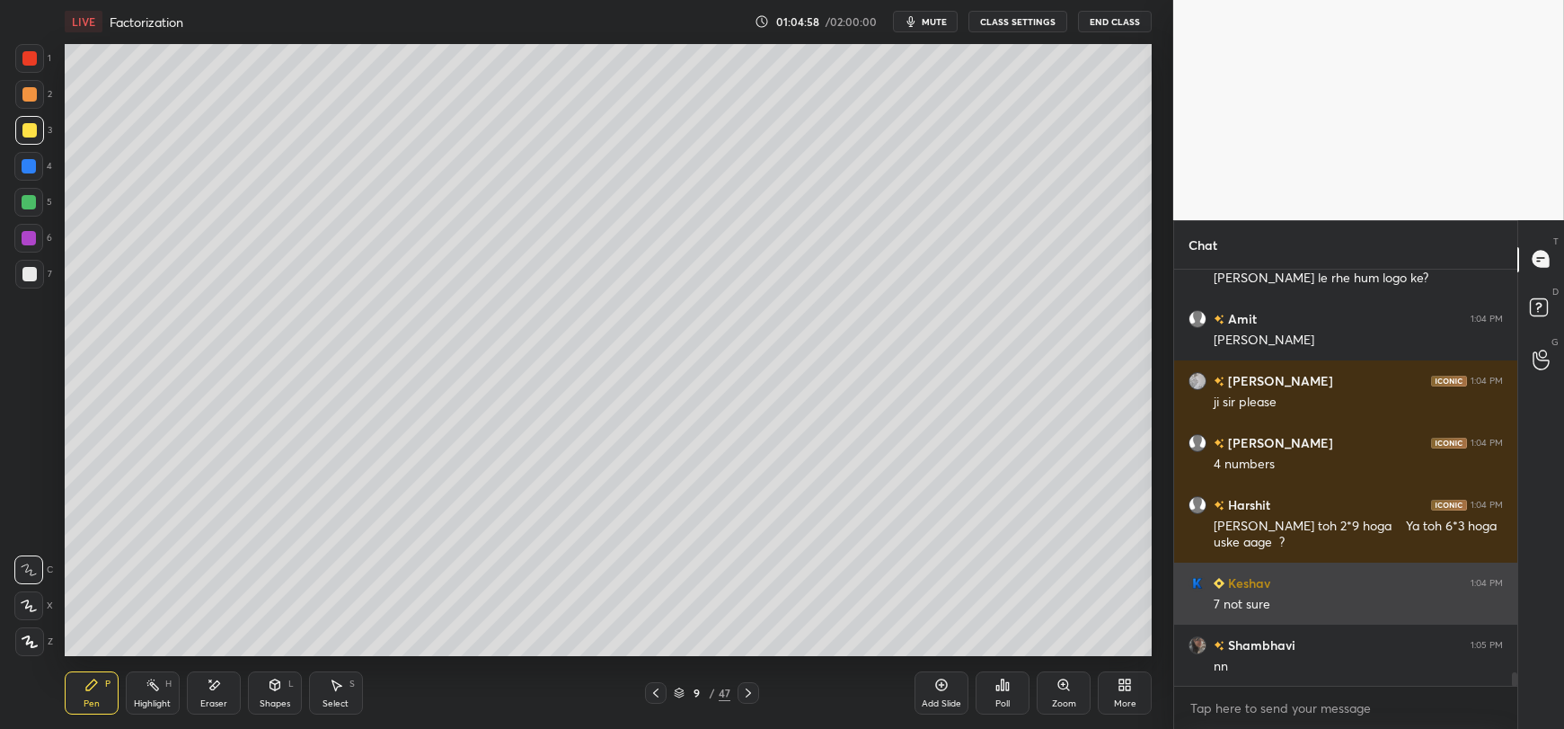
scroll to position [12796, 0]
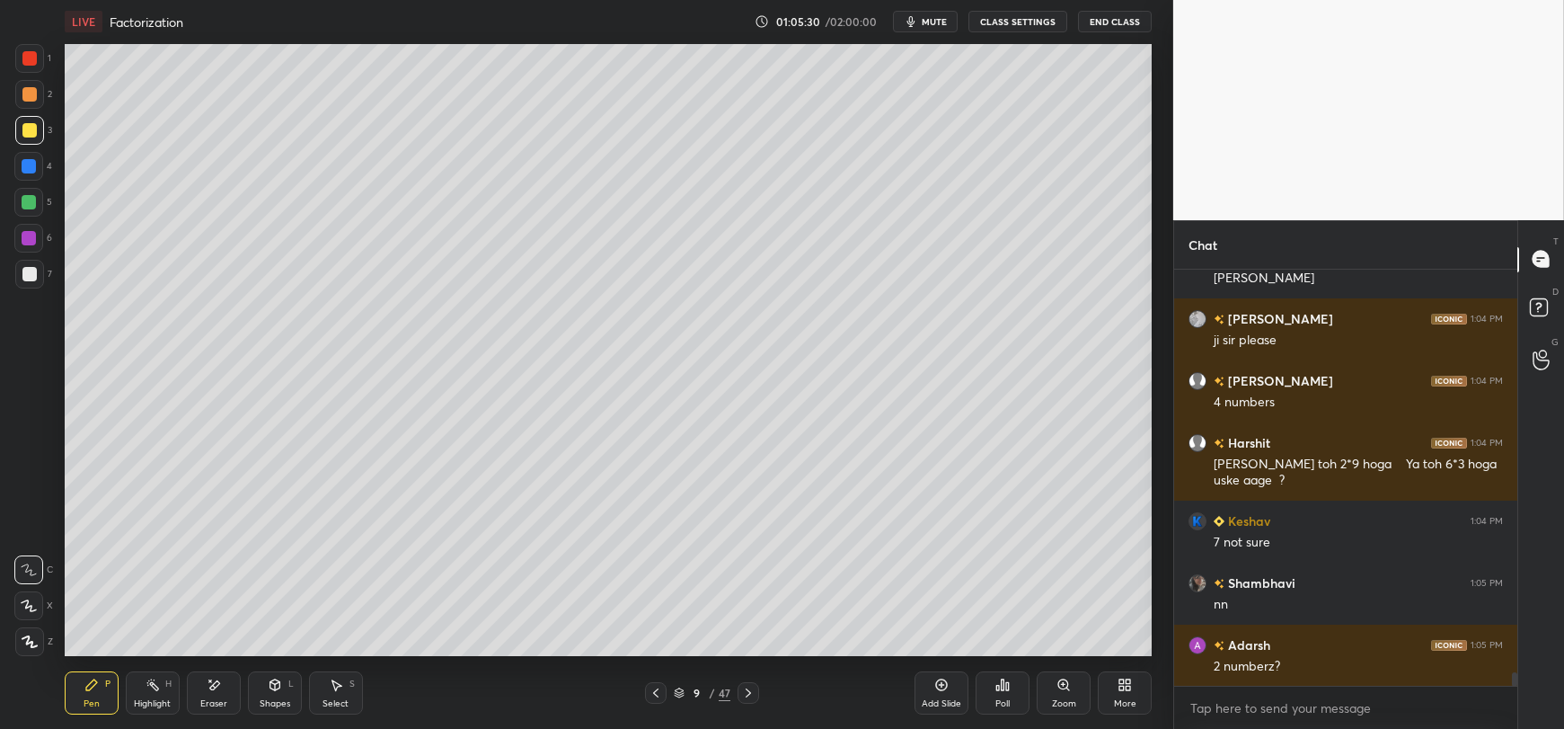
click at [22, 271] on div at bounding box center [29, 274] width 14 height 14
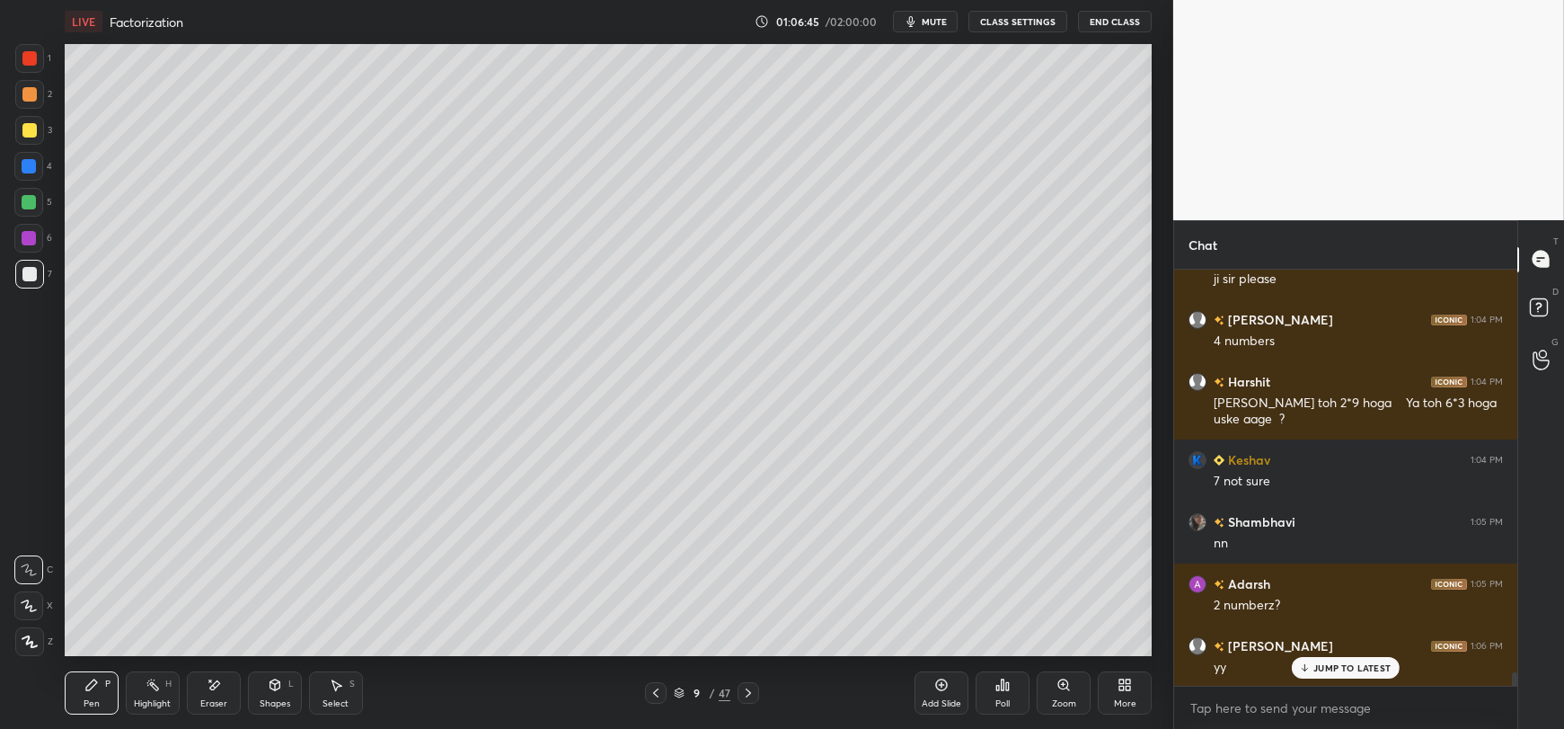
scroll to position [12919, 0]
click at [1347, 671] on p "JUMP TO LATEST" at bounding box center [1351, 667] width 77 height 11
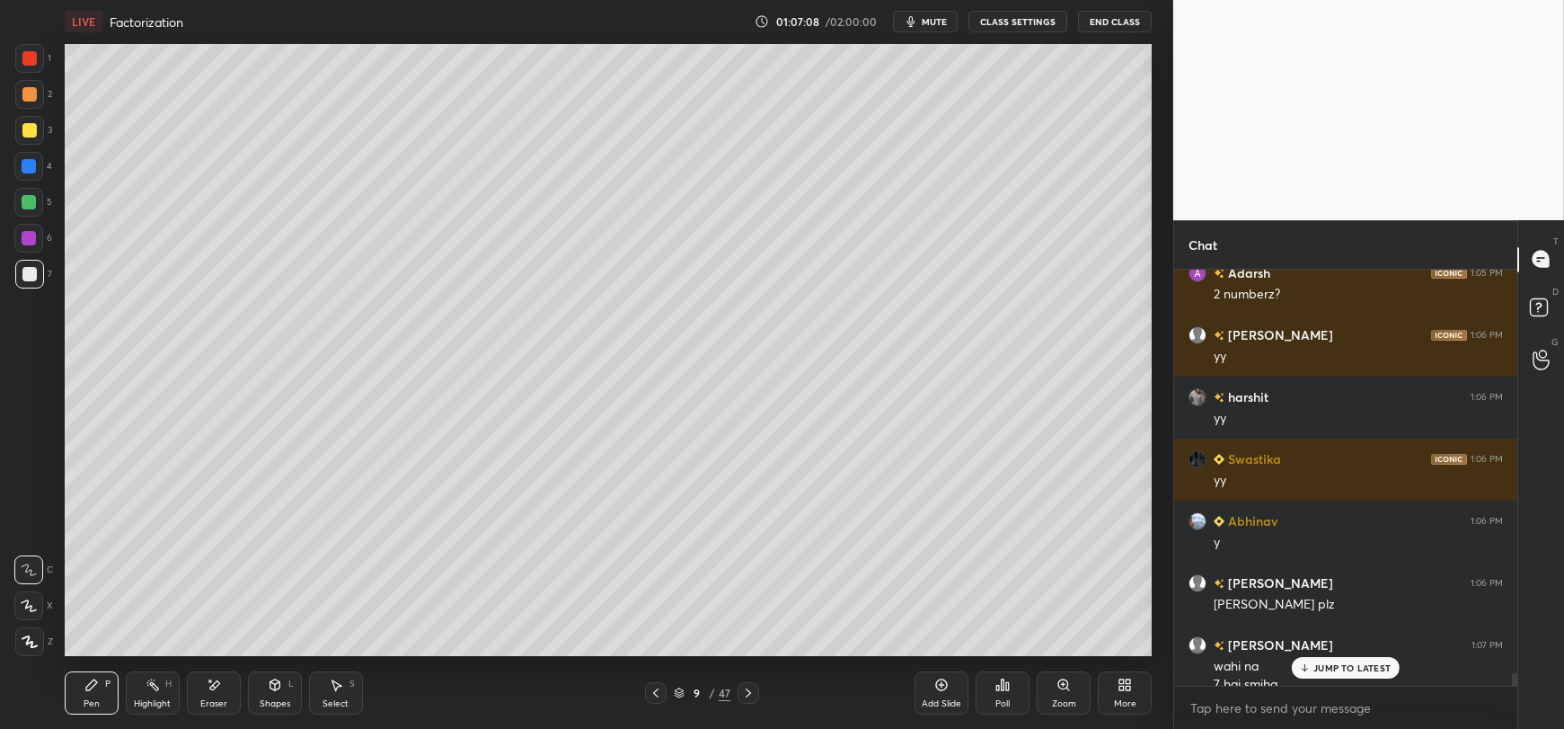
scroll to position [13185, 0]
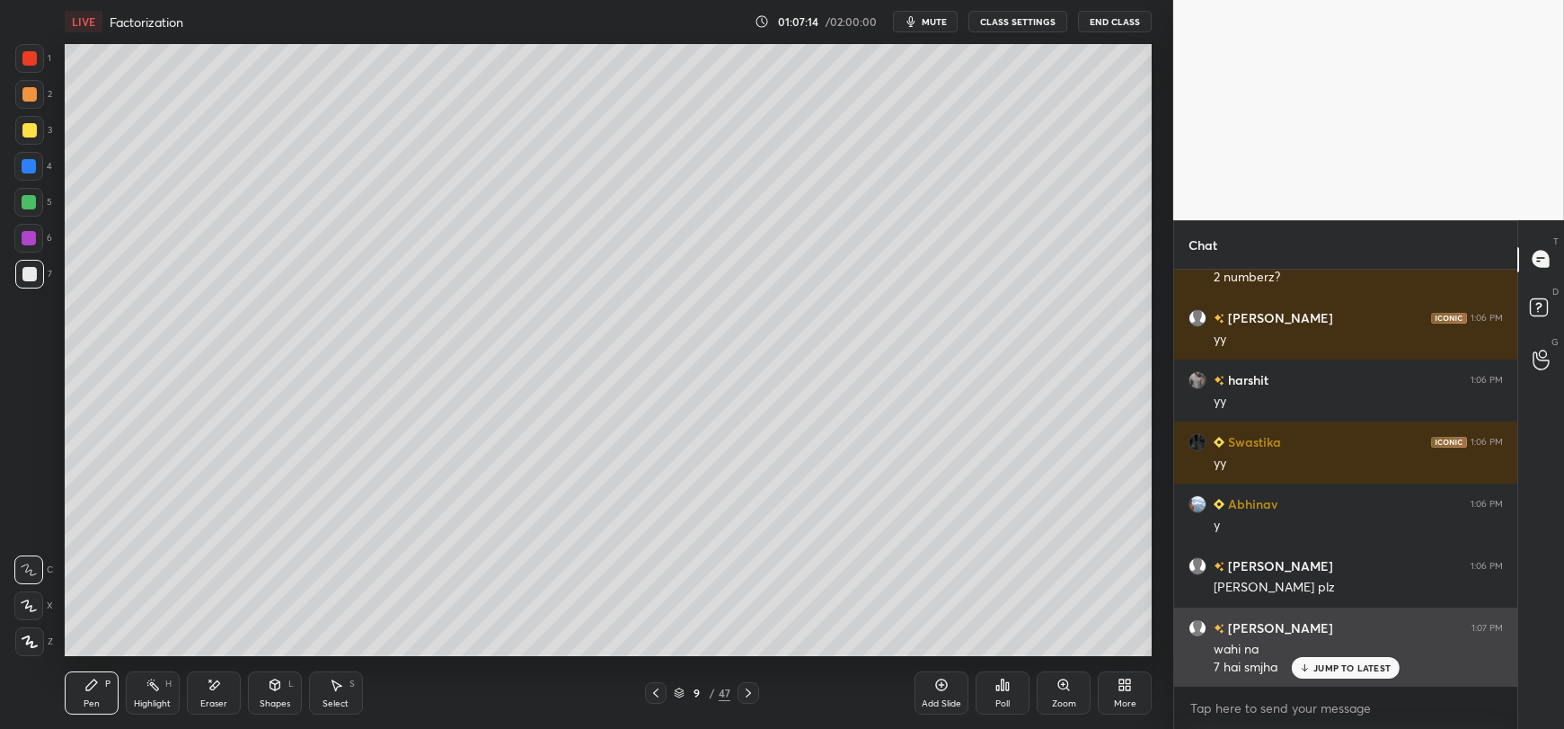
click at [1338, 669] on p "JUMP TO LATEST" at bounding box center [1351, 667] width 77 height 11
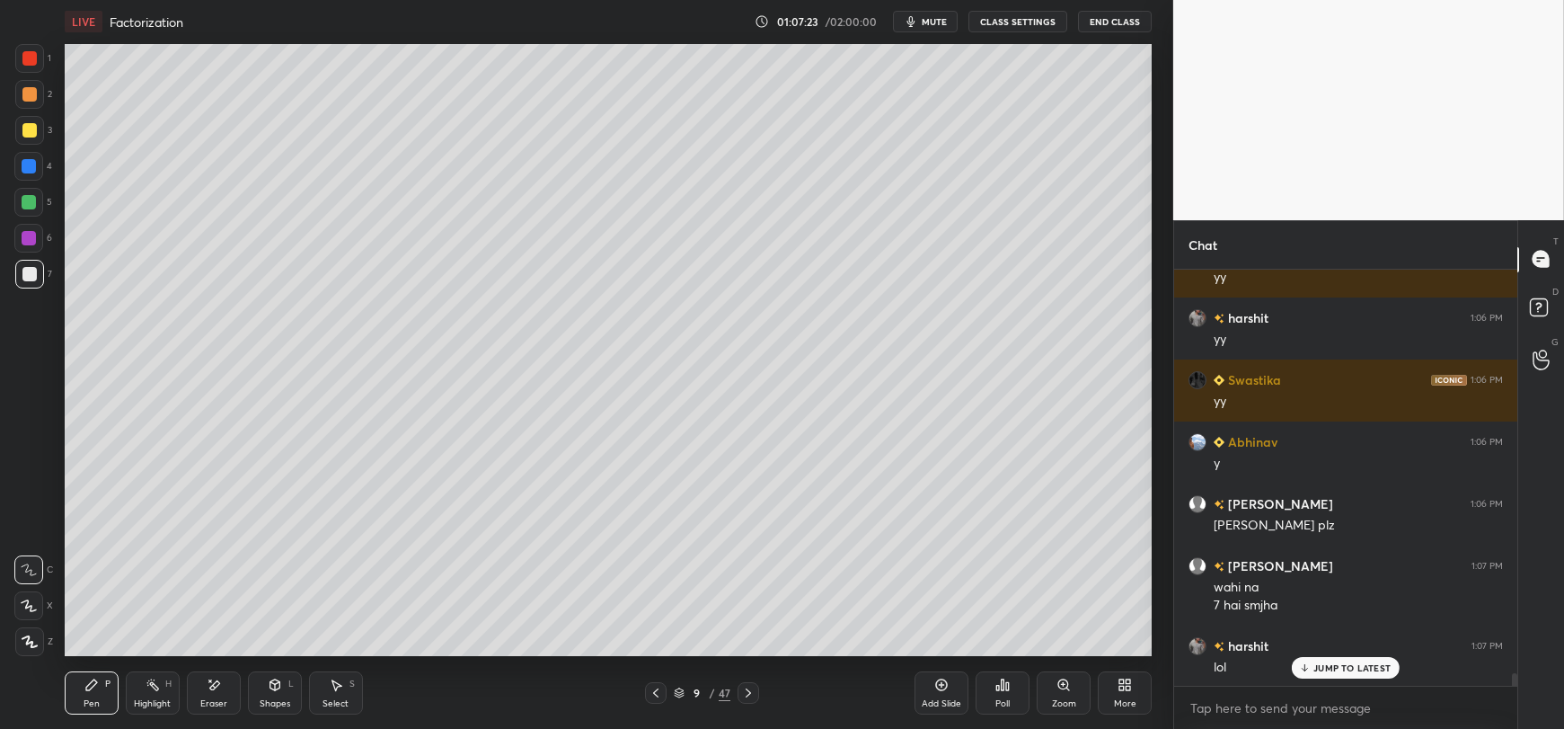
scroll to position [13309, 0]
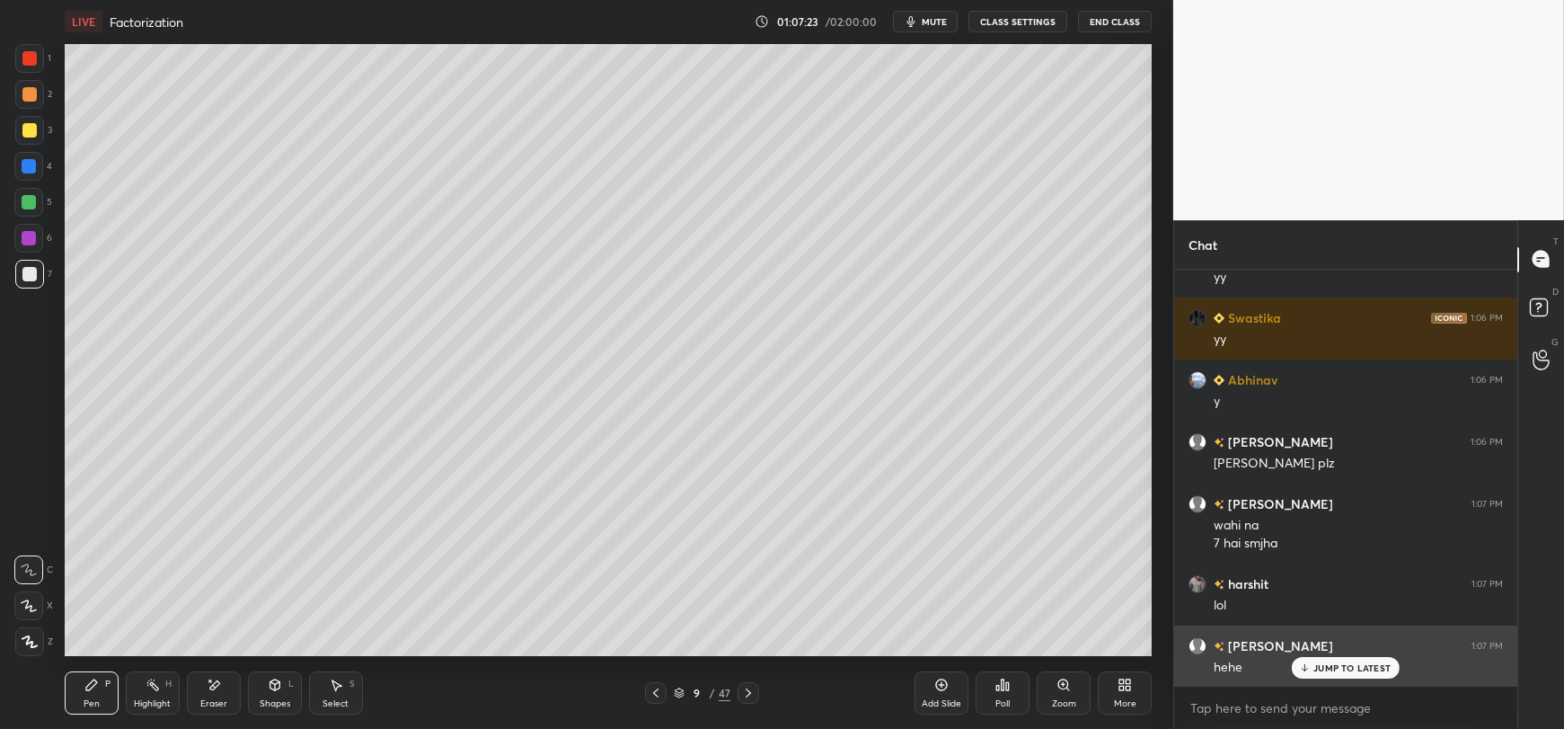
click at [1324, 666] on p "JUMP TO LATEST" at bounding box center [1351, 667] width 77 height 11
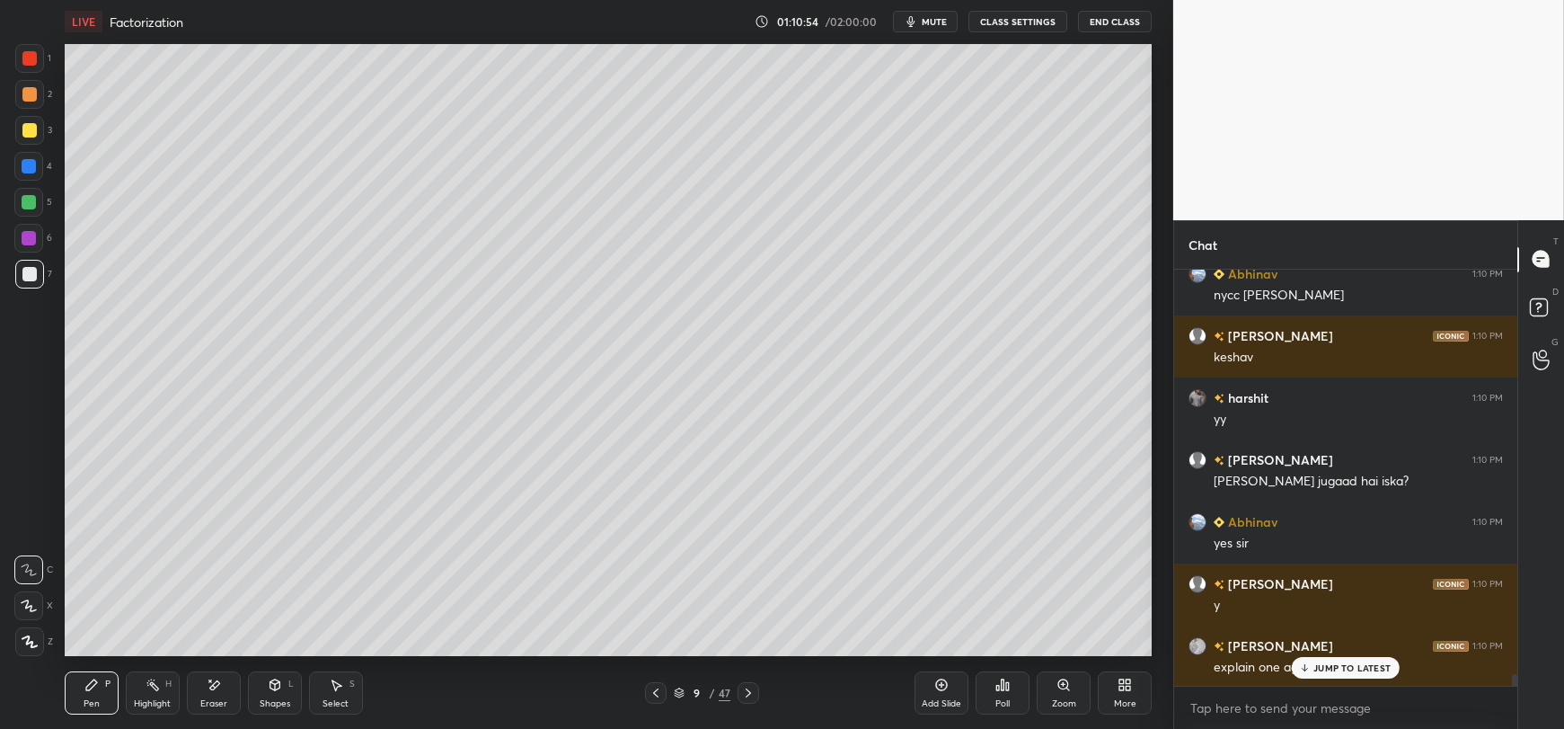
scroll to position [13992, 0]
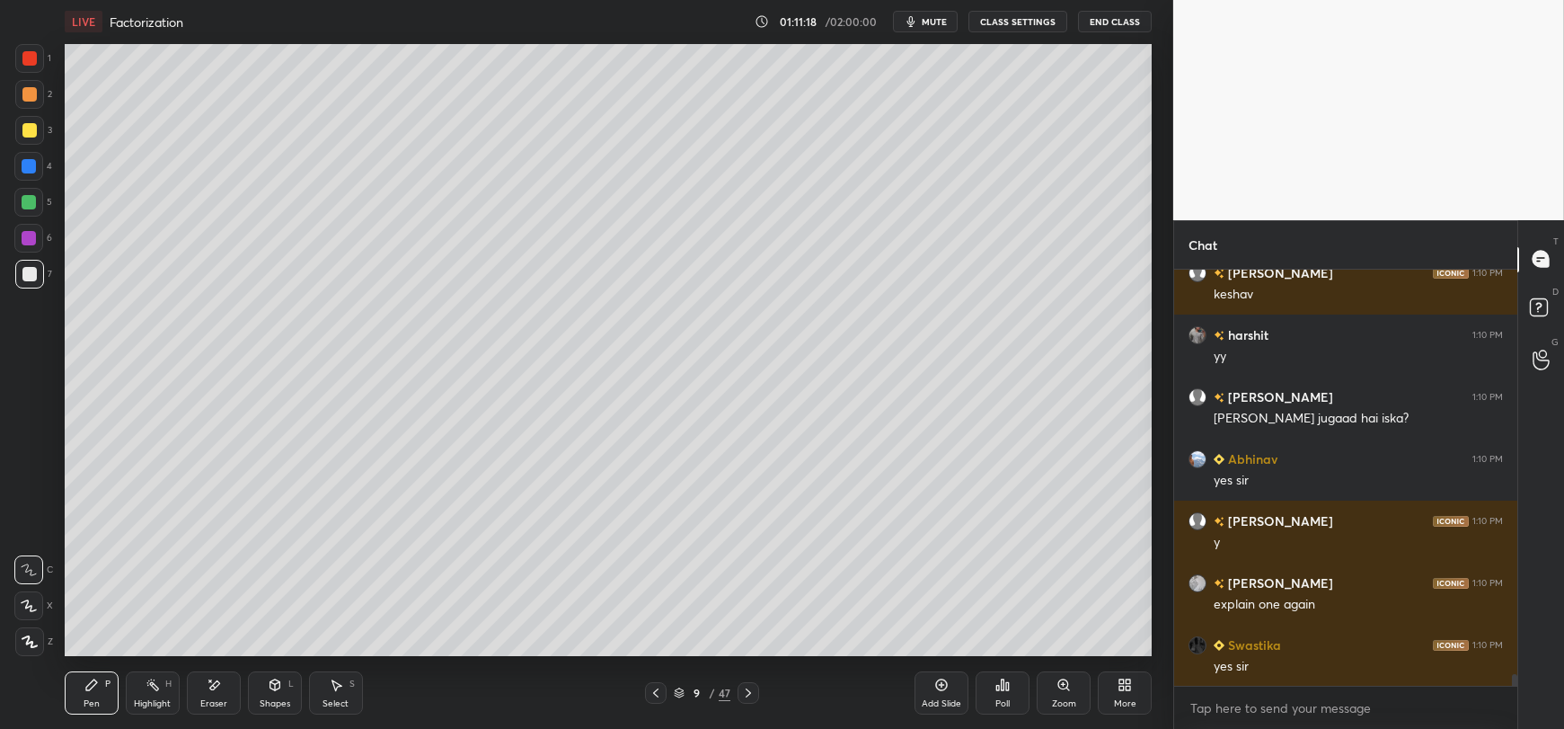
click at [923, 685] on div "Add Slide" at bounding box center [941, 692] width 54 height 43
click at [38, 129] on div at bounding box center [29, 130] width 29 height 29
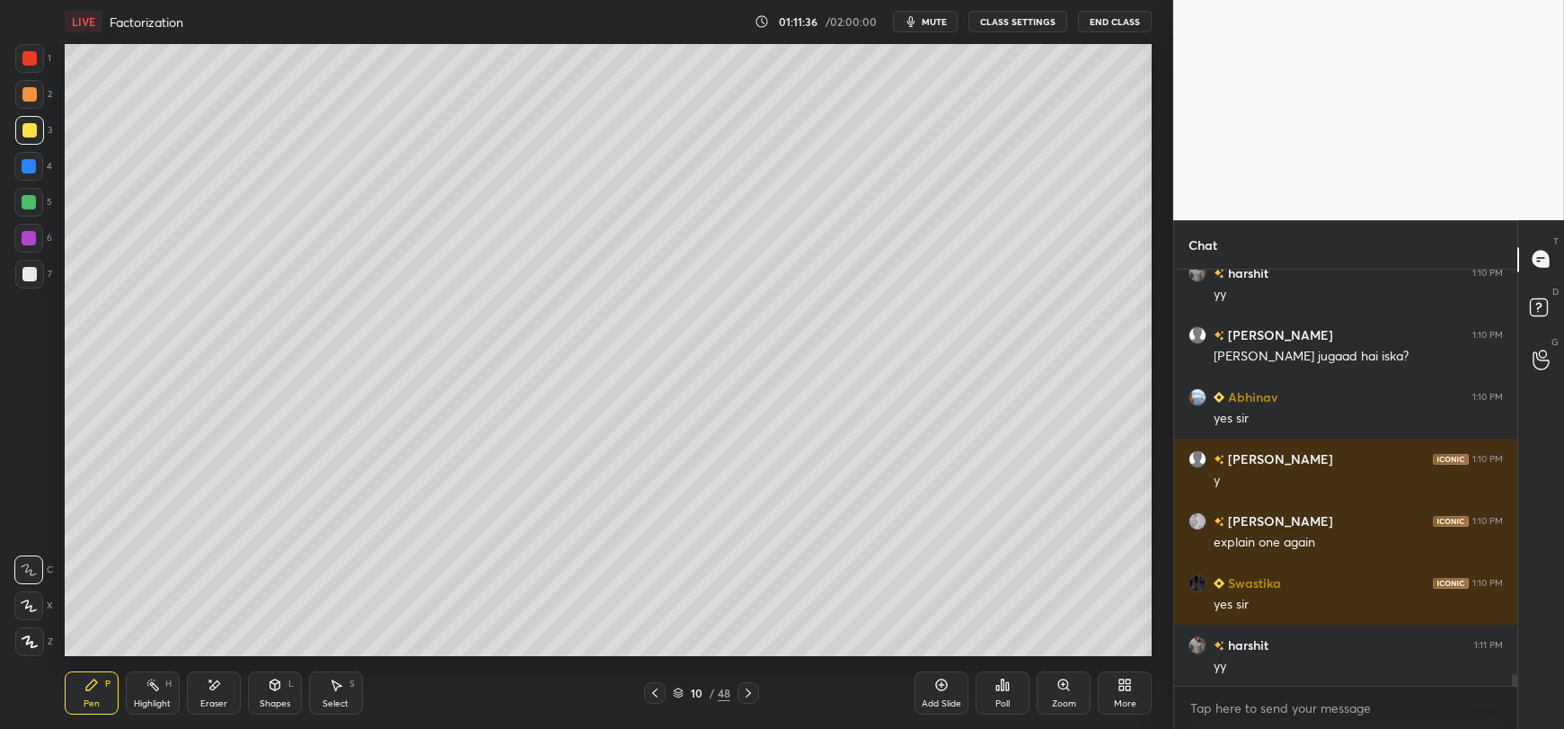
scroll to position [14116, 0]
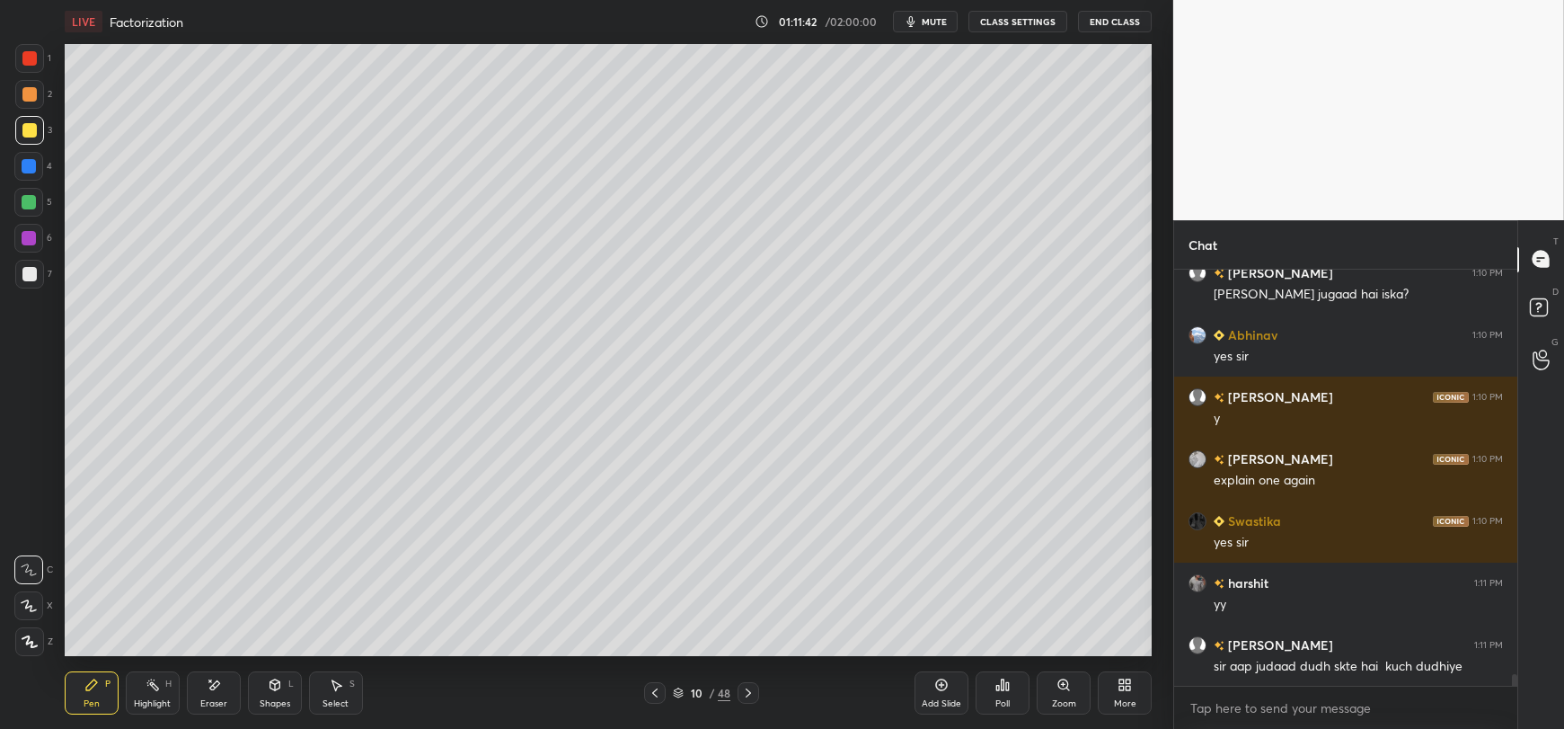
click at [24, 271] on div at bounding box center [29, 274] width 14 height 14
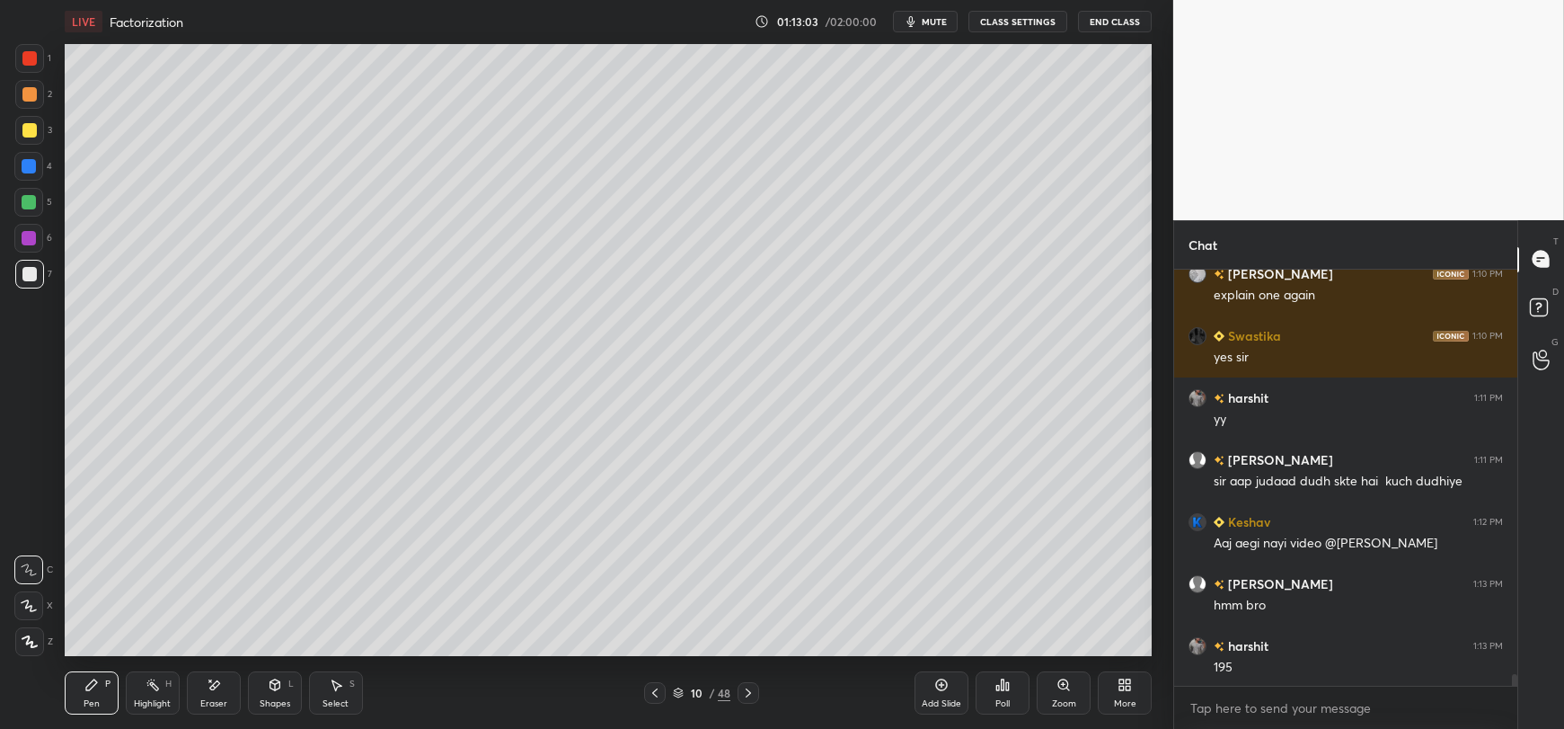
scroll to position [14364, 0]
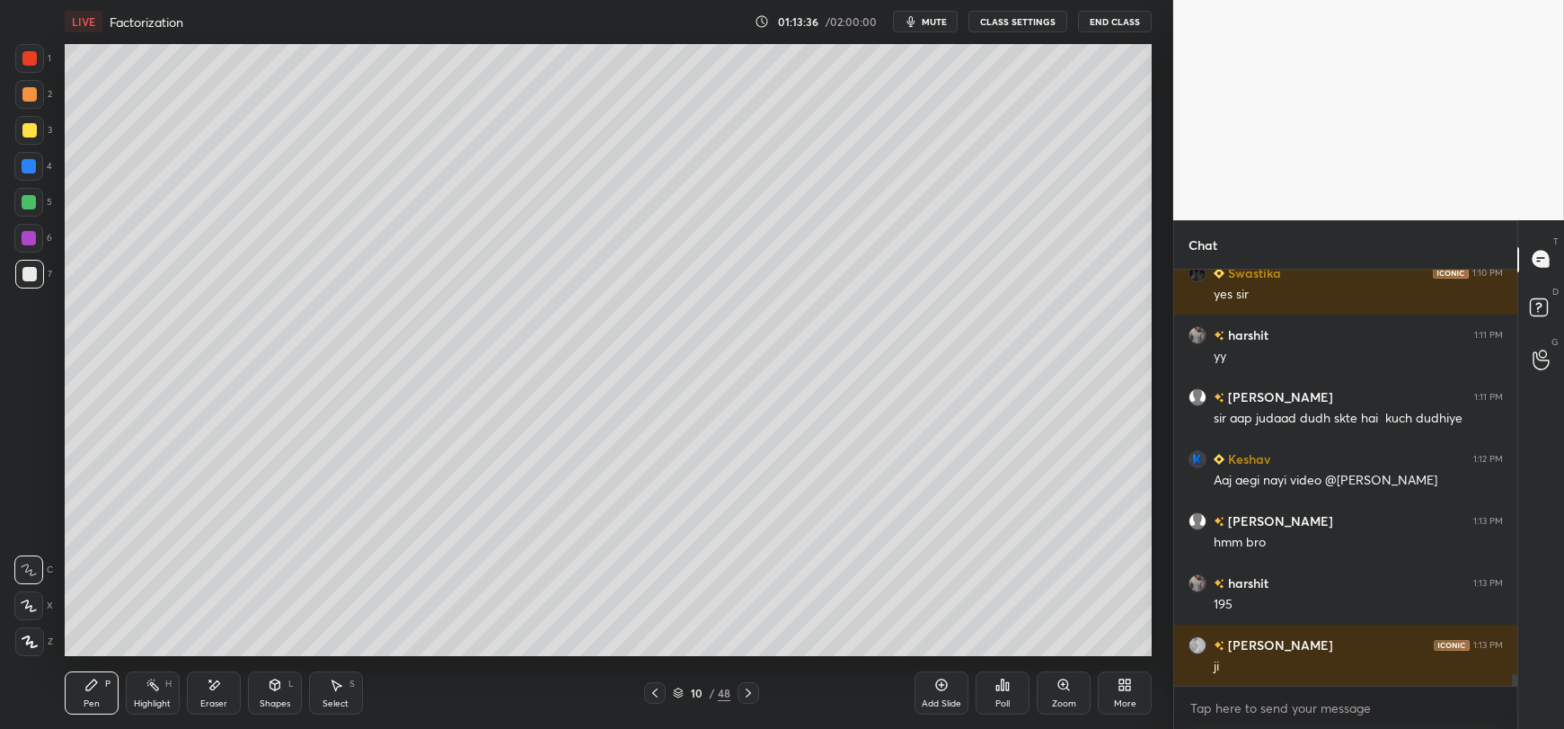
click at [209, 691] on icon at bounding box center [214, 684] width 14 height 15
click at [98, 693] on div "Pen P" at bounding box center [92, 692] width 54 height 43
click at [31, 211] on div at bounding box center [28, 202] width 29 height 29
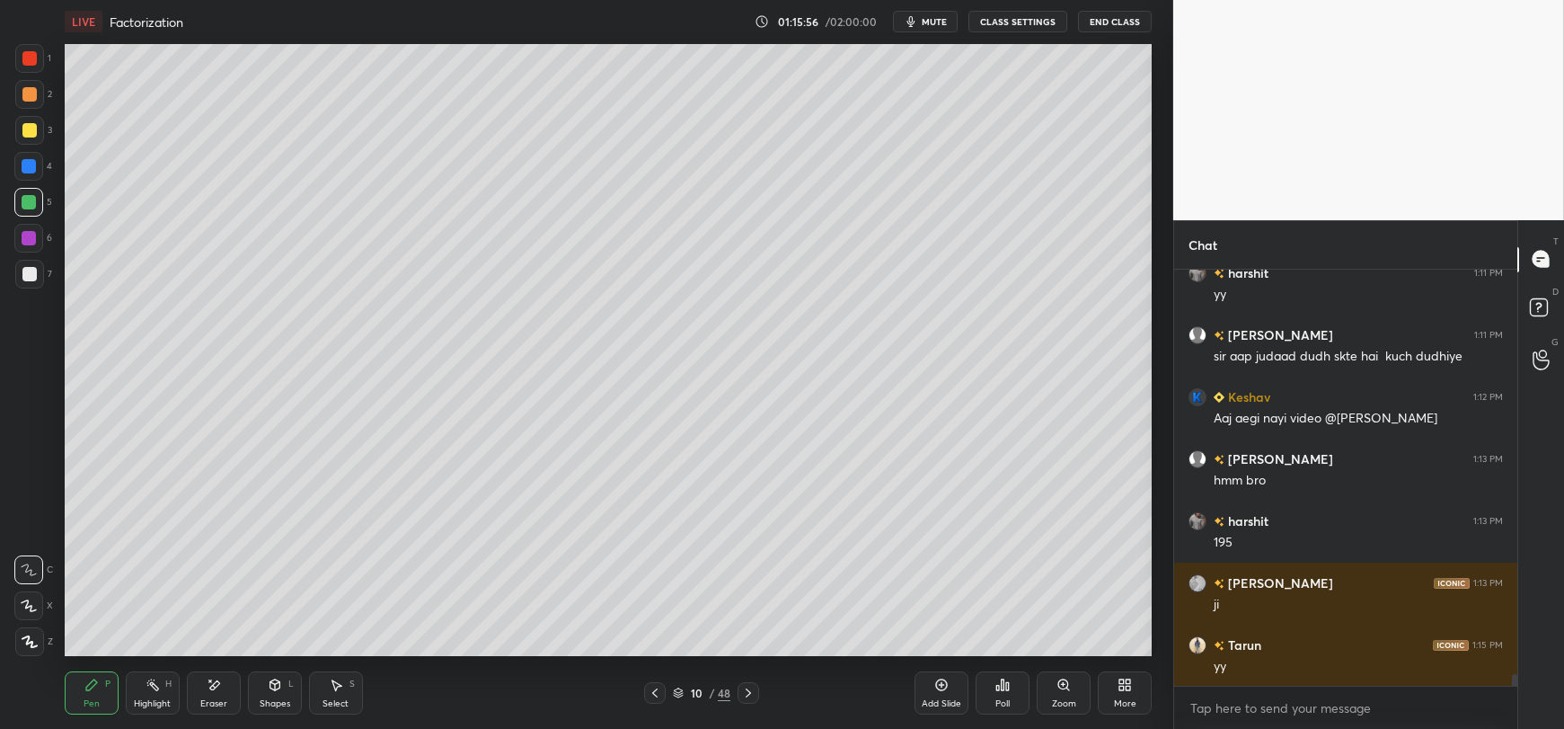
click at [269, 697] on div "Shapes L" at bounding box center [275, 692] width 54 height 43
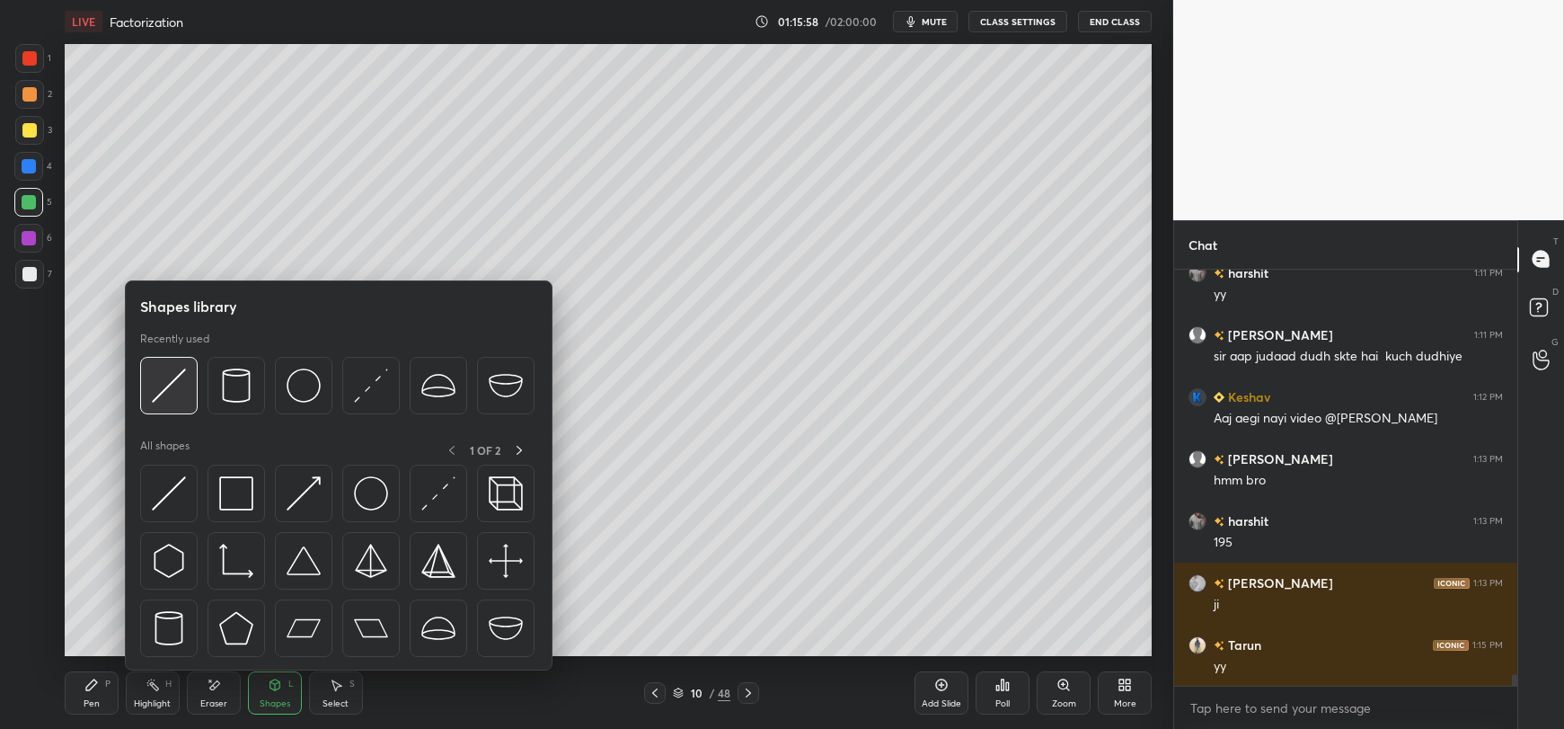
click at [186, 388] on img at bounding box center [169, 385] width 34 height 34
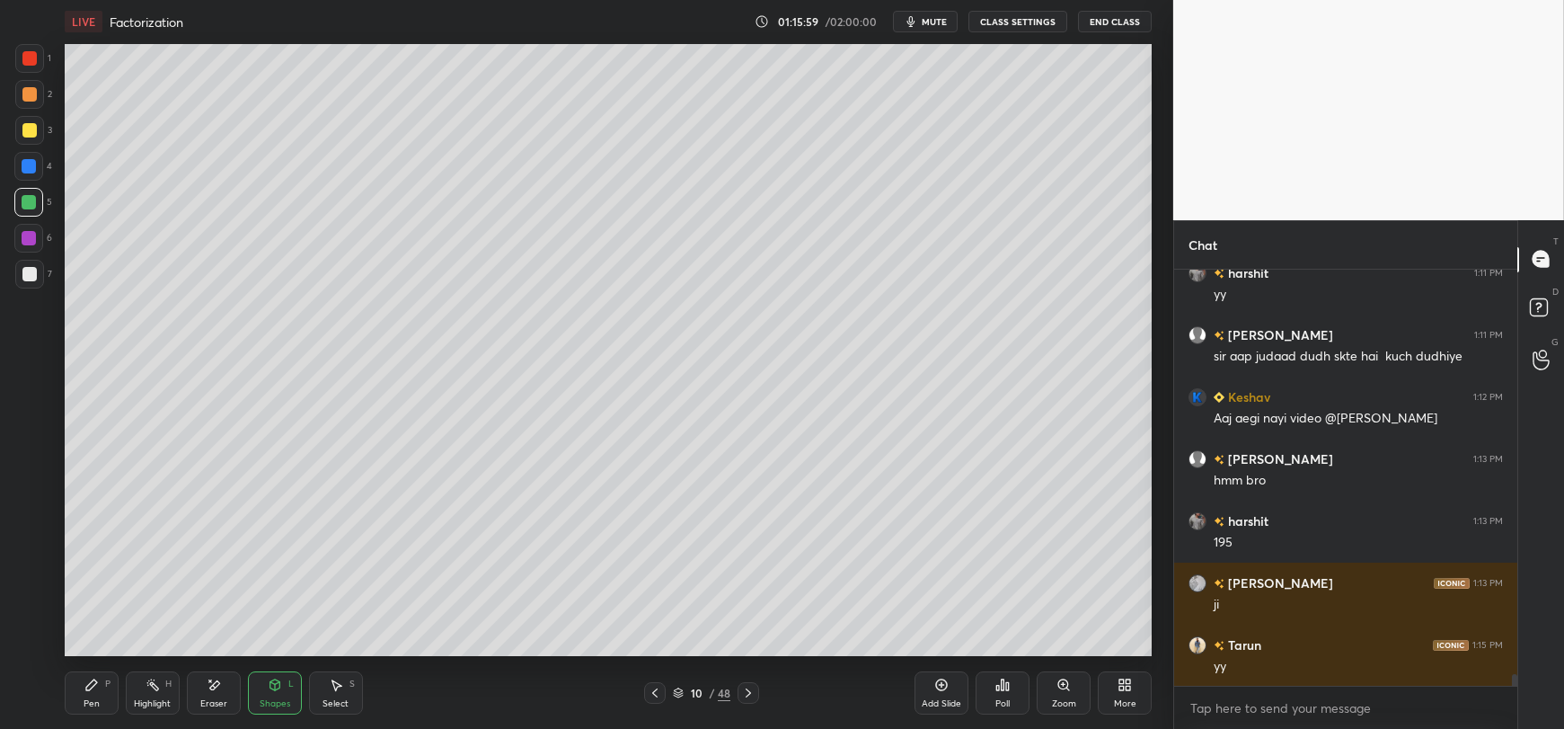
scroll to position [14488, 0]
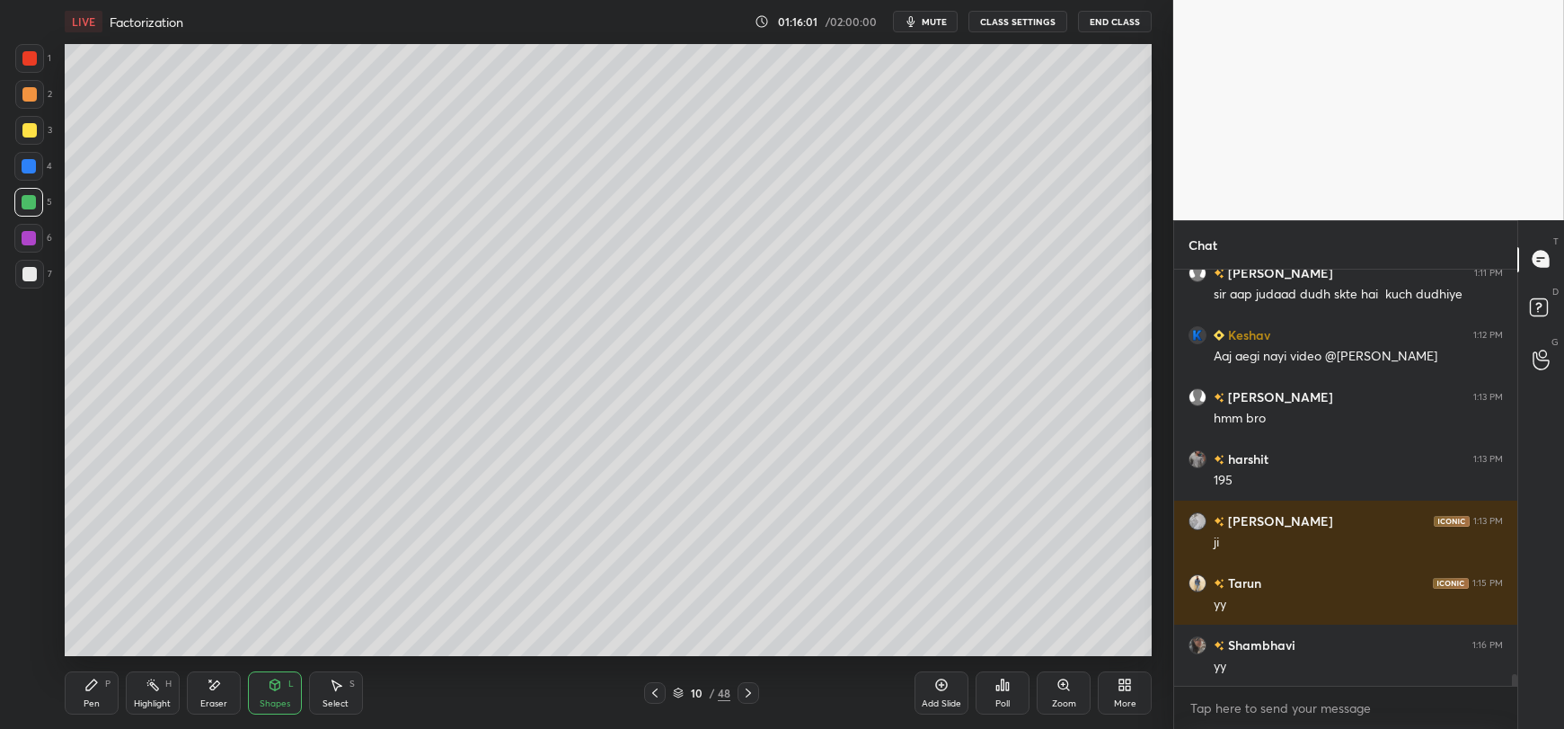
click at [33, 242] on div at bounding box center [29, 238] width 14 height 14
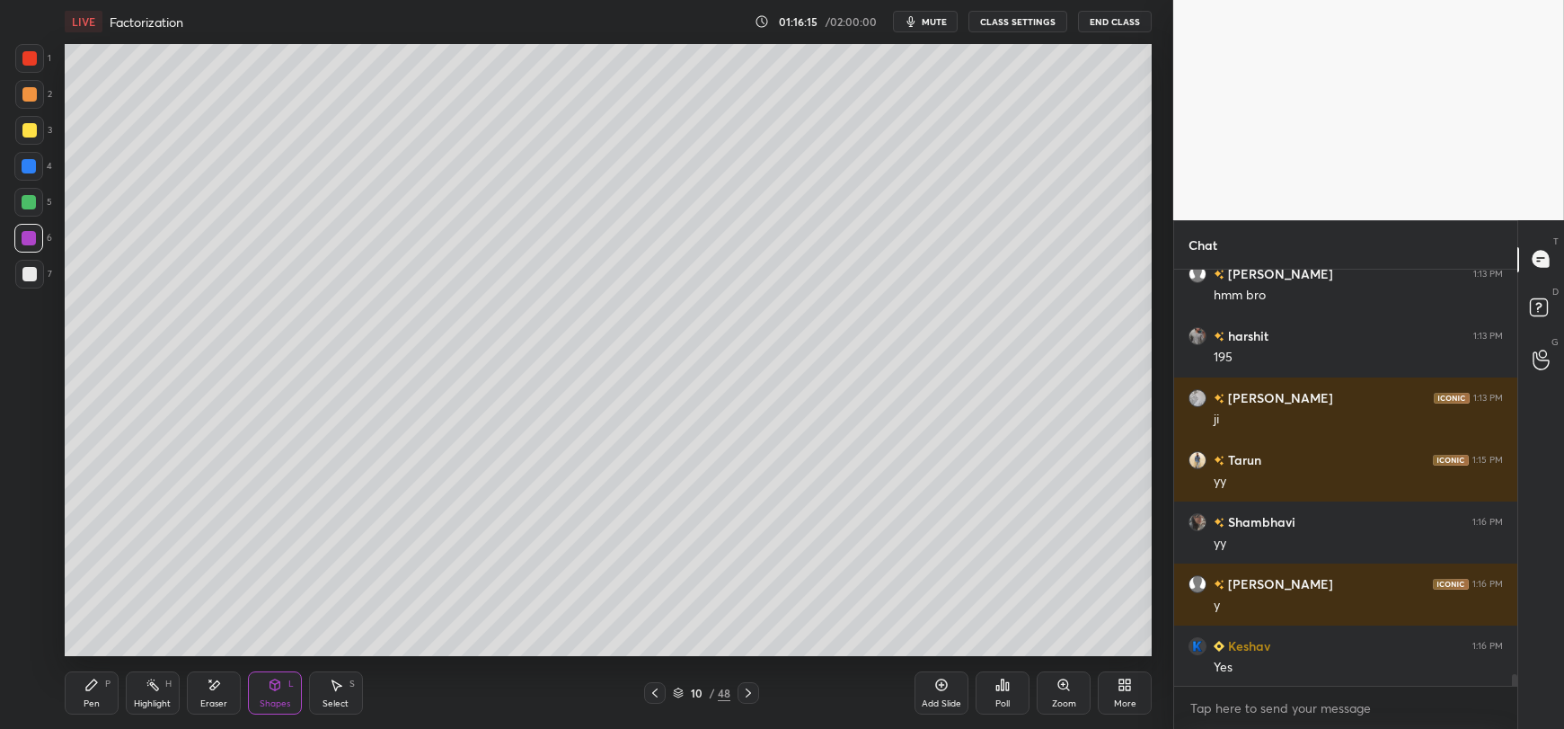
scroll to position [14674, 0]
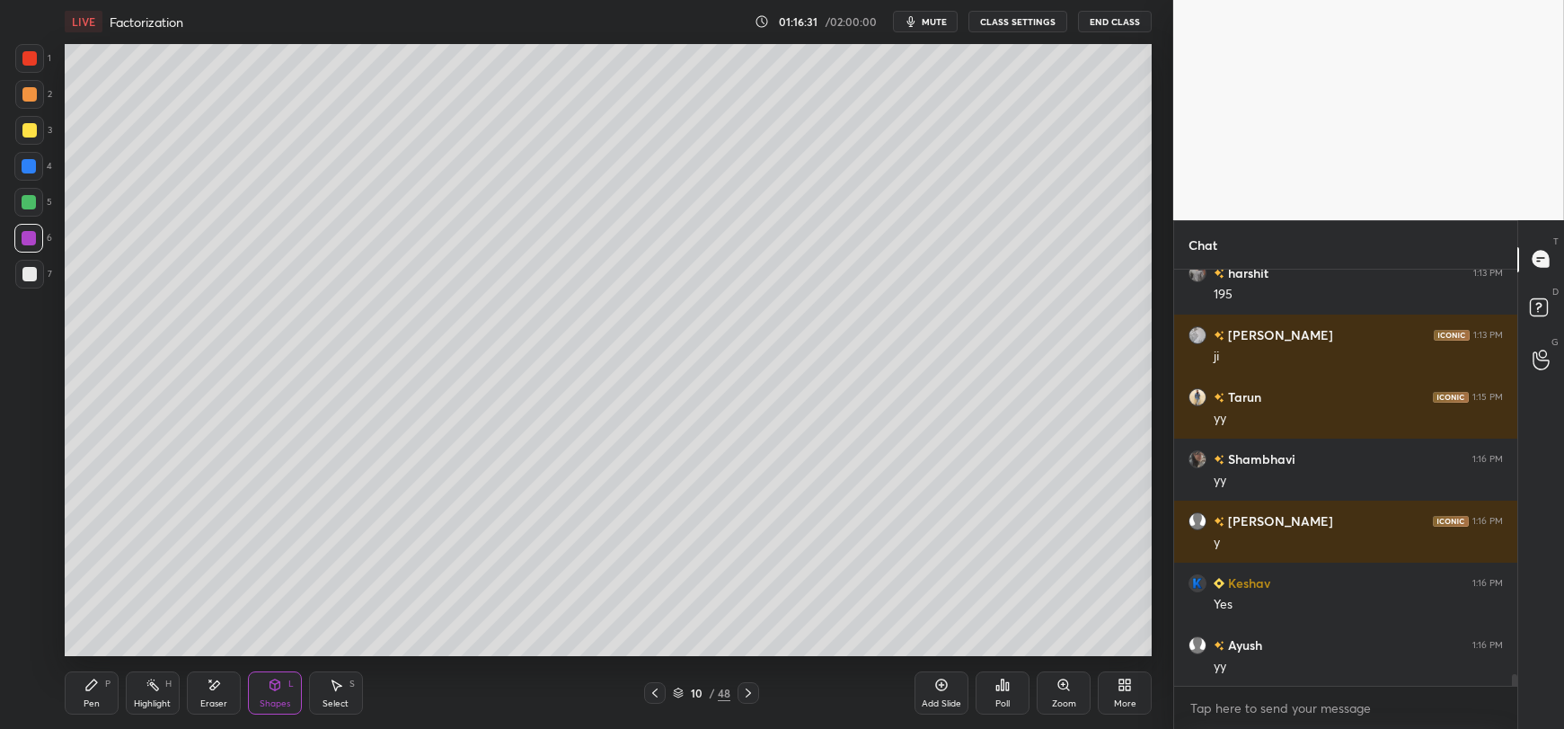
click at [94, 690] on icon at bounding box center [91, 684] width 14 height 14
click at [22, 277] on div at bounding box center [29, 274] width 14 height 14
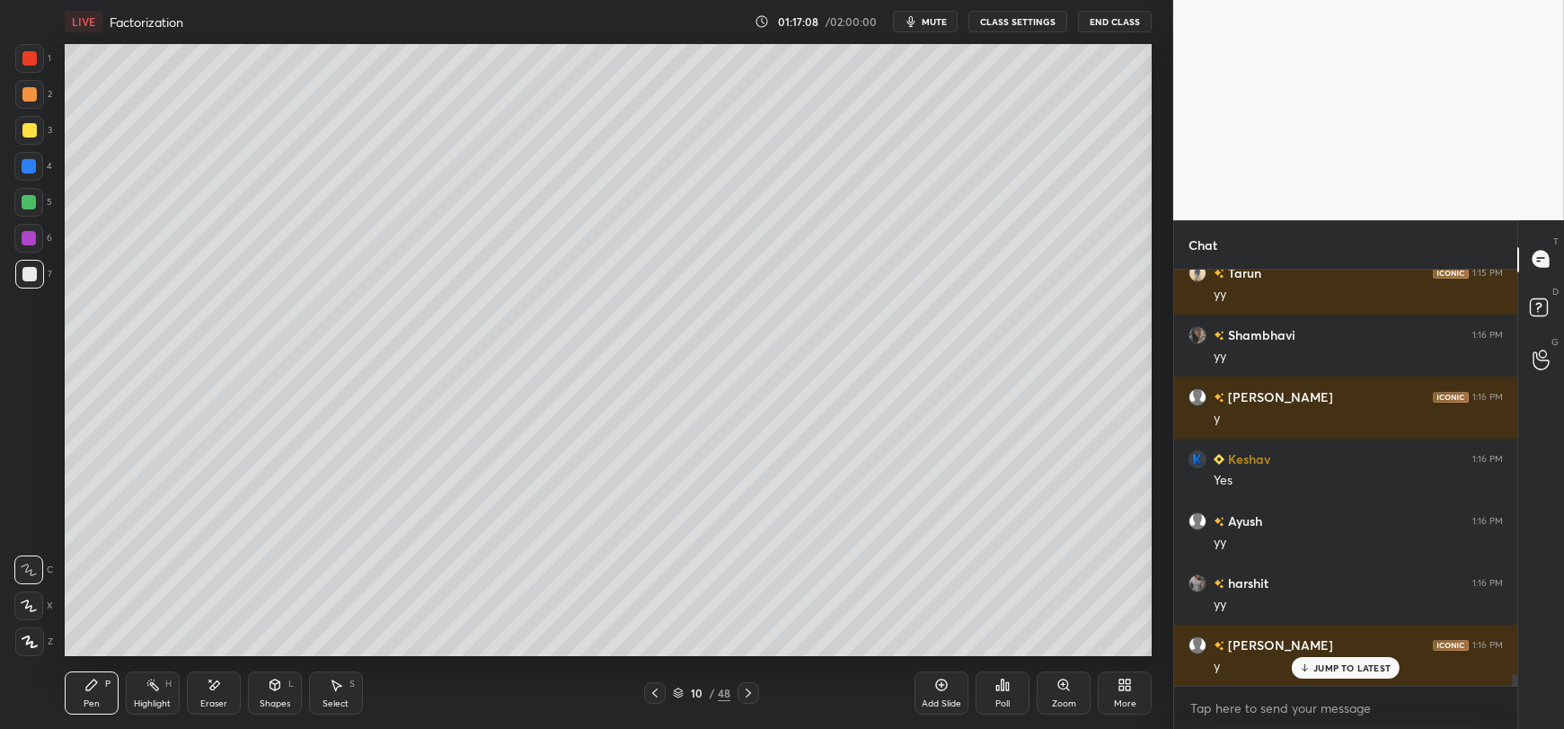
scroll to position [14859, 0]
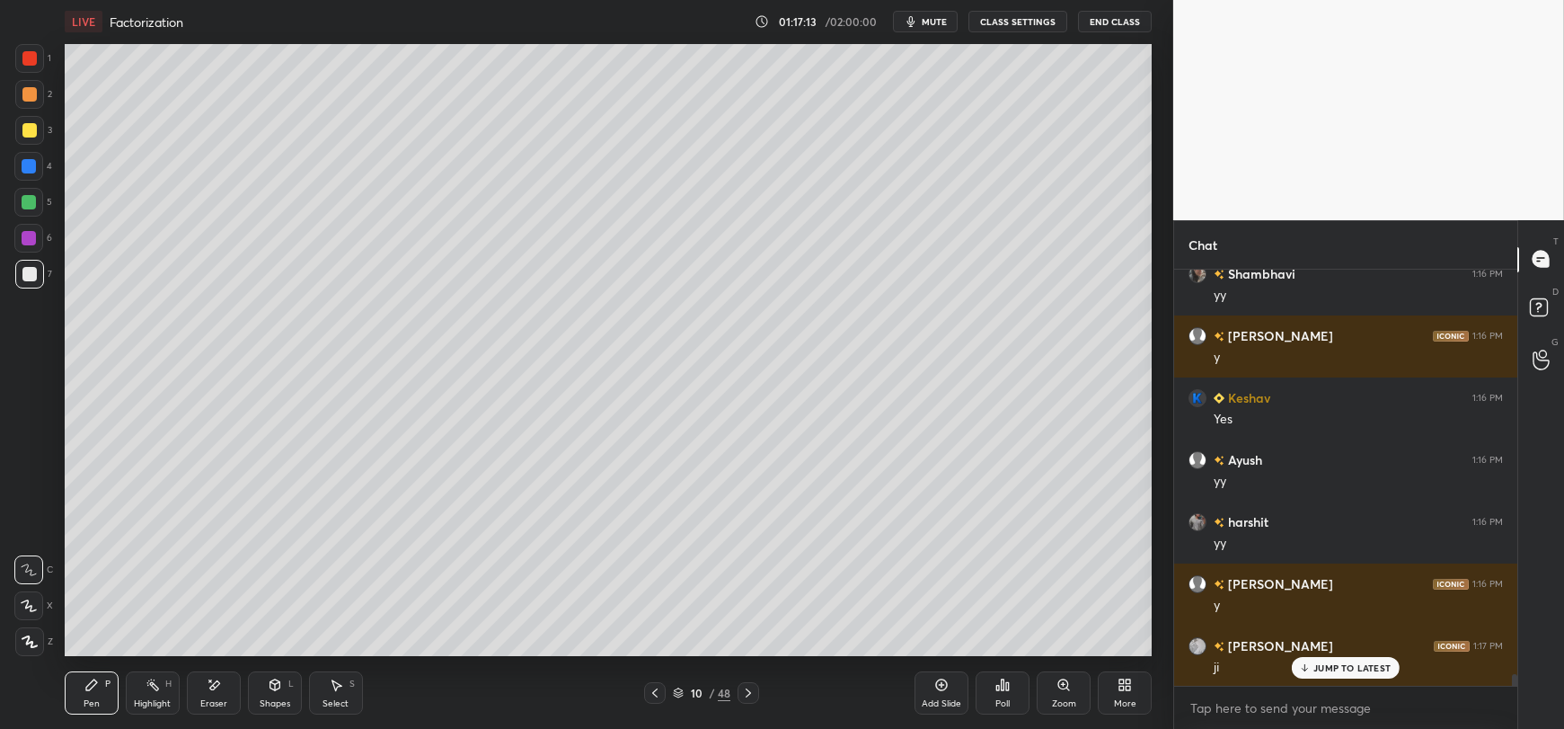
click at [22, 136] on div at bounding box center [29, 130] width 14 height 14
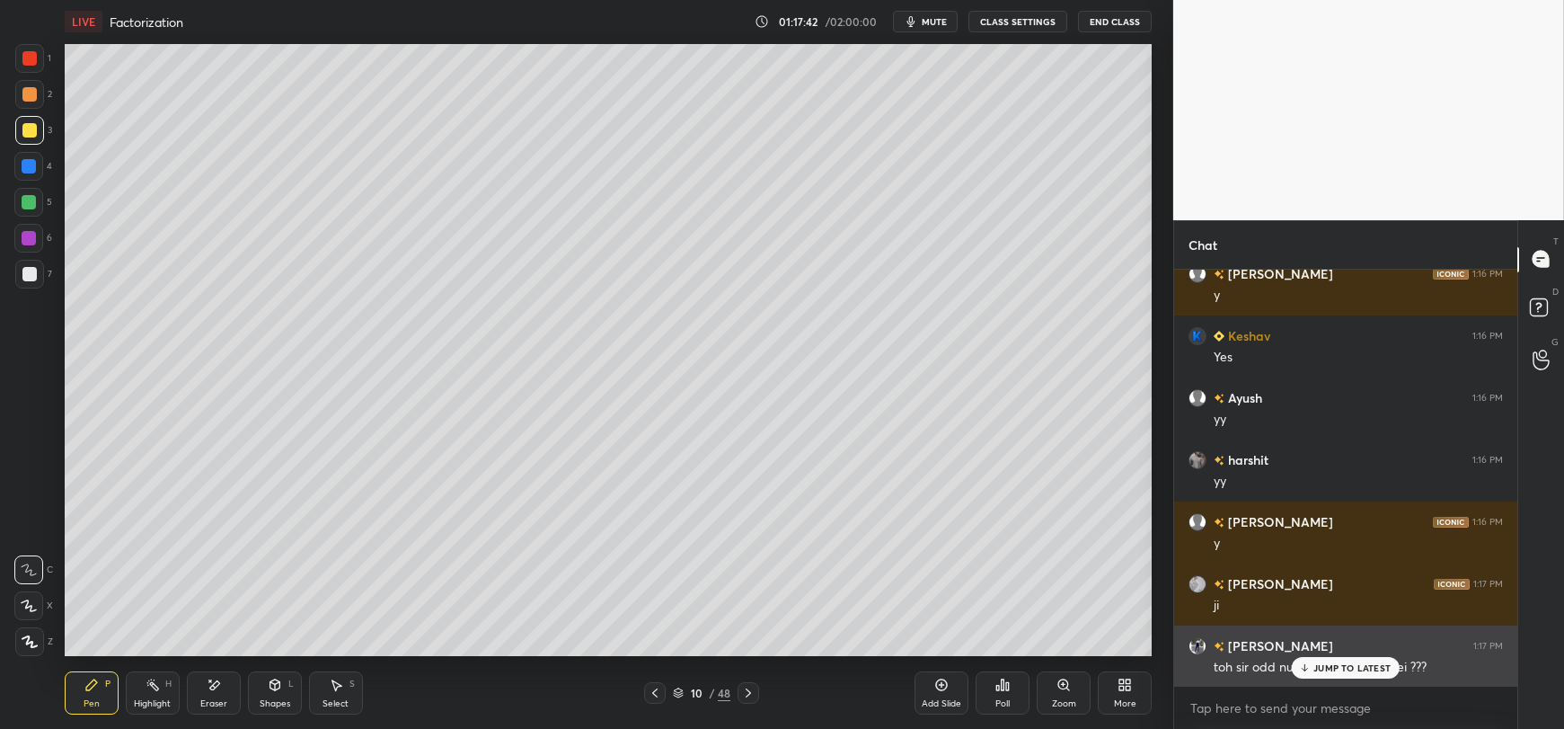
click at [1320, 667] on p "JUMP TO LATEST" at bounding box center [1351, 667] width 77 height 11
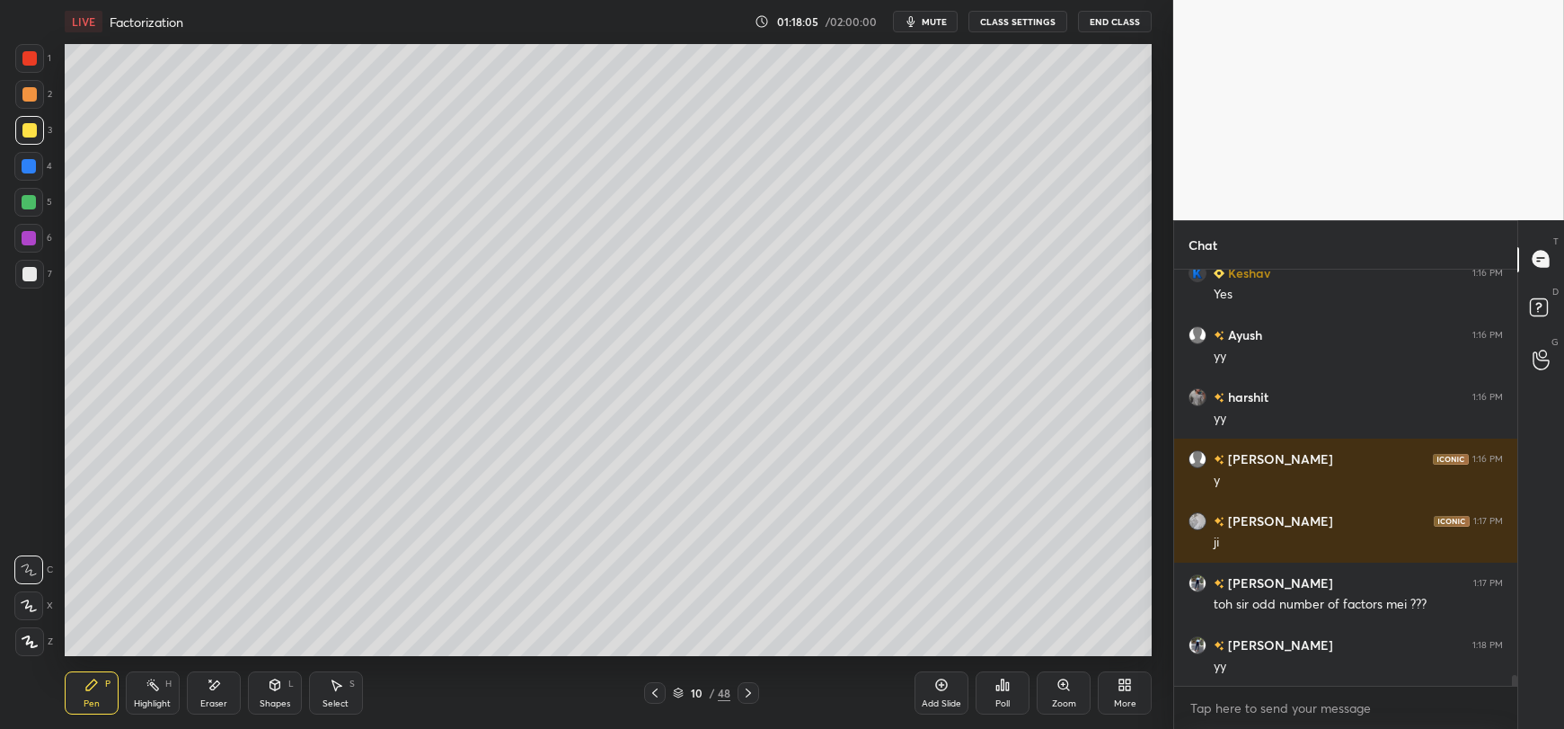
scroll to position [15046, 0]
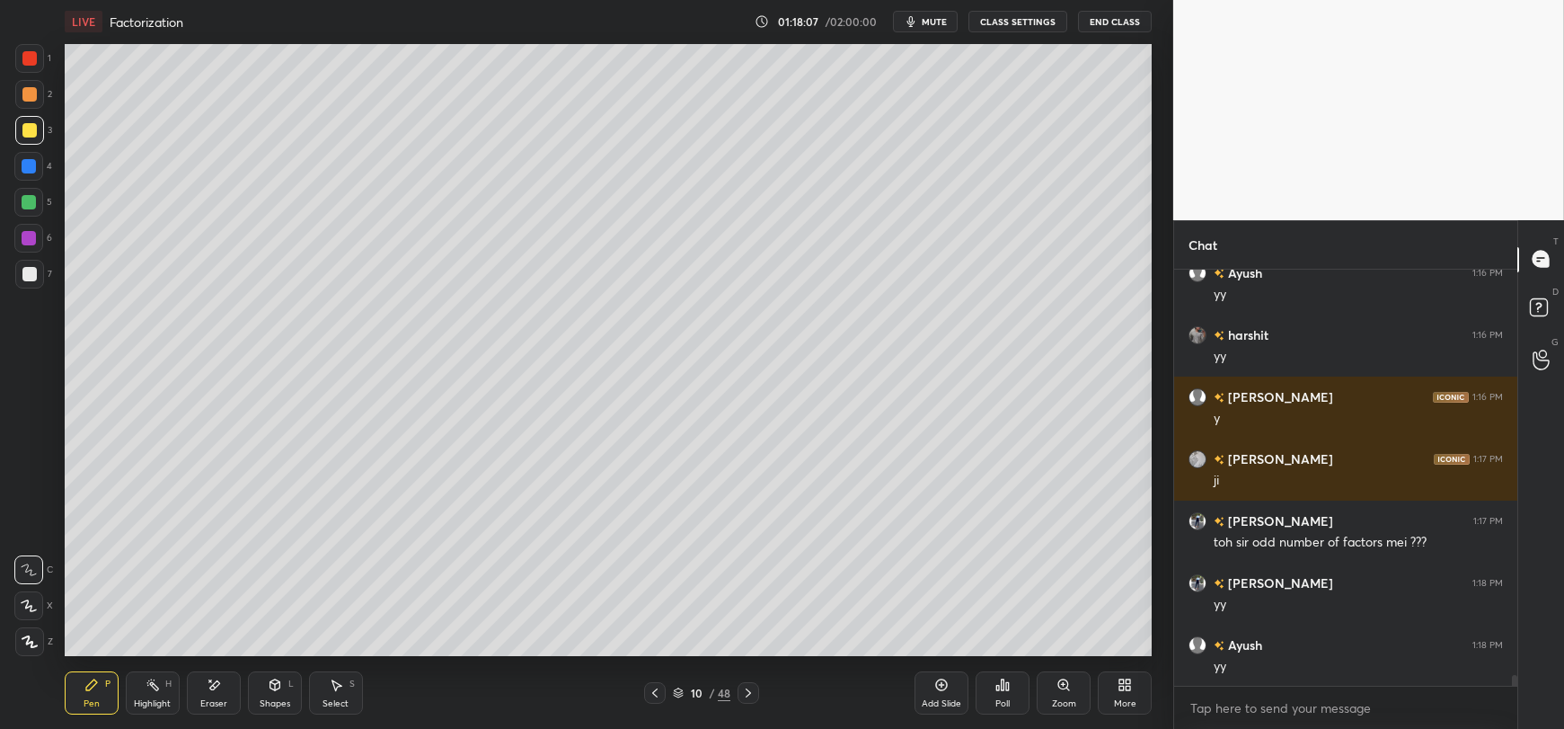
click at [932, 691] on div "Add Slide" at bounding box center [941, 692] width 54 height 43
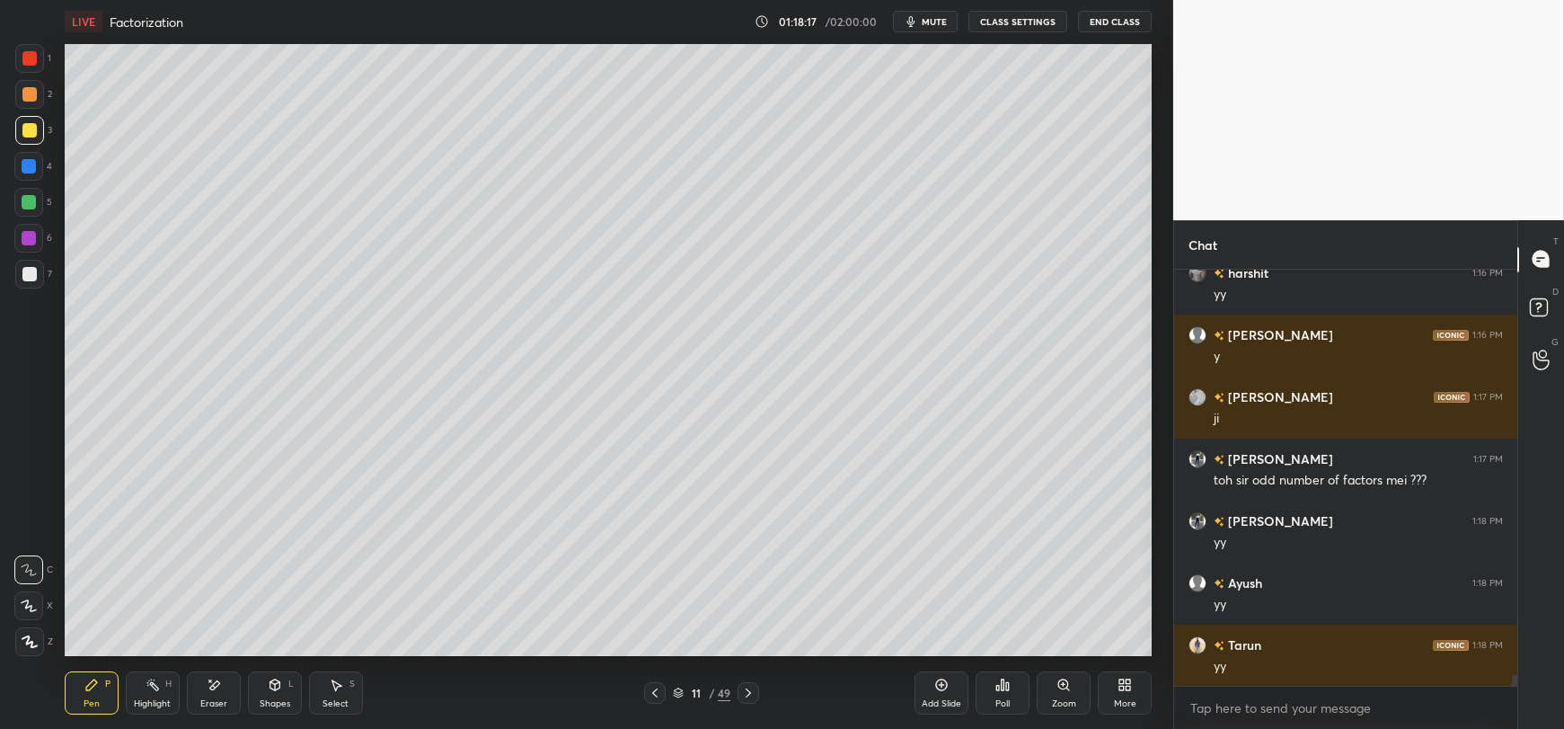
click at [23, 201] on div at bounding box center [29, 202] width 14 height 14
click at [30, 271] on div at bounding box center [29, 274] width 14 height 14
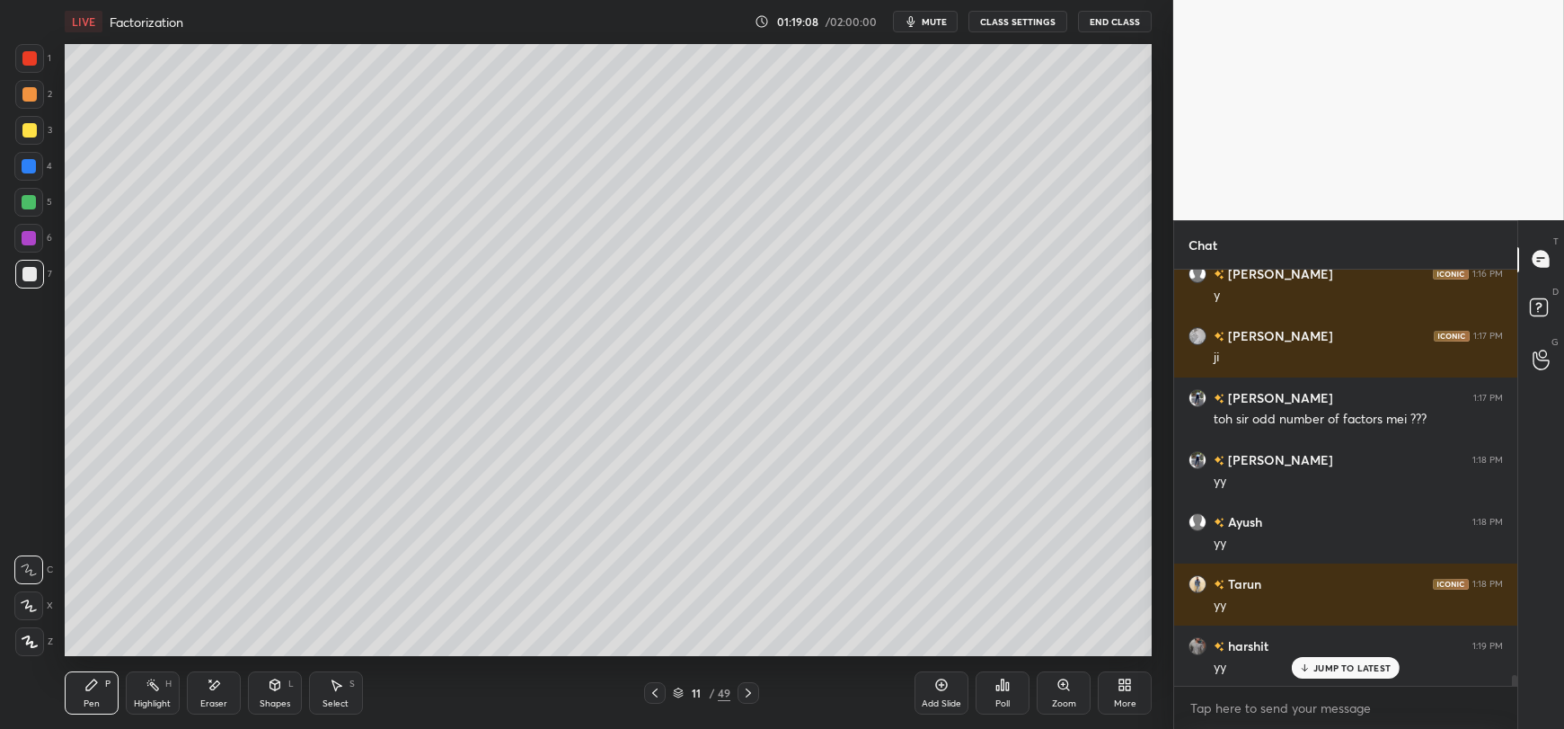
click at [275, 686] on icon at bounding box center [275, 687] width 0 height 6
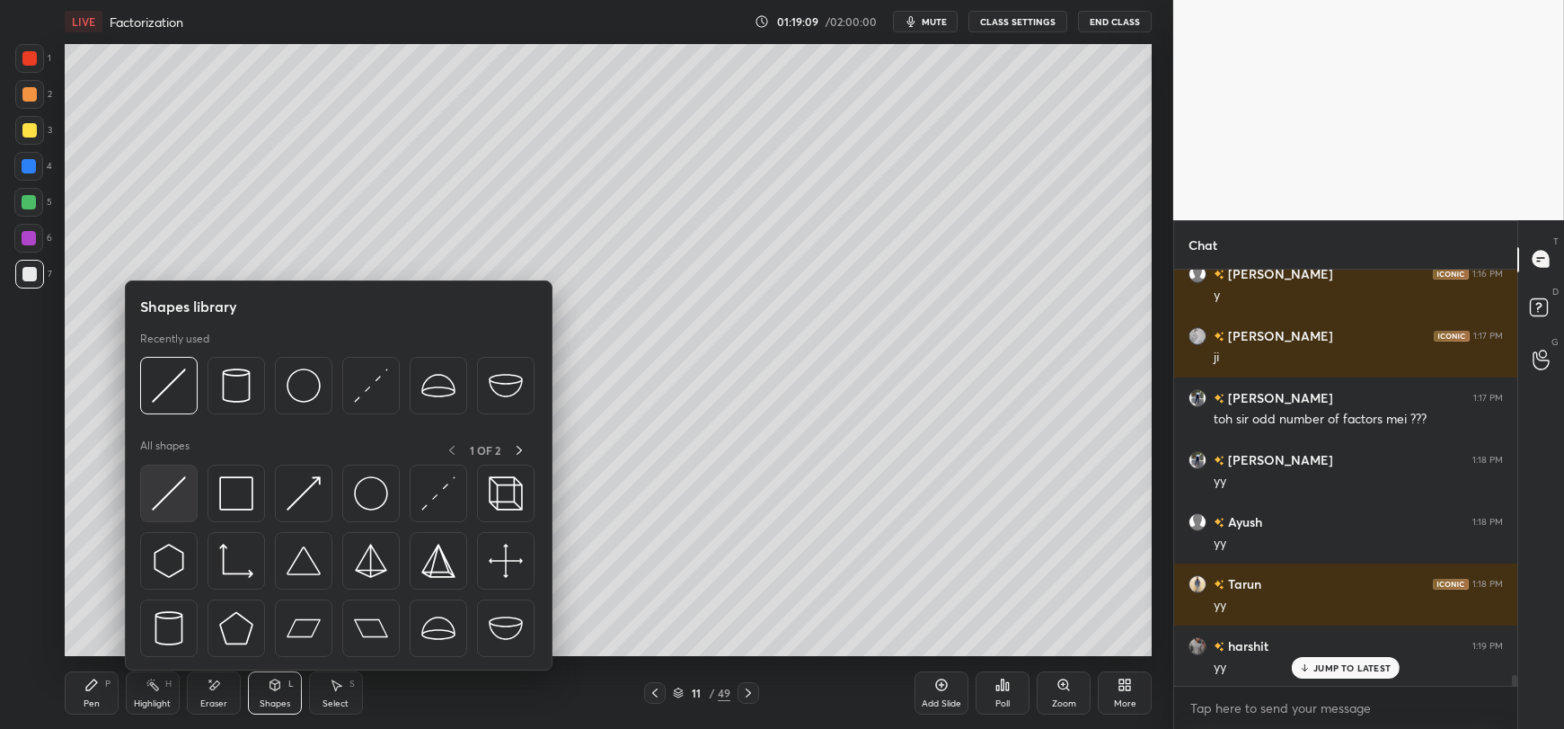
click at [152, 488] on img at bounding box center [169, 493] width 34 height 34
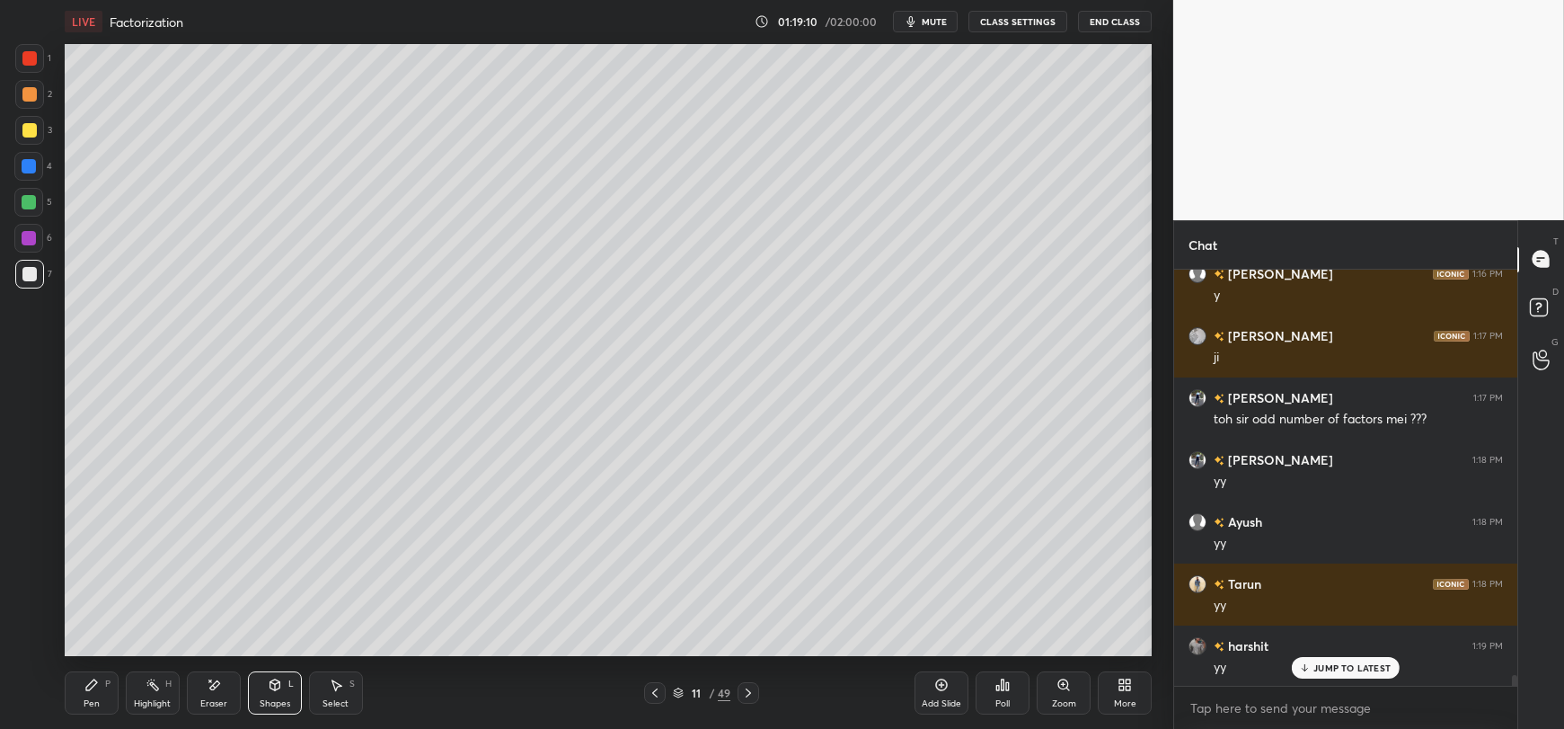
click at [30, 236] on div at bounding box center [29, 238] width 14 height 14
click at [79, 689] on div "Pen P" at bounding box center [92, 692] width 54 height 43
click at [27, 274] on div at bounding box center [29, 274] width 14 height 14
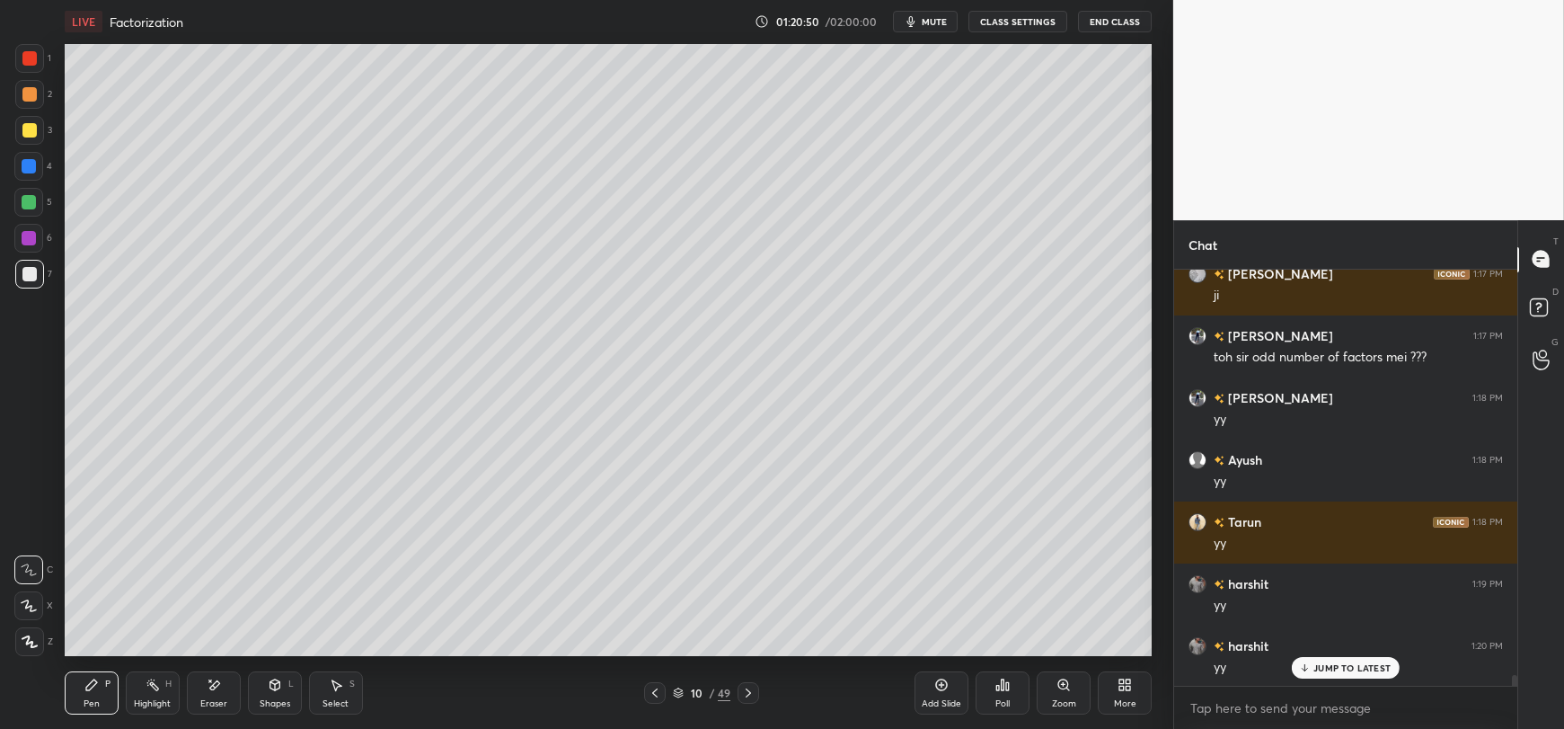
click at [338, 693] on div "Select S" at bounding box center [336, 692] width 54 height 43
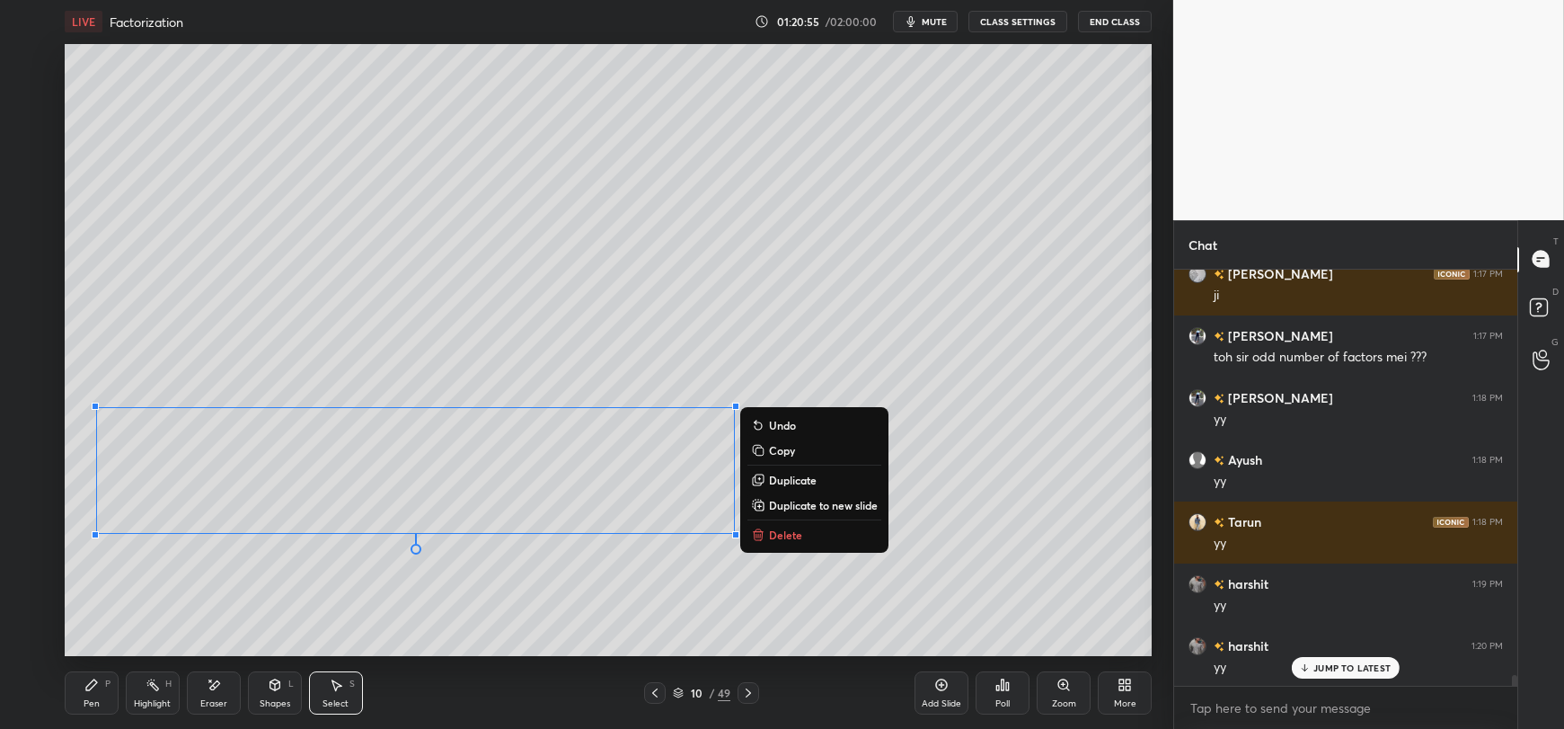
click at [767, 446] on button "Copy" at bounding box center [814, 450] width 134 height 22
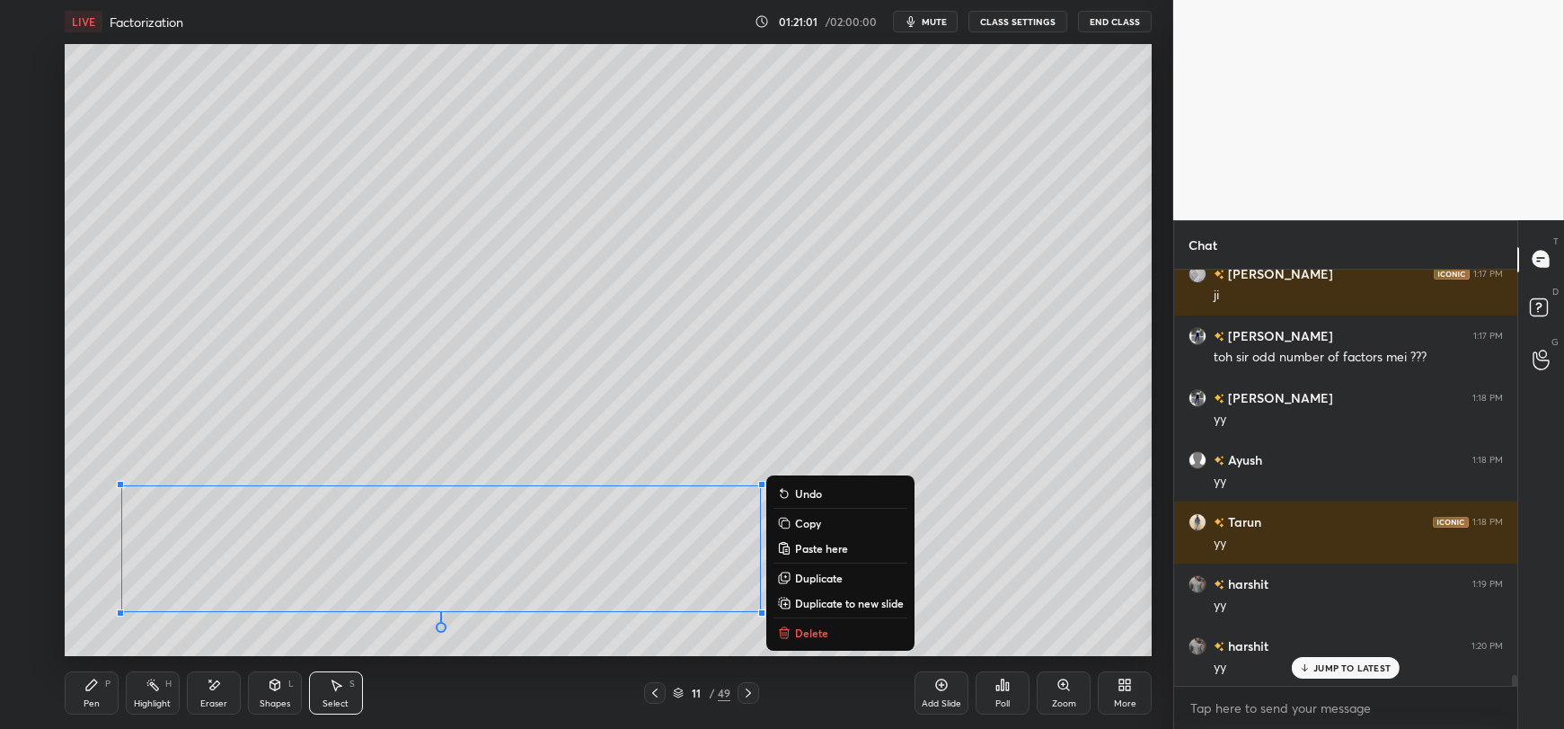
click at [209, 693] on div "Eraser" at bounding box center [214, 692] width 54 height 43
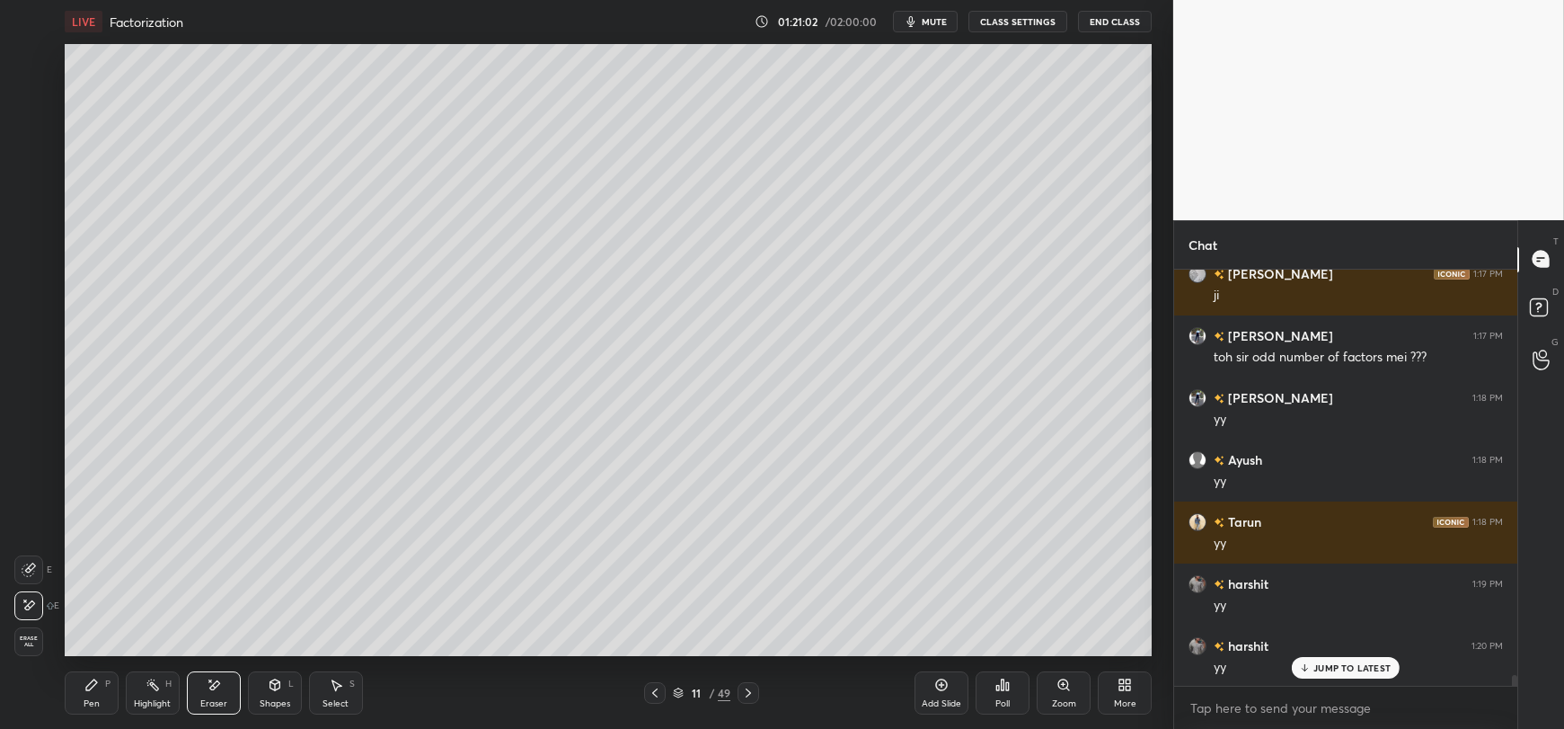
click at [87, 693] on div "Pen P" at bounding box center [92, 692] width 54 height 43
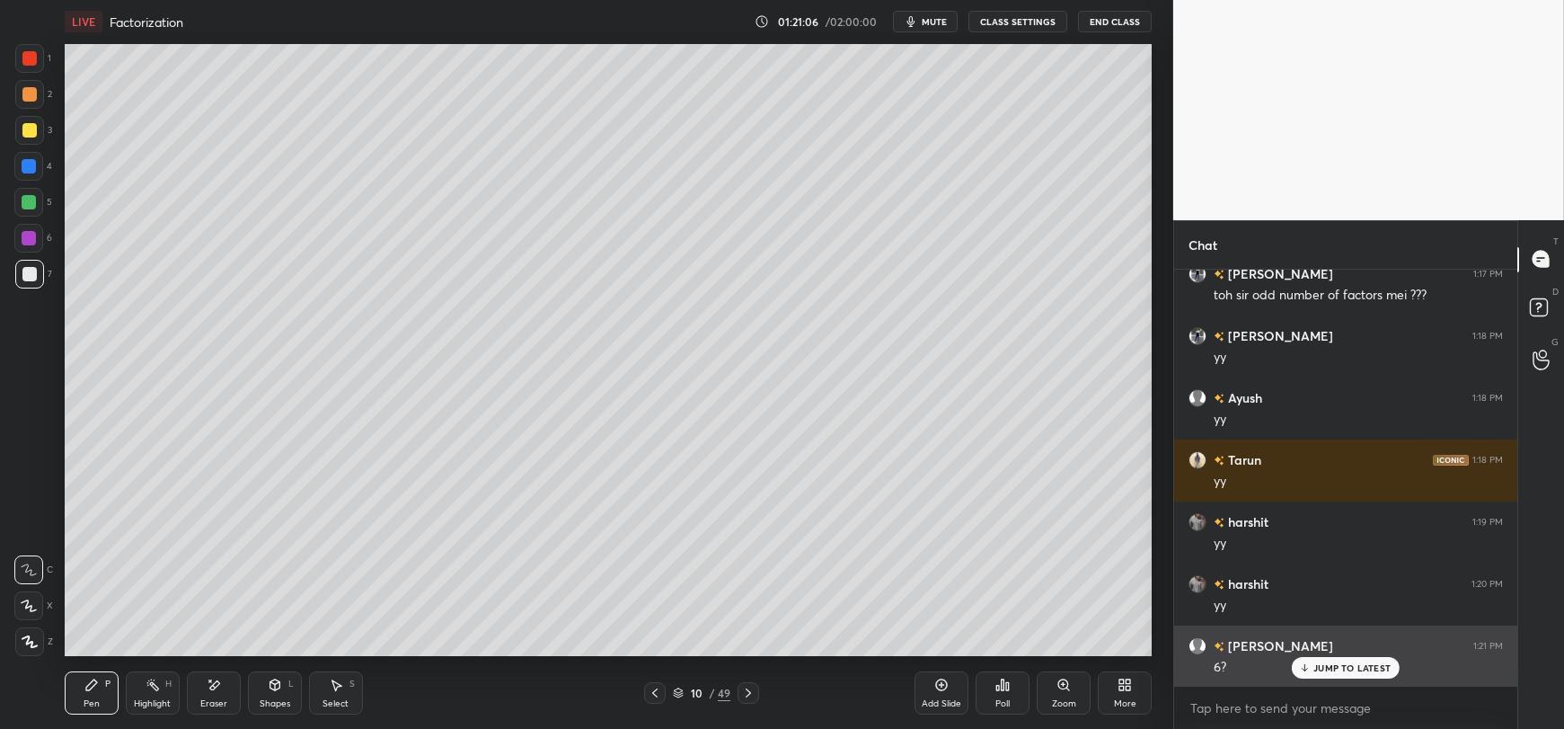
click at [1311, 667] on icon at bounding box center [1305, 667] width 12 height 11
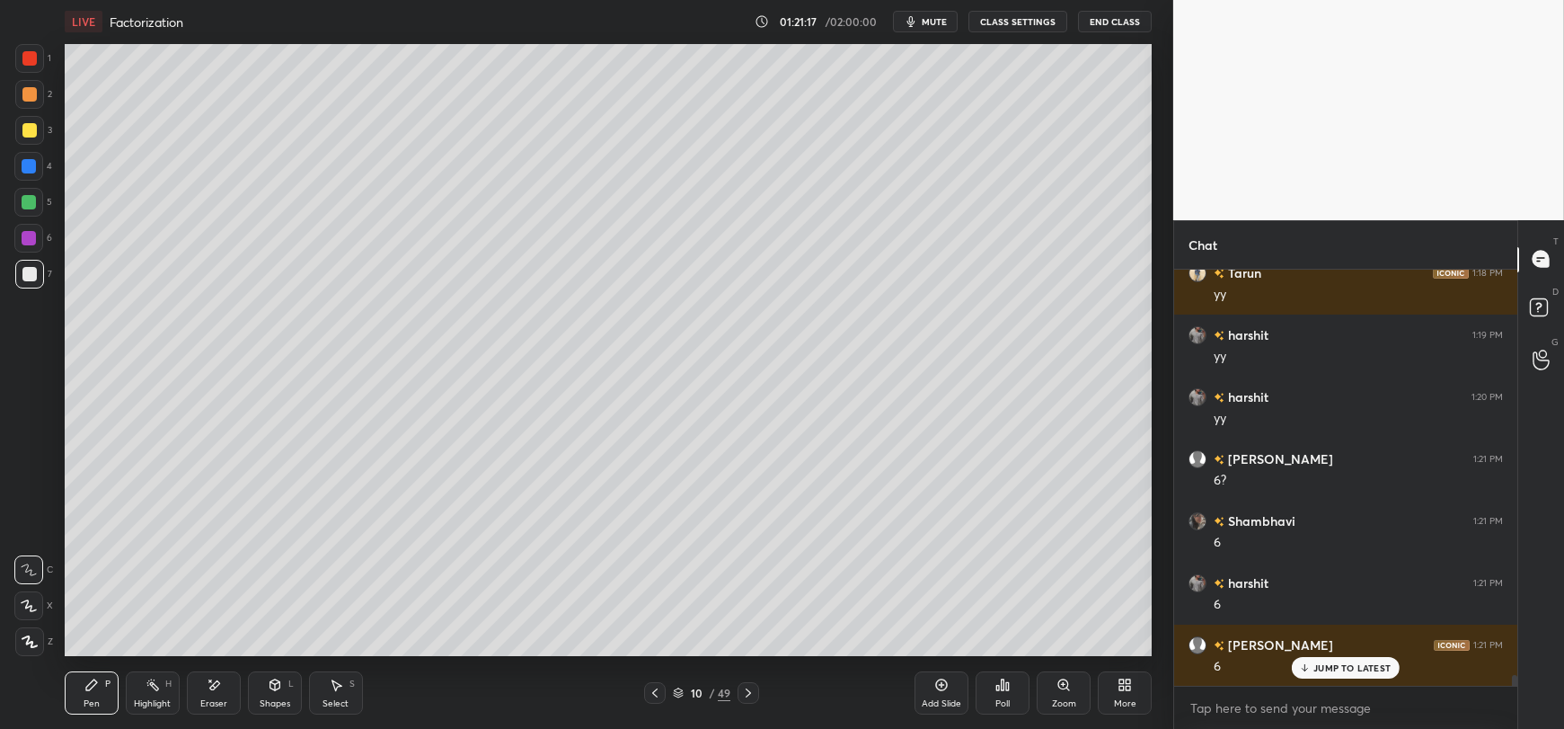
scroll to position [15541, 0]
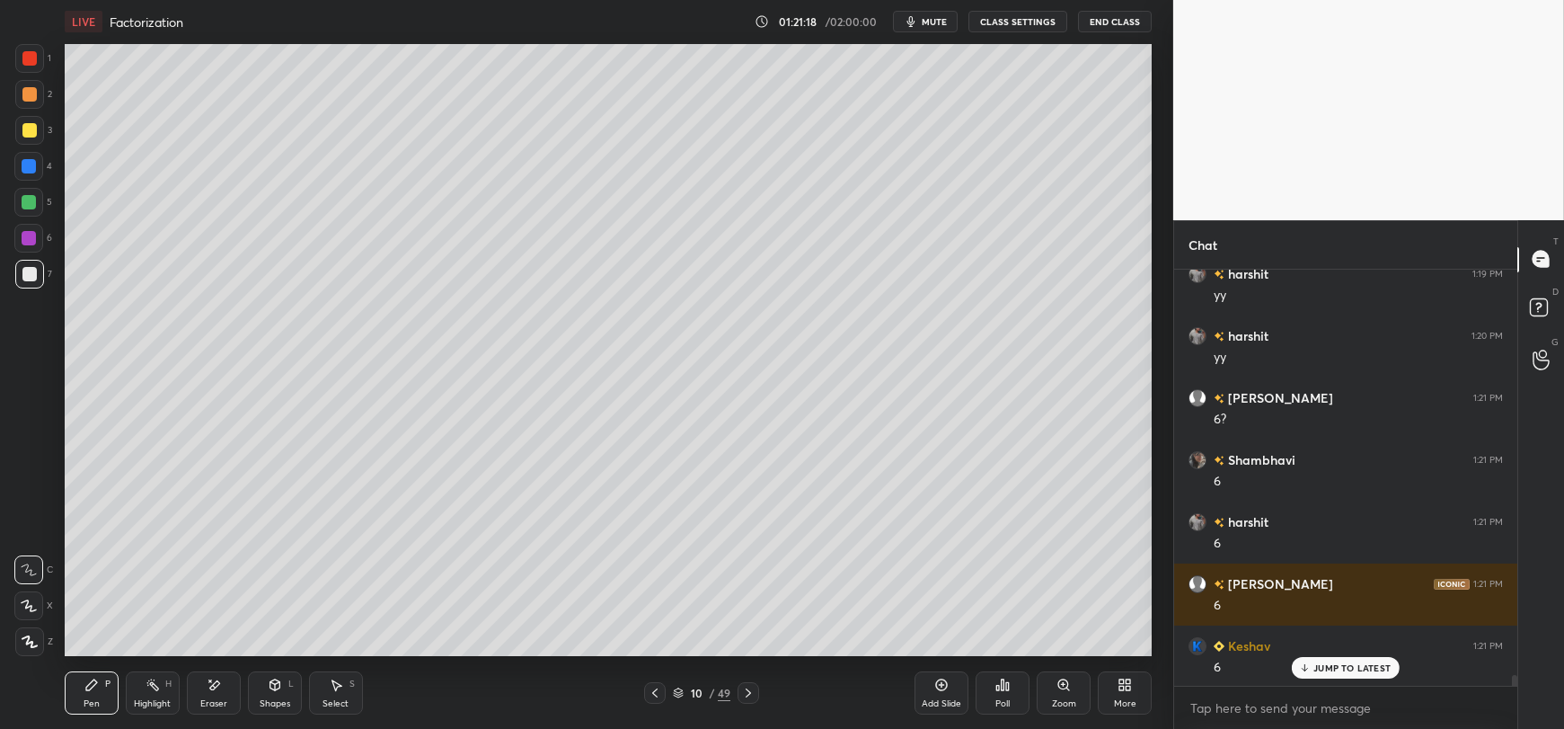
click at [29, 138] on div at bounding box center [29, 130] width 29 height 29
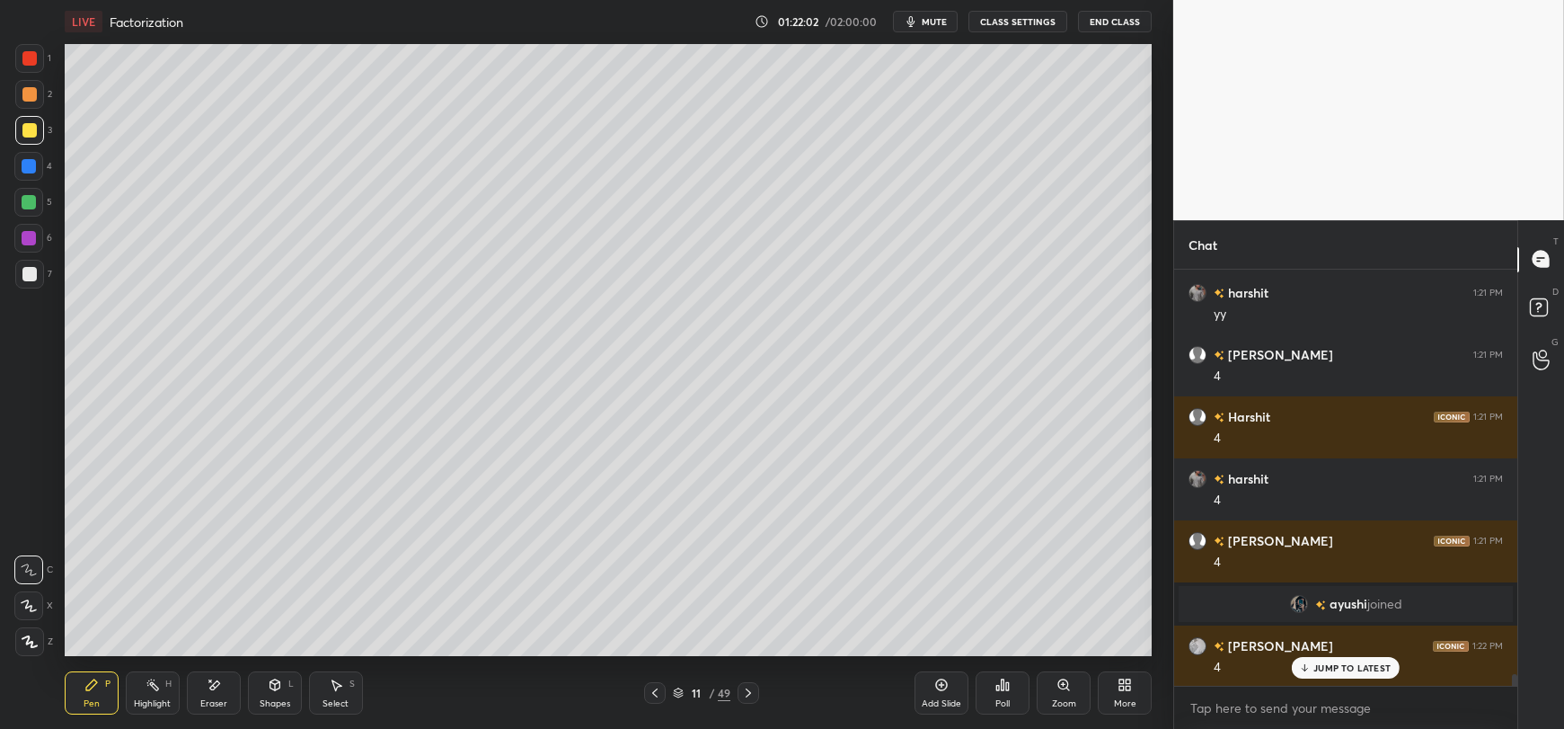
scroll to position [14222, 0]
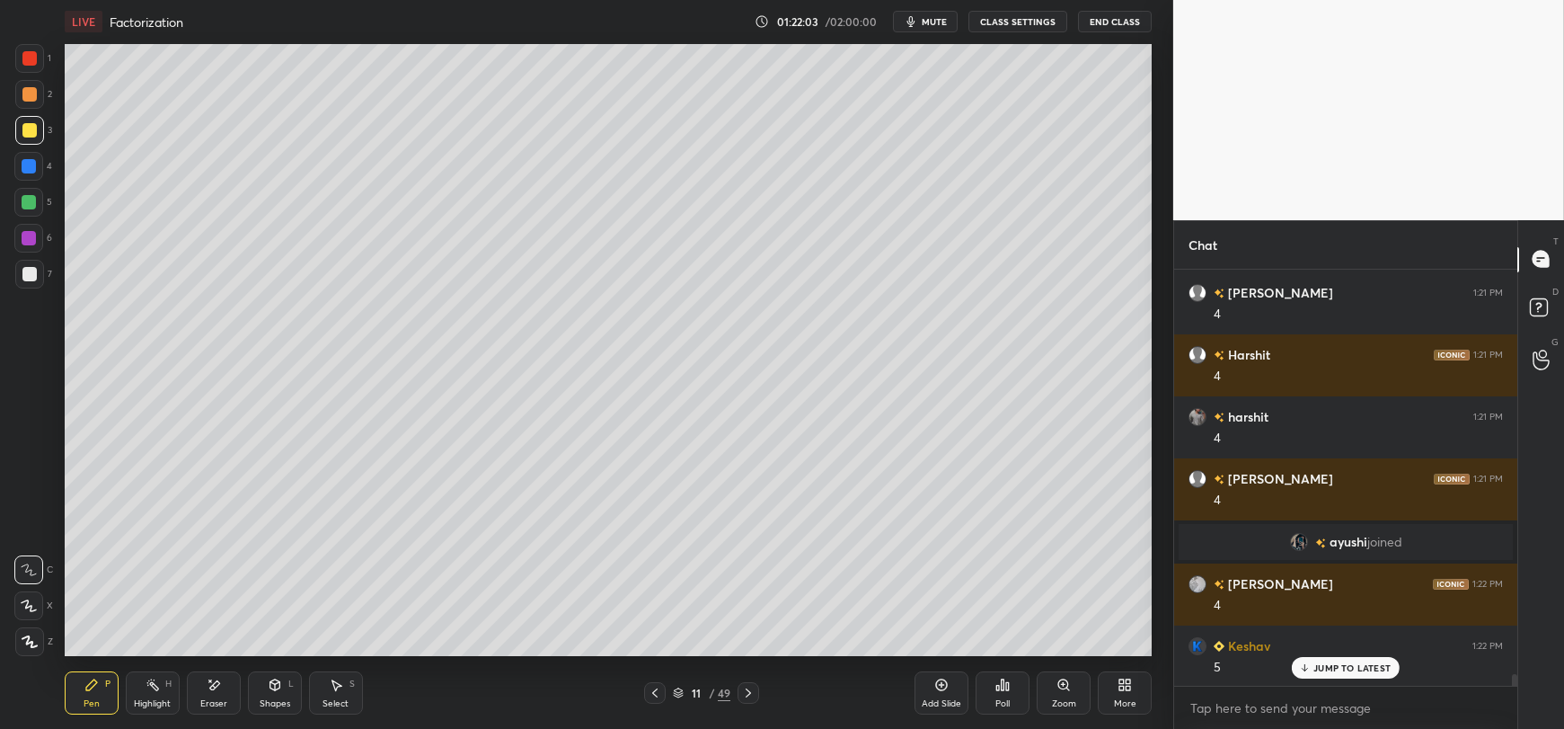
click at [1312, 670] on div "JUMP TO LATEST" at bounding box center [1346, 668] width 108 height 22
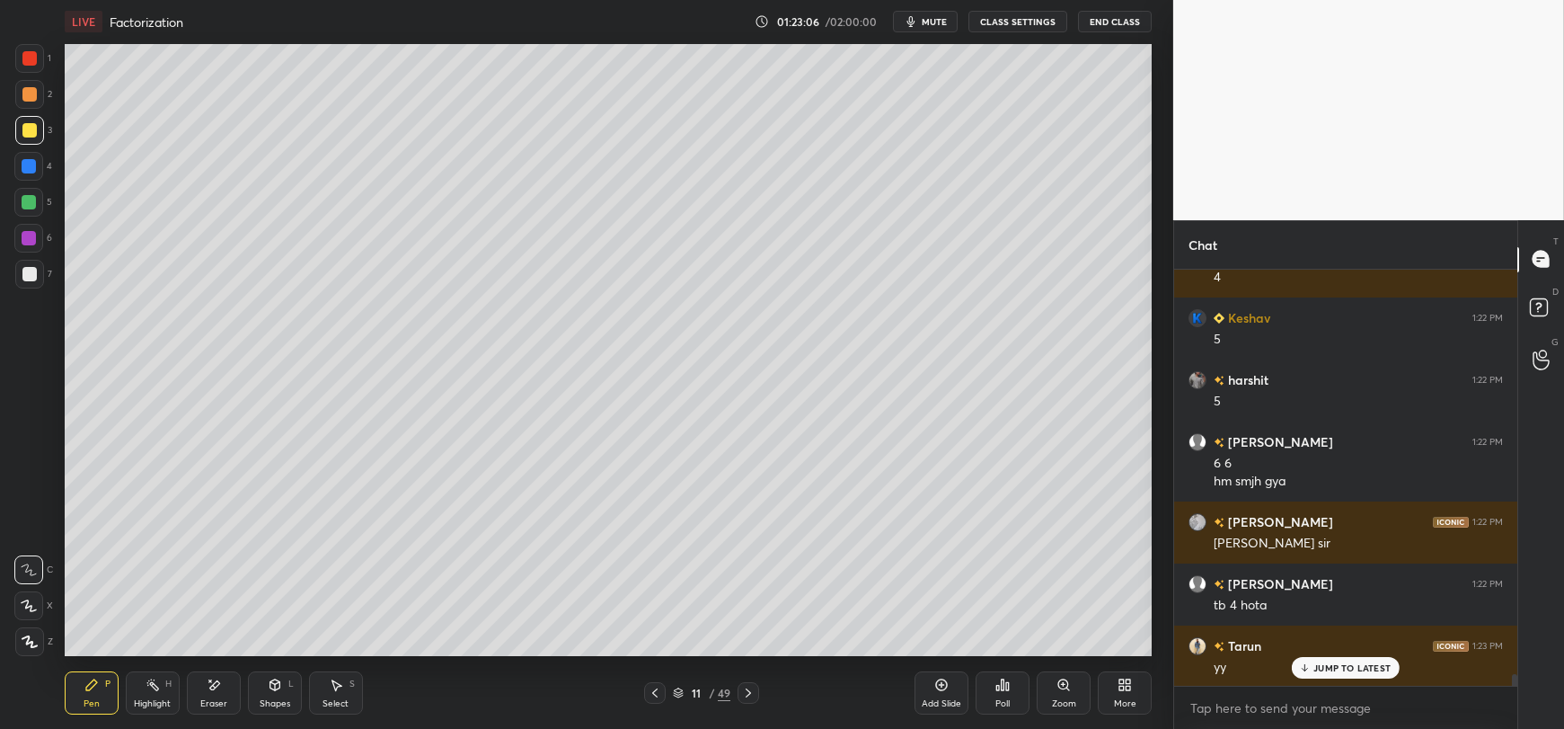
scroll to position [14655, 0]
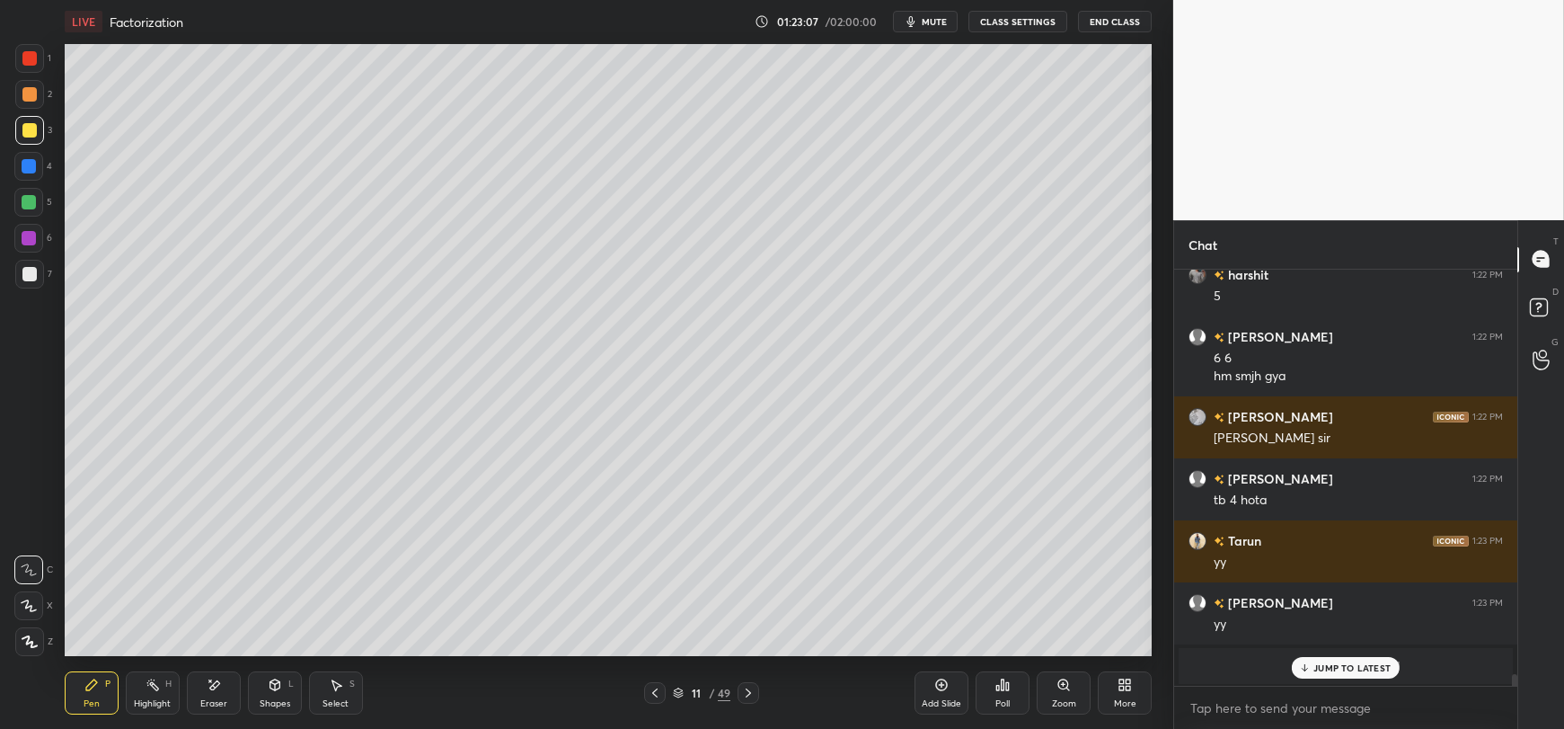
click at [1312, 671] on div "[PERSON_NAME] 1:21 PM 6 [PERSON_NAME] 1:21 PM yy [PERSON_NAME] 1:21 PM yy [PERS…" at bounding box center [1345, 477] width 343 height 417
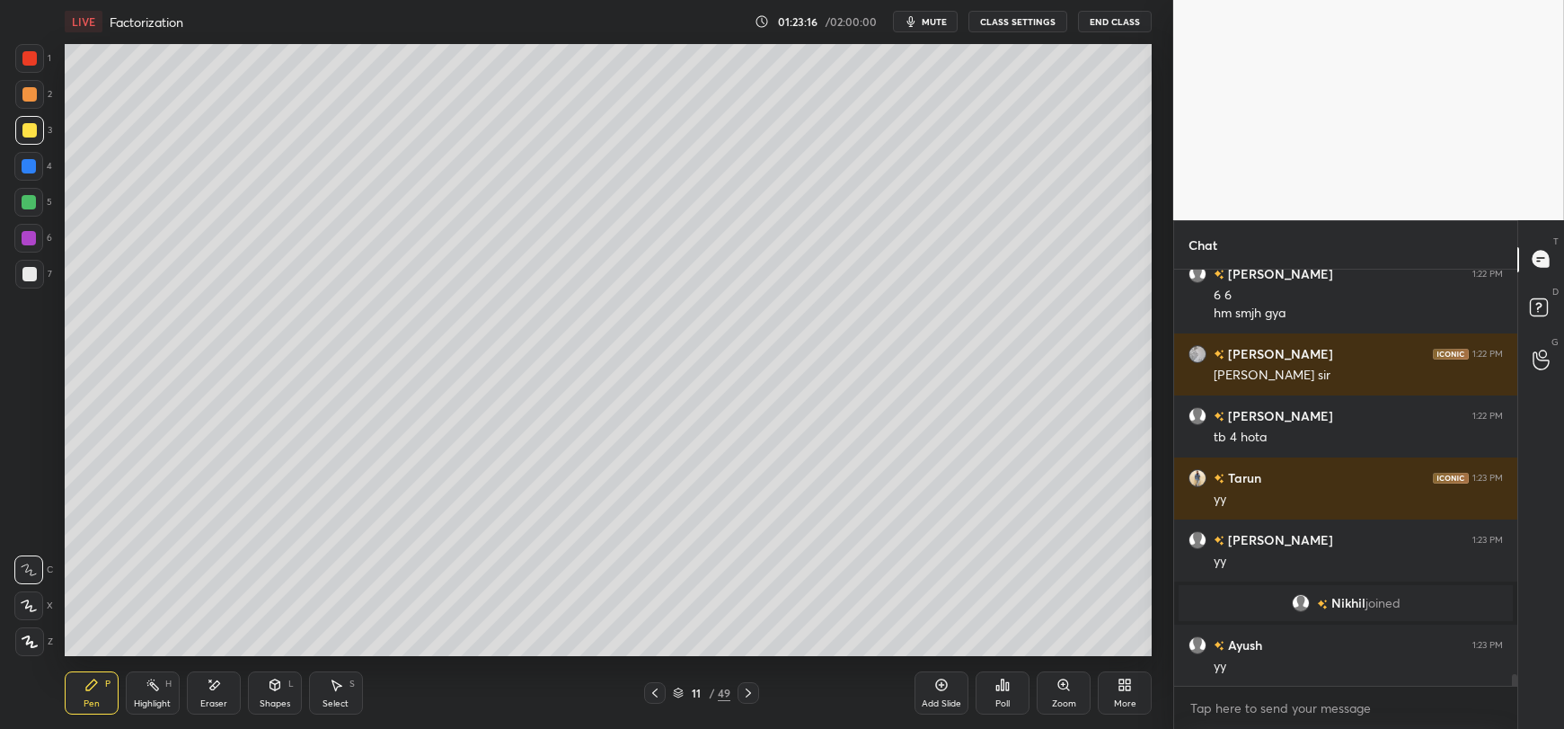
scroll to position [14780, 0]
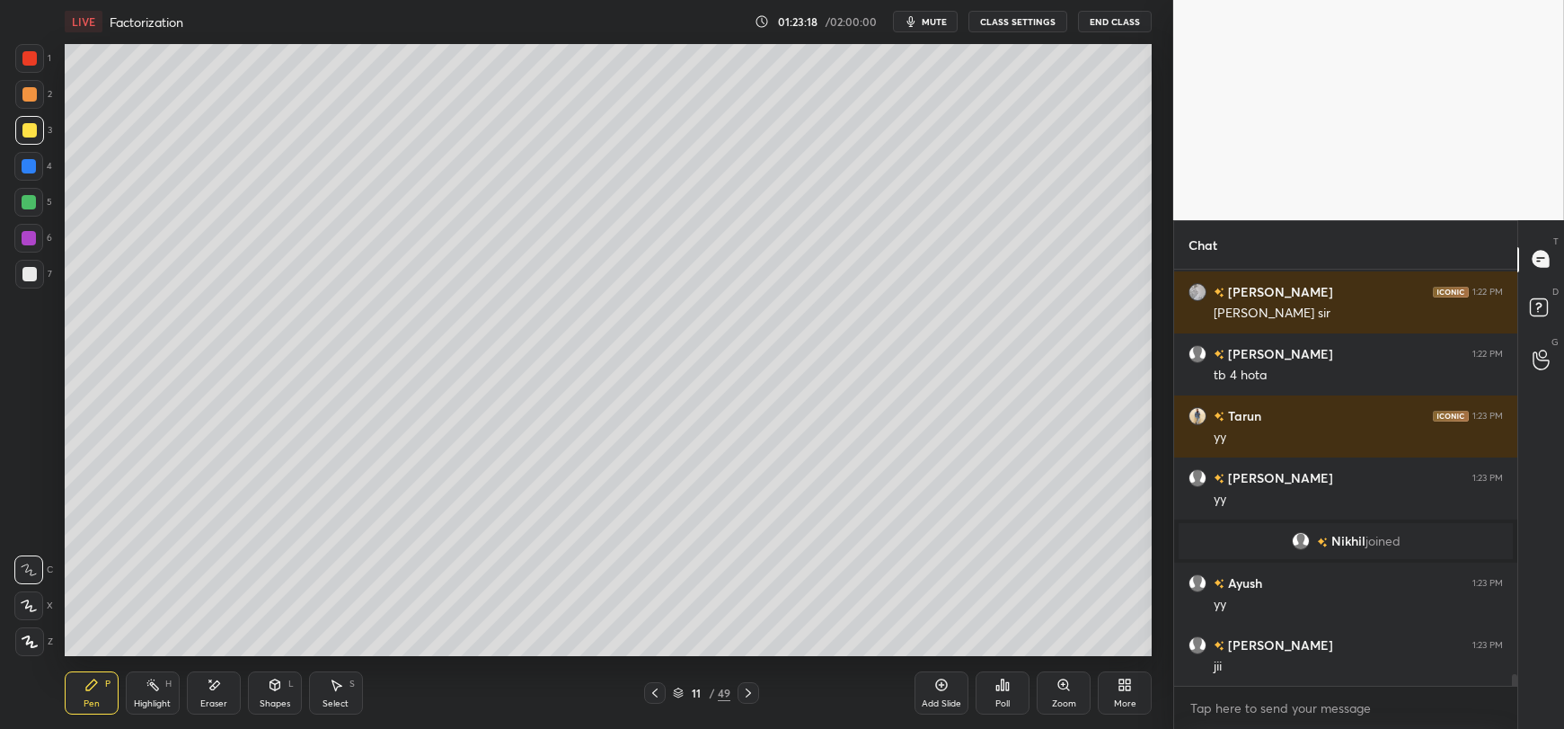
click at [31, 165] on div at bounding box center [29, 166] width 14 height 14
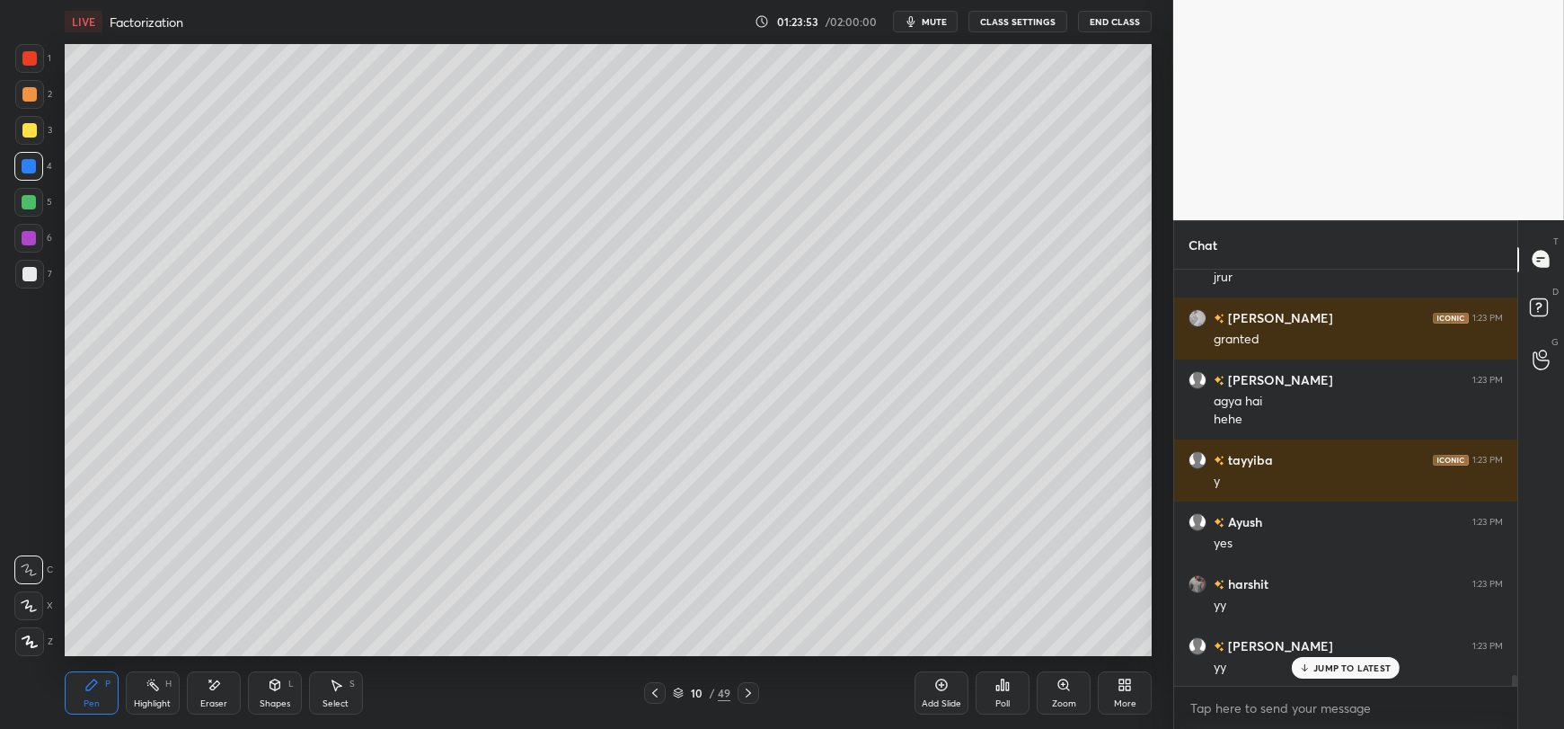
scroll to position [15293, 0]
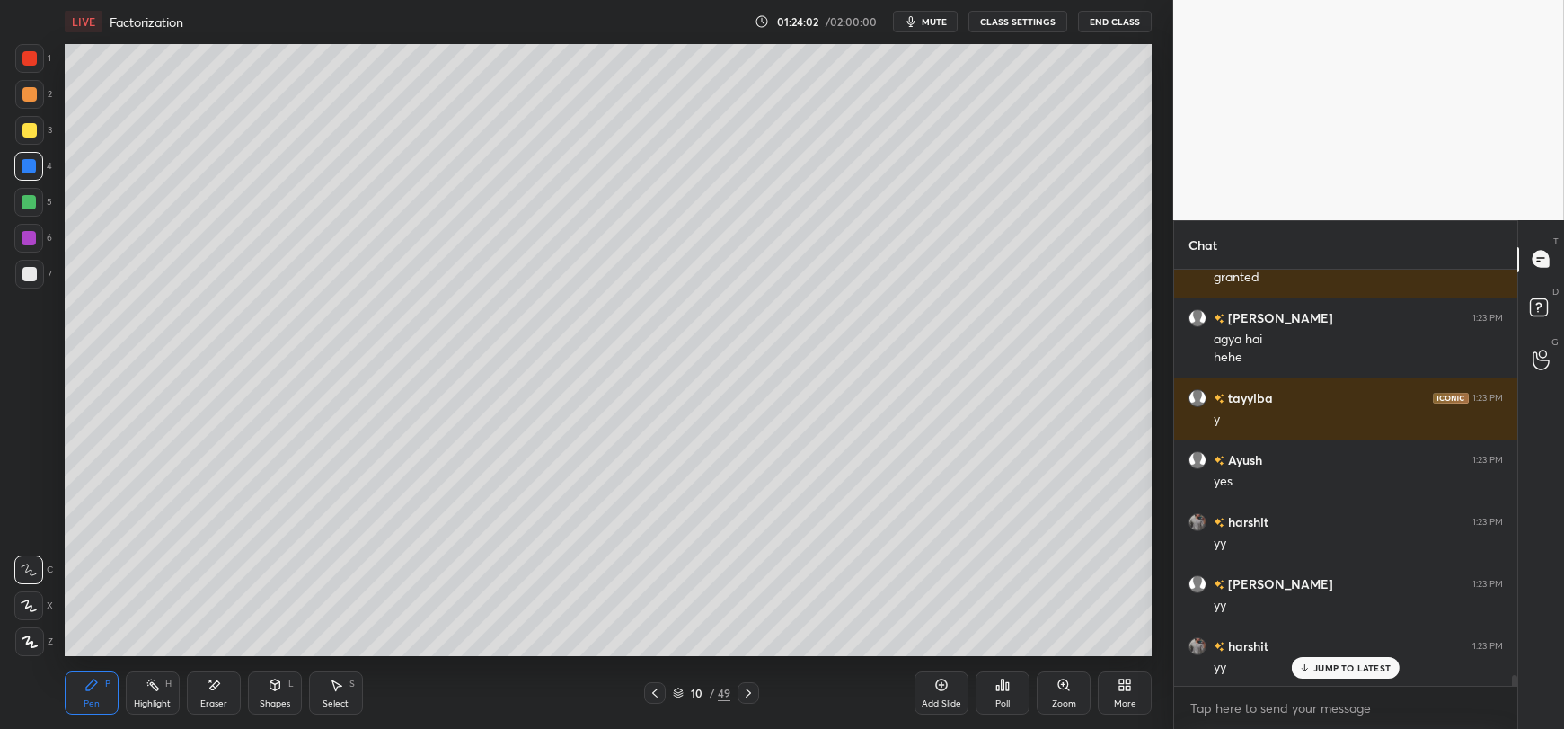
click at [25, 132] on div at bounding box center [29, 130] width 14 height 14
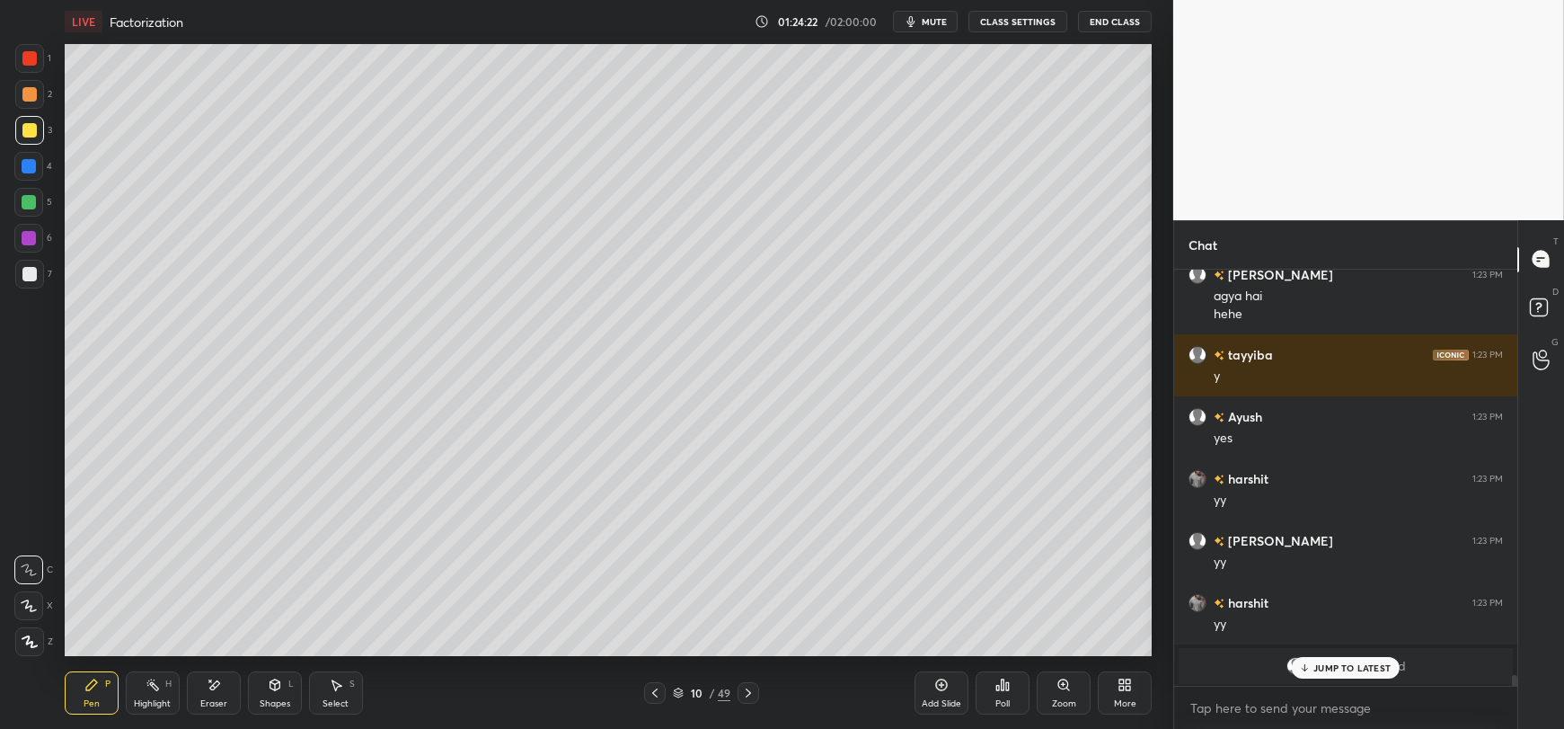
click at [1312, 664] on div "JUMP TO LATEST" at bounding box center [1346, 668] width 108 height 22
click at [25, 165] on div at bounding box center [29, 166] width 14 height 14
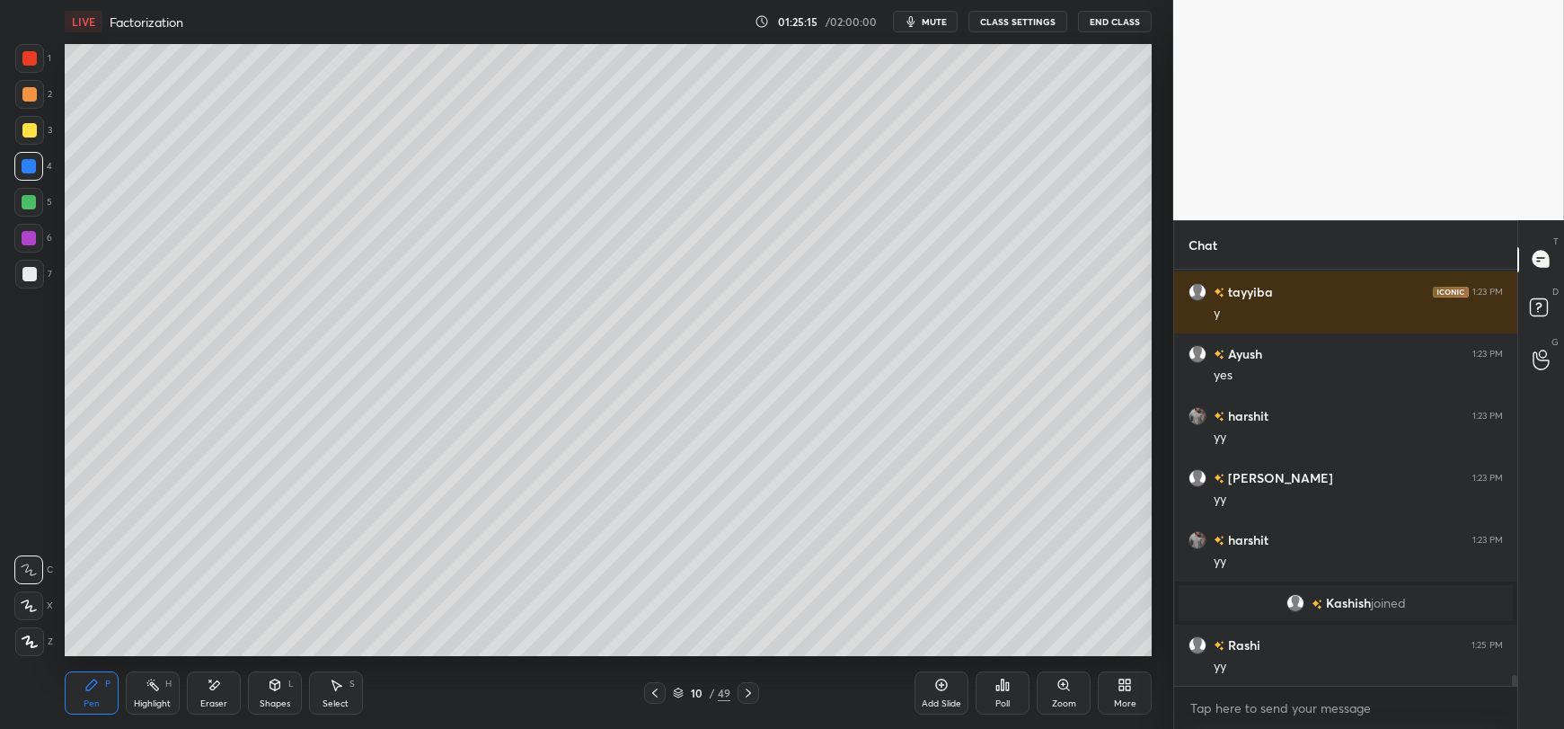
scroll to position [15461, 0]
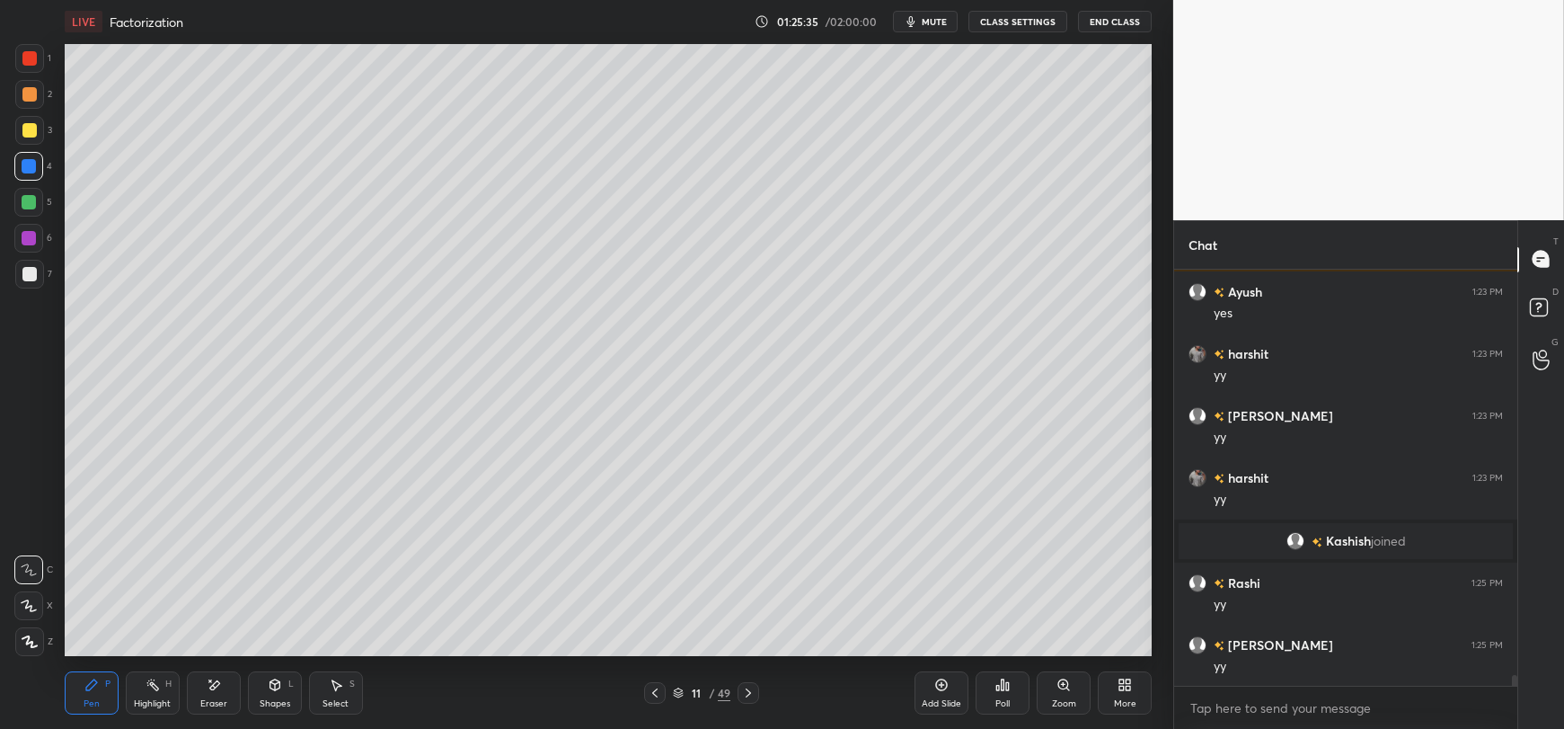
click at [943, 693] on div "Add Slide" at bounding box center [941, 692] width 54 height 43
click at [25, 126] on div at bounding box center [29, 130] width 14 height 14
click at [20, 278] on div at bounding box center [29, 274] width 29 height 29
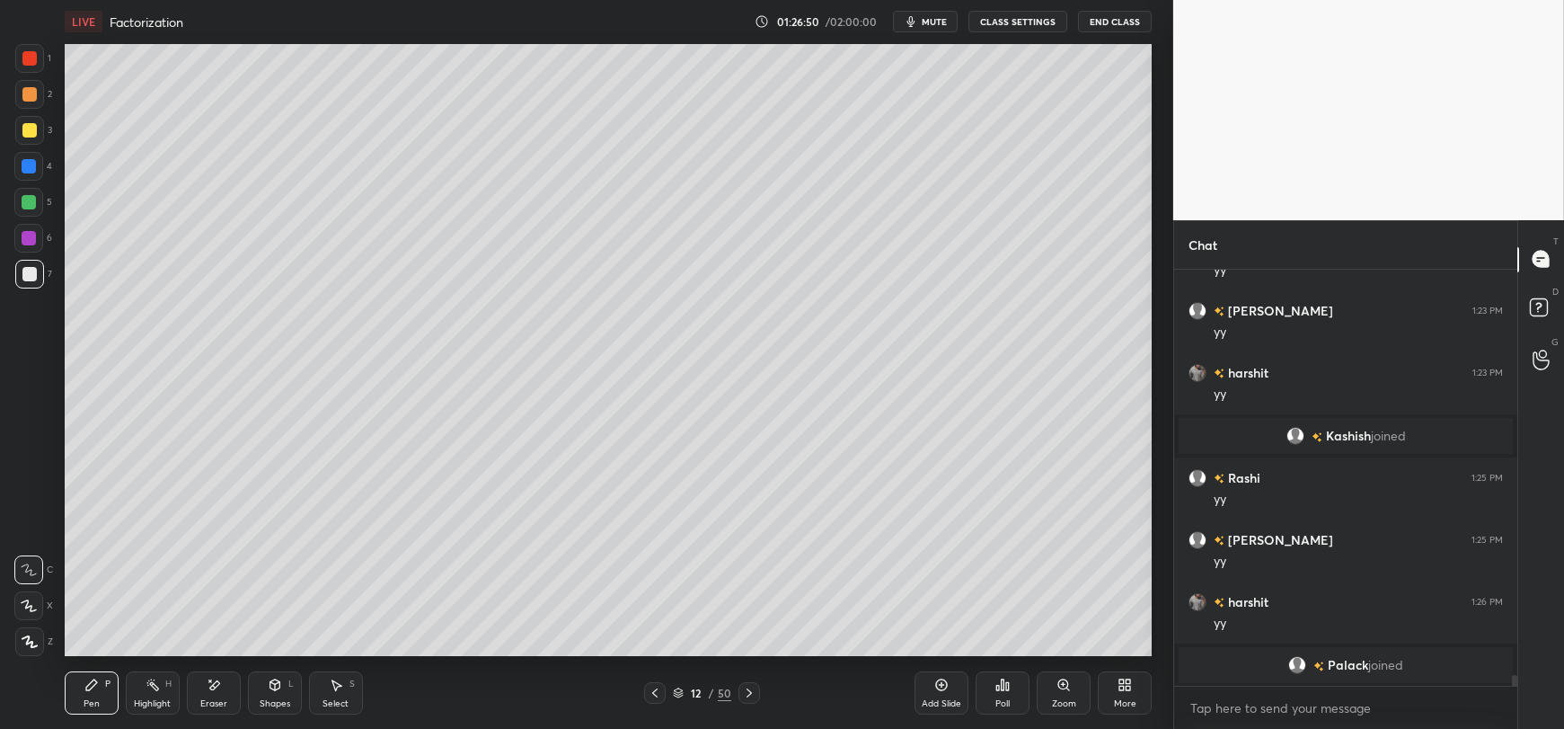
scroll to position [15202, 0]
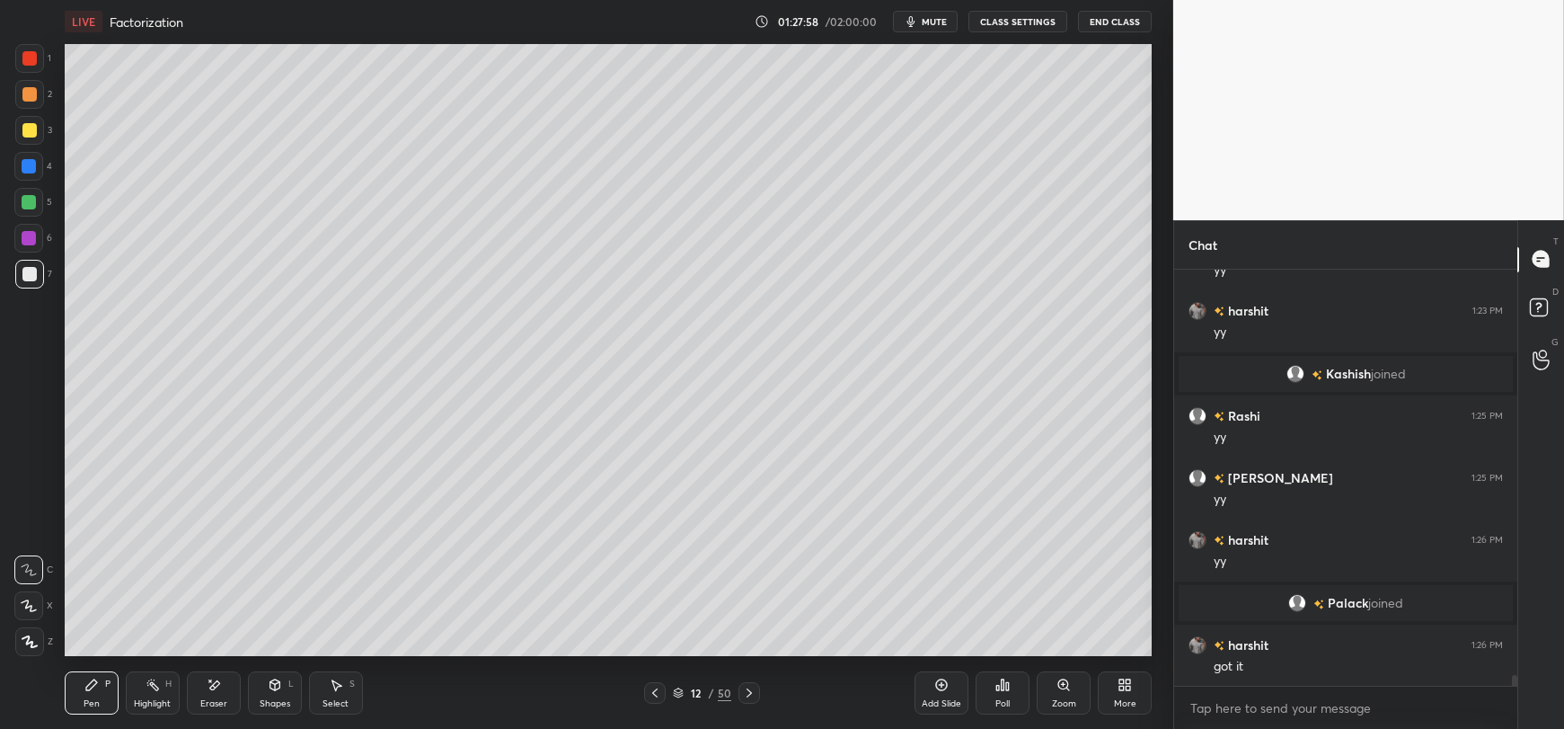
click at [26, 165] on div at bounding box center [29, 166] width 14 height 14
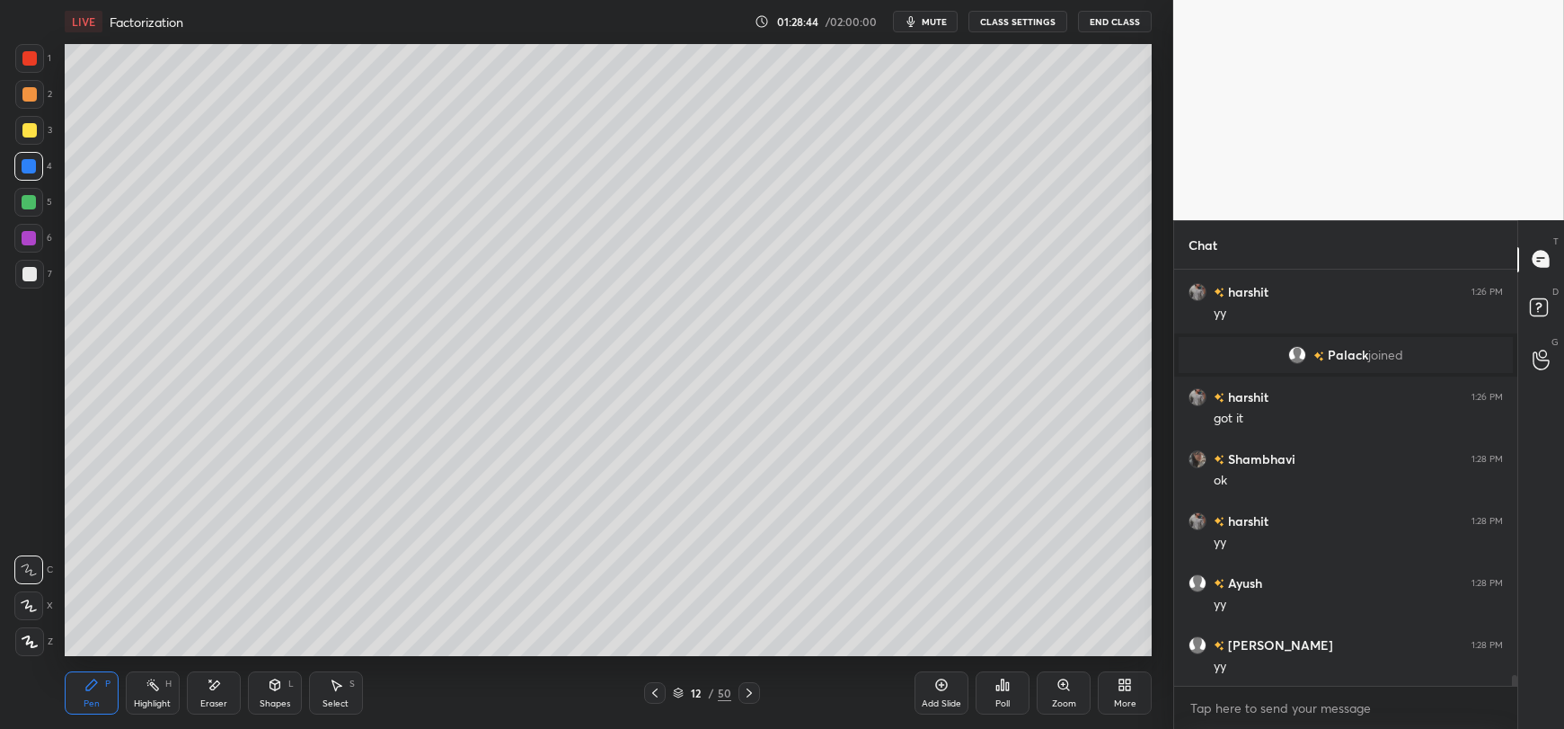
scroll to position [15512, 0]
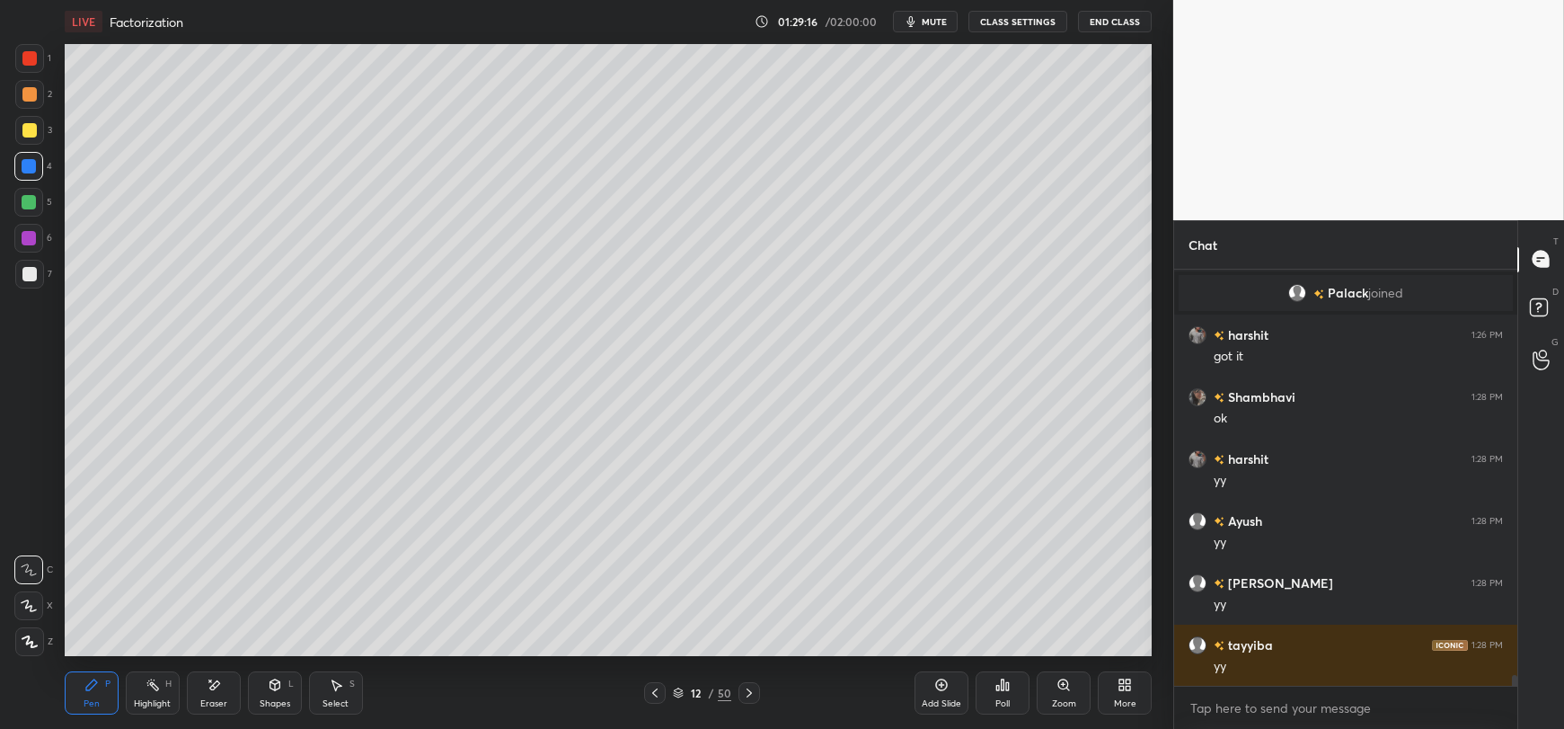
click at [23, 203] on div at bounding box center [29, 202] width 14 height 14
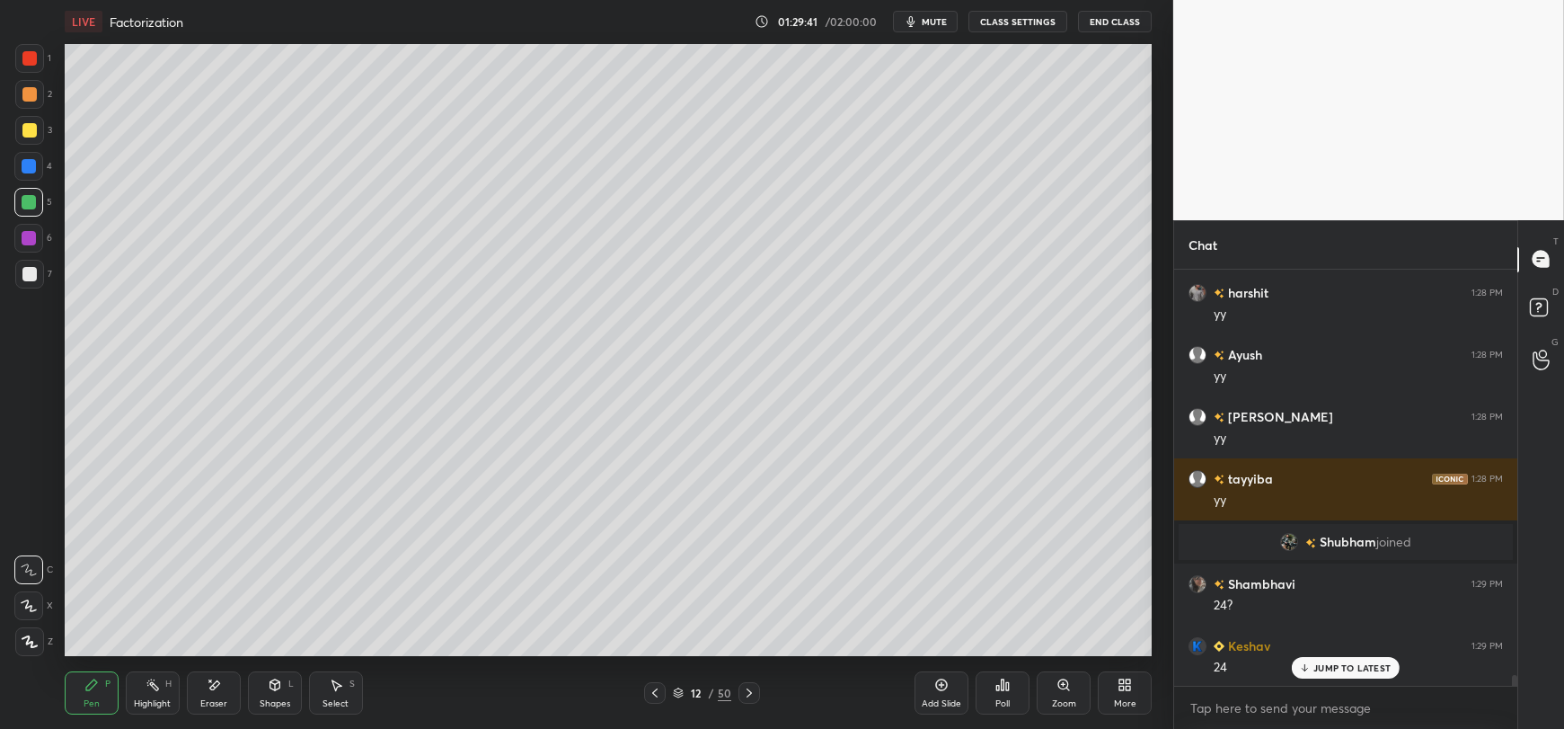
scroll to position [15640, 0]
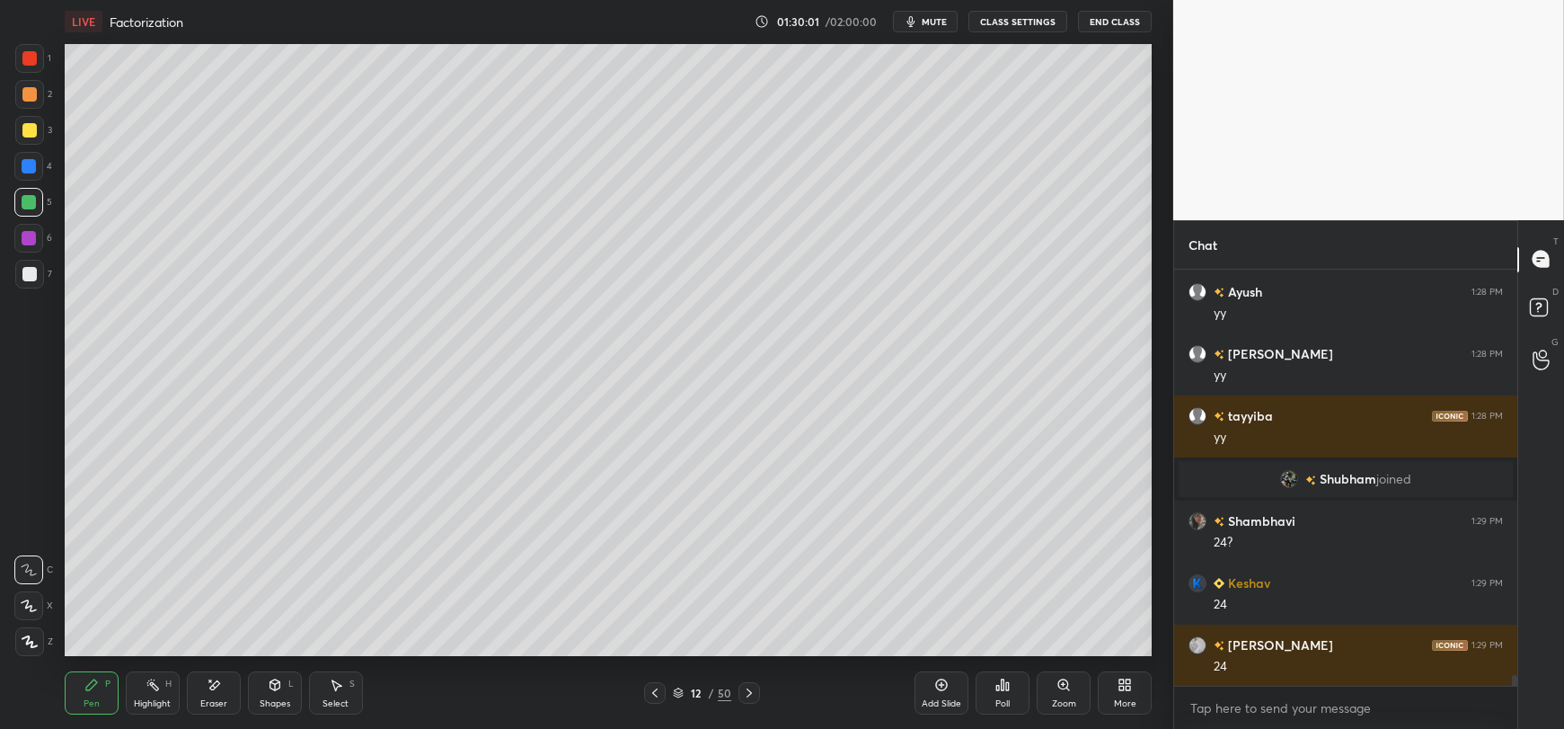
click at [949, 689] on div "Add Slide" at bounding box center [941, 692] width 54 height 43
click at [19, 138] on div at bounding box center [29, 130] width 29 height 29
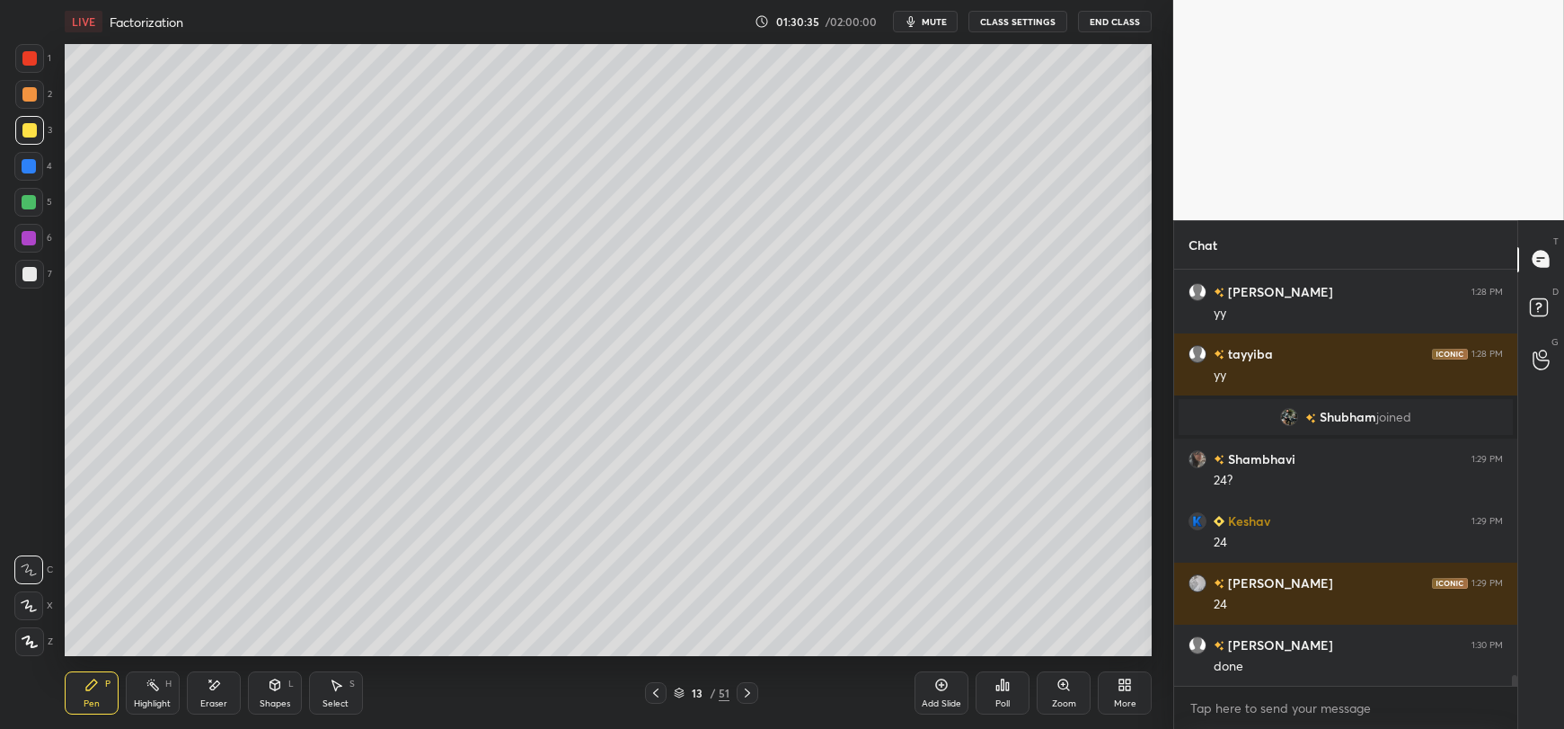
click at [24, 281] on div at bounding box center [29, 274] width 29 height 29
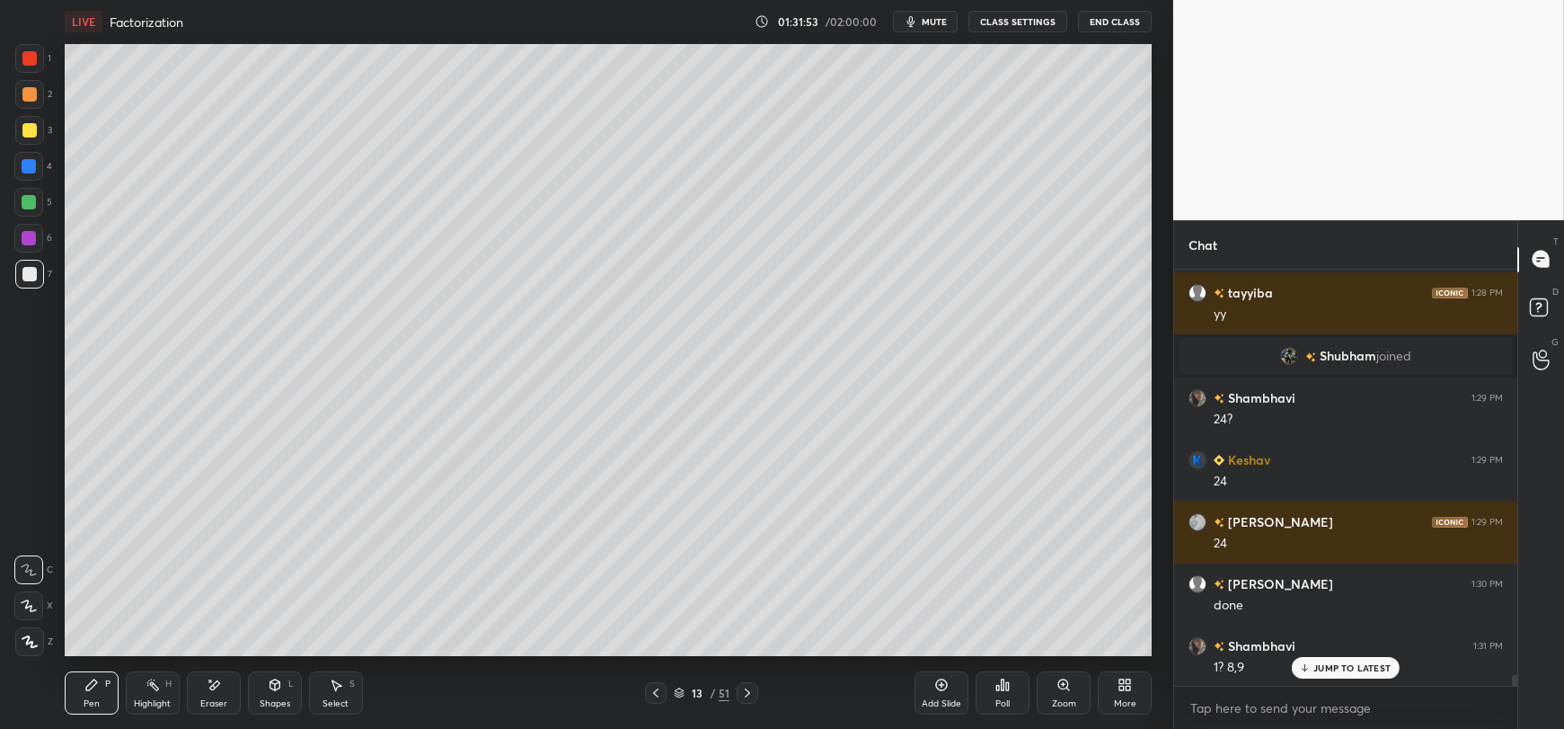
click at [30, 206] on div at bounding box center [29, 202] width 14 height 14
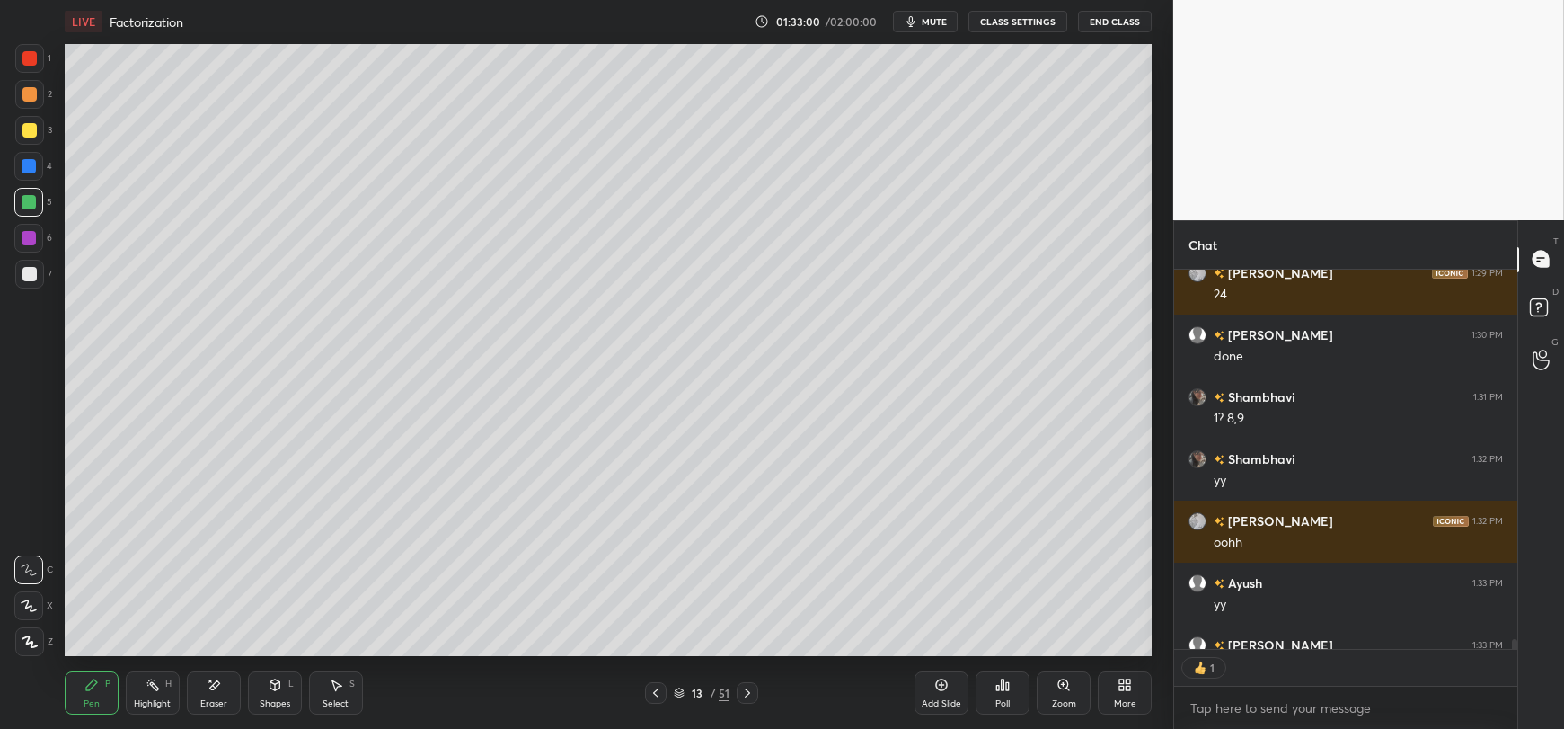
scroll to position [16110, 0]
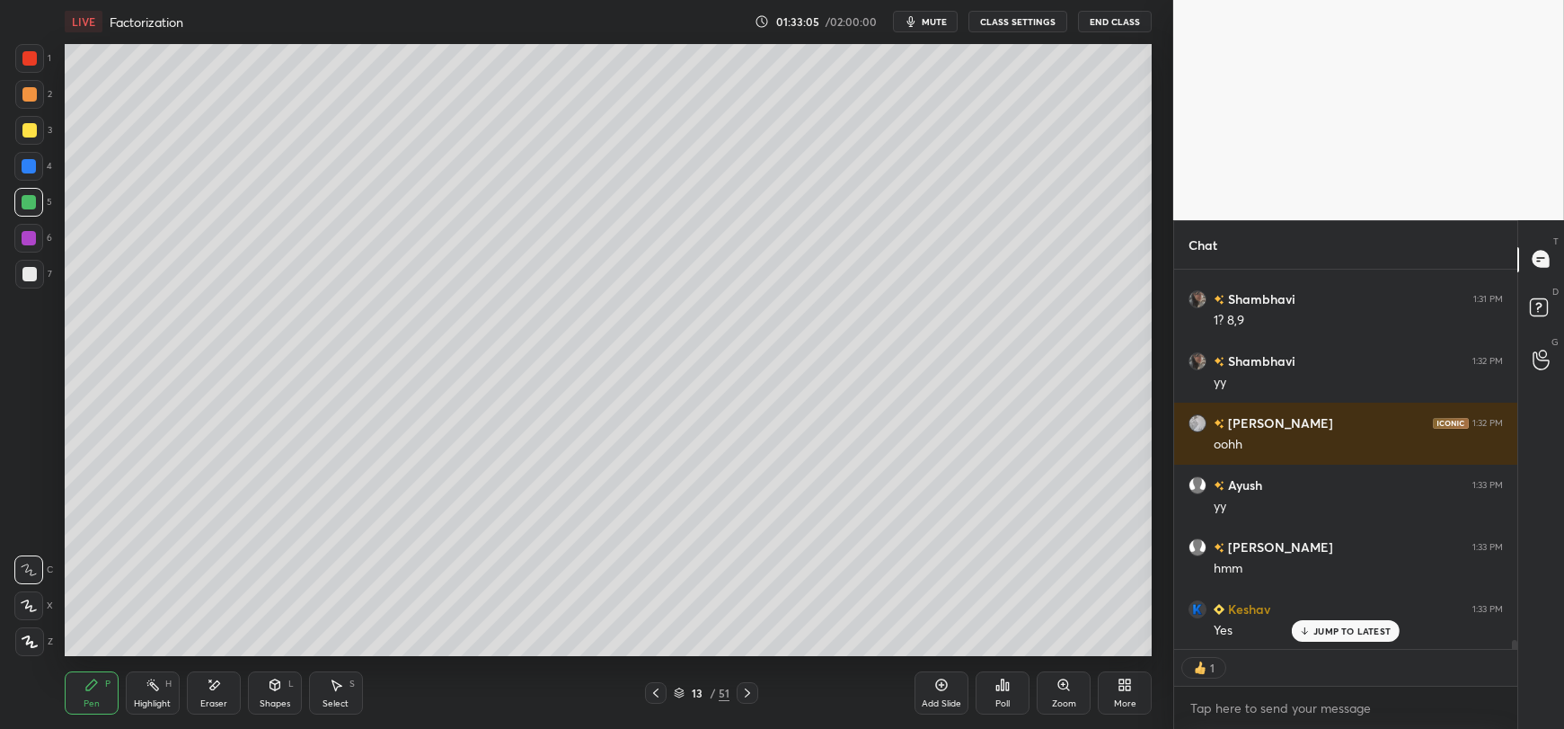
click at [29, 236] on div at bounding box center [29, 238] width 14 height 14
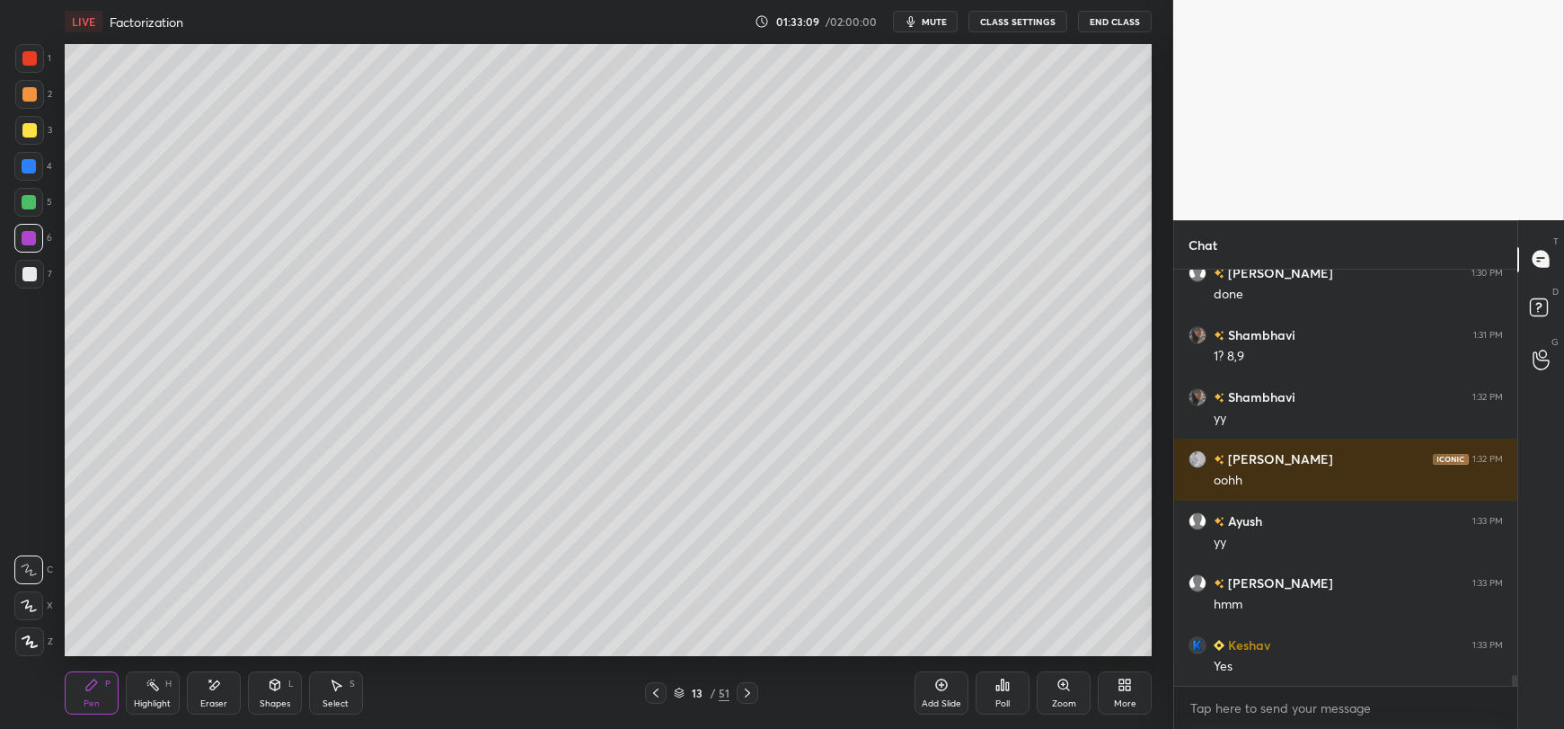
scroll to position [16074, 0]
click at [26, 204] on div at bounding box center [29, 202] width 14 height 14
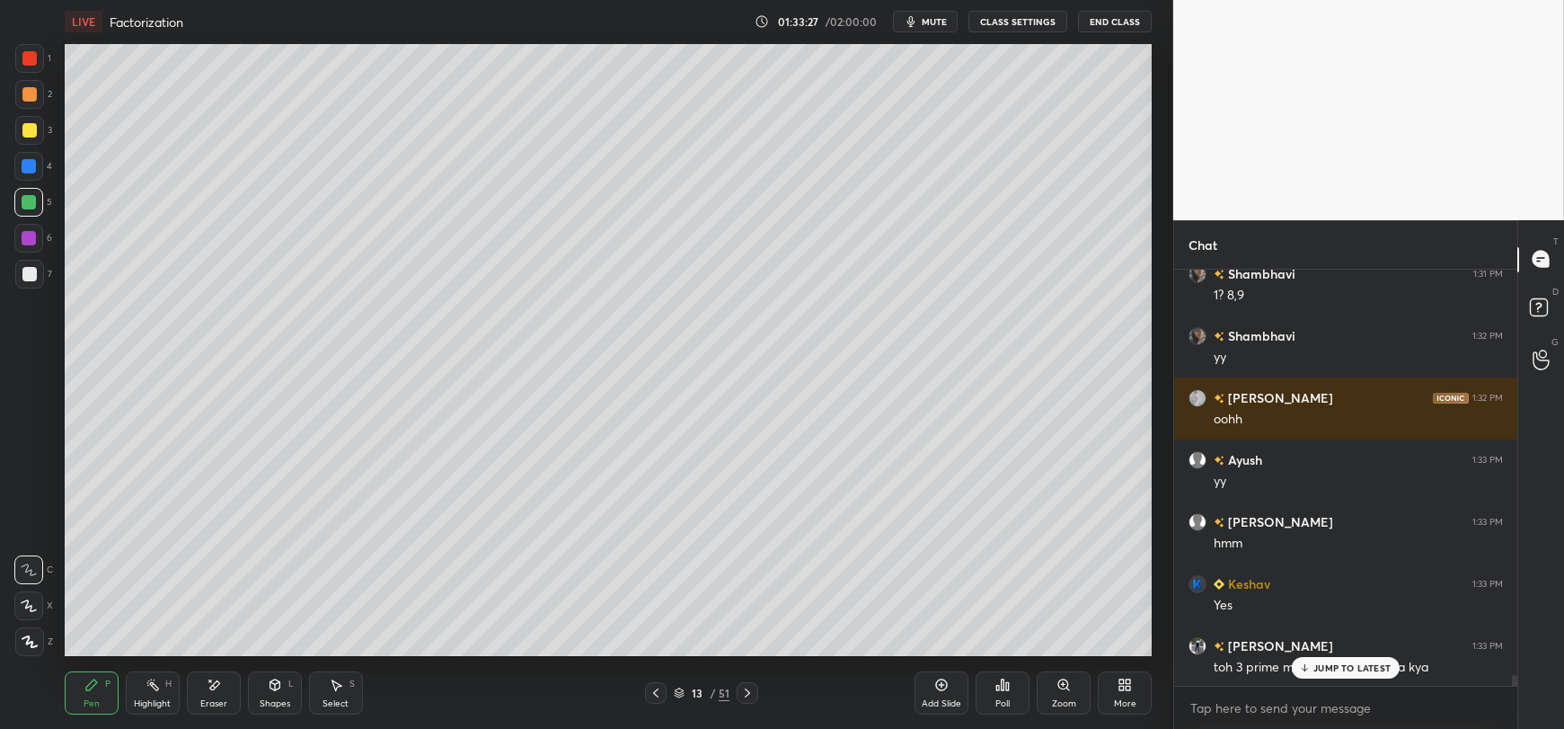
click at [1334, 664] on p "JUMP TO LATEST" at bounding box center [1351, 667] width 77 height 11
click at [31, 243] on div at bounding box center [29, 238] width 14 height 14
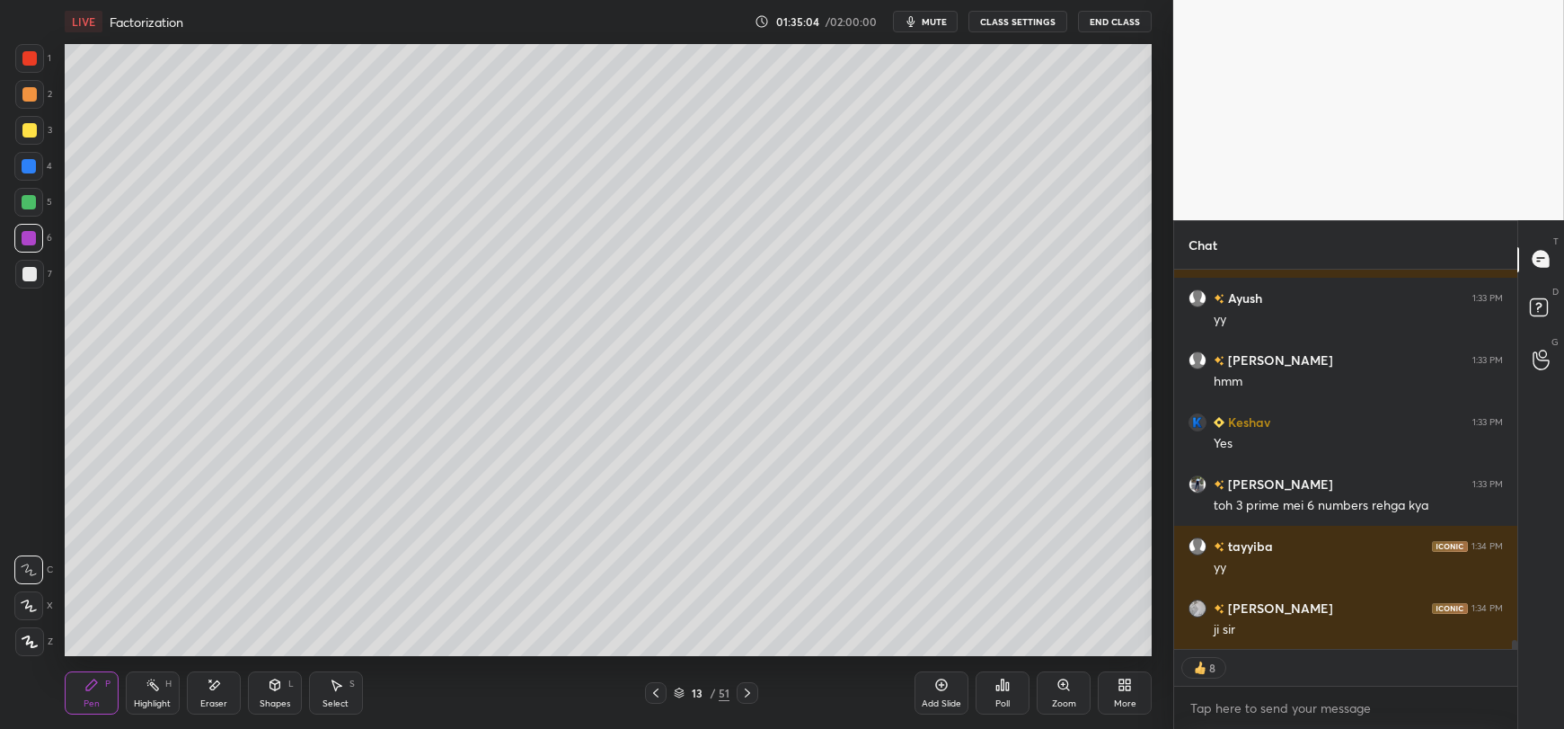
scroll to position [16359, 0]
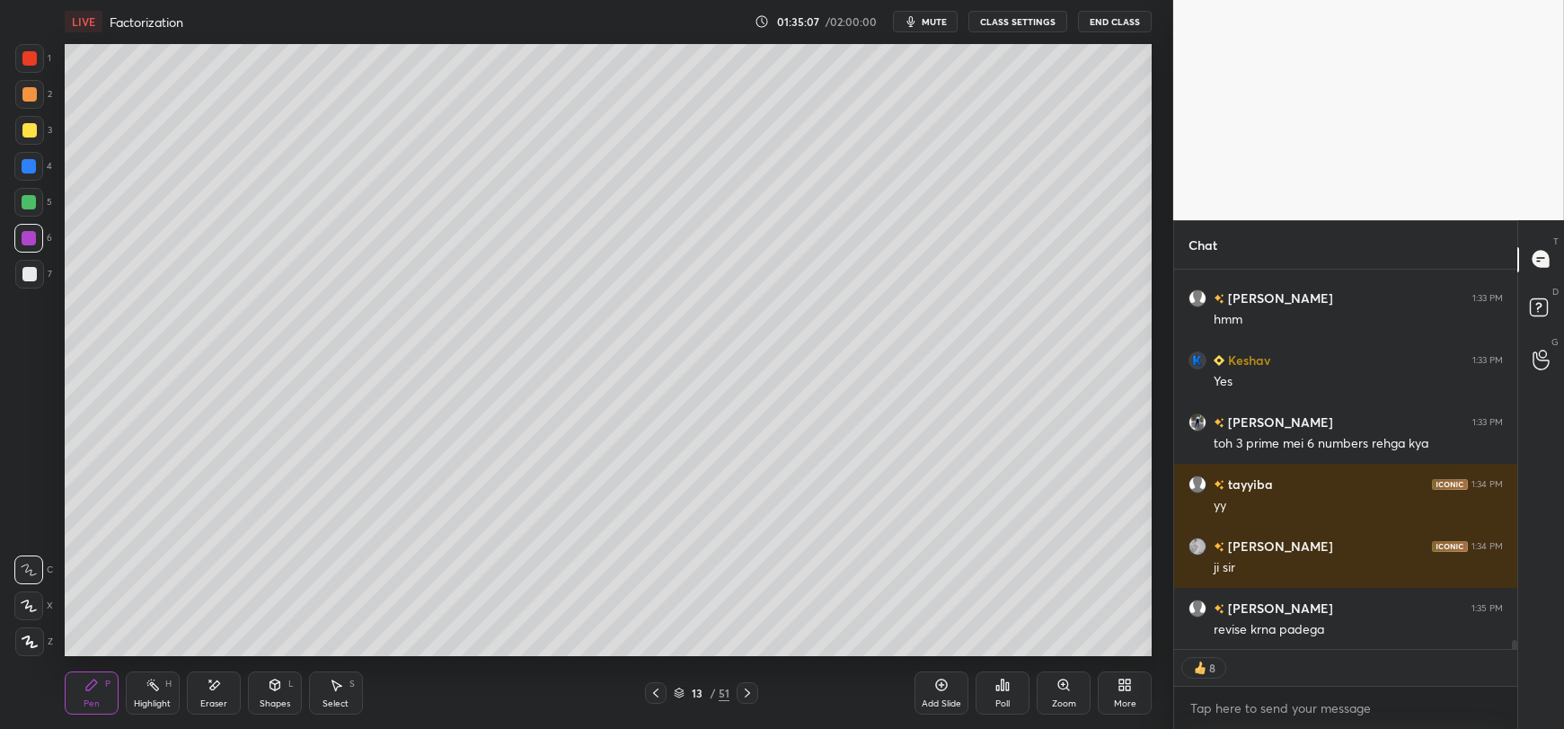
type textarea "x"
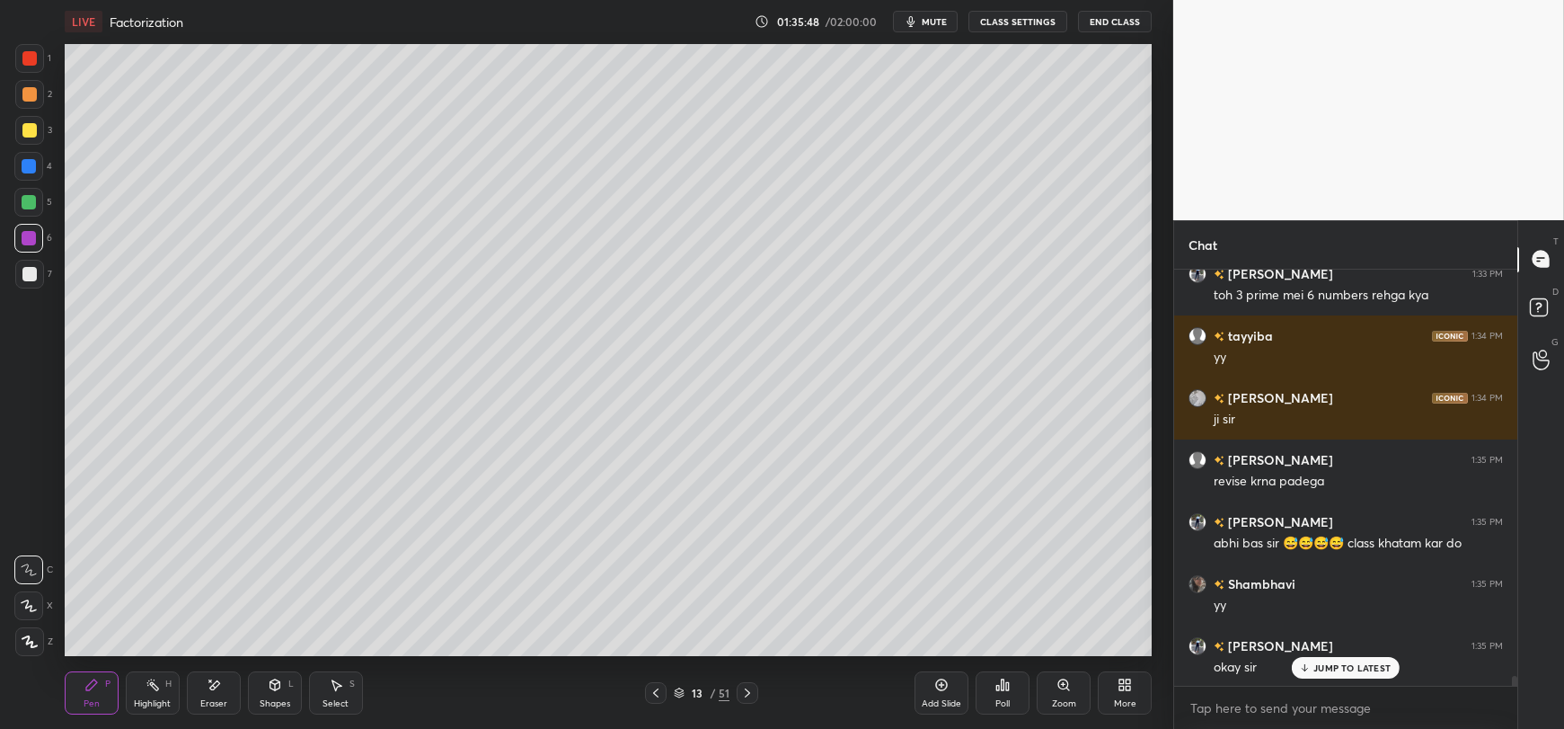
scroll to position [16569, 0]
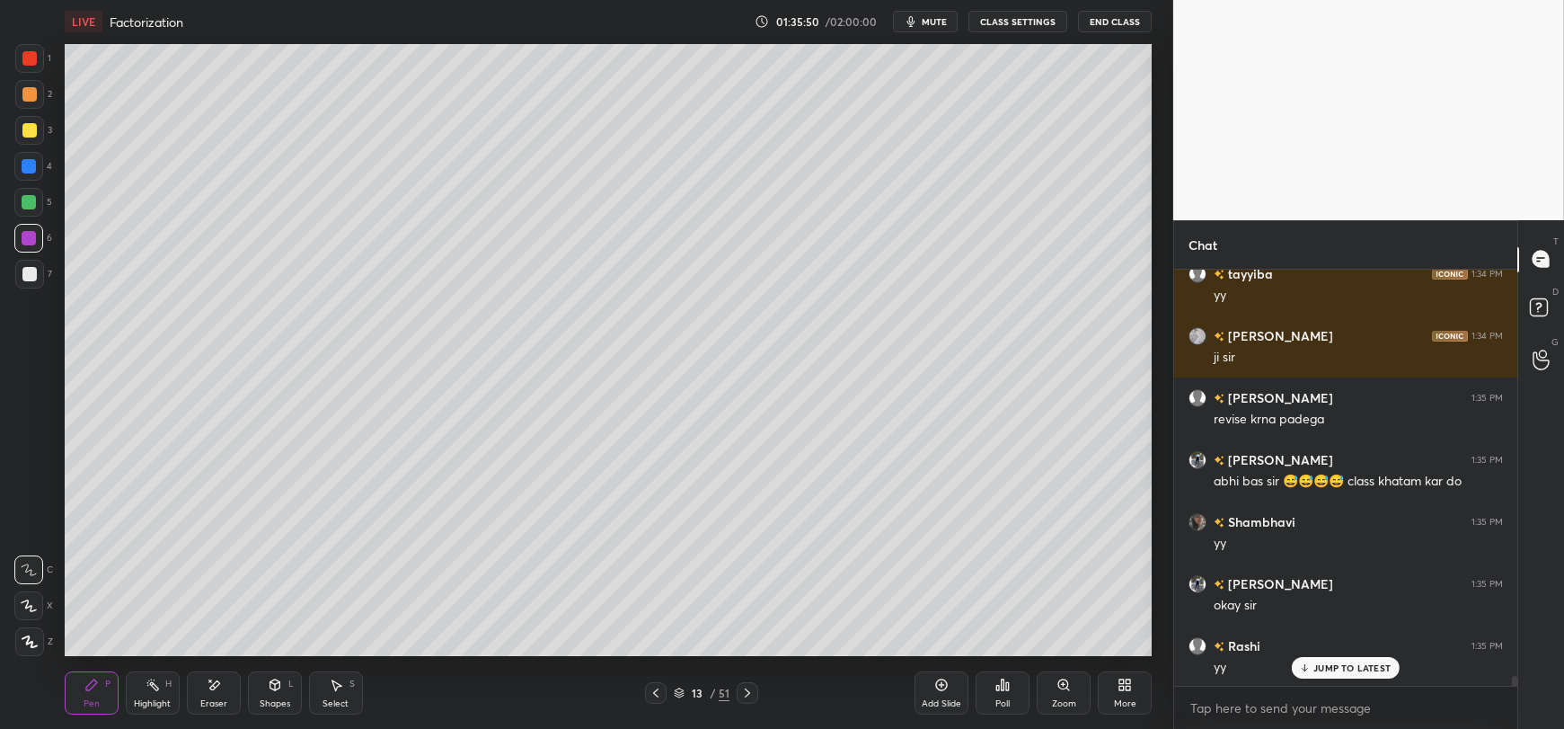
click at [1374, 666] on p "JUMP TO LATEST" at bounding box center [1351, 667] width 77 height 11
click at [927, 20] on span "mute" at bounding box center [934, 21] width 25 height 13
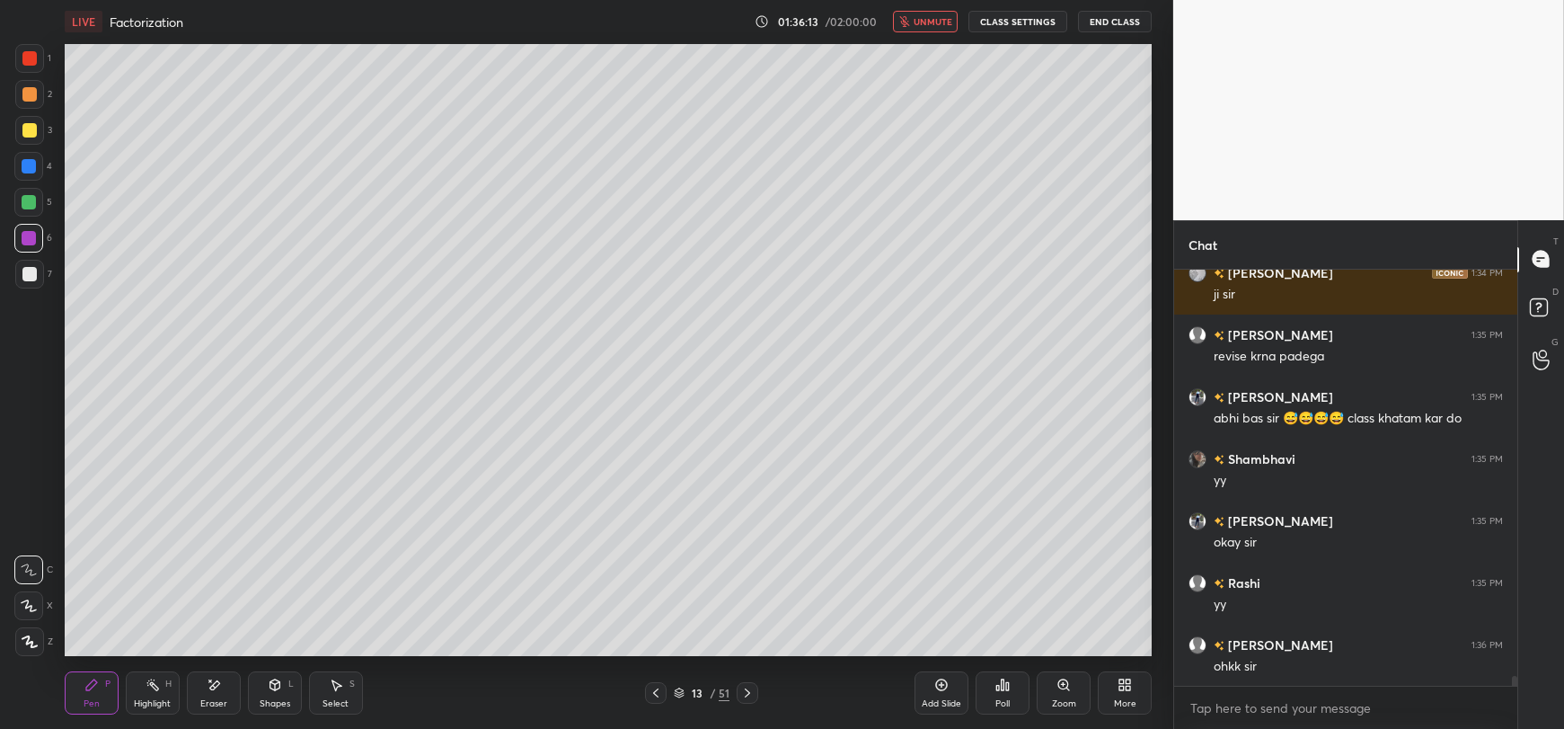
click at [927, 20] on span "unmute" at bounding box center [933, 21] width 39 height 13
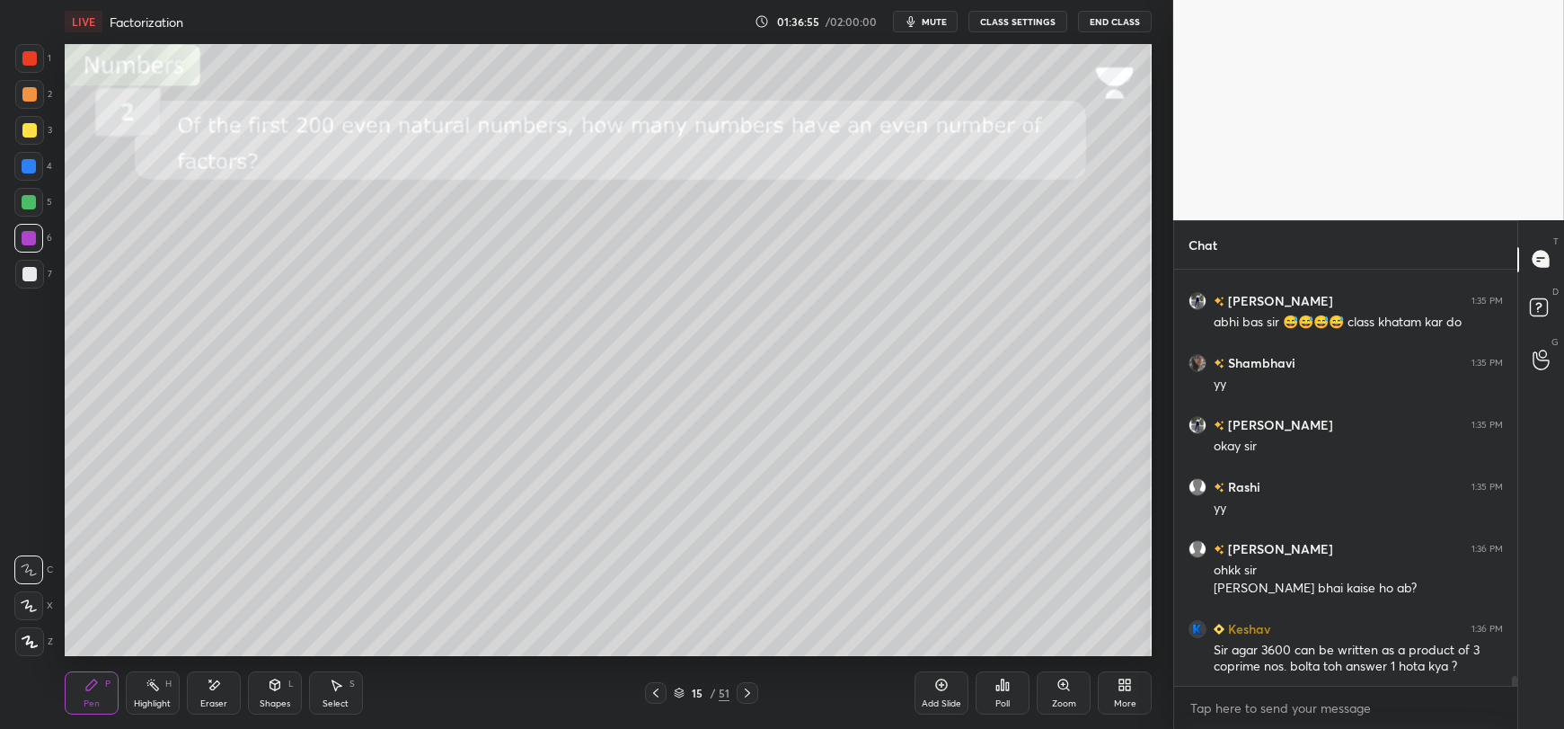
scroll to position [16790, 0]
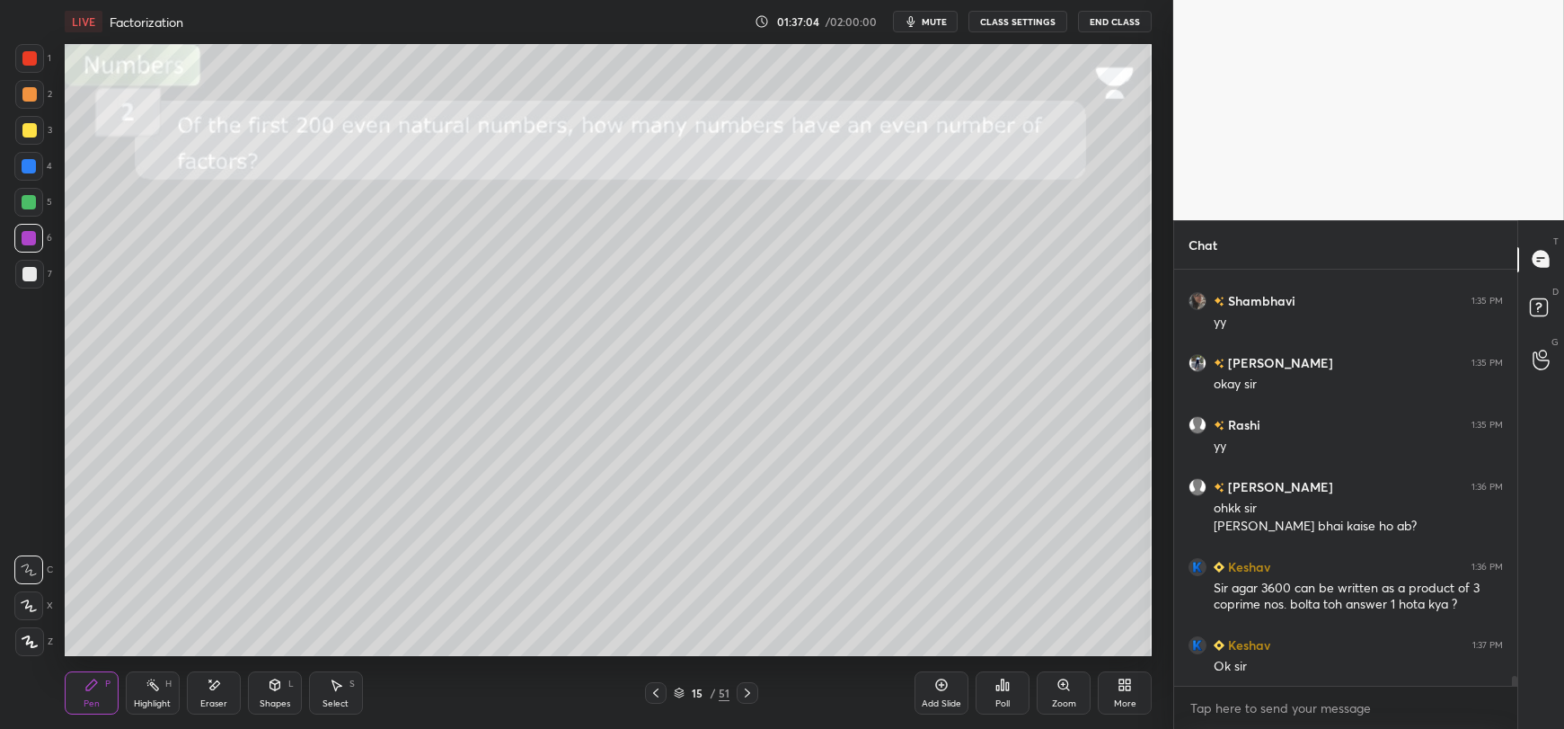
click at [33, 275] on div at bounding box center [29, 274] width 14 height 14
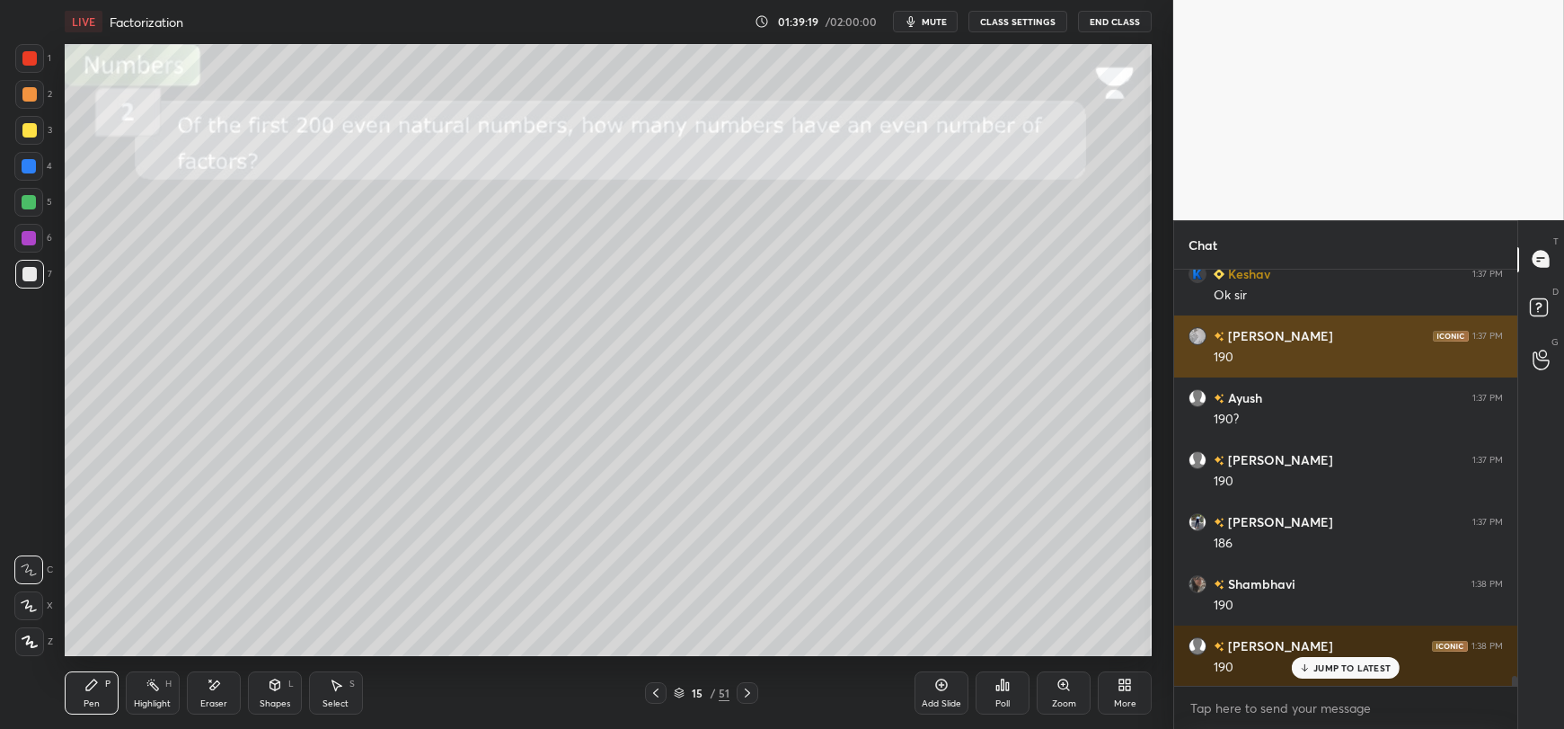
scroll to position [17223, 0]
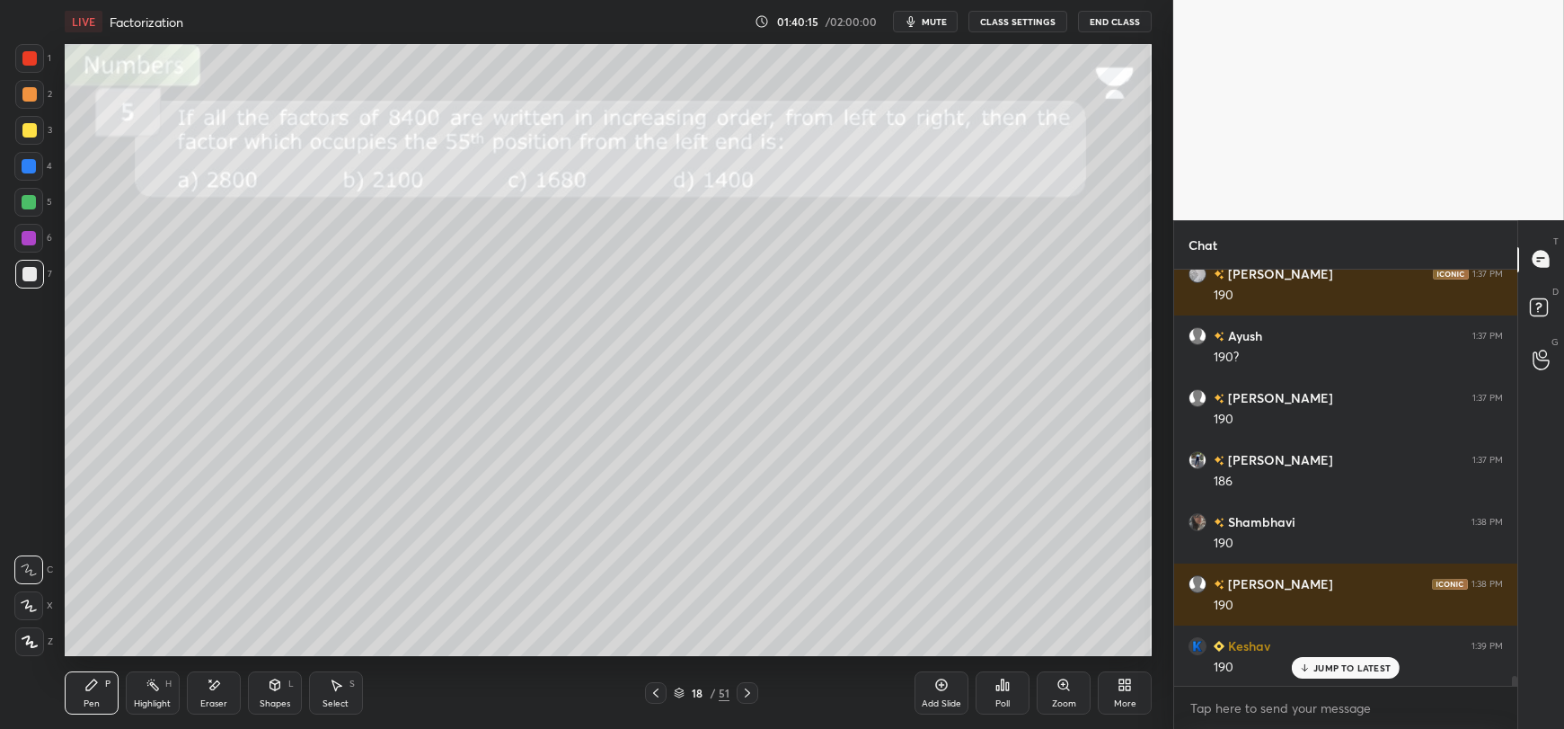
click at [932, 25] on span "mute" at bounding box center [934, 21] width 25 height 13
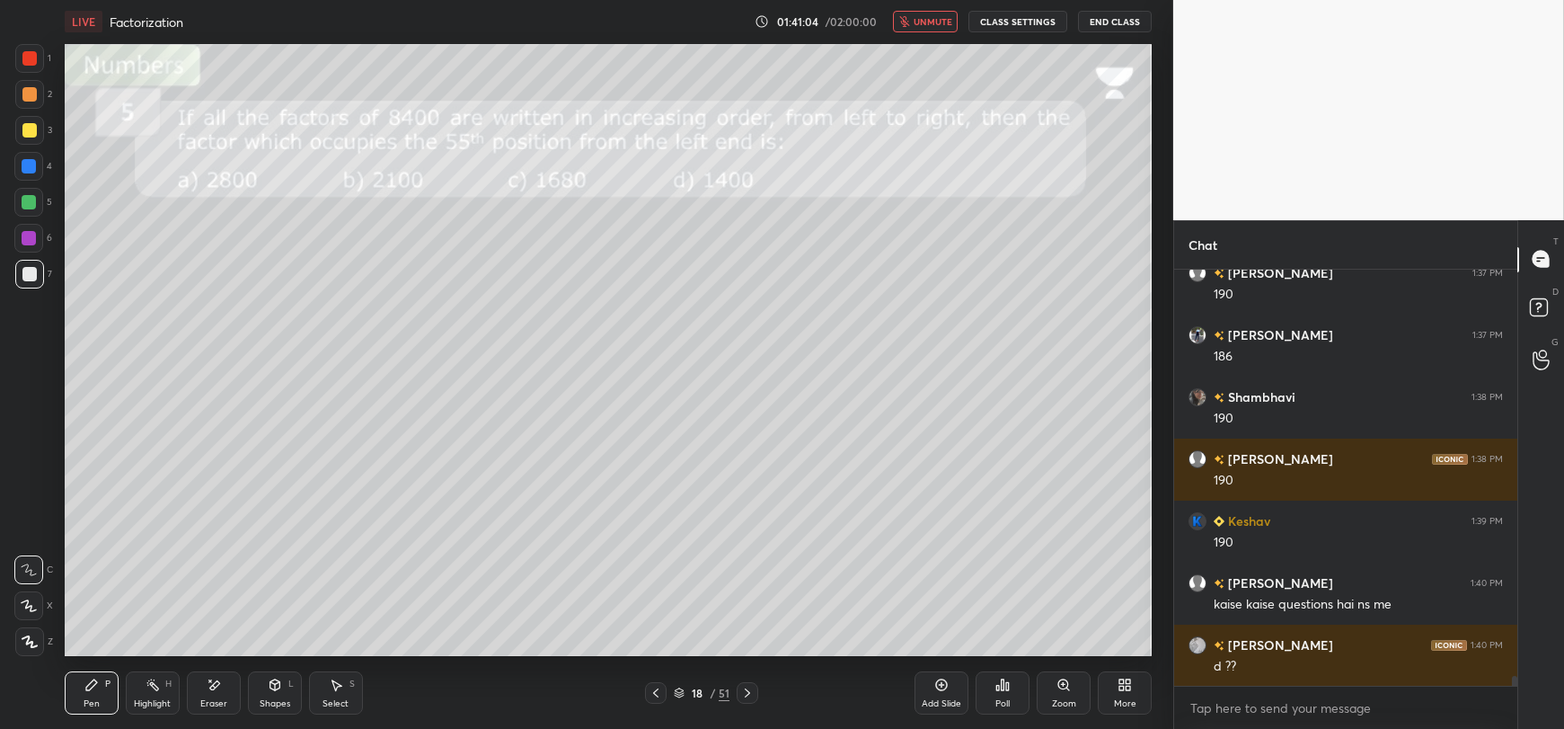
scroll to position [17410, 0]
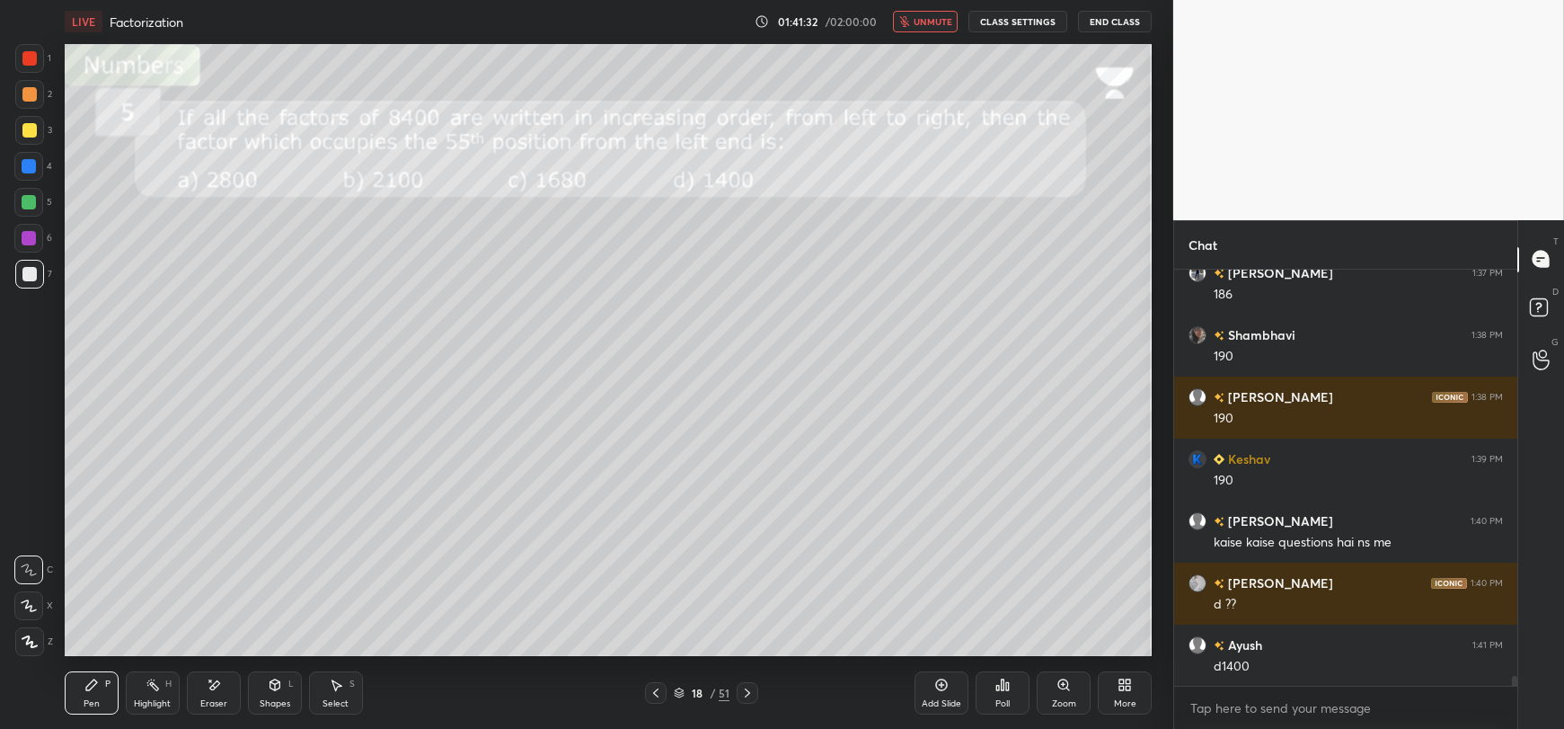
click at [932, 25] on span "unmute" at bounding box center [933, 21] width 39 height 13
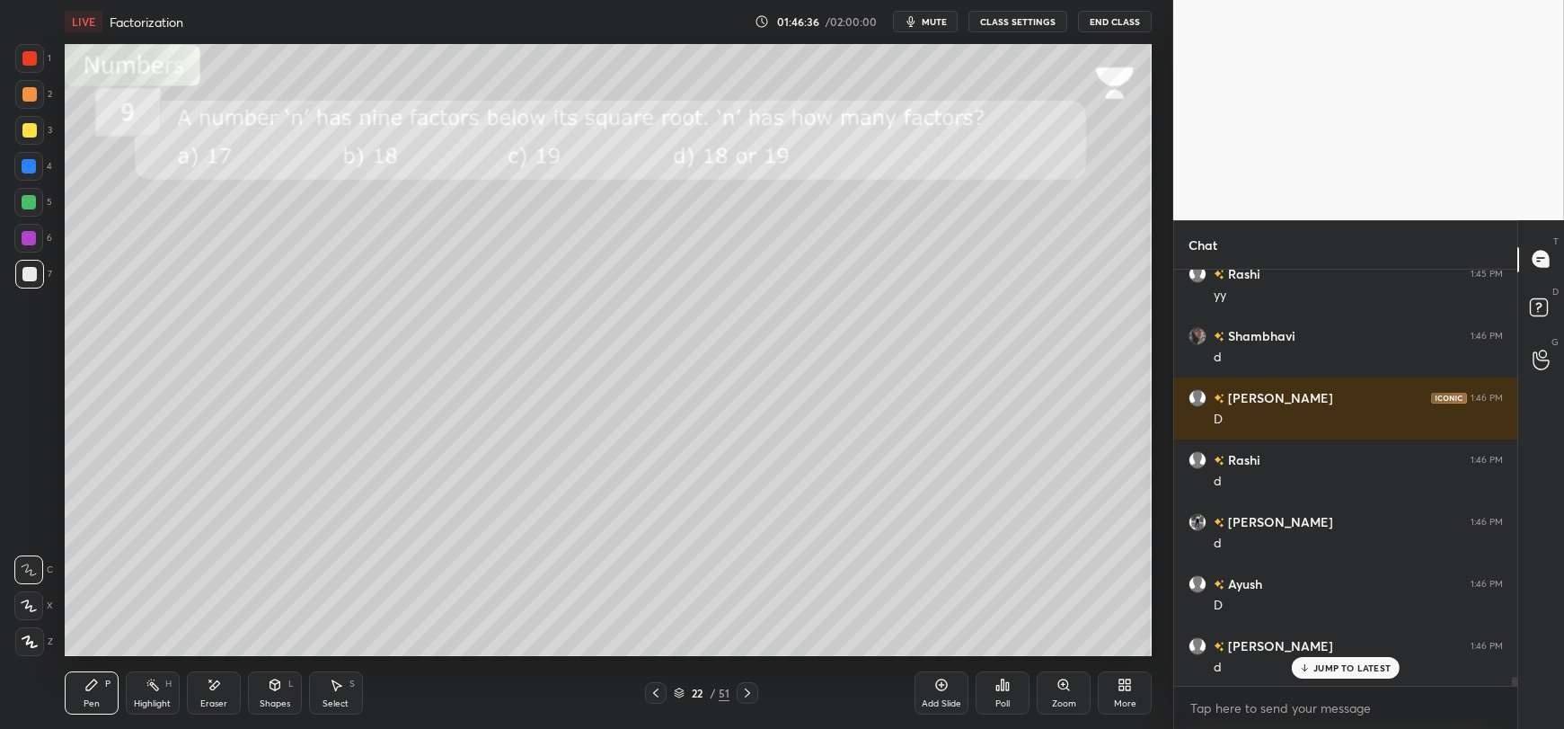
scroll to position [18888, 0]
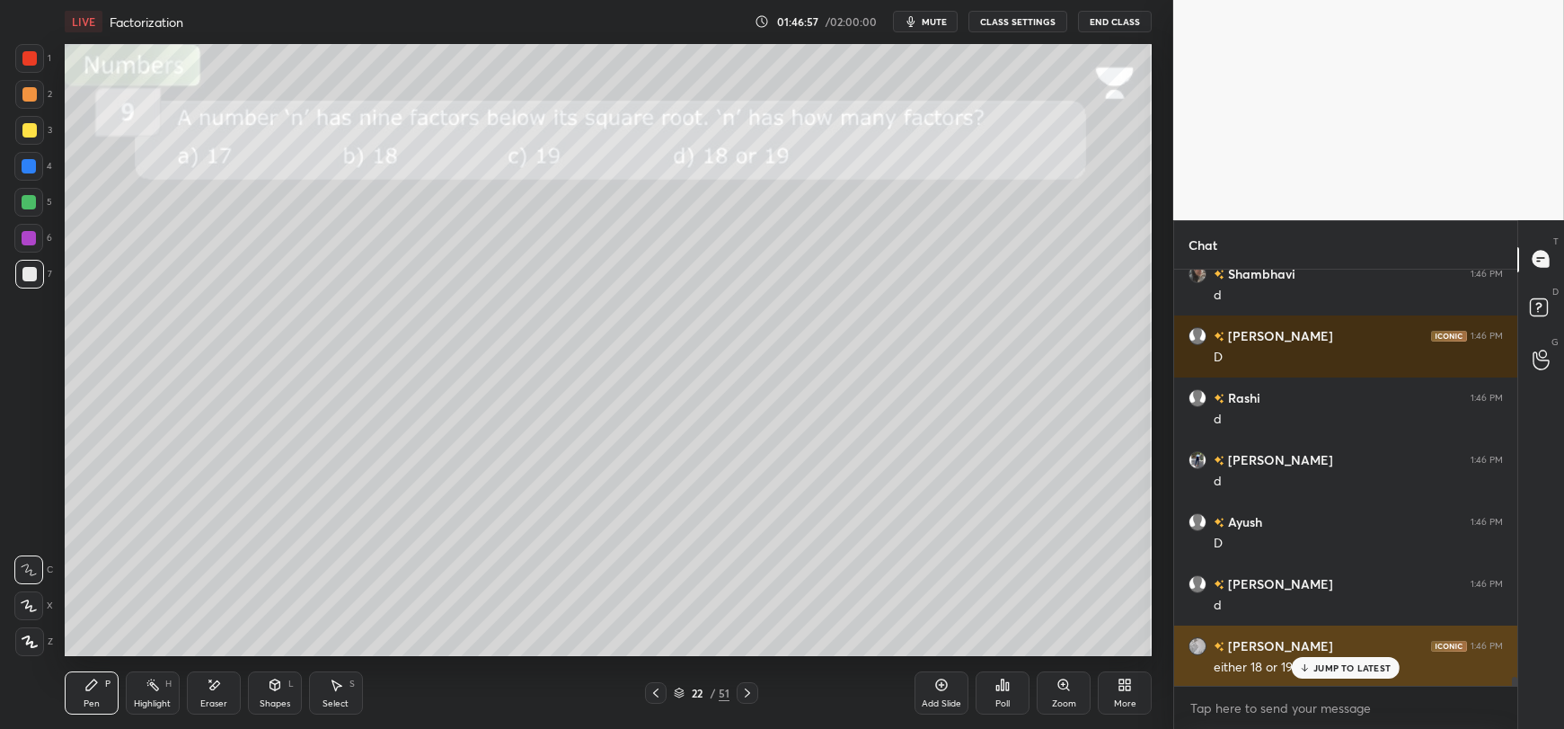
click at [1335, 667] on p "JUMP TO LATEST" at bounding box center [1351, 667] width 77 height 11
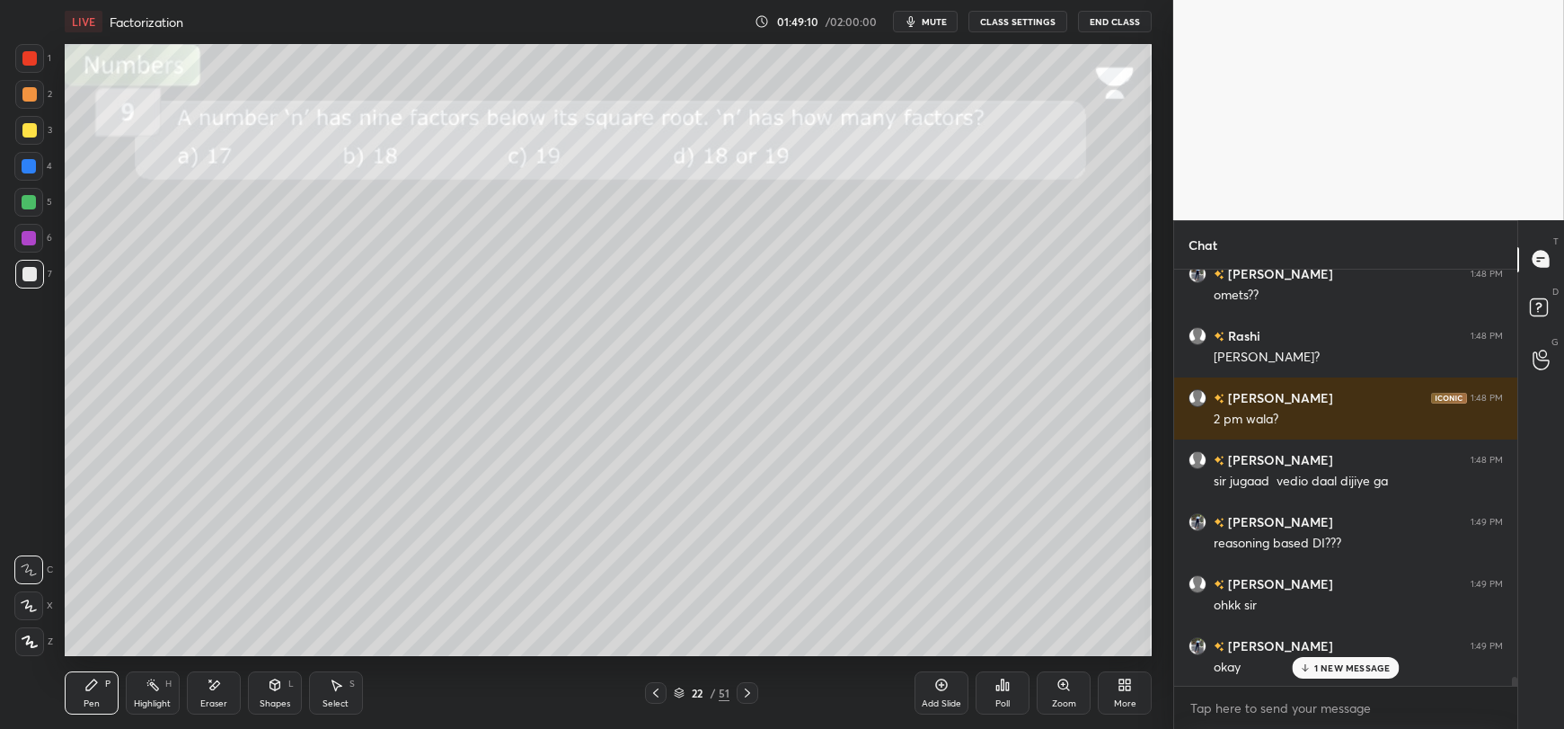
scroll to position [19958, 0]
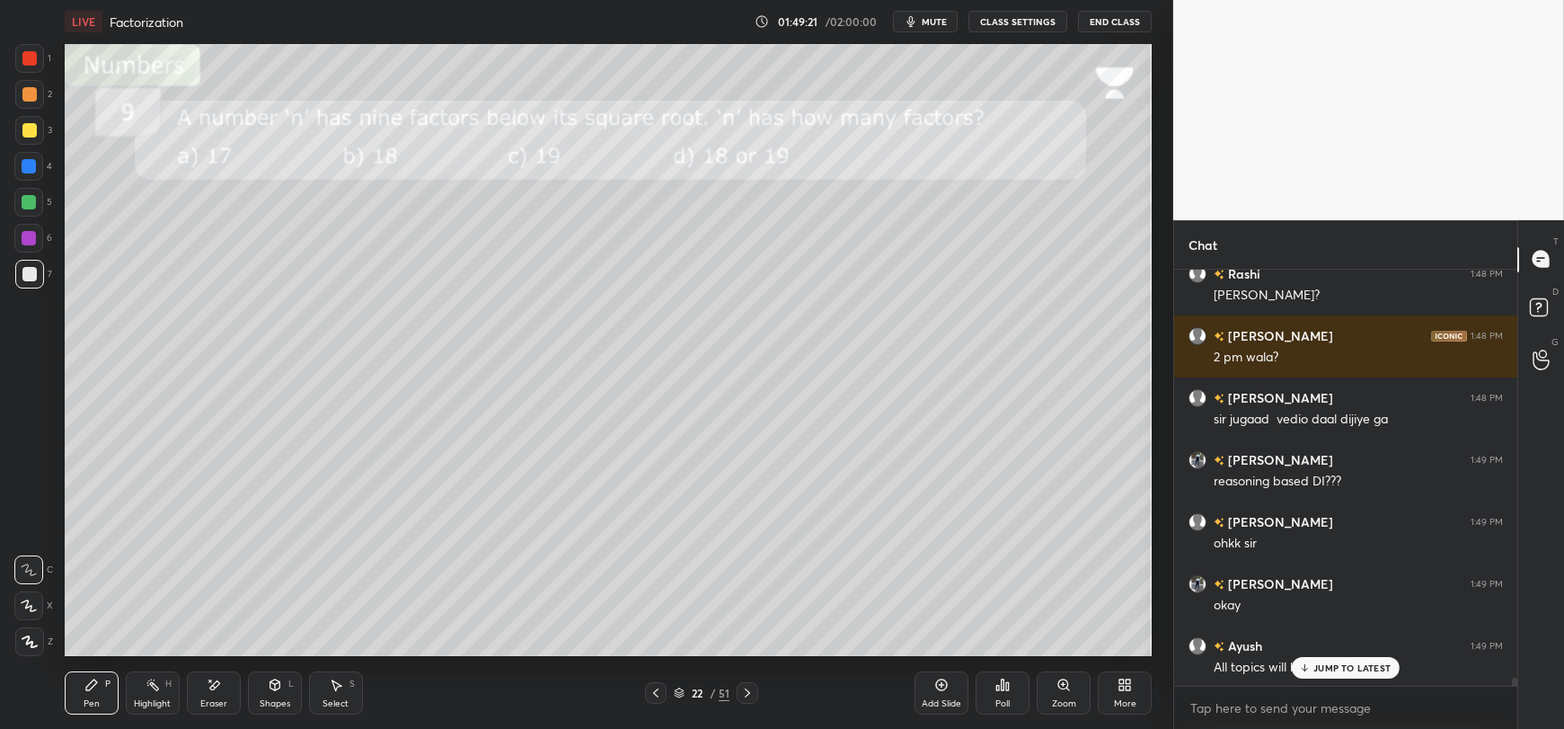
click at [1314, 668] on p "JUMP TO LATEST" at bounding box center [1351, 667] width 77 height 11
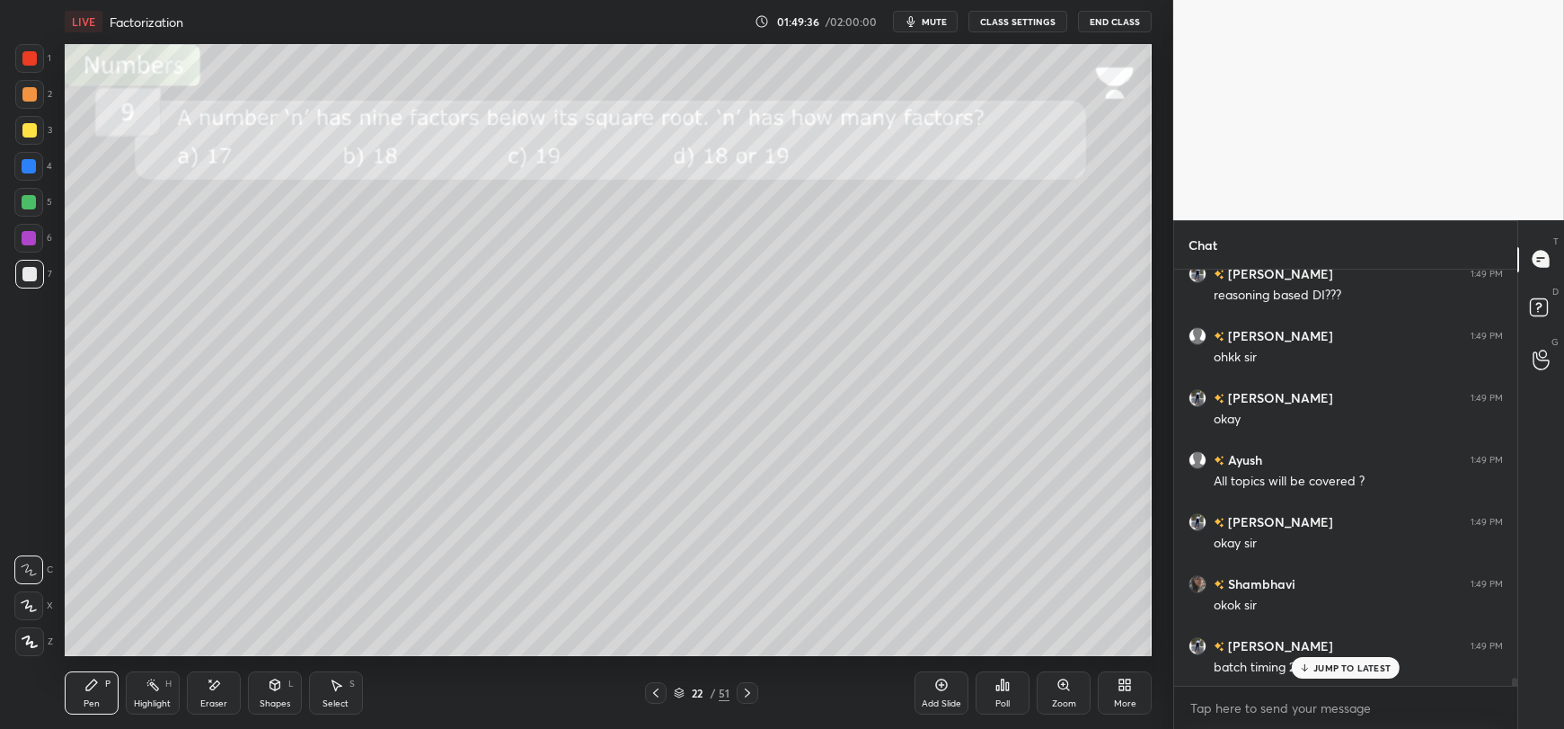
scroll to position [20162, 0]
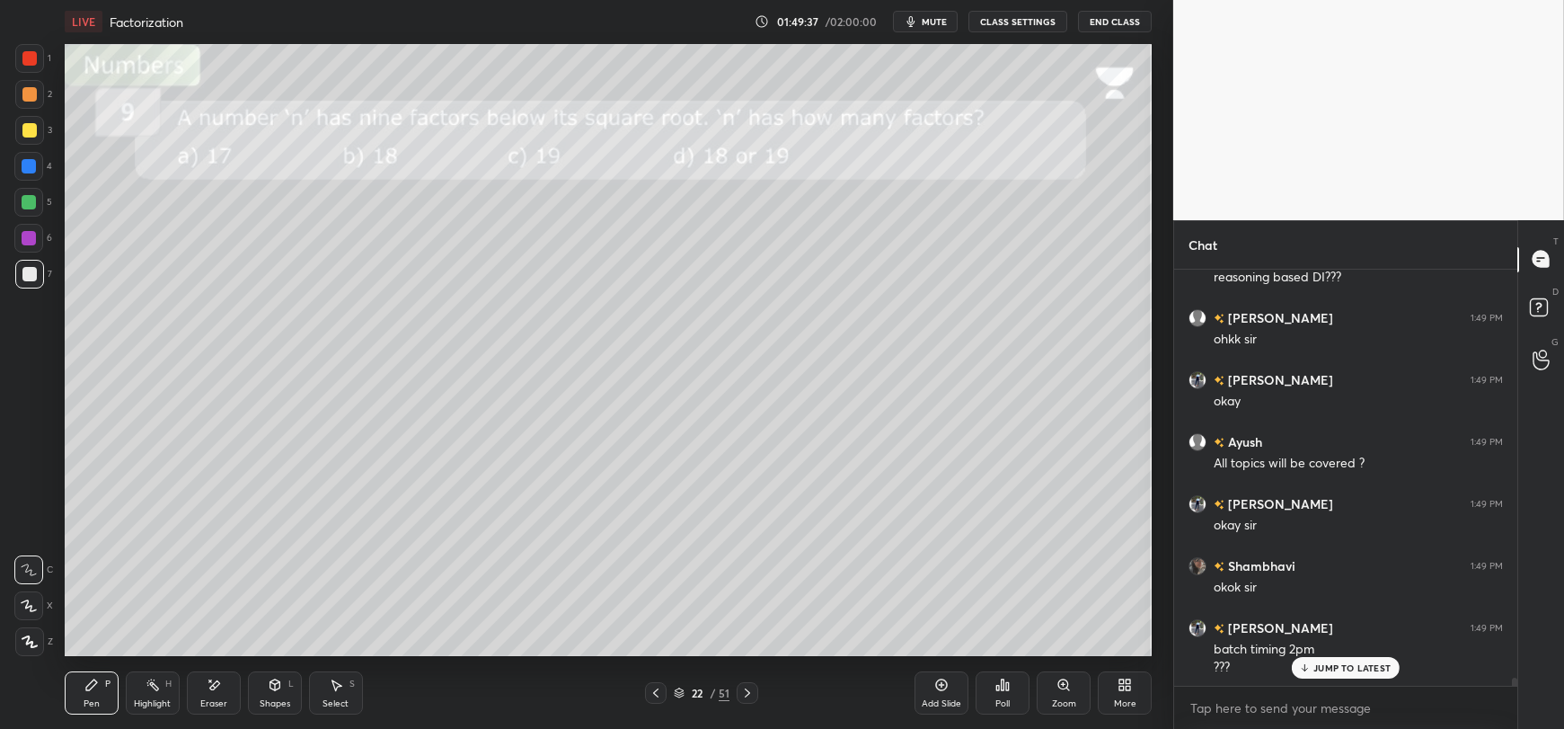
click at [1325, 668] on p "JUMP TO LATEST" at bounding box center [1351, 667] width 77 height 11
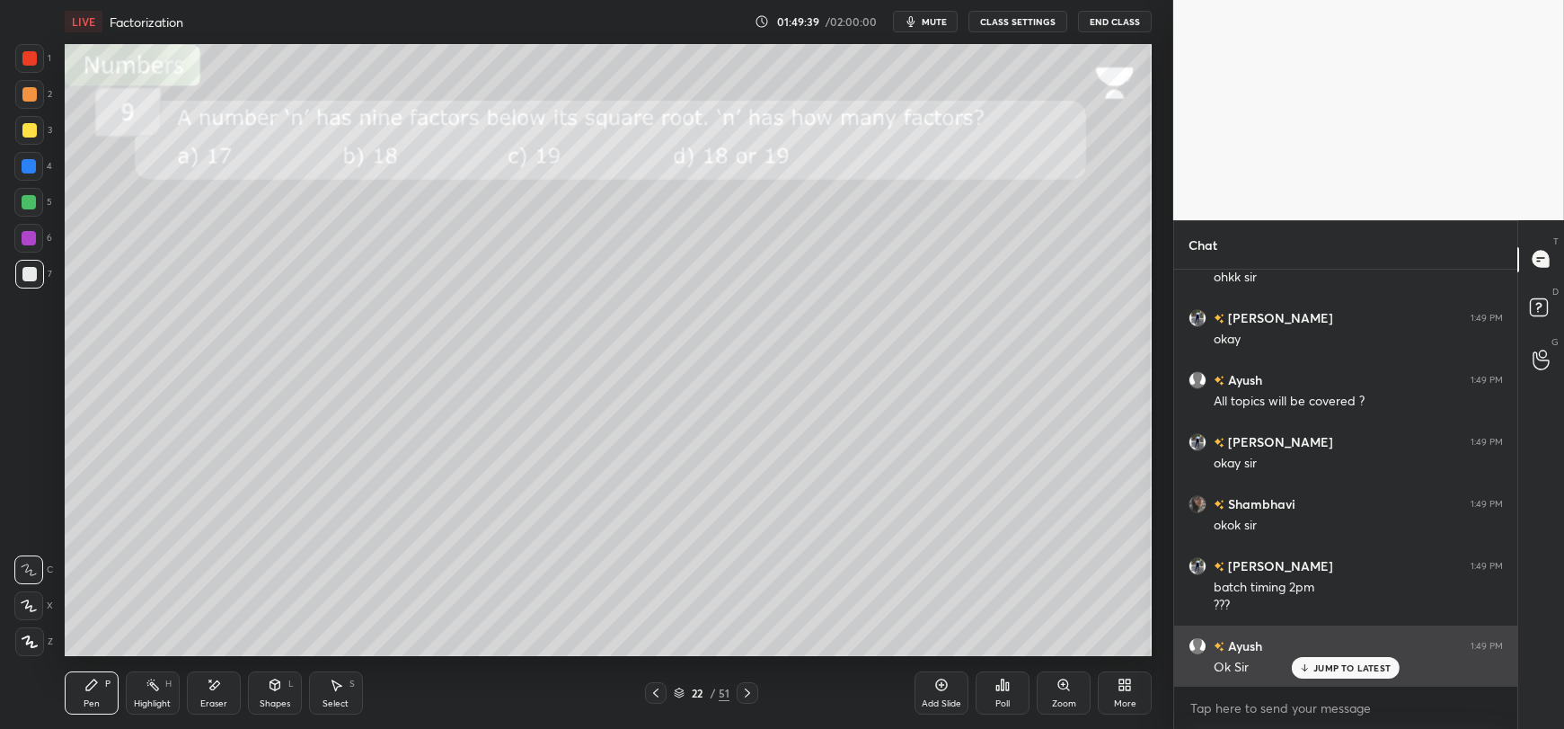
click at [1312, 658] on div "JUMP TO LATEST" at bounding box center [1346, 668] width 108 height 22
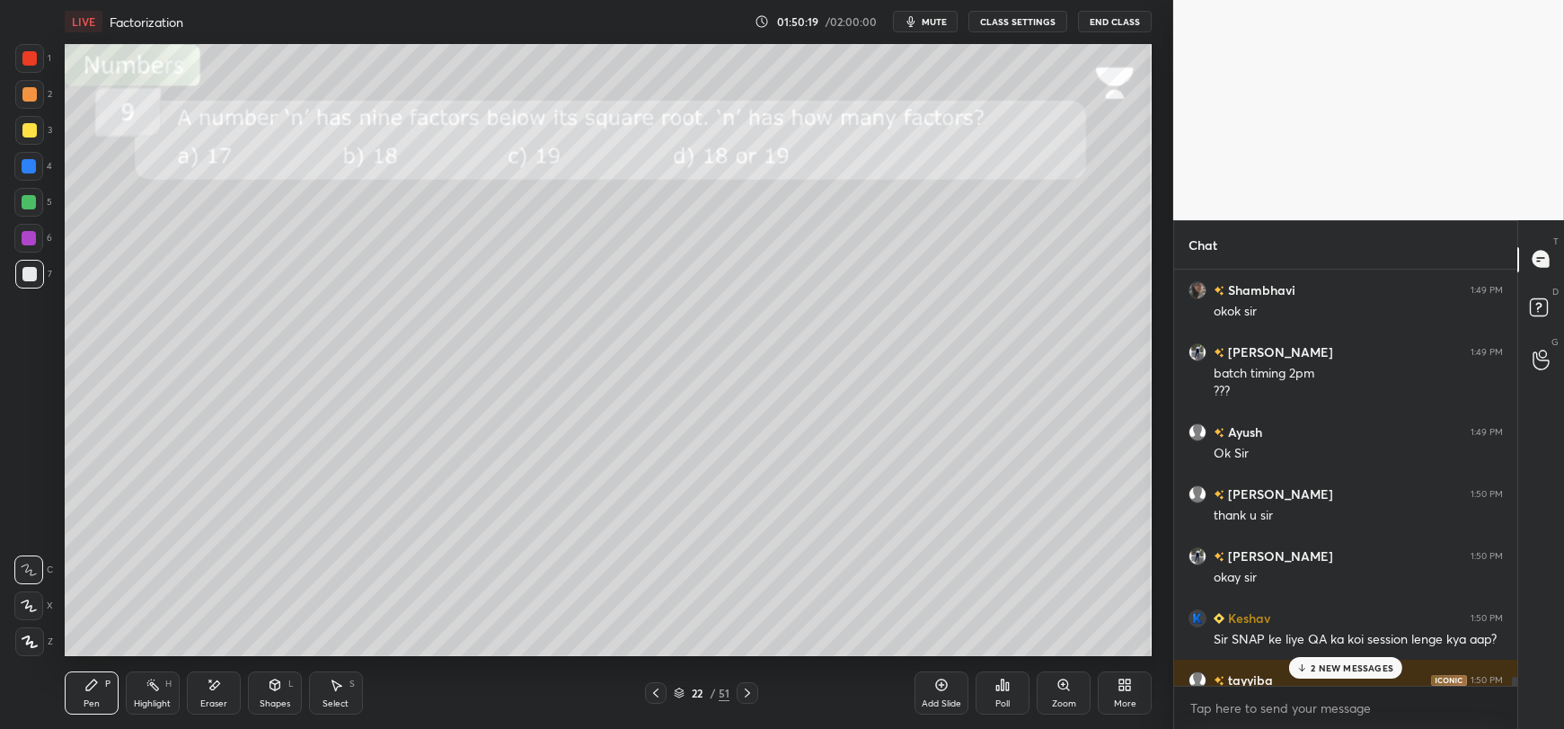
scroll to position [20472, 0]
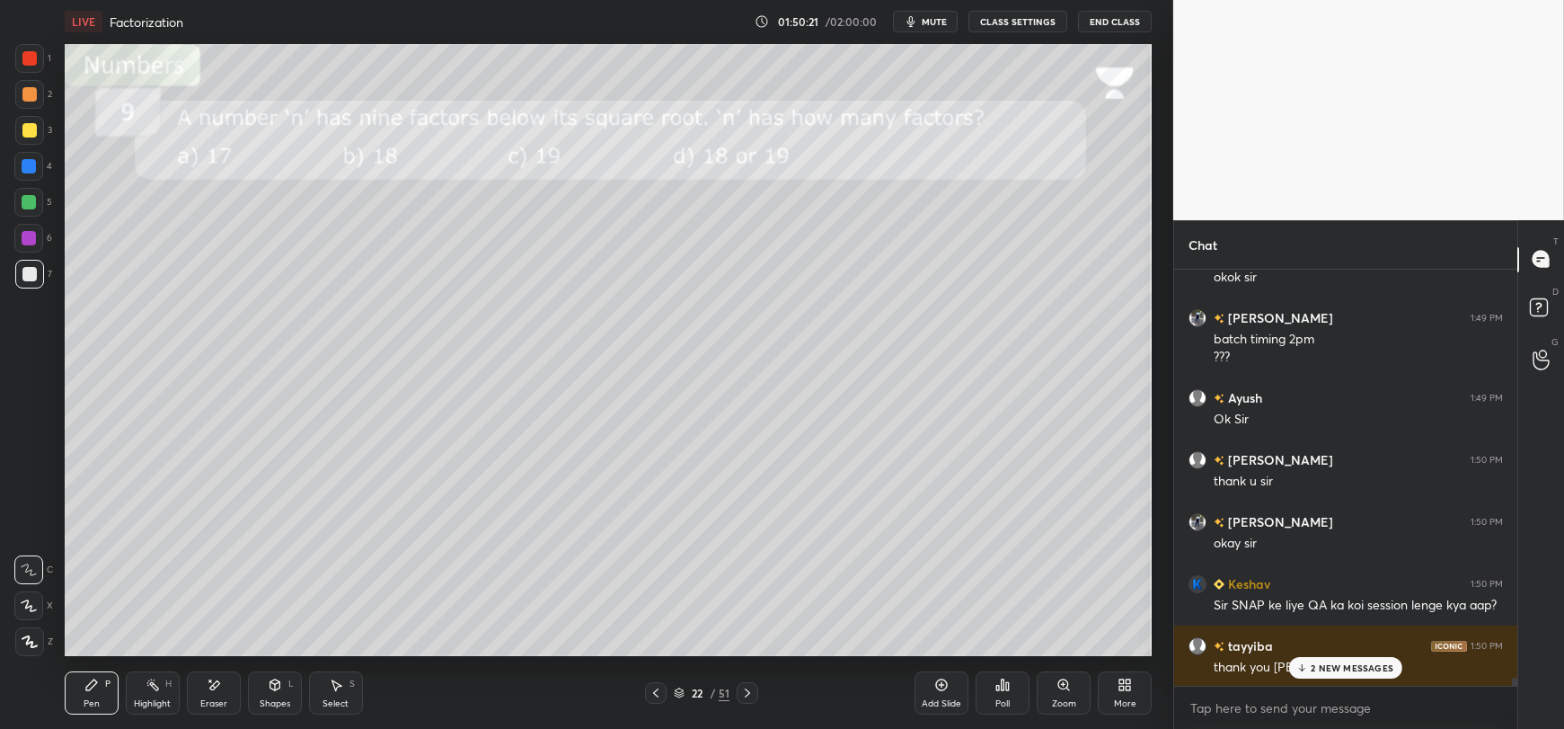
click at [1345, 663] on p "2 NEW MESSAGES" at bounding box center [1352, 667] width 83 height 11
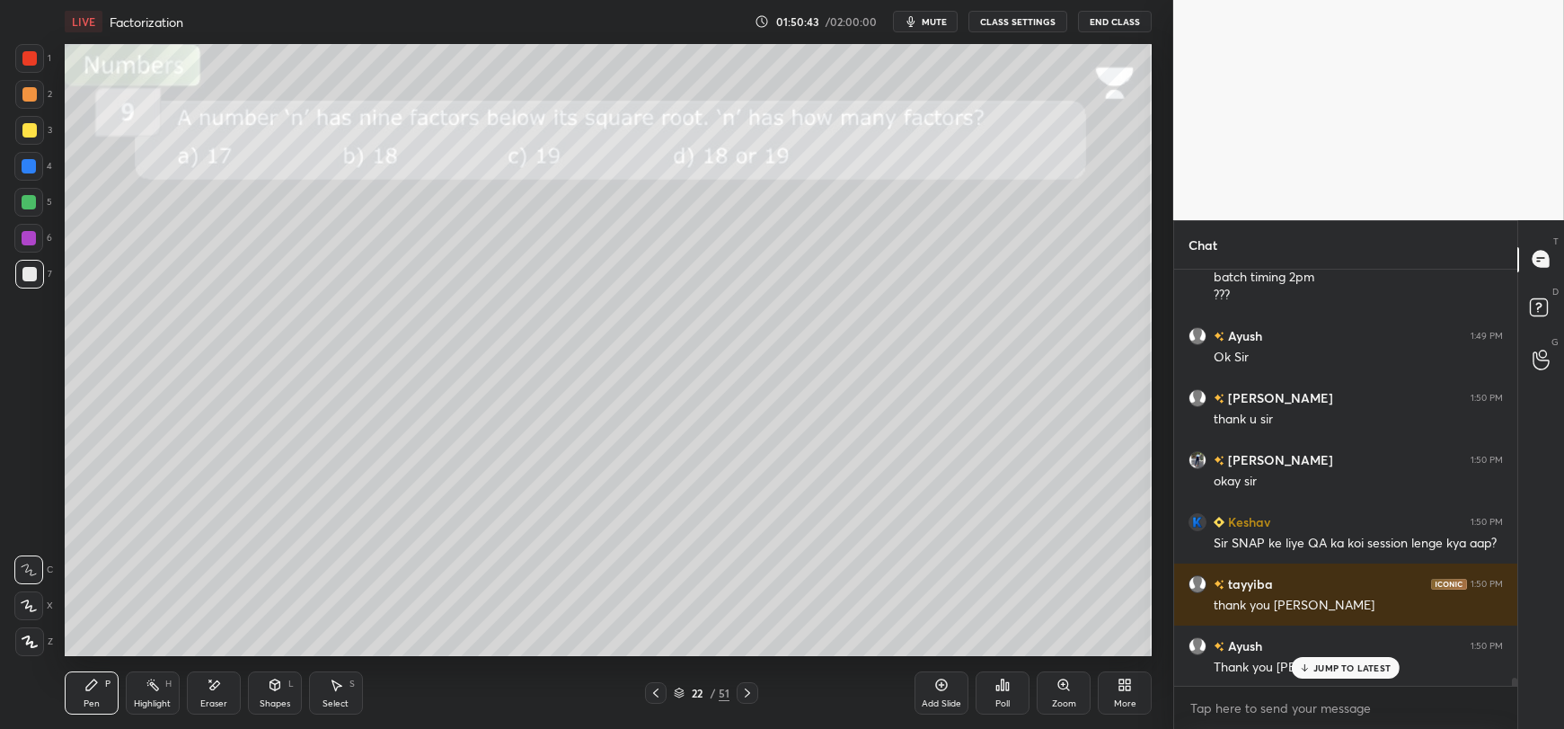
scroll to position [20596, 0]
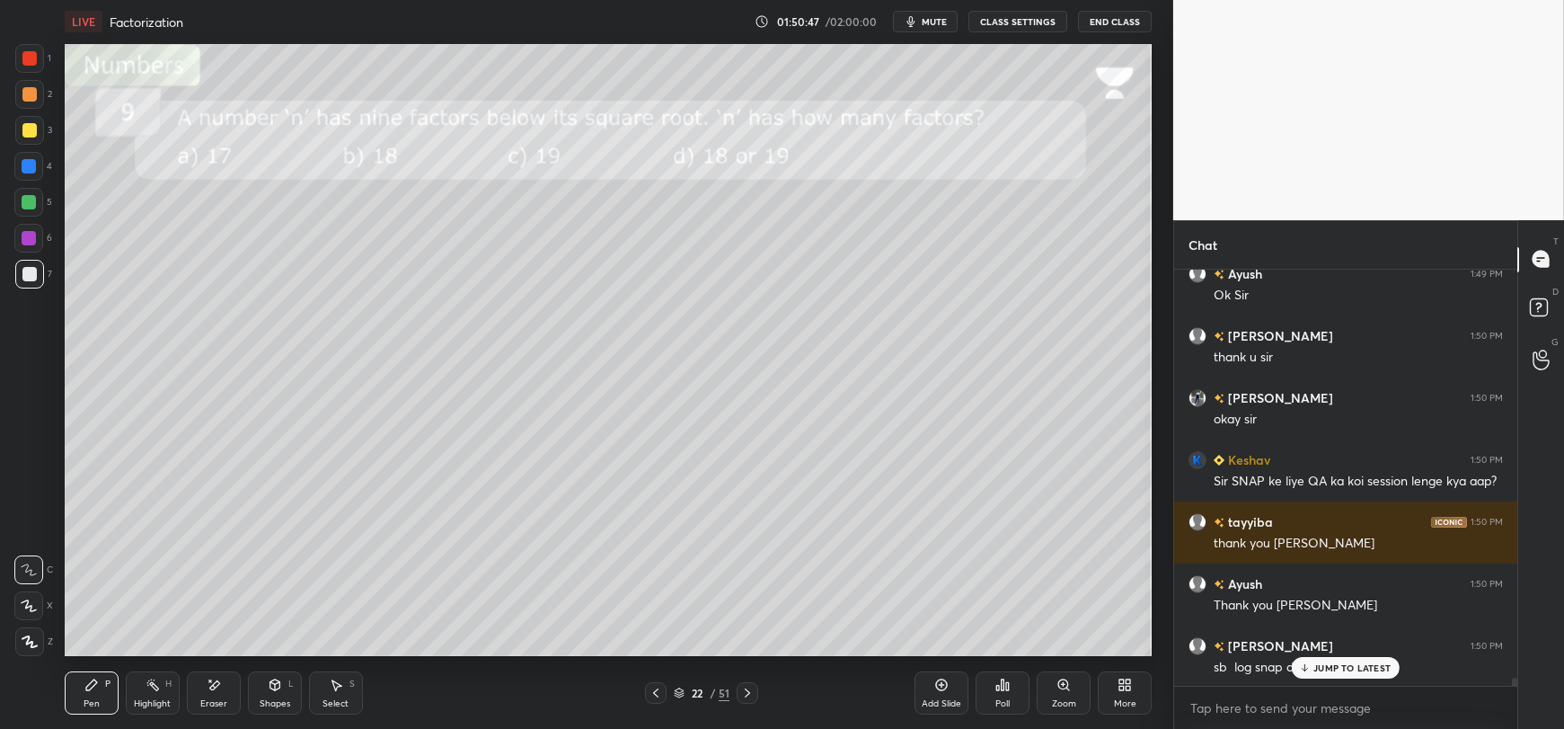
click at [1299, 671] on icon at bounding box center [1305, 667] width 12 height 11
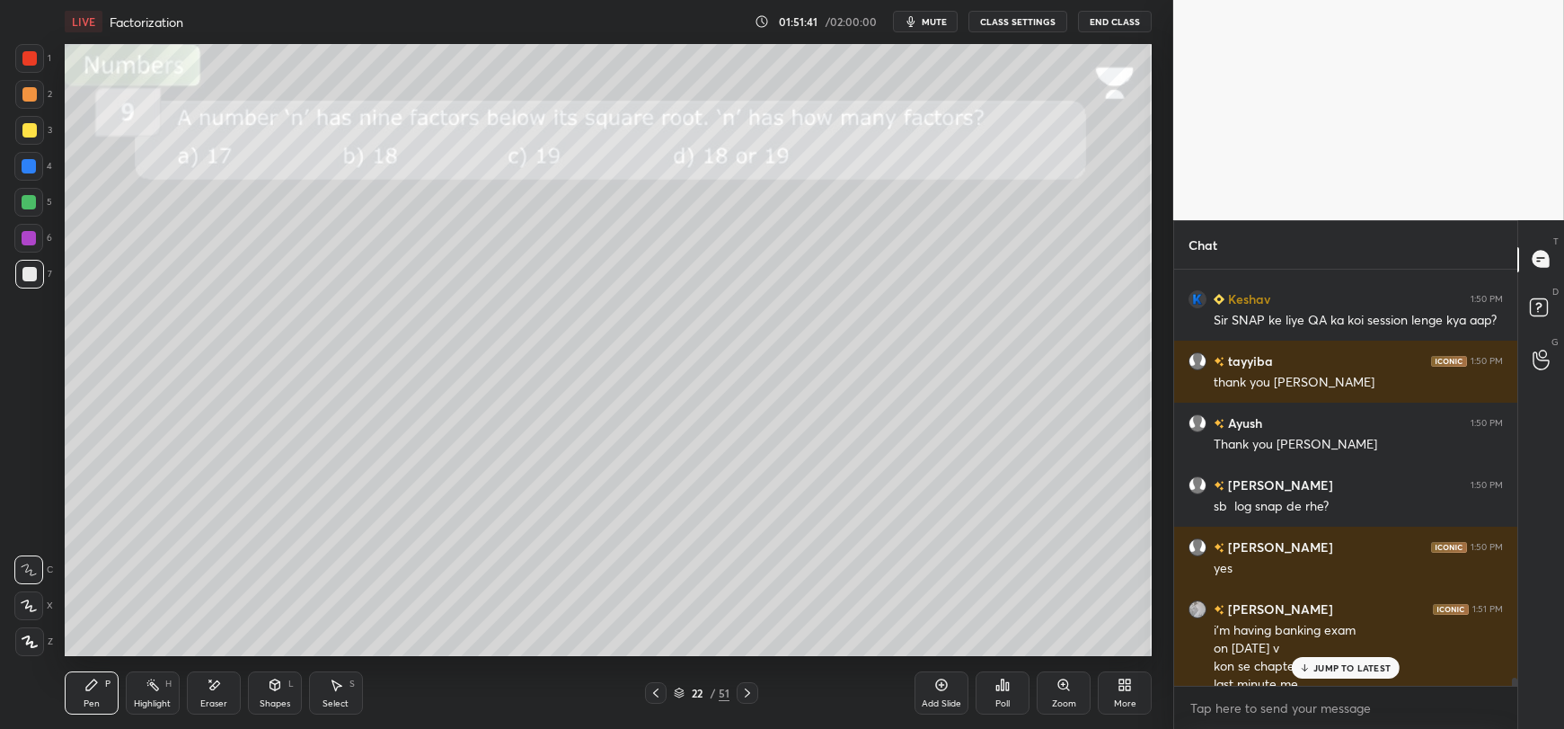
scroll to position [20774, 0]
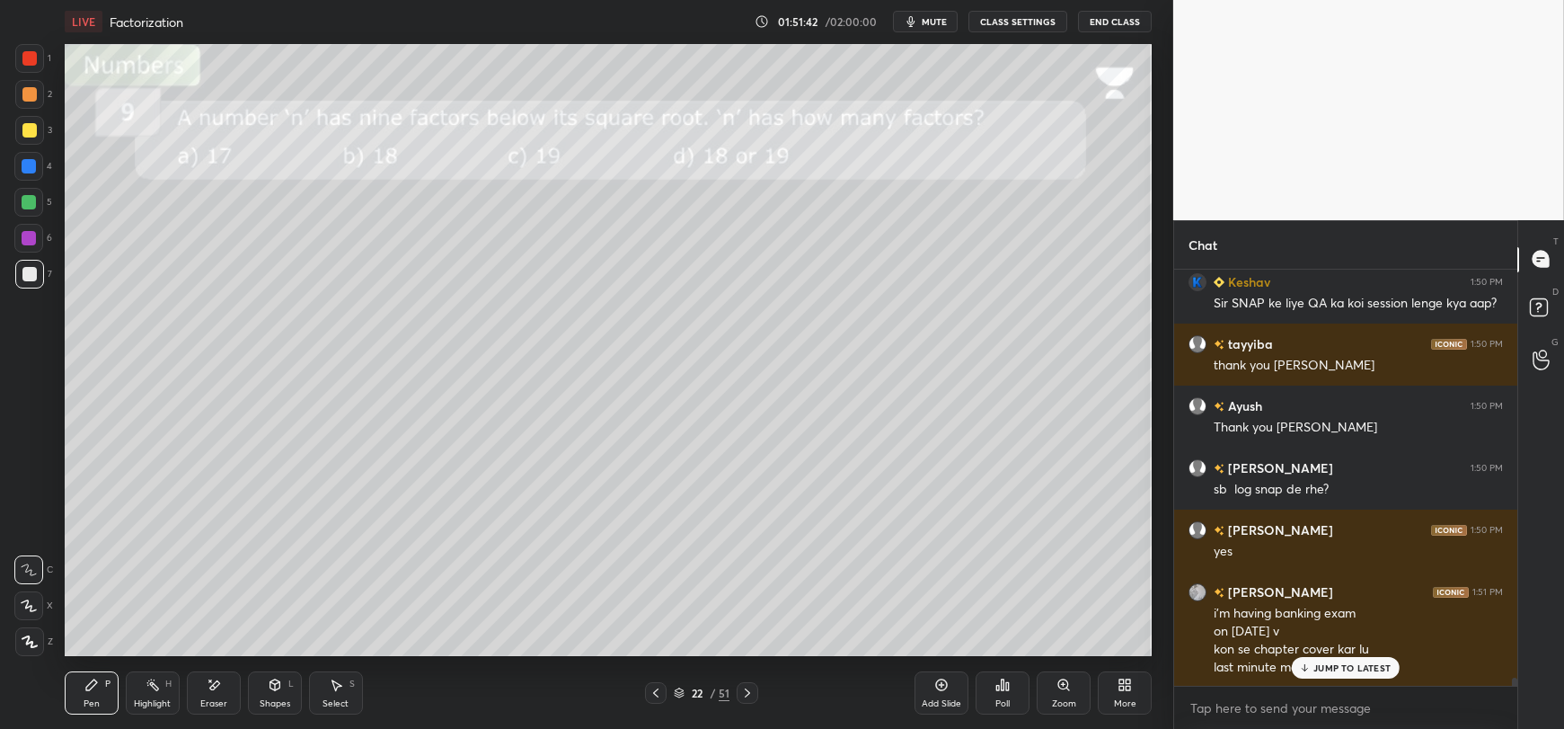
click at [1311, 667] on div "JUMP TO LATEST" at bounding box center [1346, 668] width 108 height 22
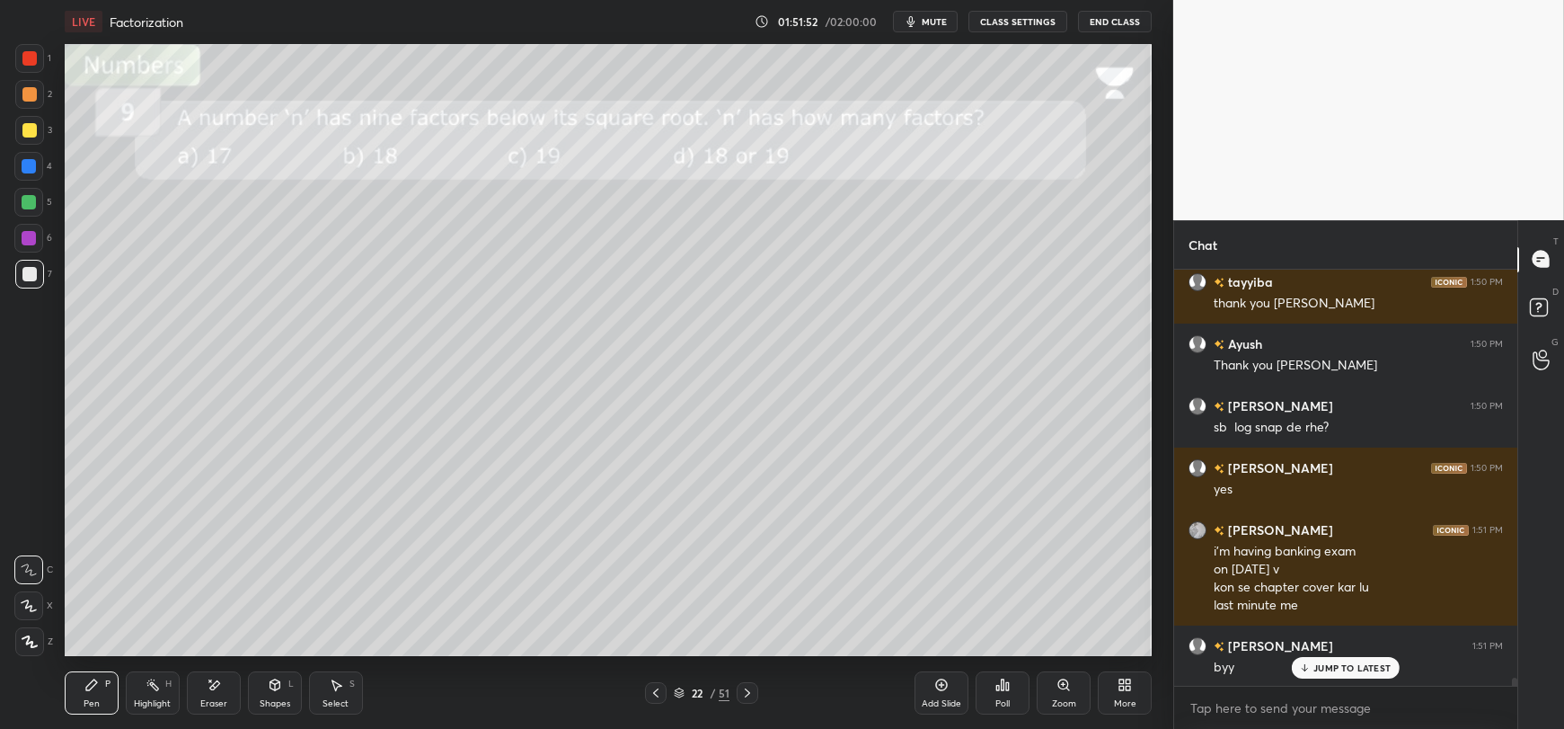
click at [1337, 667] on p "JUMP TO LATEST" at bounding box center [1351, 667] width 77 height 11
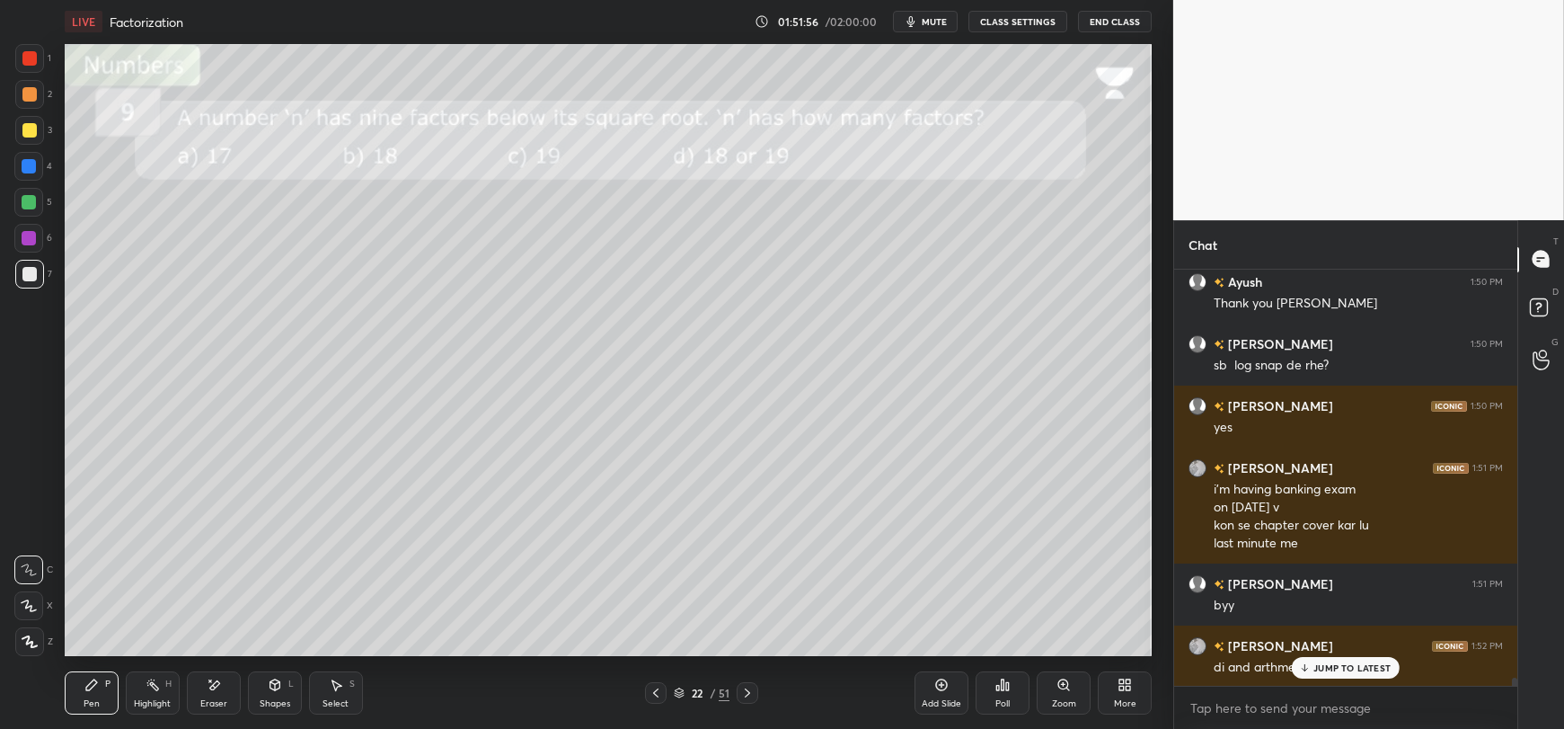
click at [1338, 673] on p "JUMP TO LATEST" at bounding box center [1351, 667] width 77 height 11
click at [1109, 17] on button "End Class" at bounding box center [1115, 22] width 74 height 22
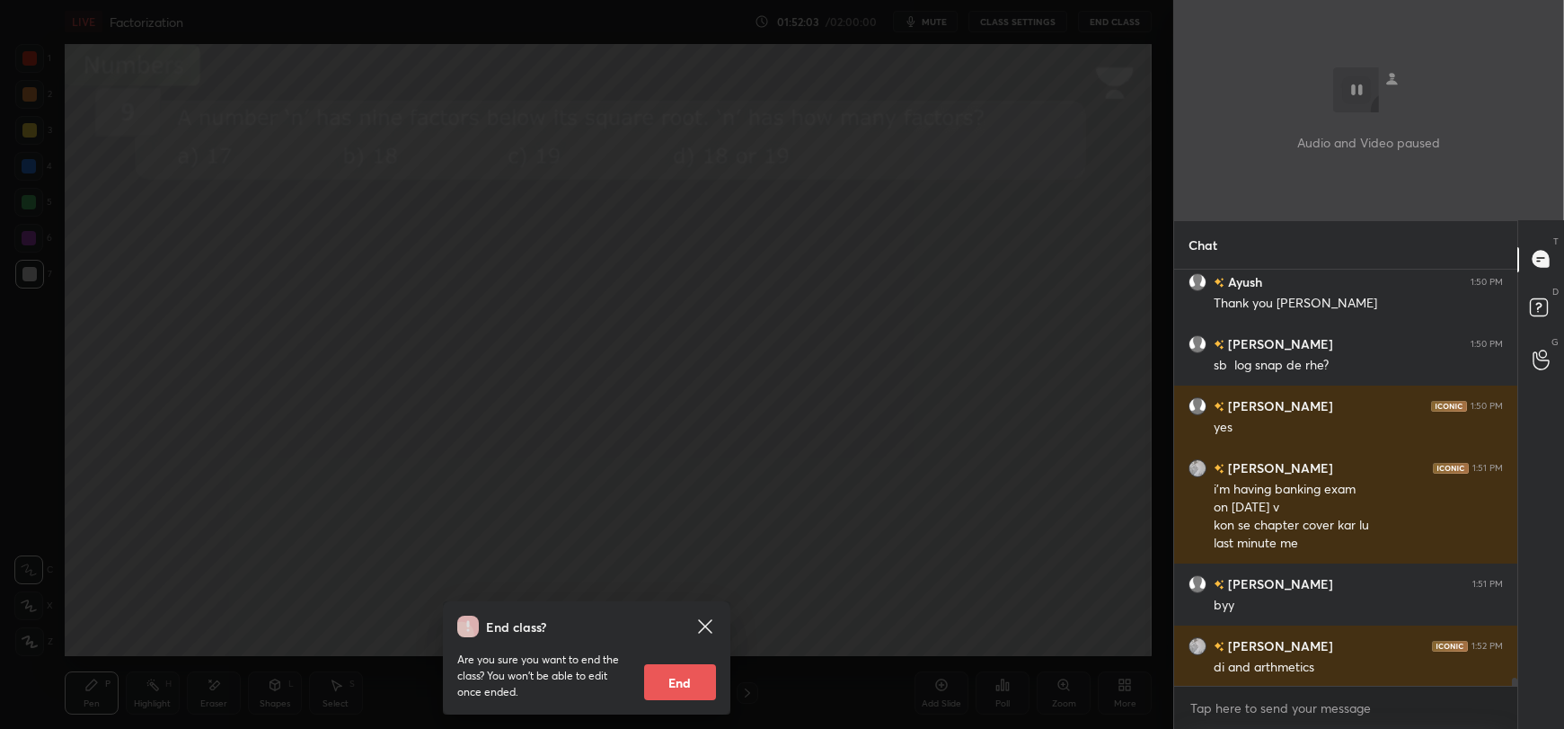
click at [667, 678] on button "End" at bounding box center [680, 682] width 72 height 36
type textarea "x"
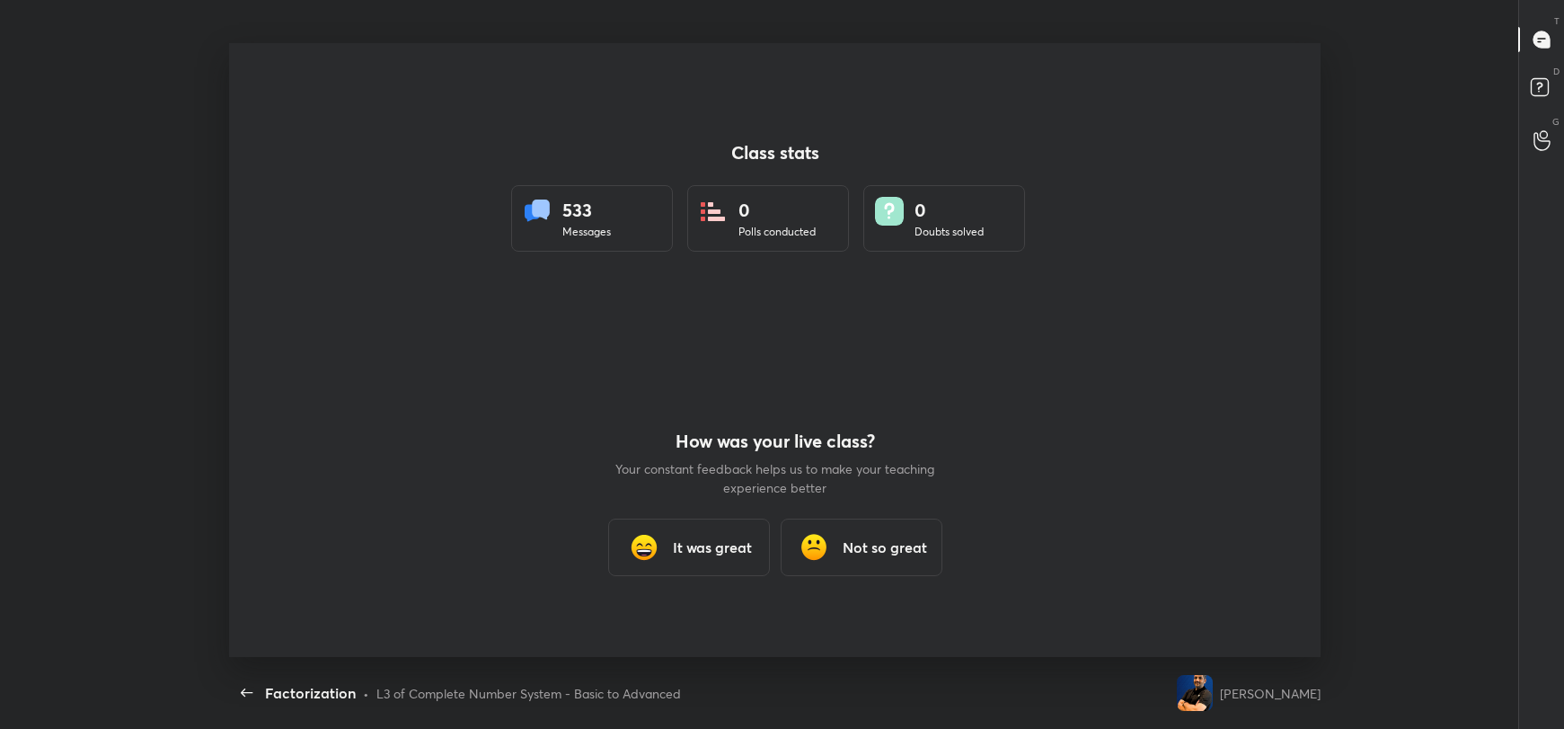
scroll to position [0, 0]
click at [697, 541] on h3 "It was great" at bounding box center [712, 547] width 79 height 22
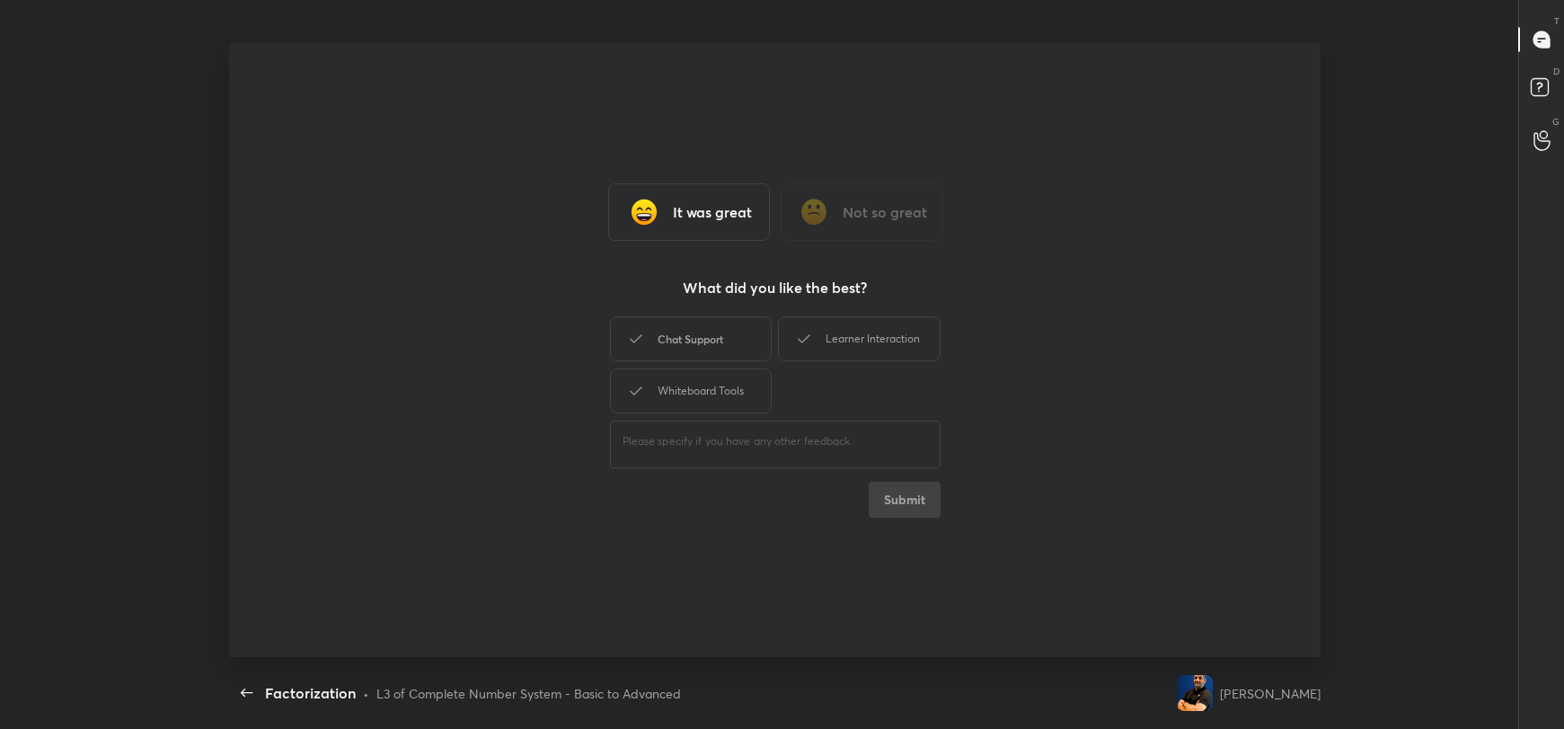
click at [717, 344] on div "Chat Support" at bounding box center [691, 338] width 162 height 45
click at [826, 337] on div "Learner Interaction" at bounding box center [859, 338] width 162 height 45
click at [733, 395] on div "Whiteboard Tools" at bounding box center [691, 390] width 162 height 45
click at [914, 508] on button "Submit" at bounding box center [905, 499] width 72 height 36
